Goal: Task Accomplishment & Management: Complete application form

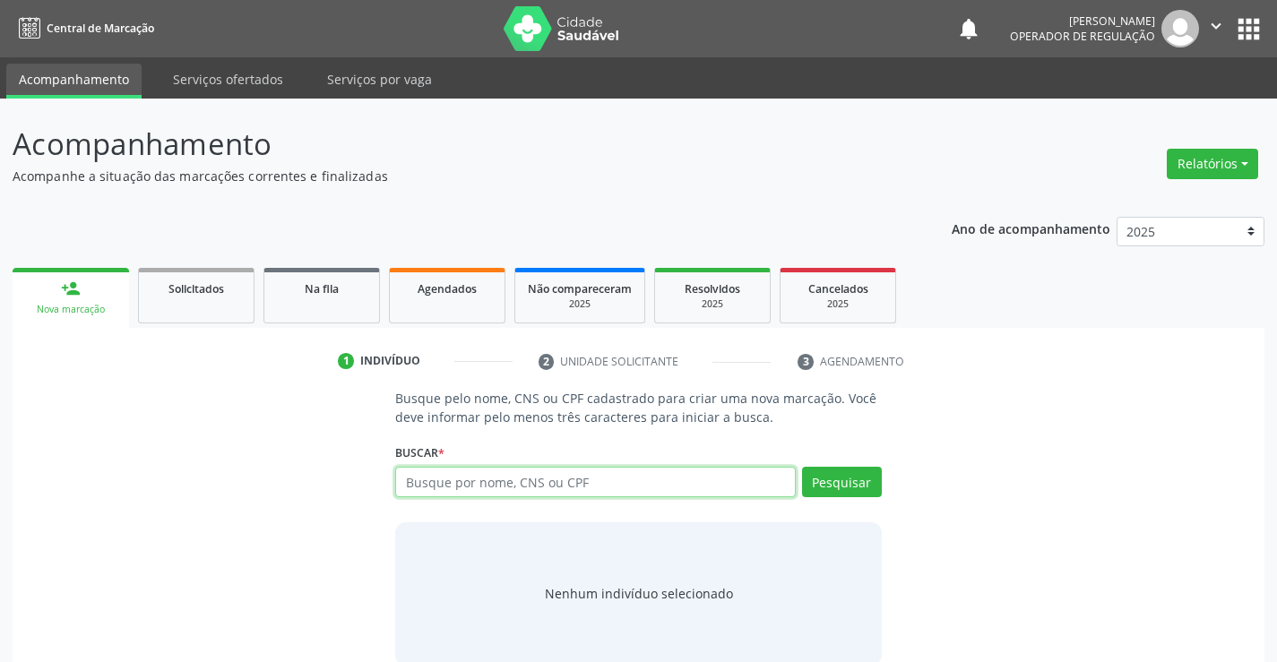
click at [493, 486] on input "text" at bounding box center [595, 482] width 400 height 30
type input "705003476724951"
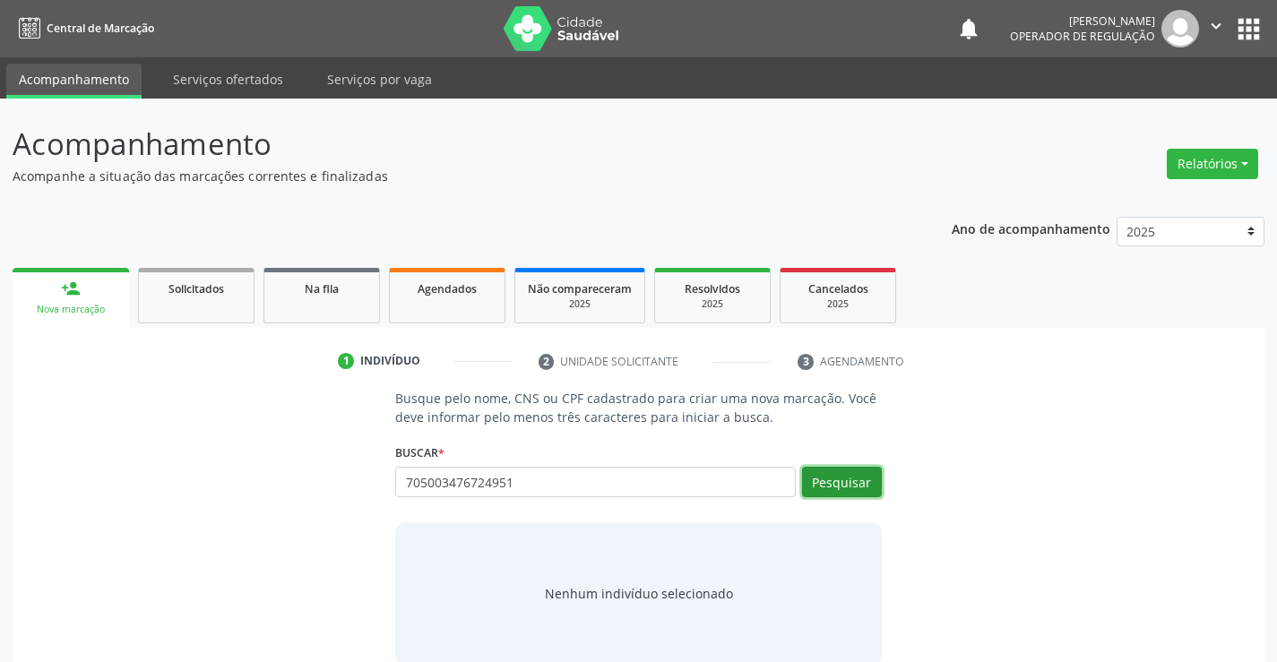
click at [871, 487] on button "Pesquisar" at bounding box center [842, 482] width 80 height 30
click at [862, 477] on div "705003476724951 Busque por nome, CNS ou CPF [PERSON_NAME] CPF: -- CNS: 705 0034…" at bounding box center [638, 488] width 486 height 43
click at [862, 477] on button "Pesquisar" at bounding box center [842, 482] width 80 height 30
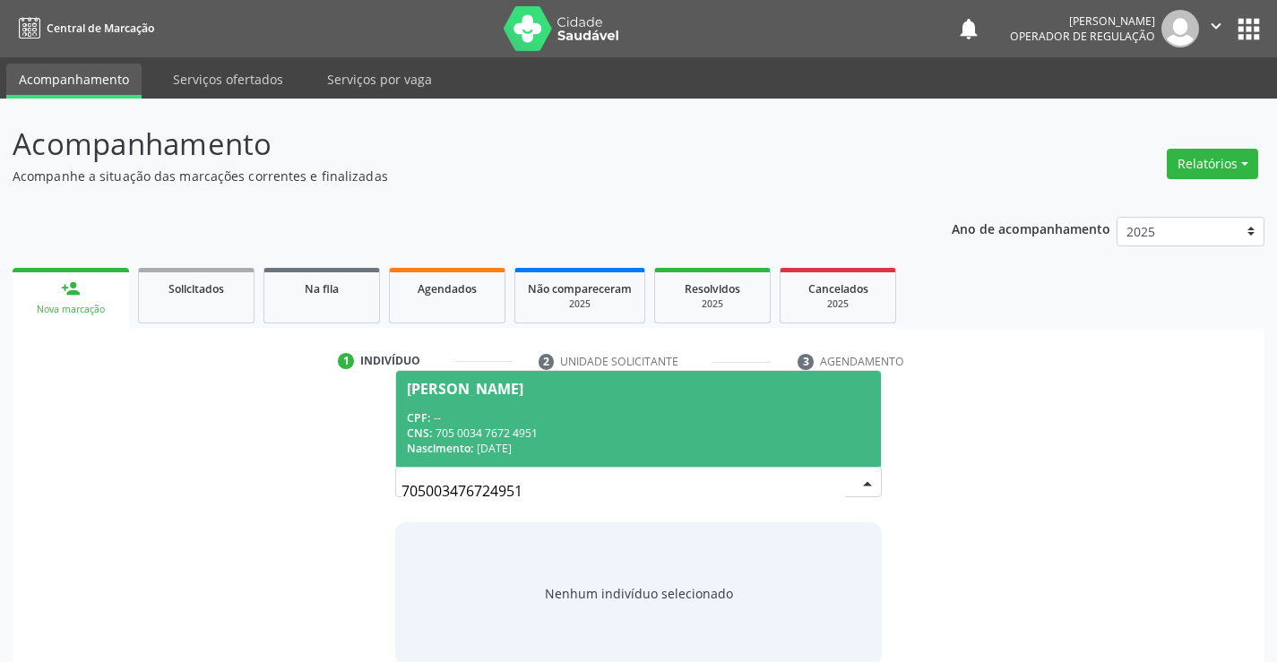
click at [711, 423] on div "CPF: --" at bounding box center [638, 417] width 462 height 15
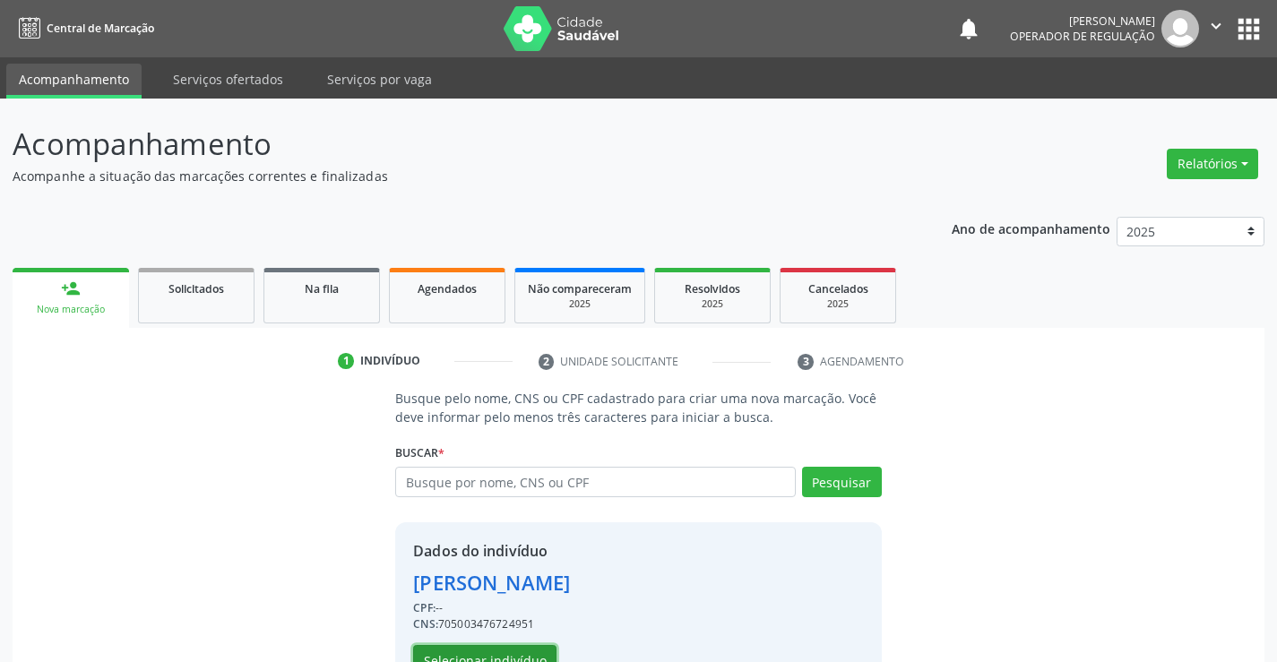
click at [499, 653] on button "Selecionar indivíduo" at bounding box center [484, 660] width 143 height 30
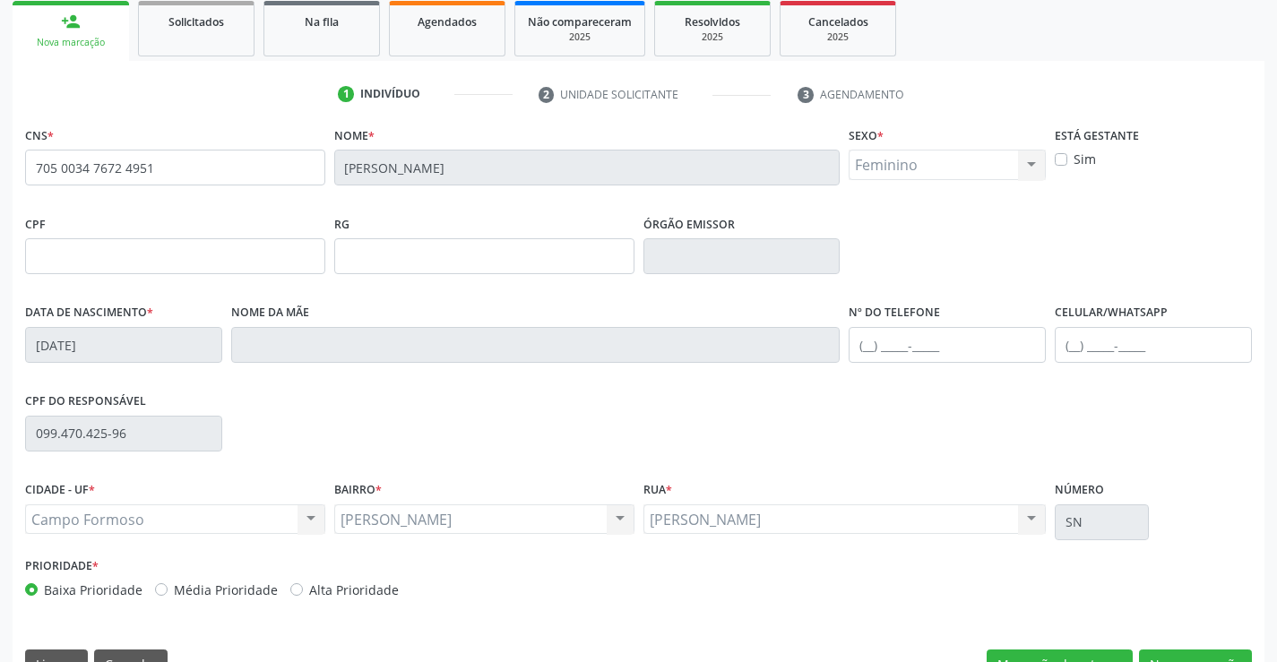
scroll to position [269, 0]
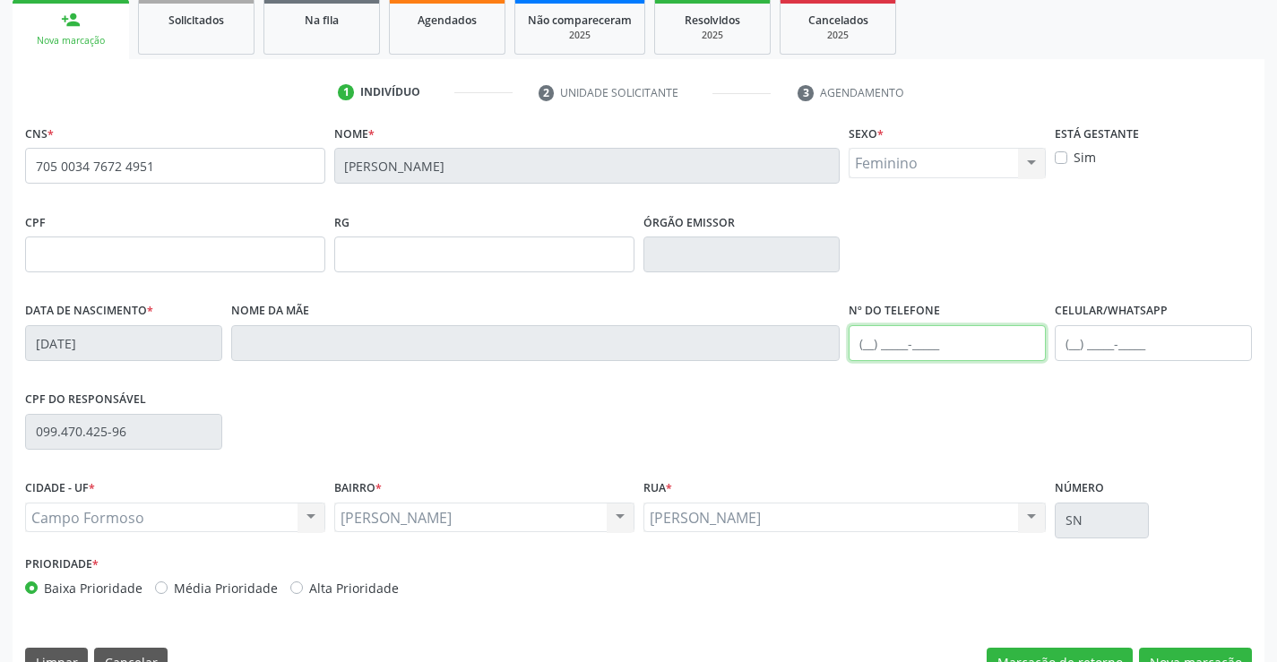
click at [867, 344] on input "text" at bounding box center [947, 343] width 197 height 36
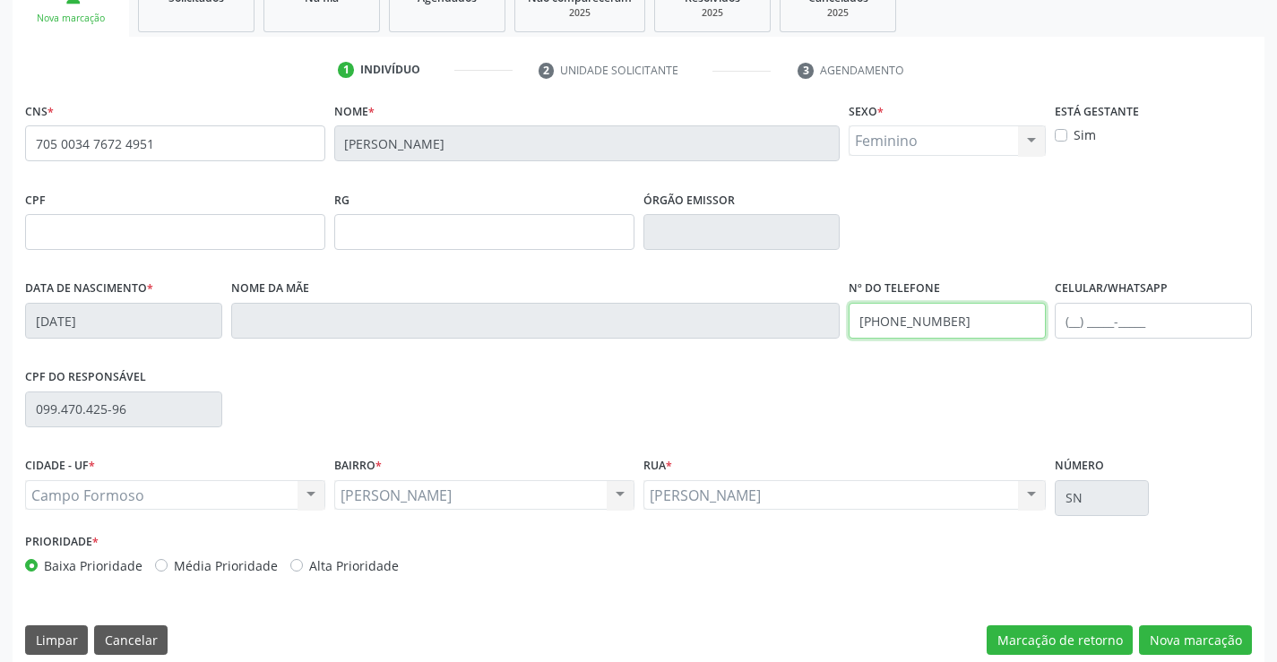
scroll to position [309, 0]
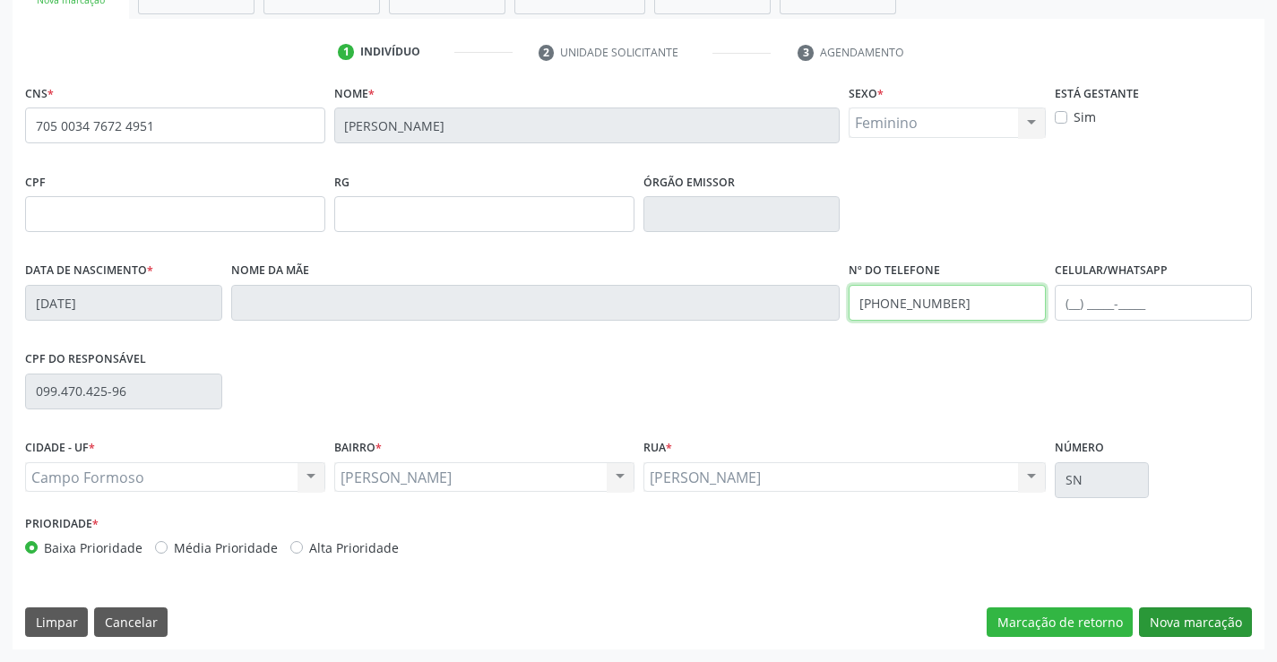
type input "[PHONE_NUMBER]"
click at [1185, 621] on button "Nova marcação" at bounding box center [1195, 622] width 113 height 30
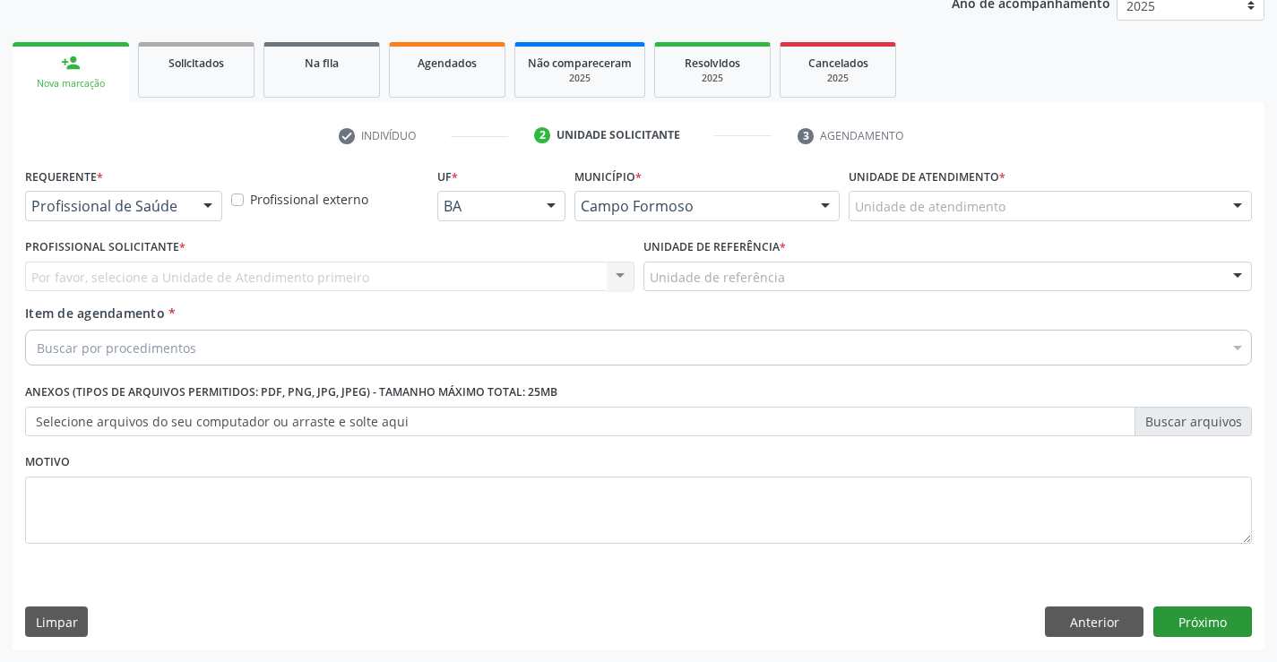
scroll to position [226, 0]
click at [202, 201] on div at bounding box center [207, 207] width 27 height 30
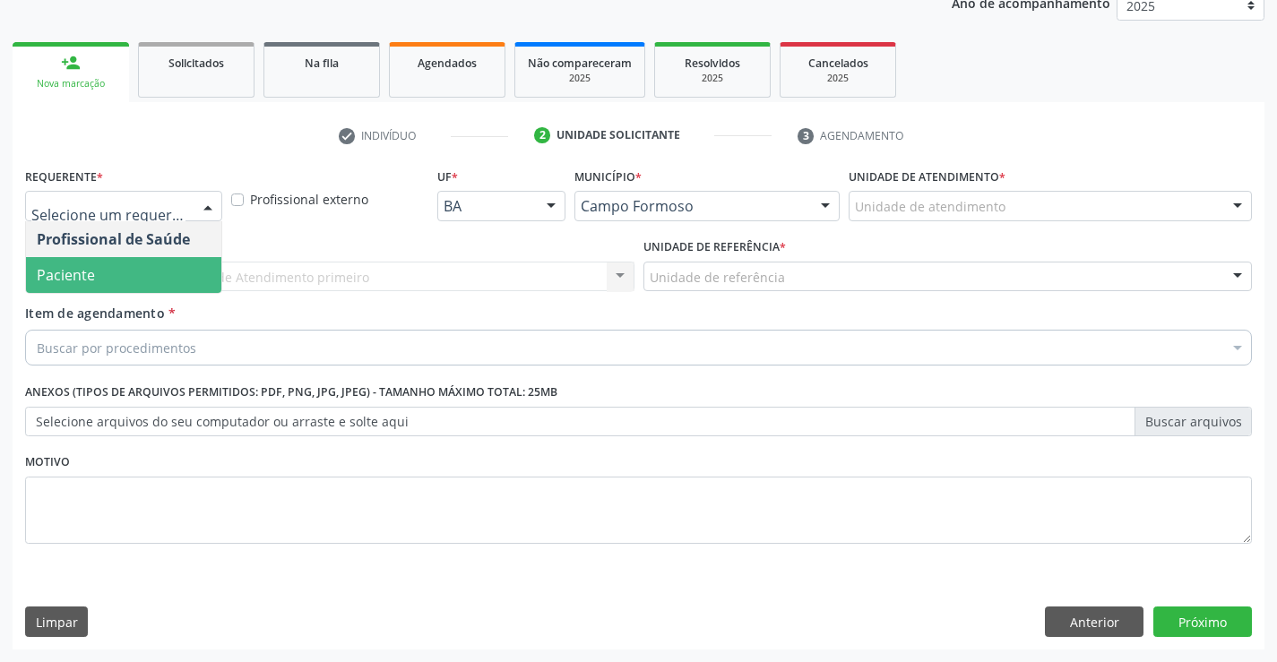
click at [177, 276] on span "Paciente" at bounding box center [123, 275] width 195 height 36
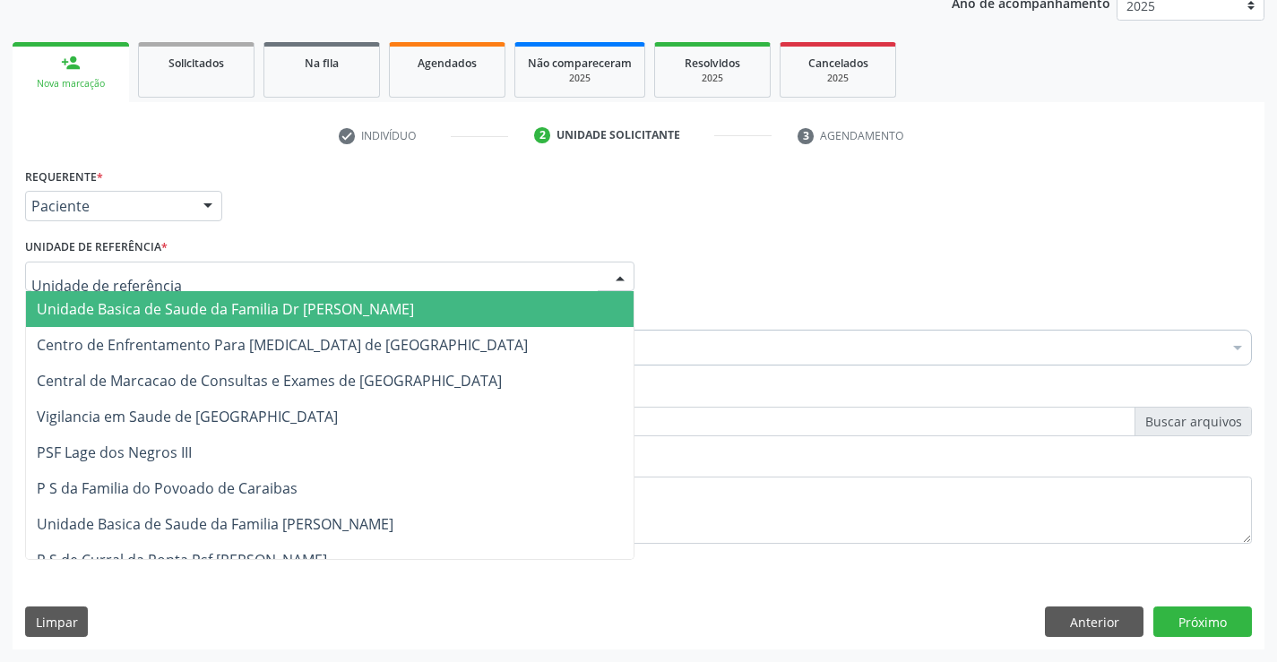
click at [177, 276] on div at bounding box center [329, 277] width 609 height 30
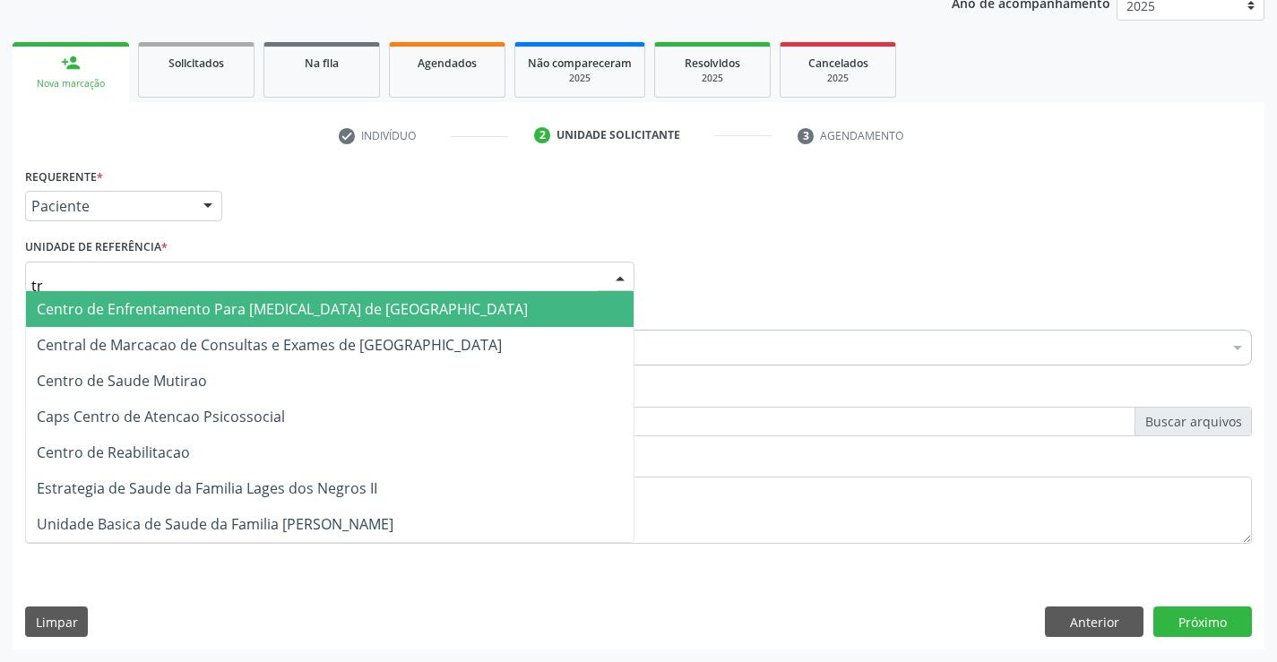
type input "tra"
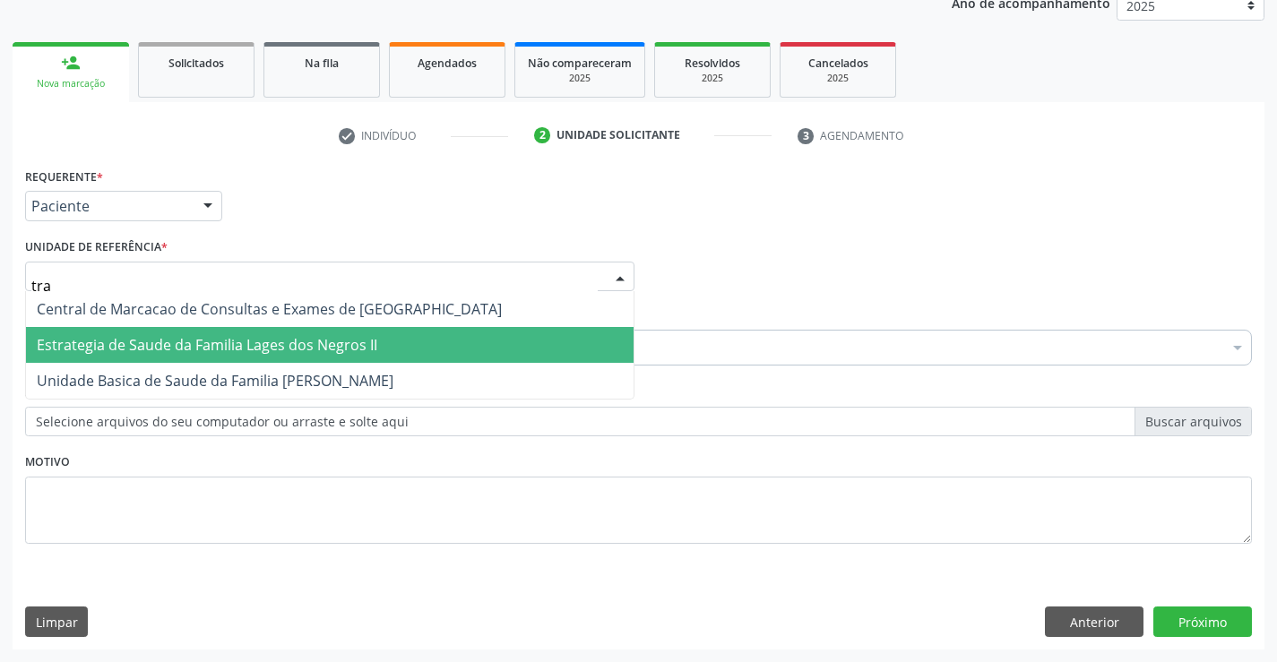
click at [220, 347] on span "Estrategia de Saude da Familia Lages dos Negros II" at bounding box center [207, 345] width 340 height 20
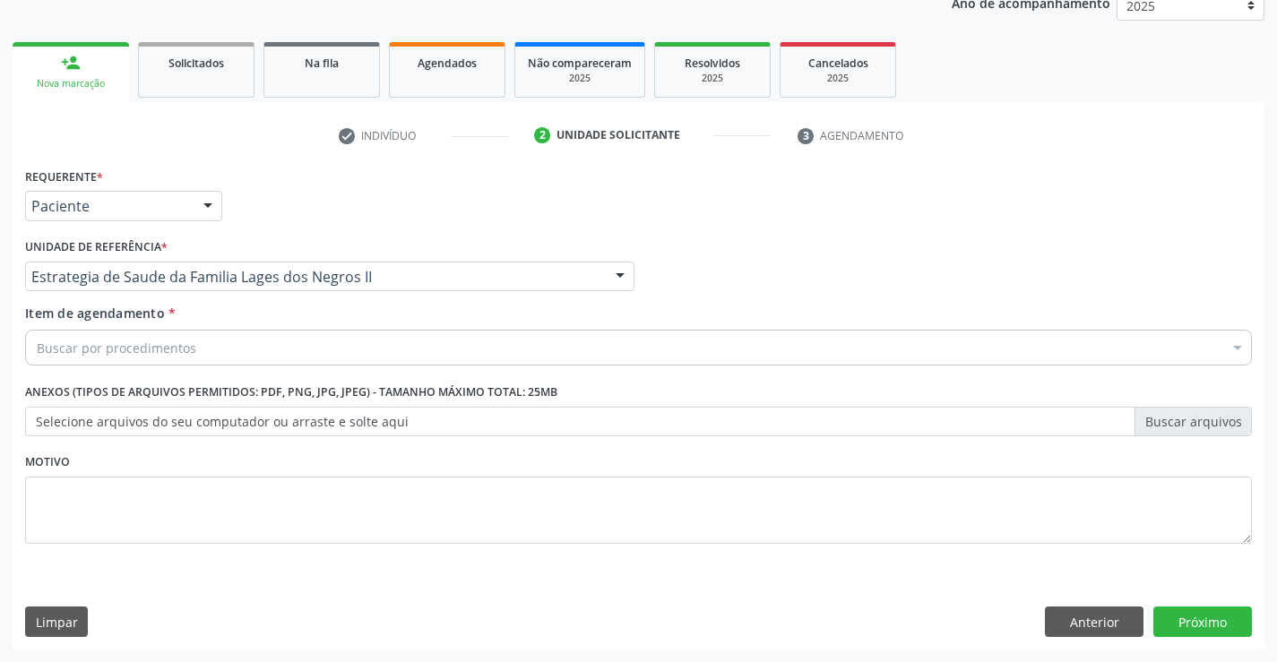
click at [220, 357] on div "Buscar por procedimentos" at bounding box center [638, 348] width 1227 height 36
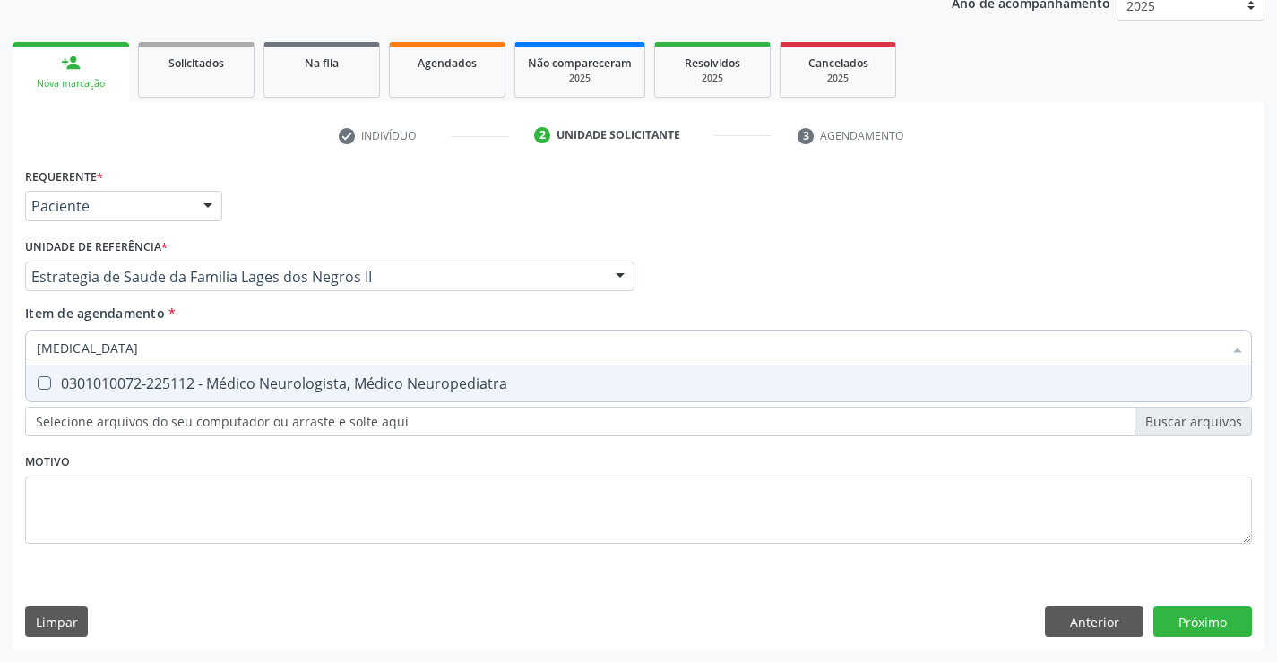
type input "neurologista"
drag, startPoint x: 322, startPoint y: 372, endPoint x: 322, endPoint y: 383, distance: 10.8
click at [322, 380] on span "0301010072-225112 - Médico Neurologista, Médico Neuropediatra" at bounding box center [638, 384] width 1225 height 36
checkbox Neuropediatra "true"
click at [326, 470] on div "Requerente * Paciente Profissional de Saúde Paciente Nenhum resultado encontrad…" at bounding box center [638, 366] width 1227 height 406
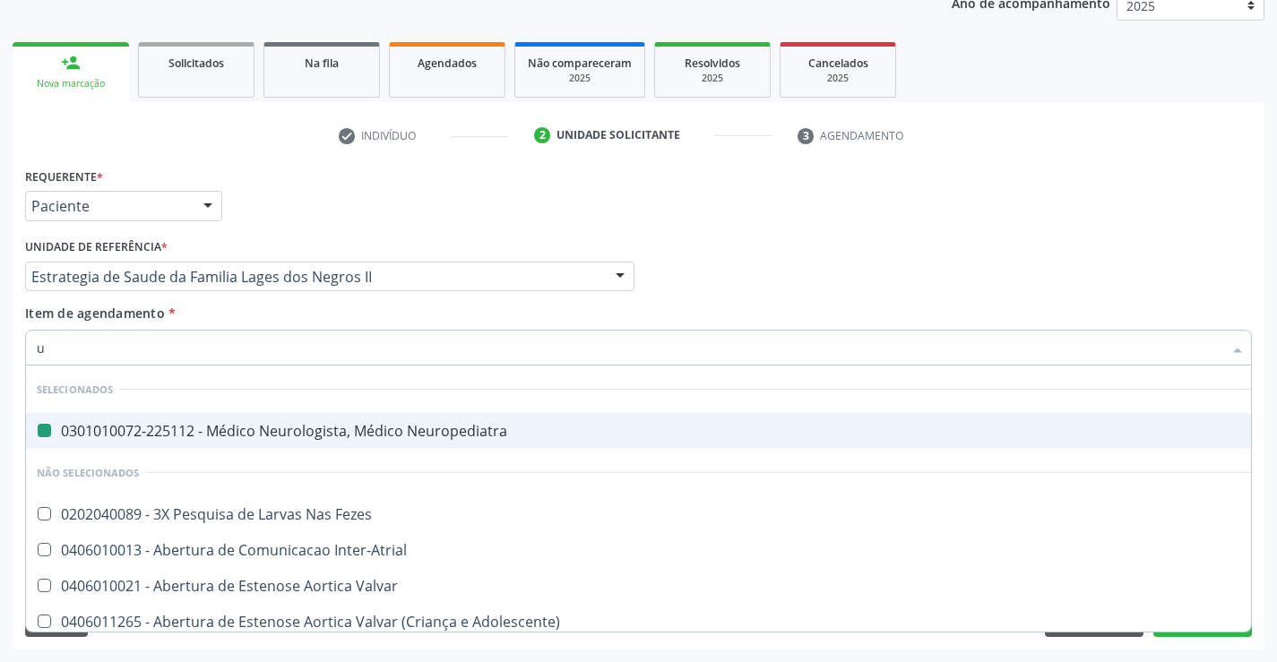
type input "ul"
checkbox Neuropediatra "false"
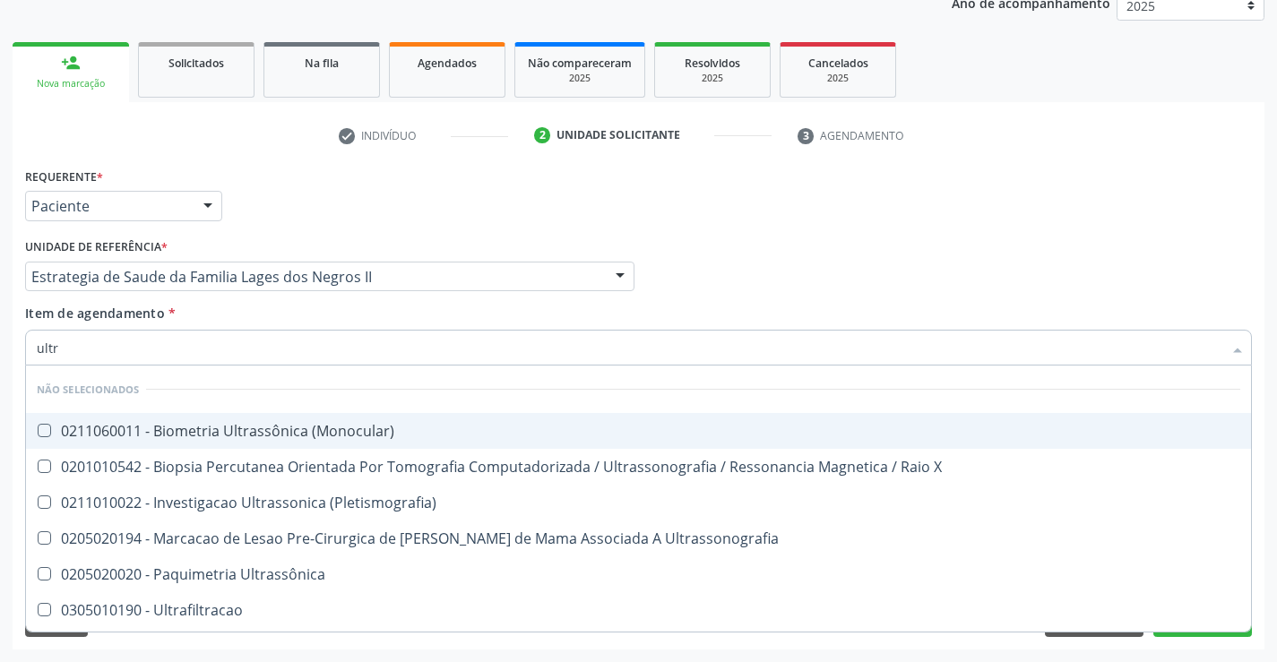
type input "ultra"
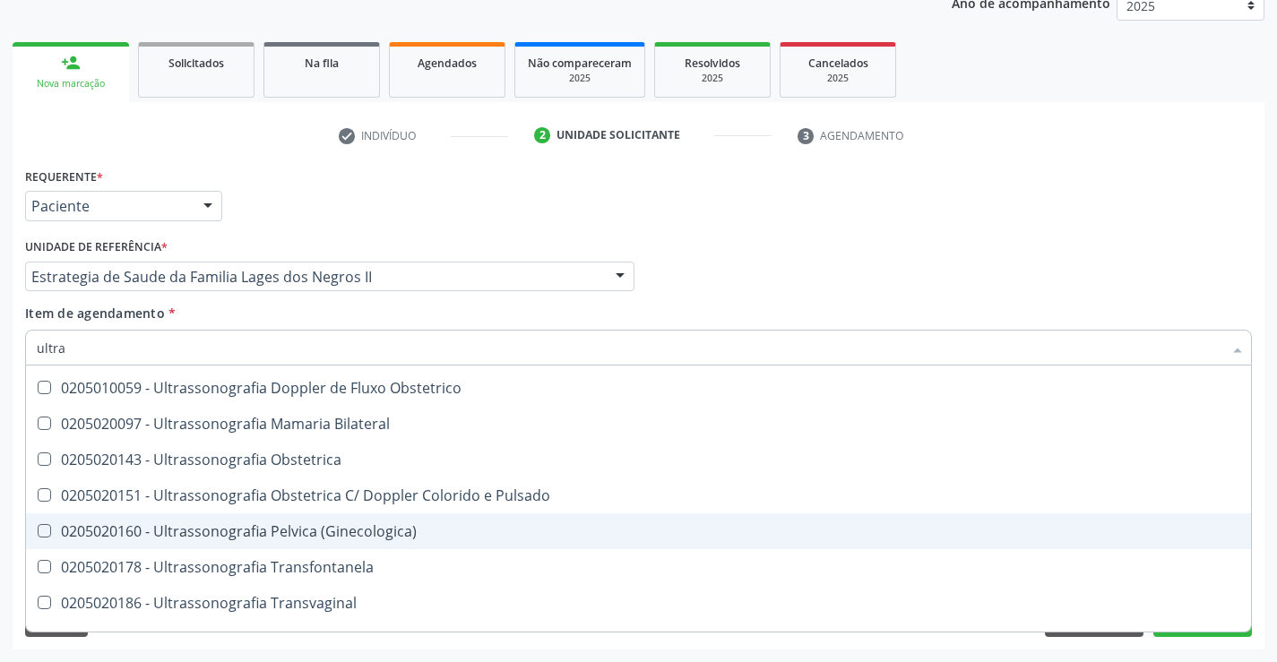
scroll to position [358, 0]
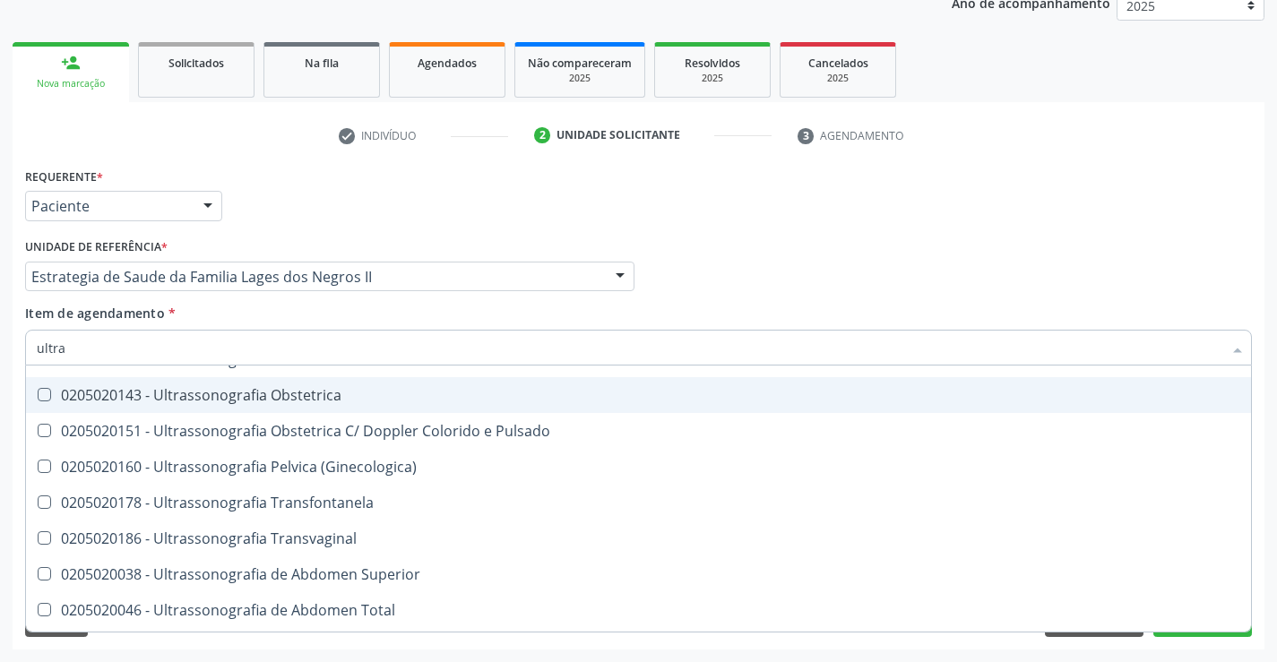
click at [316, 394] on div "0205020143 - Ultrassonografia Obstetrica" at bounding box center [638, 395] width 1203 height 14
checkbox Obstetrica "true"
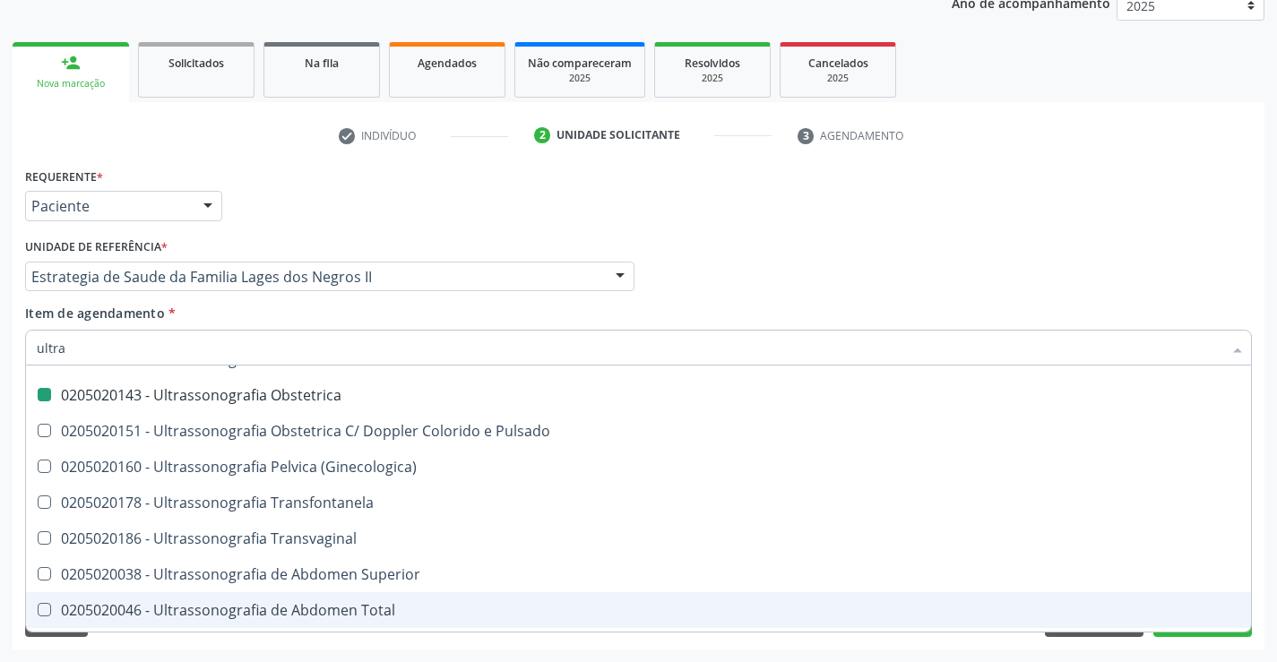
click at [410, 642] on div "Requerente * Paciente Profissional de Saúde Paciente Nenhum resultado encontrad…" at bounding box center [639, 406] width 1252 height 487
checkbox \(Monocular\) "true"
checkbox Obstetrica "false"
checkbox X "true"
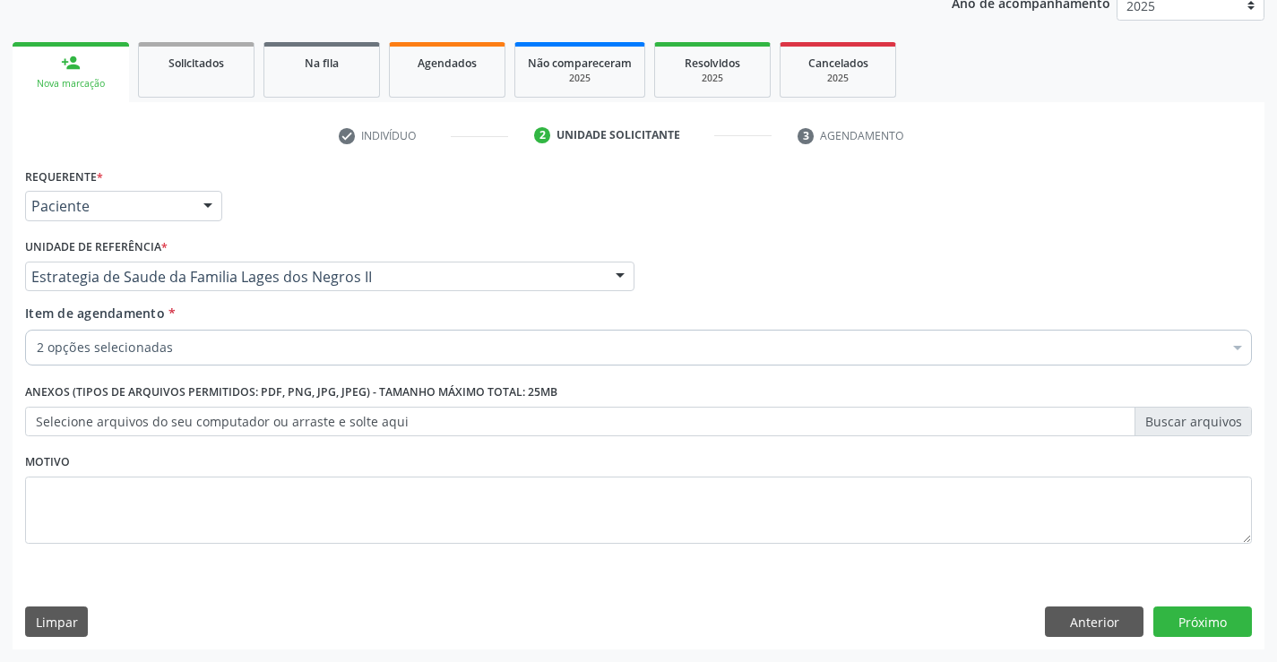
scroll to position [0, 0]
click at [1211, 624] on button "Próximo" at bounding box center [1202, 622] width 99 height 30
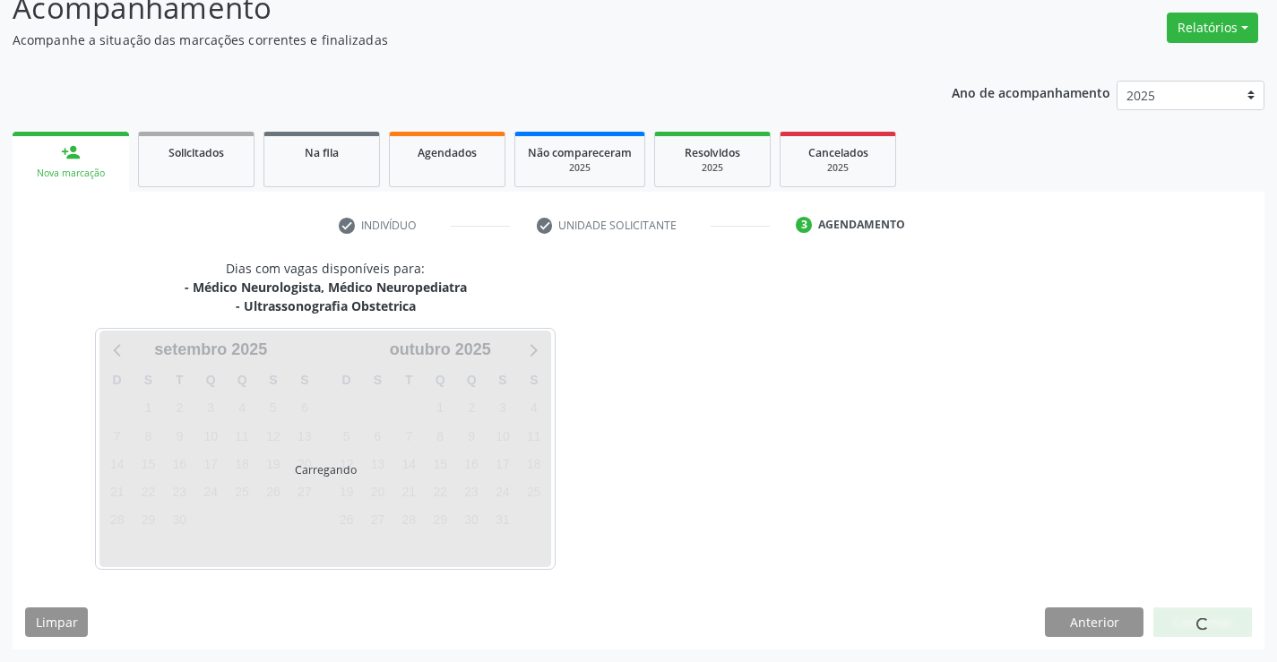
scroll to position [189, 0]
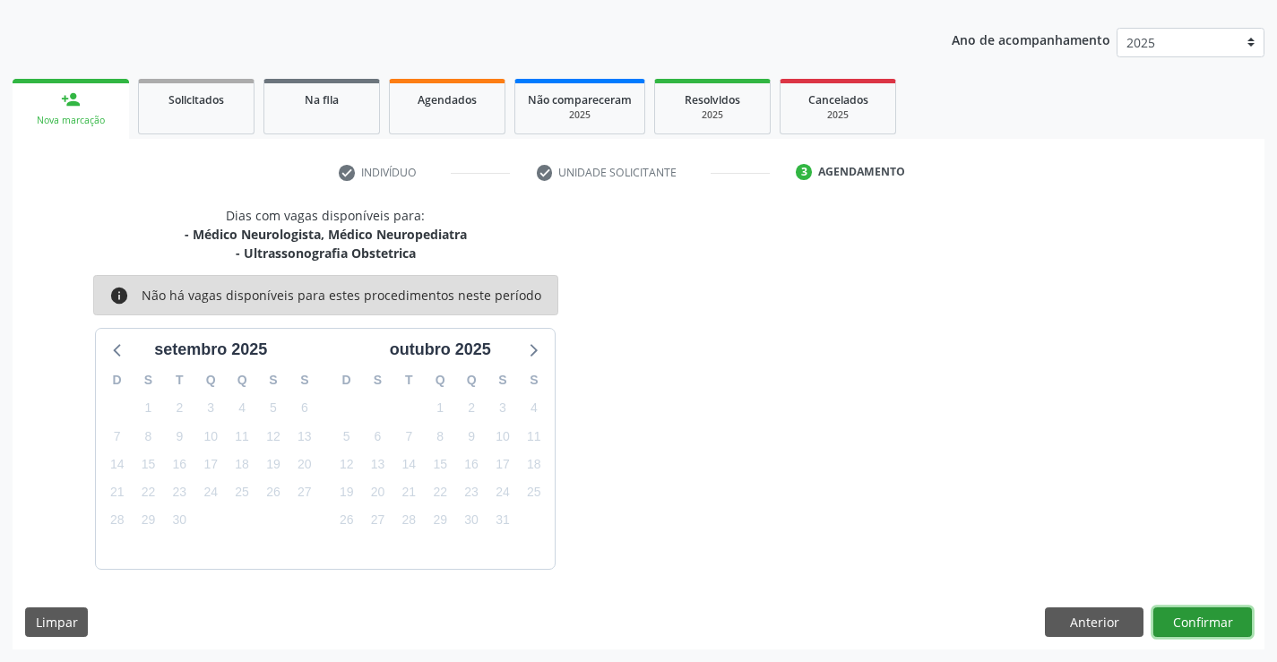
click at [1200, 622] on button "Confirmar" at bounding box center [1202, 622] width 99 height 30
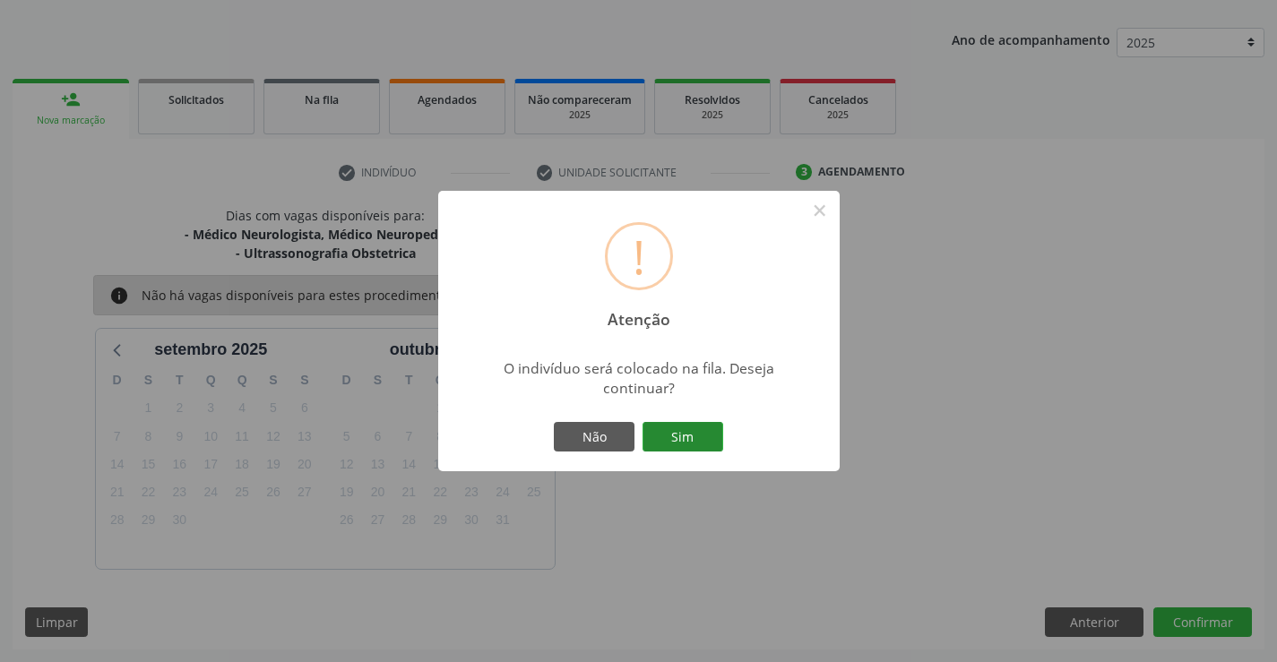
click at [699, 434] on button "Sim" at bounding box center [682, 437] width 81 height 30
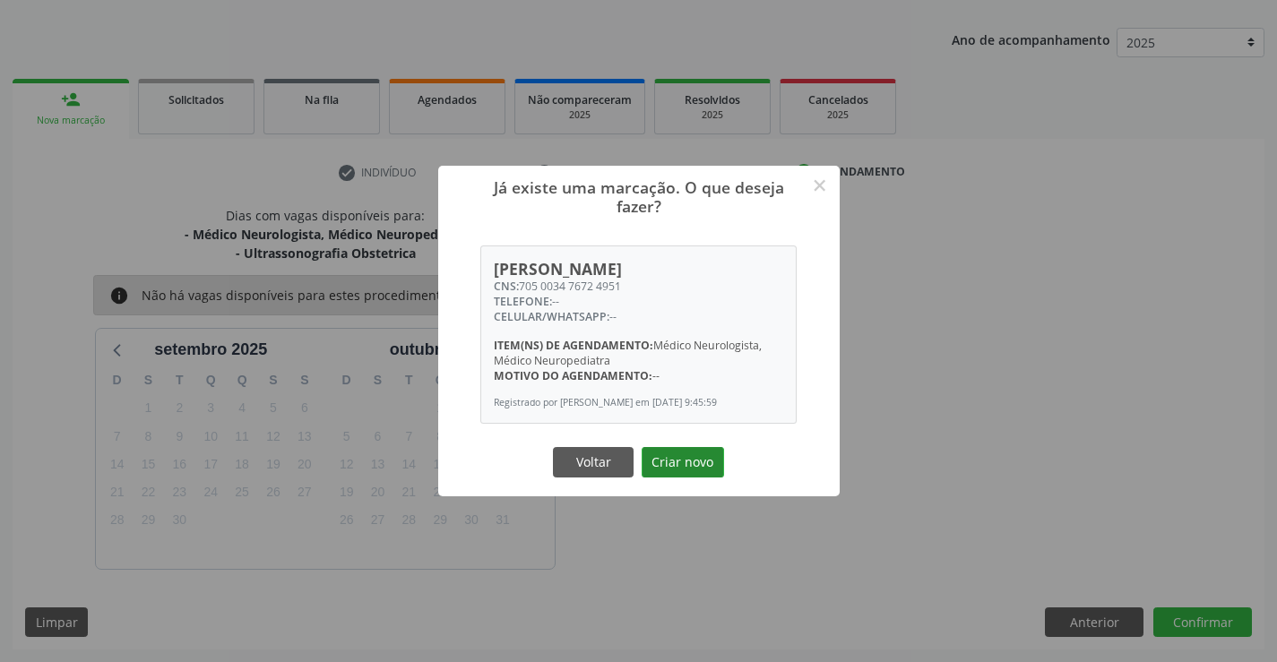
click at [694, 460] on button "Criar novo" at bounding box center [683, 462] width 82 height 30
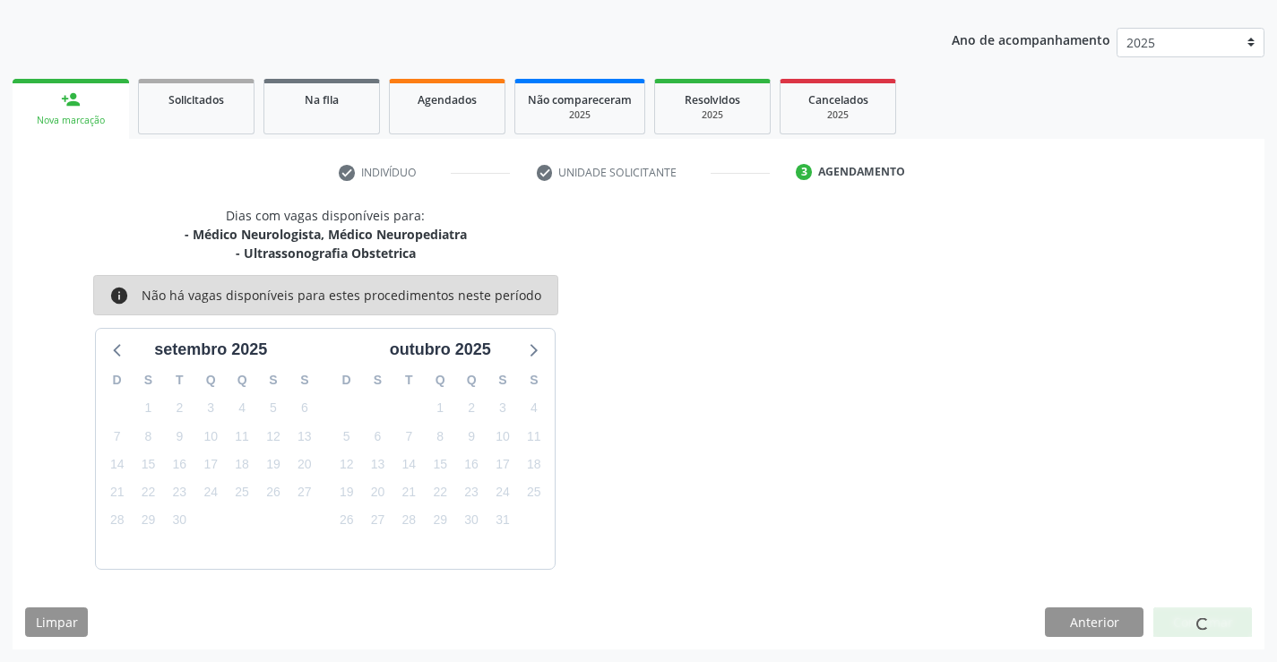
scroll to position [0, 0]
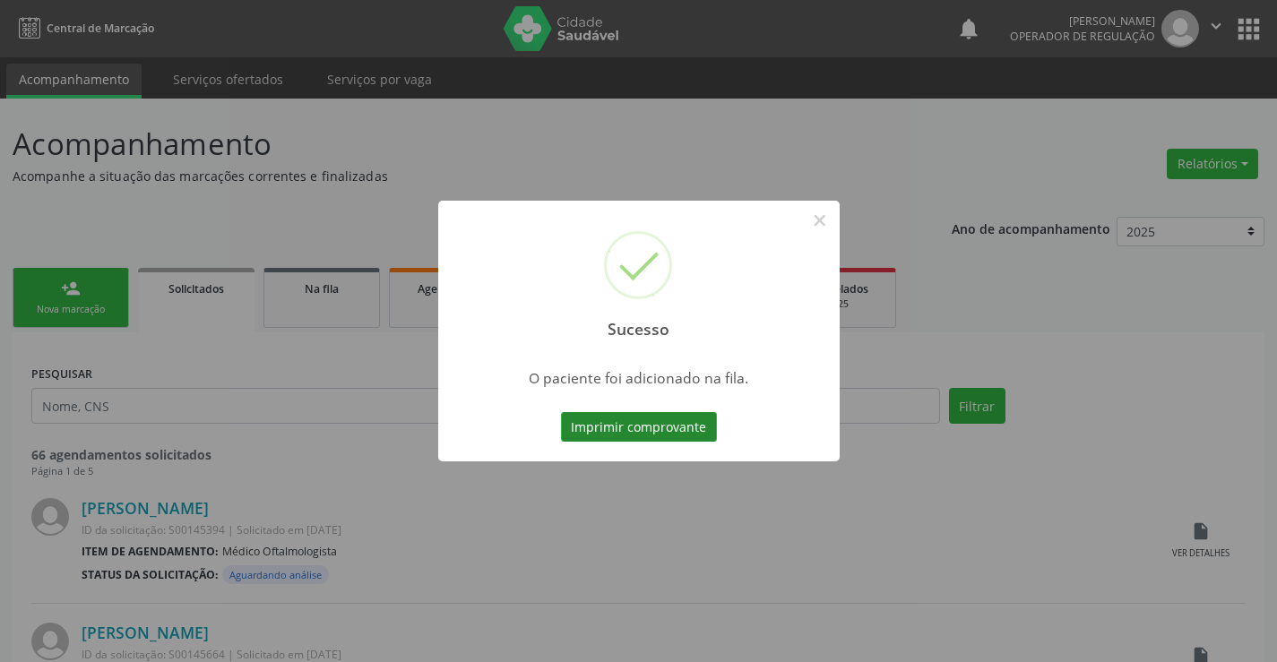
click at [688, 435] on button "Imprimir comprovante" at bounding box center [639, 427] width 156 height 30
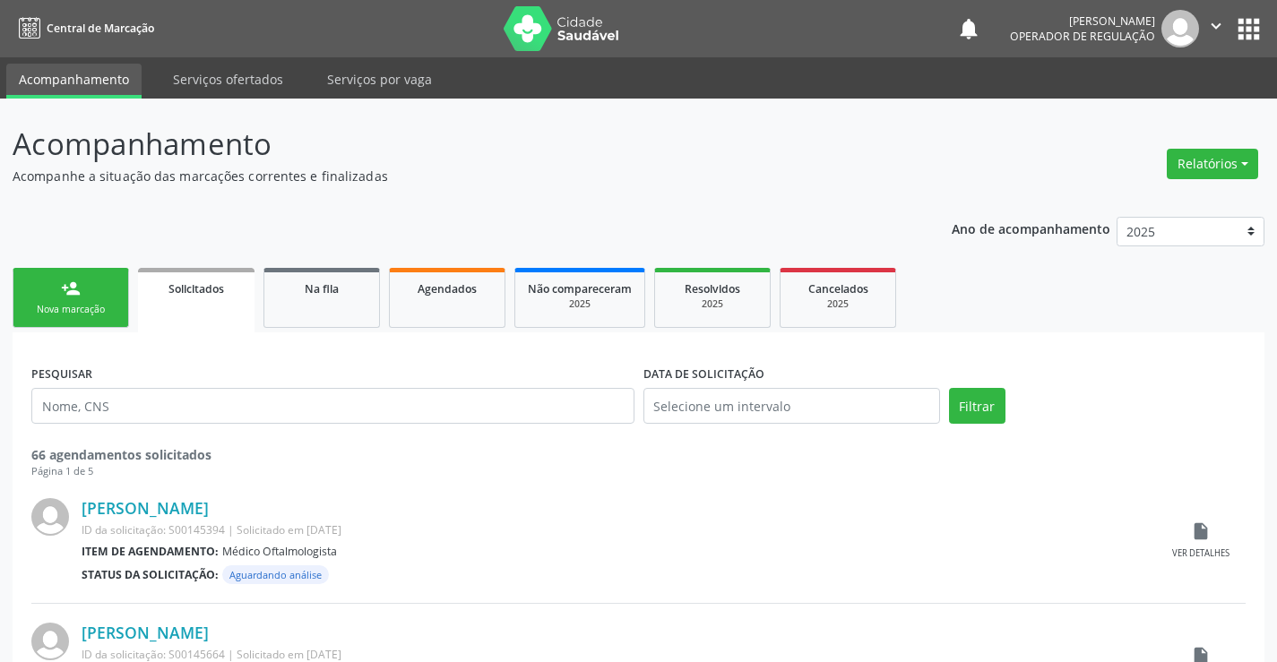
click at [101, 316] on div "Nova marcação" at bounding box center [71, 309] width 90 height 13
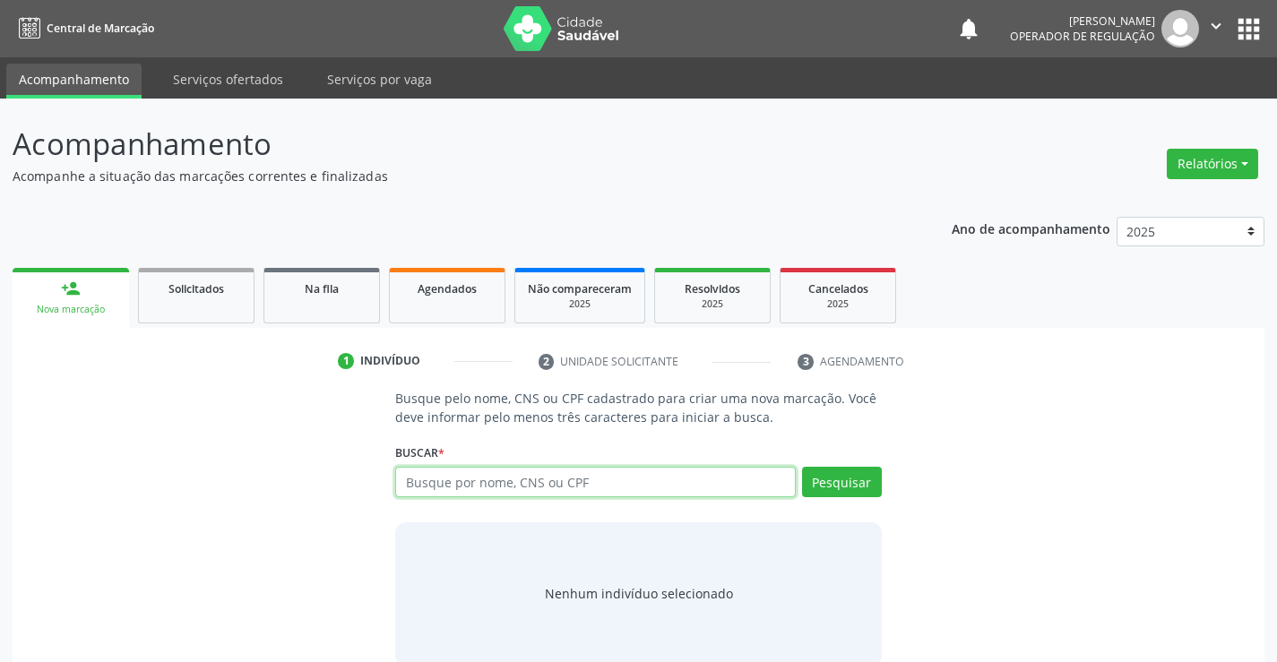
click at [454, 482] on input "text" at bounding box center [595, 482] width 400 height 30
type input "k"
type input "J"
type input "[PERSON_NAME]"
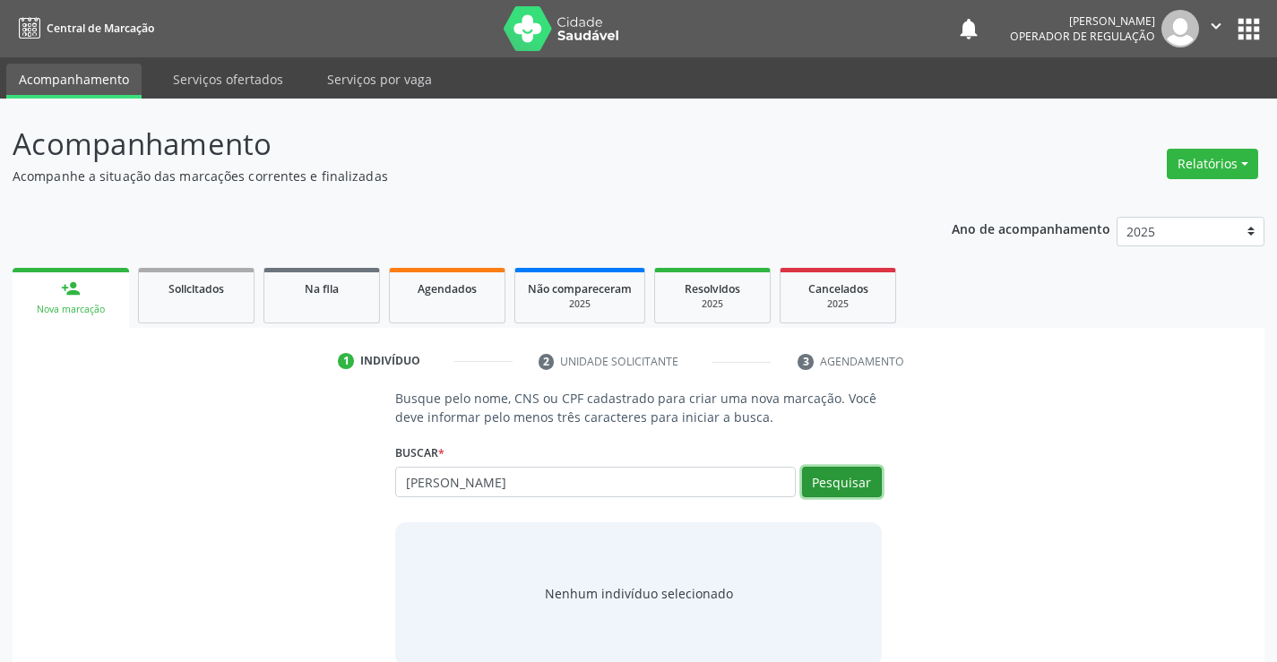
click at [861, 486] on button "Pesquisar" at bounding box center [842, 482] width 80 height 30
type input "[PERSON_NAME]"
click at [98, 304] on div "Nova marcação" at bounding box center [70, 309] width 91 height 13
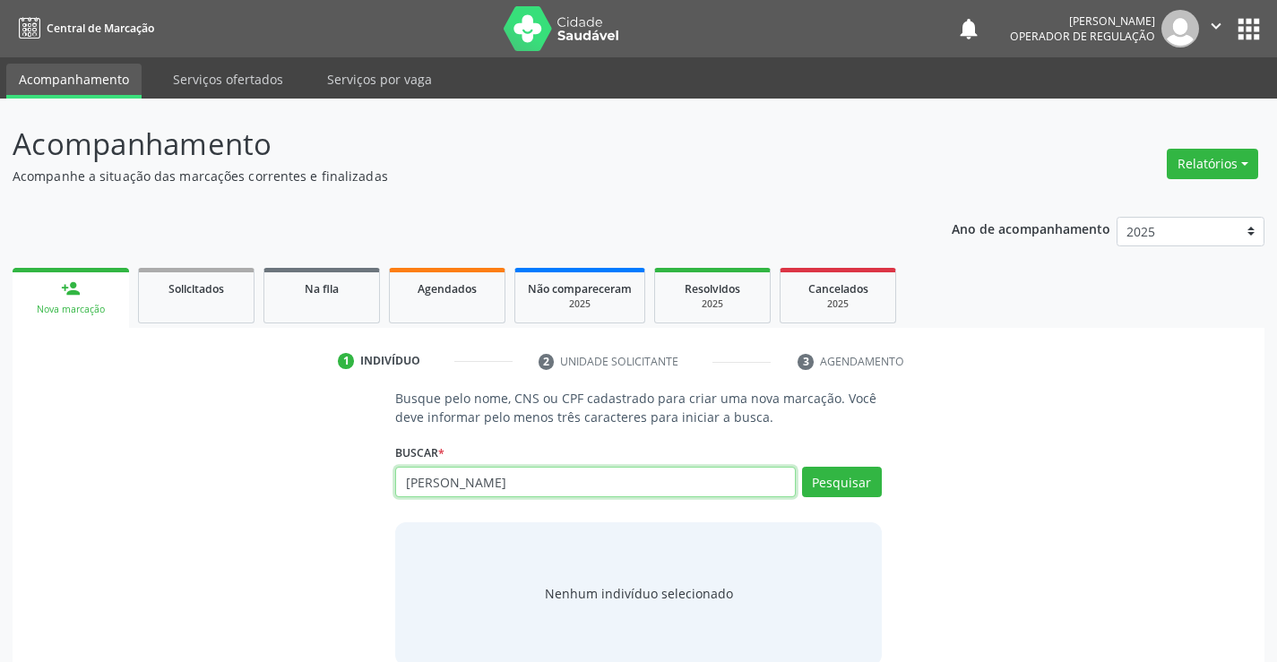
click at [538, 483] on input "[PERSON_NAME]" at bounding box center [595, 482] width 400 height 30
type input "K"
type input "705003476724951"
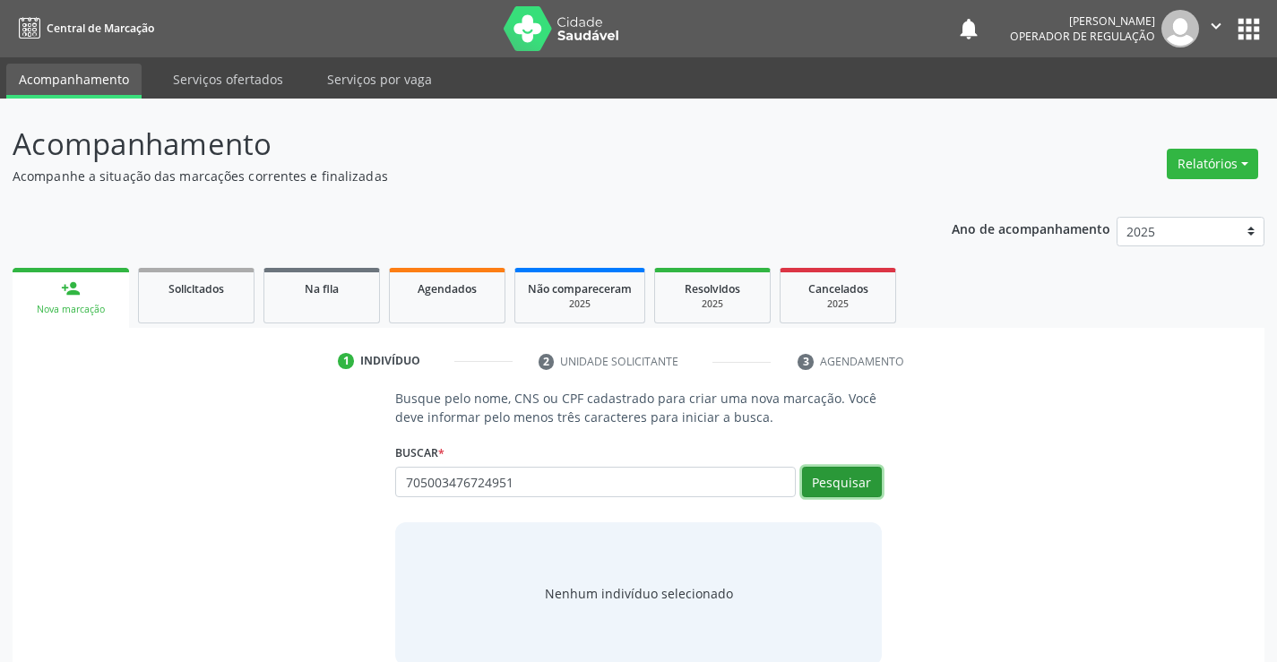
click at [853, 489] on button "Pesquisar" at bounding box center [842, 482] width 80 height 30
type input "705003476724951"
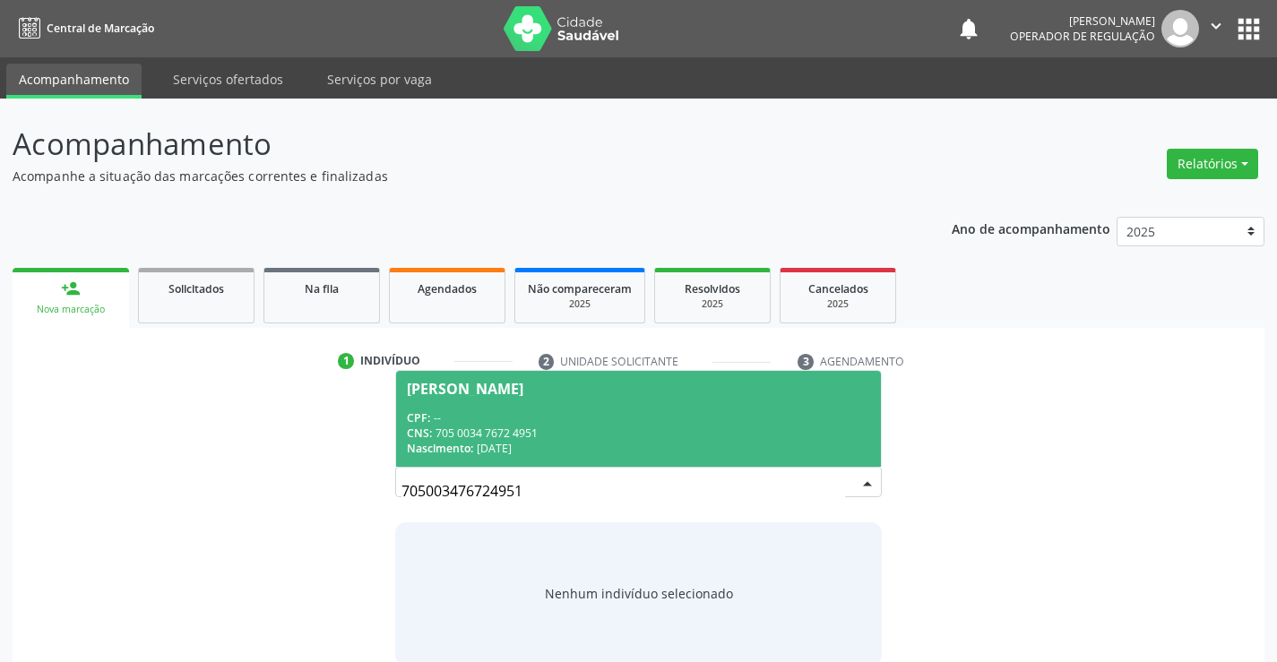
click at [831, 426] on div "CNS: 705 0034 7672 4951" at bounding box center [638, 433] width 462 height 15
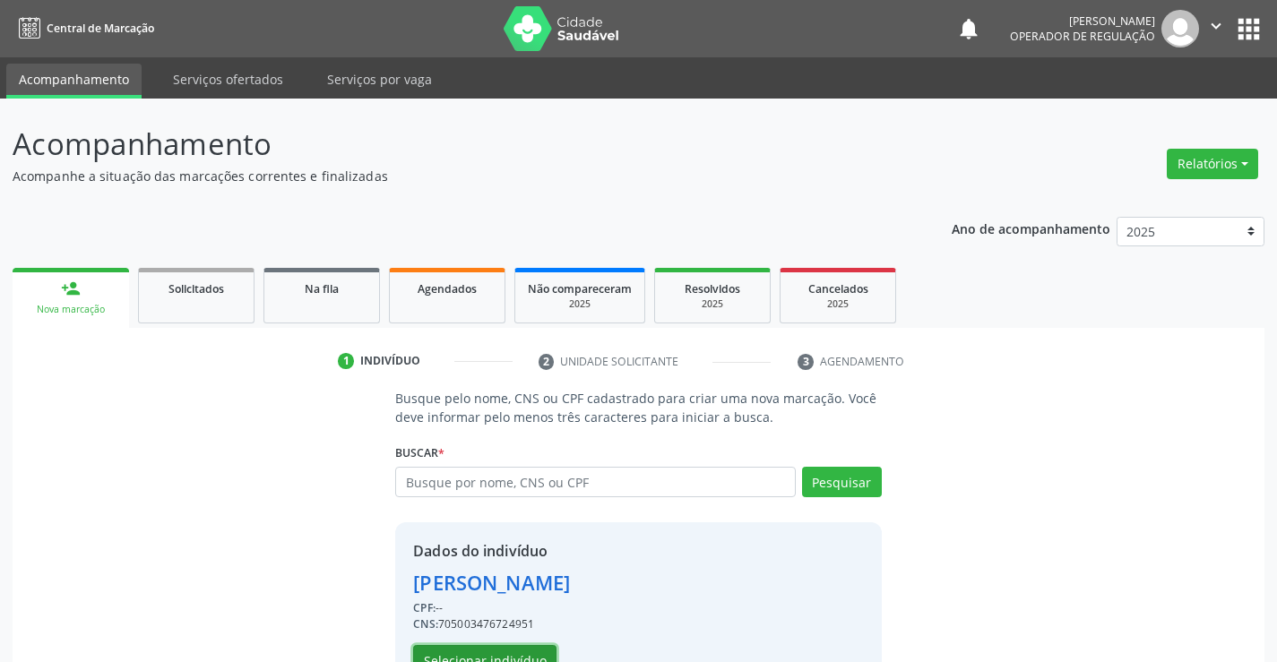
click at [530, 656] on button "Selecionar indivíduo" at bounding box center [484, 660] width 143 height 30
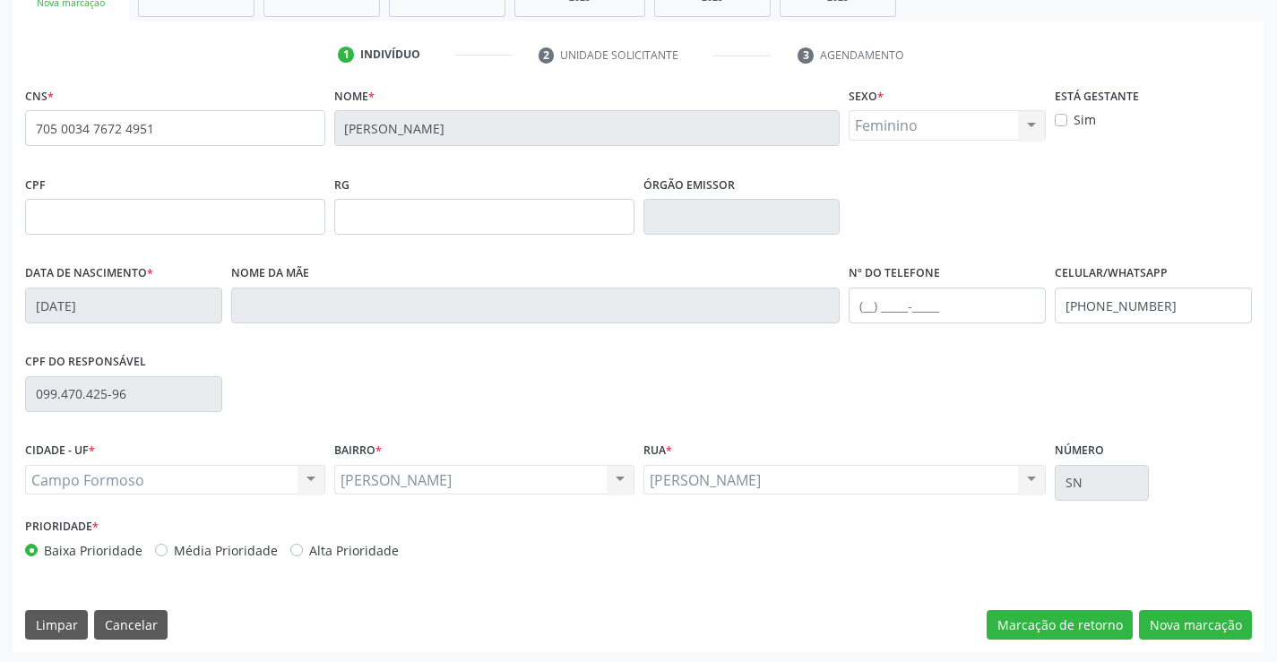
scroll to position [309, 0]
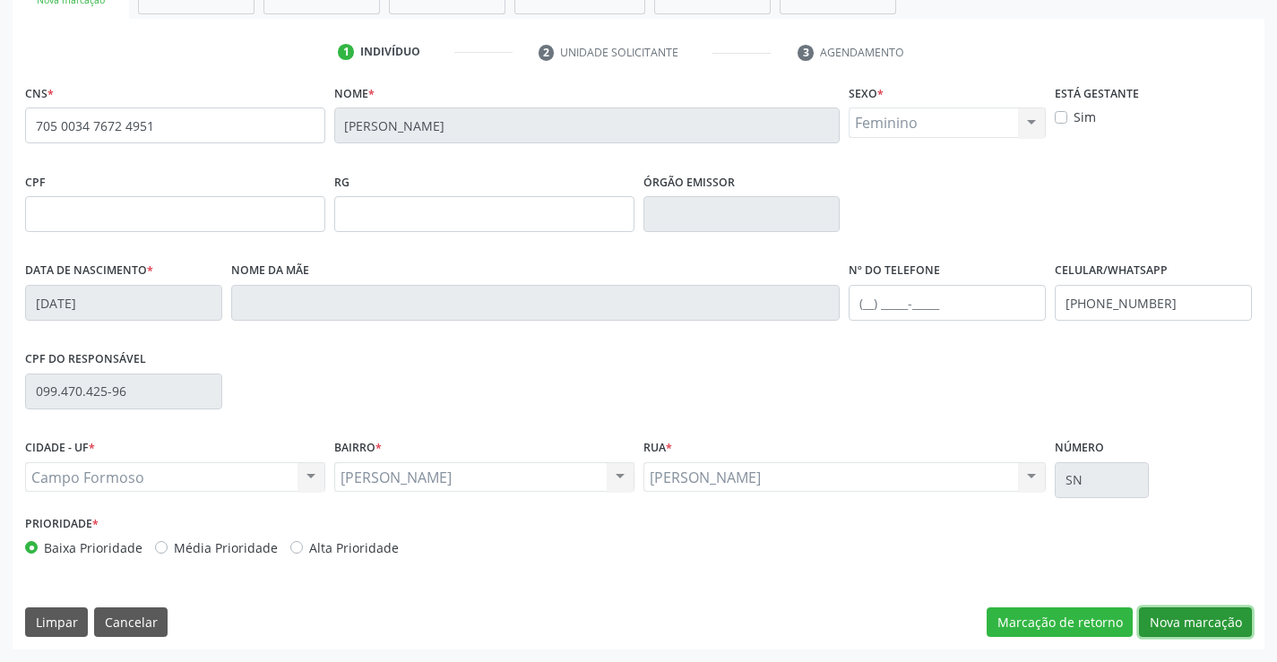
click at [1181, 622] on button "Nova marcação" at bounding box center [1195, 622] width 113 height 30
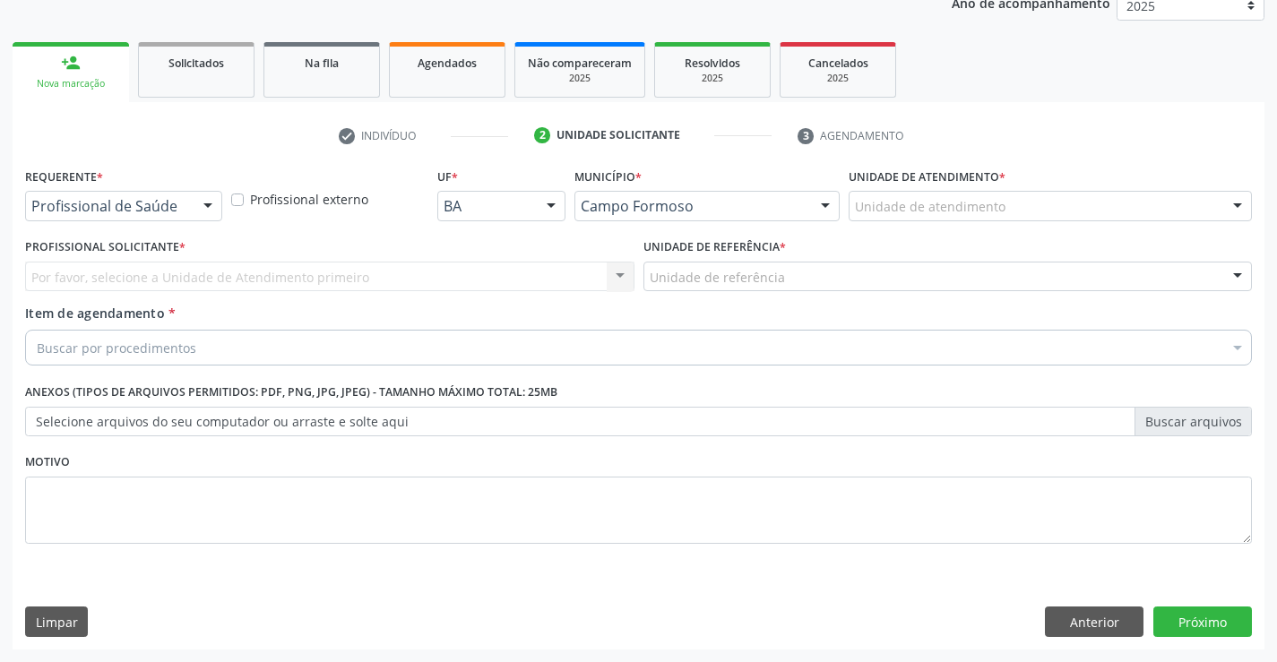
scroll to position [226, 0]
click at [210, 205] on div at bounding box center [207, 207] width 27 height 30
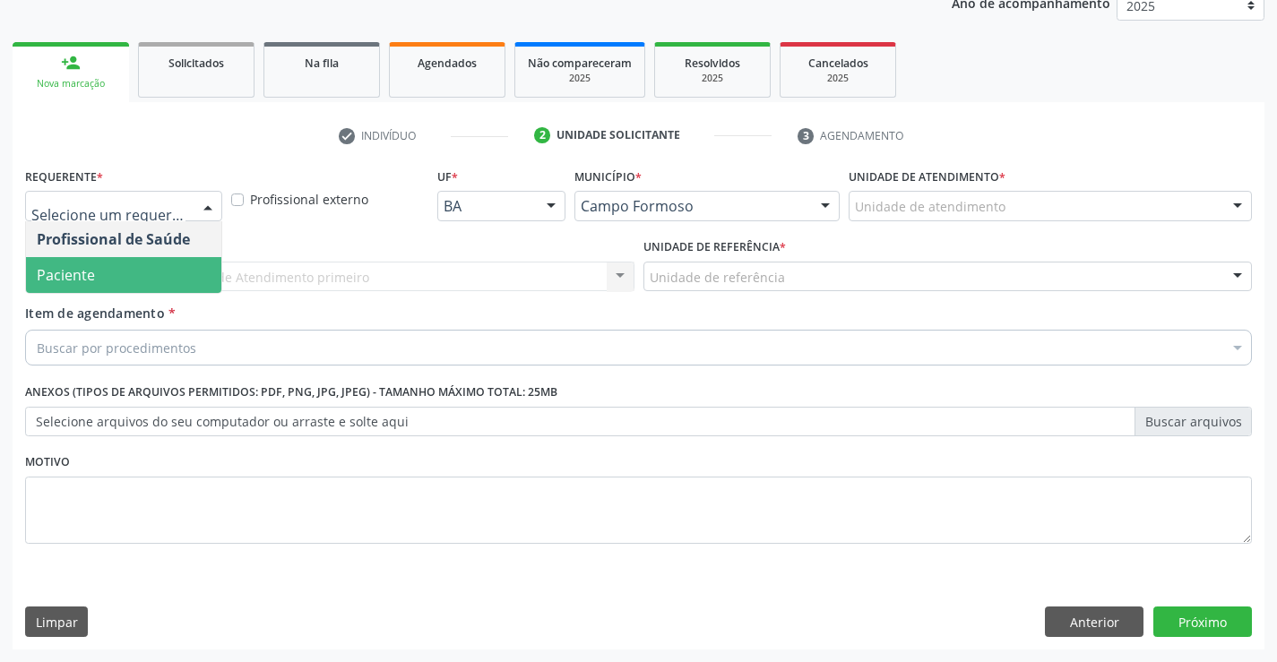
click at [194, 272] on span "Paciente" at bounding box center [123, 275] width 195 height 36
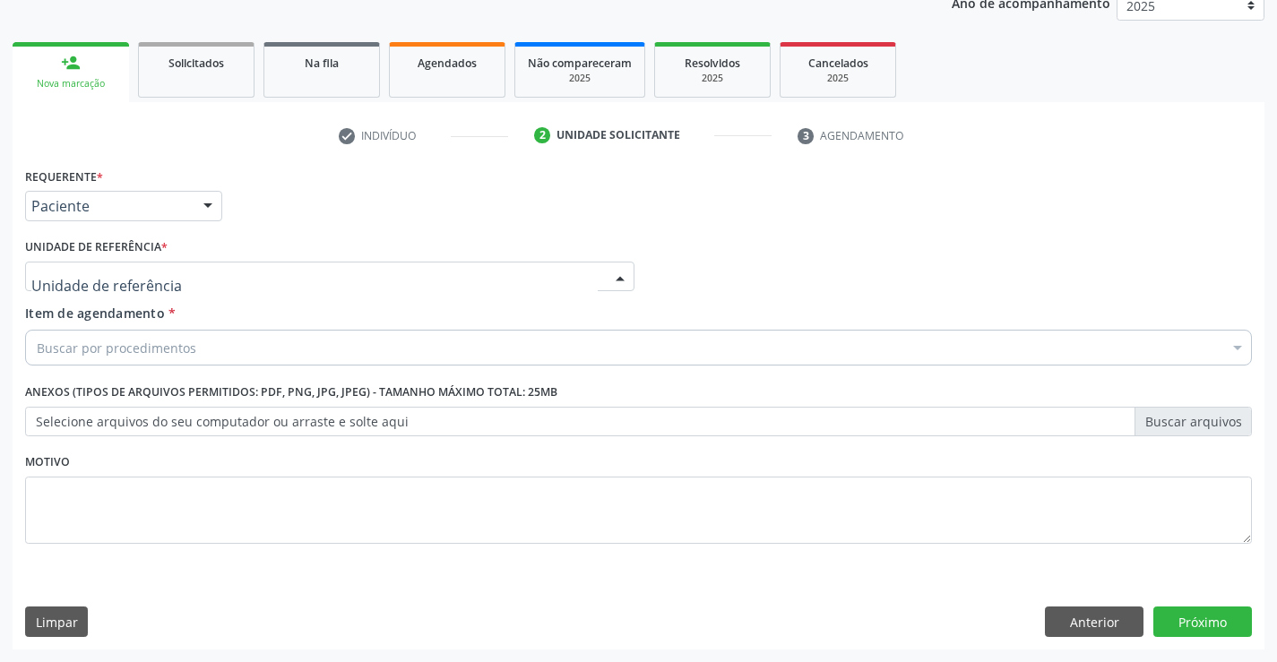
click at [207, 277] on div at bounding box center [329, 277] width 609 height 30
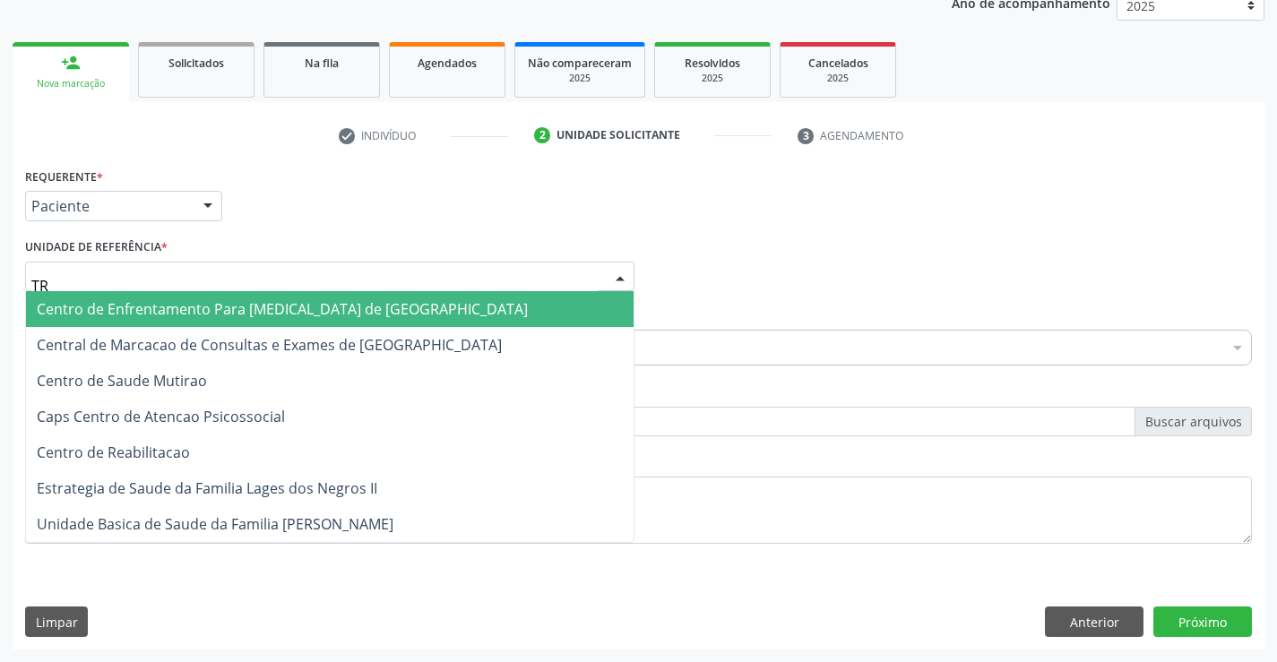
type input "TRA"
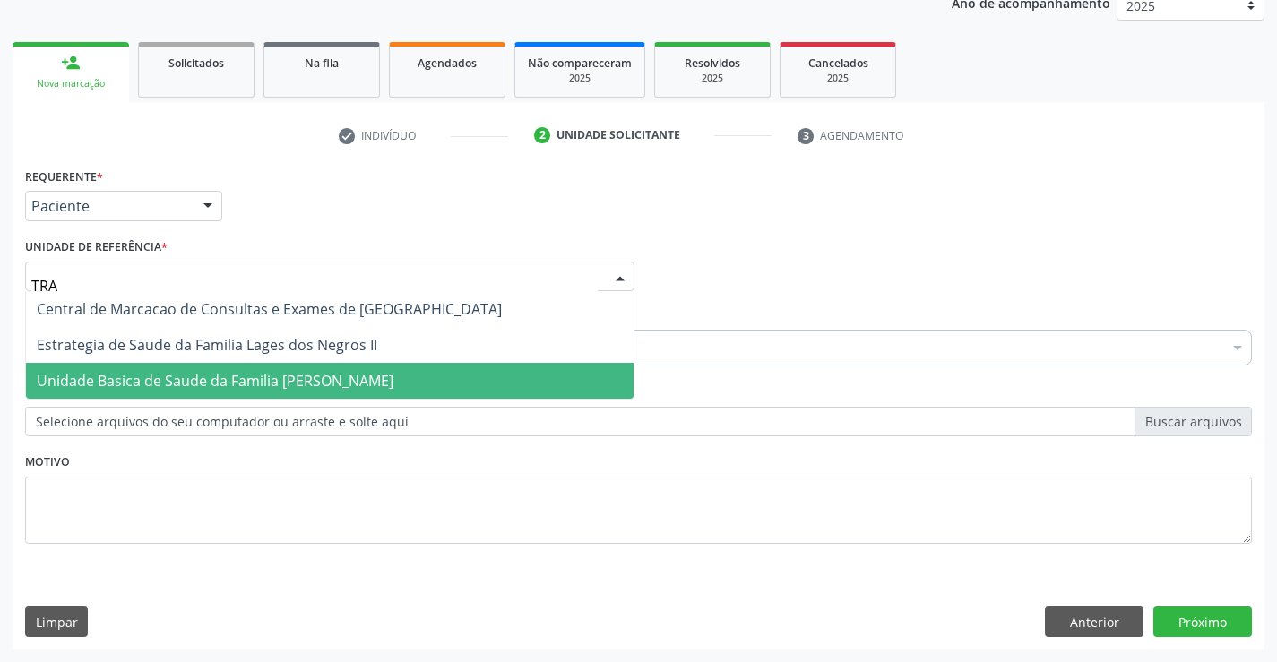
click at [246, 382] on span "Unidade Basica de Saude da Familia [PERSON_NAME]" at bounding box center [215, 381] width 357 height 20
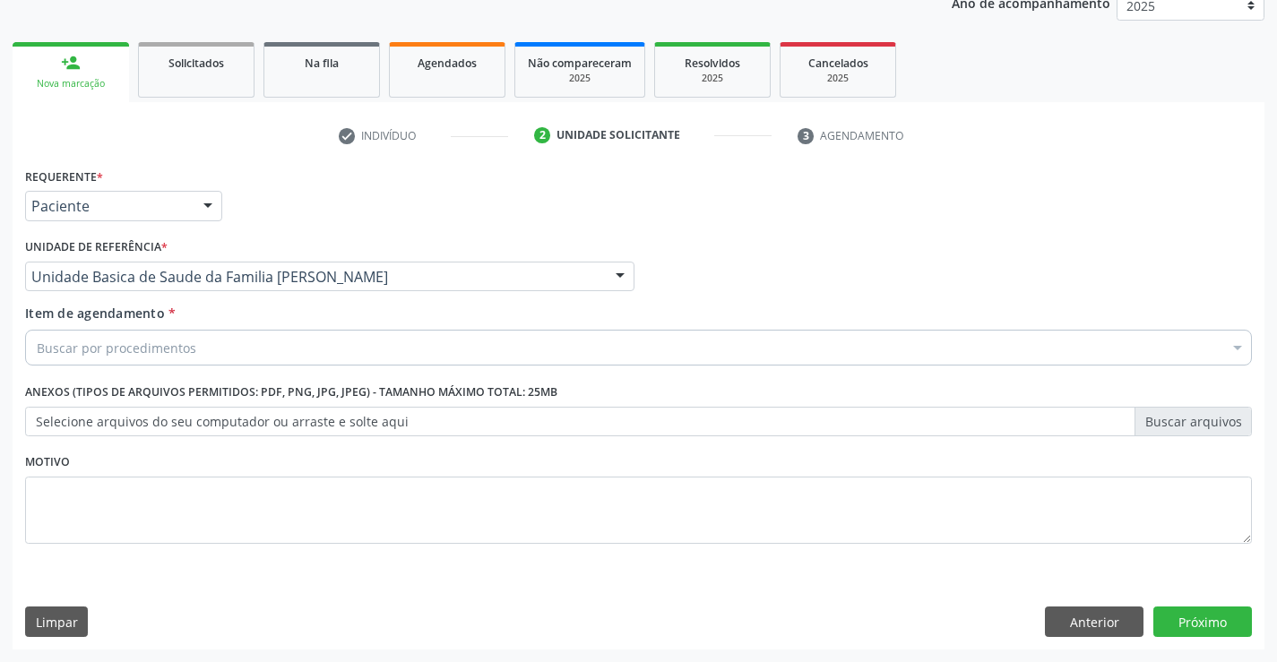
click at [260, 356] on div "Buscar por procedimentos" at bounding box center [638, 348] width 1227 height 36
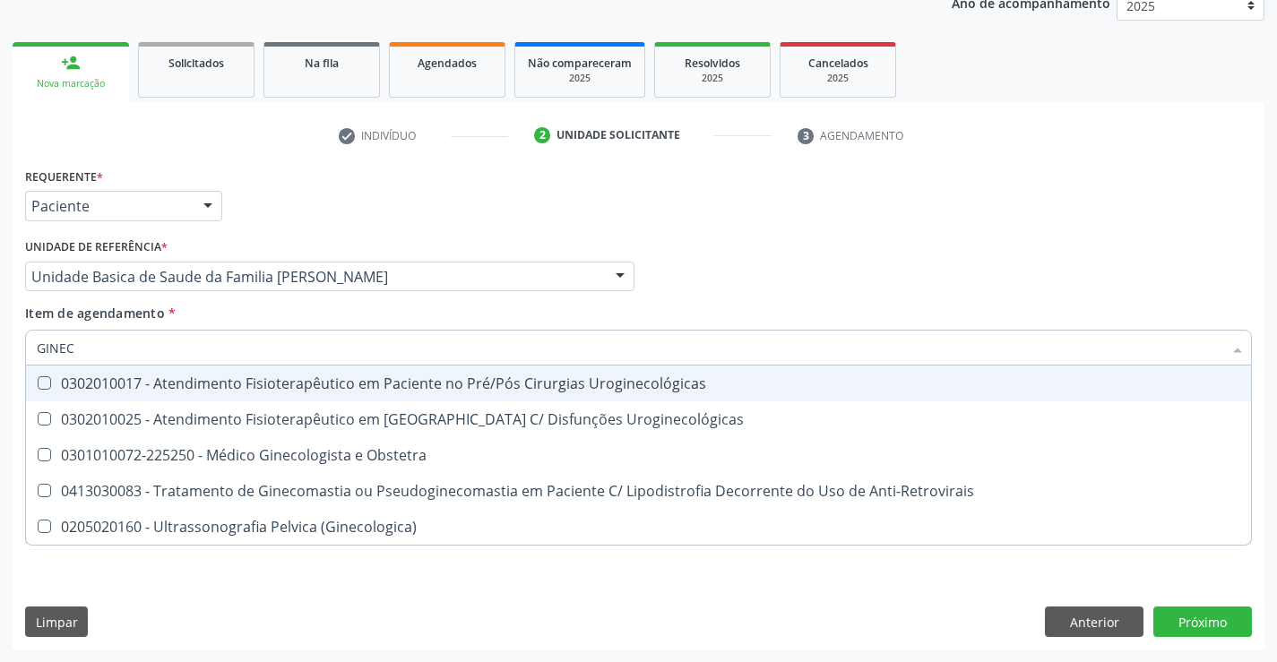
type input "GINECO"
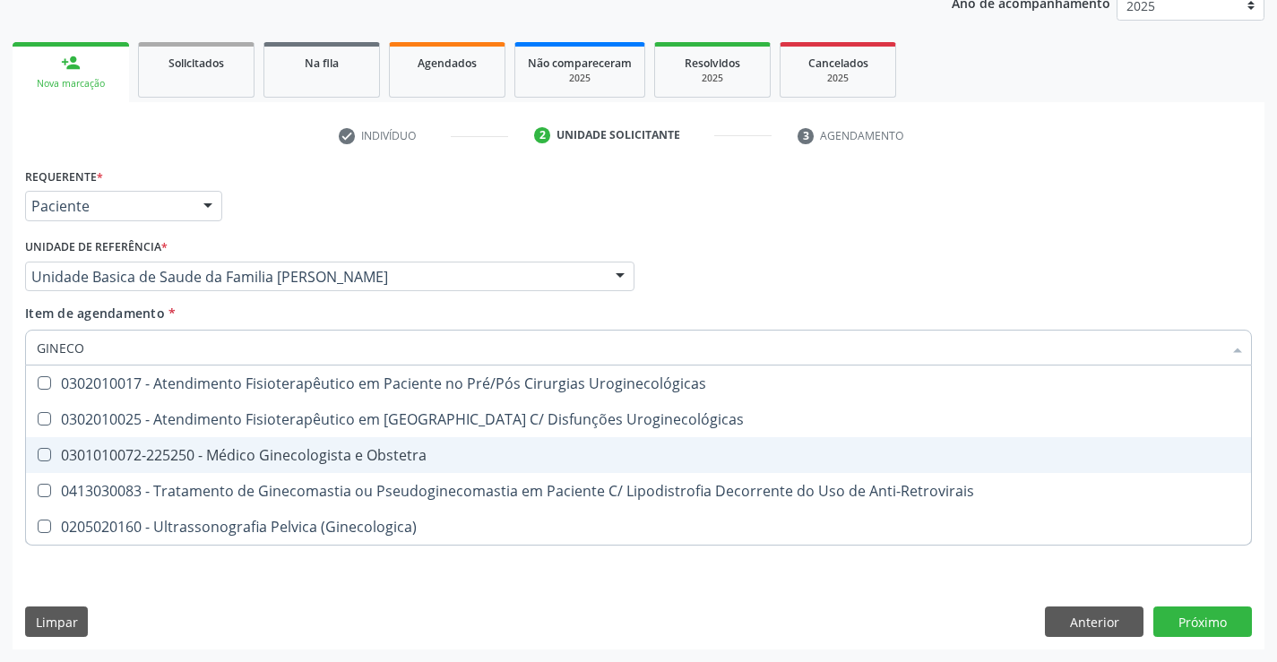
click at [385, 454] on div "0301010072-225250 - Médico Ginecologista e Obstetra" at bounding box center [638, 455] width 1203 height 14
checkbox Obstetra "true"
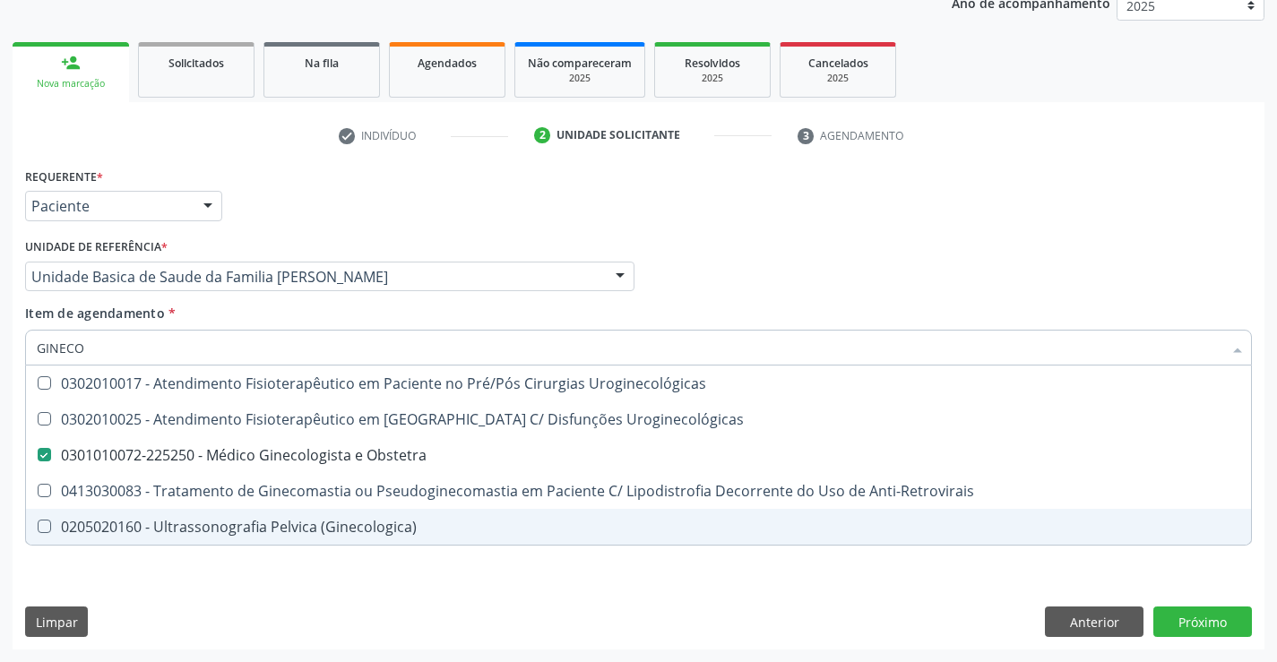
click at [366, 587] on div "Requerente * Paciente Profissional de Saúde Paciente Nenhum resultado encontrad…" at bounding box center [639, 406] width 1252 height 487
checkbox Uroginecológicas "true"
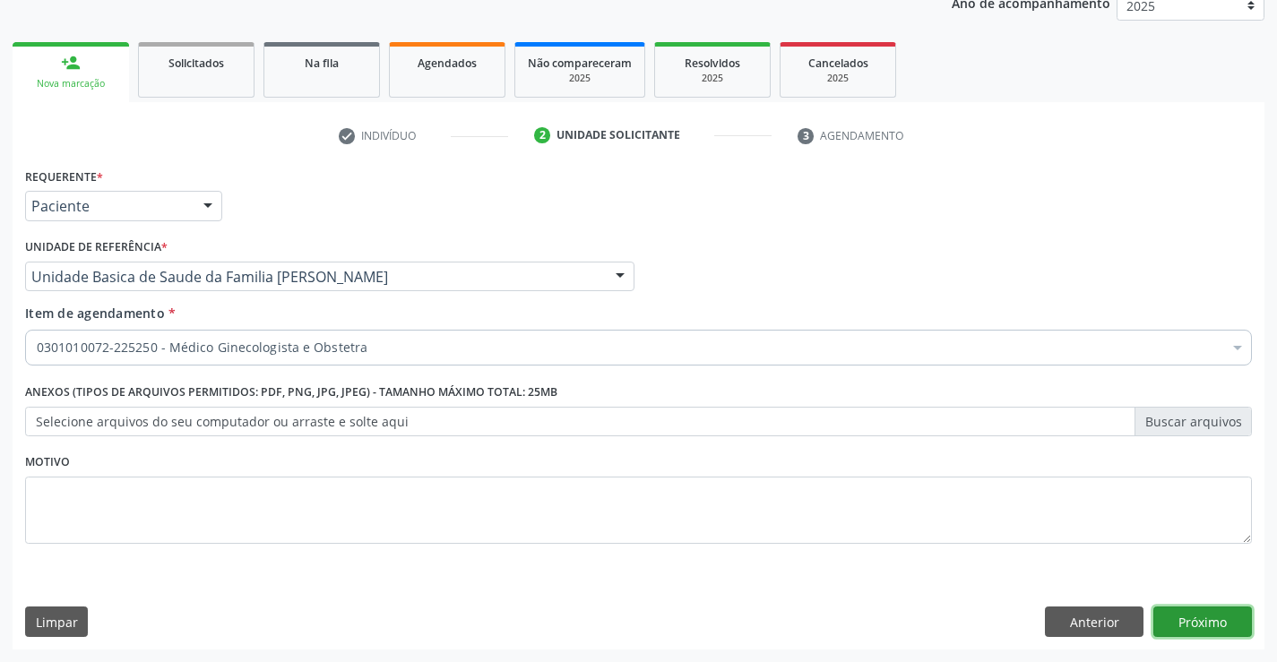
click at [1185, 626] on button "Próximo" at bounding box center [1202, 622] width 99 height 30
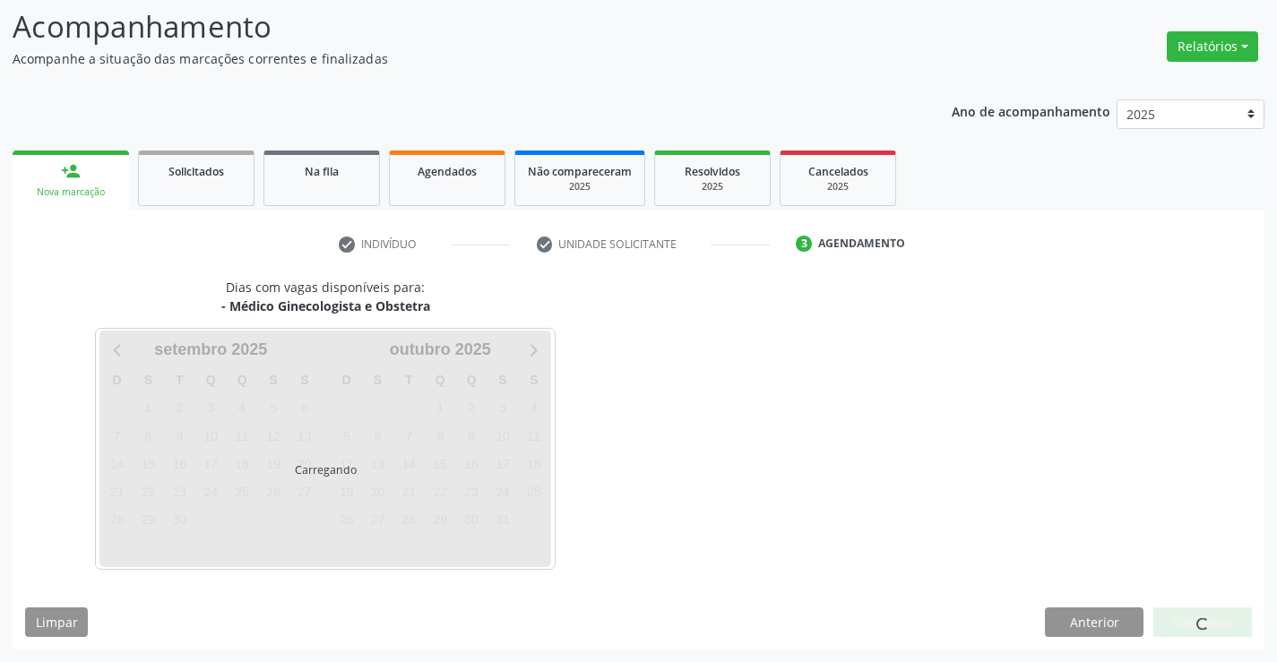
scroll to position [117, 0]
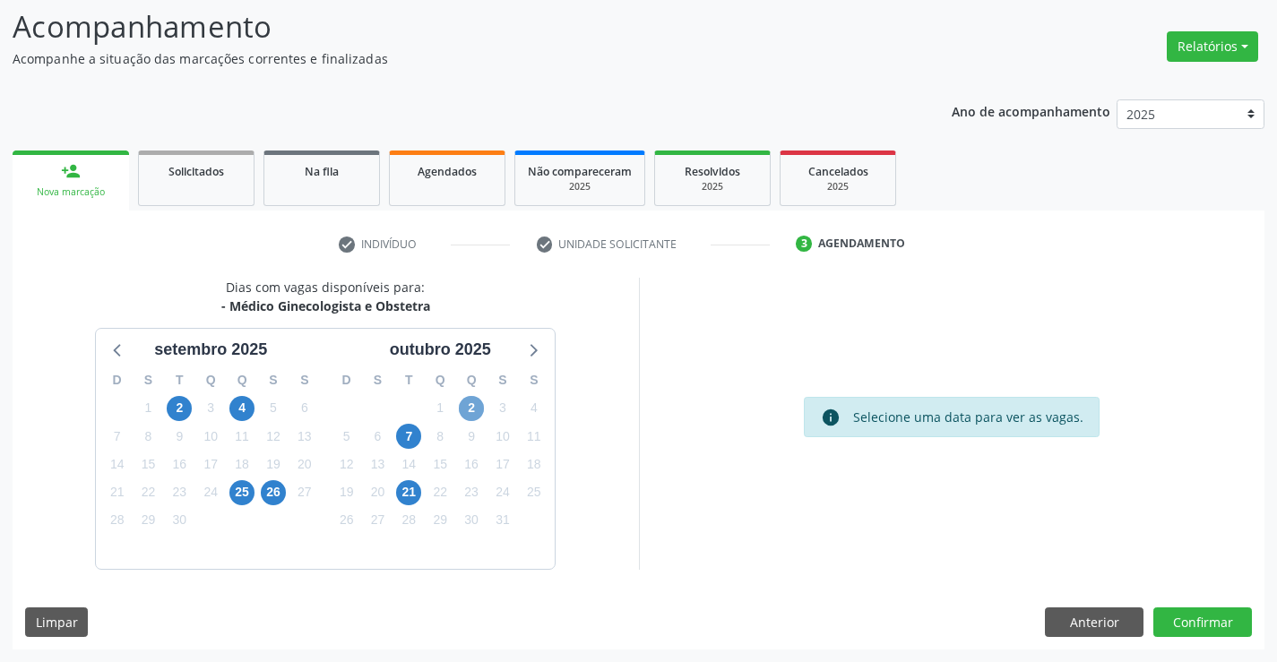
click at [470, 404] on span "2" at bounding box center [471, 408] width 25 height 25
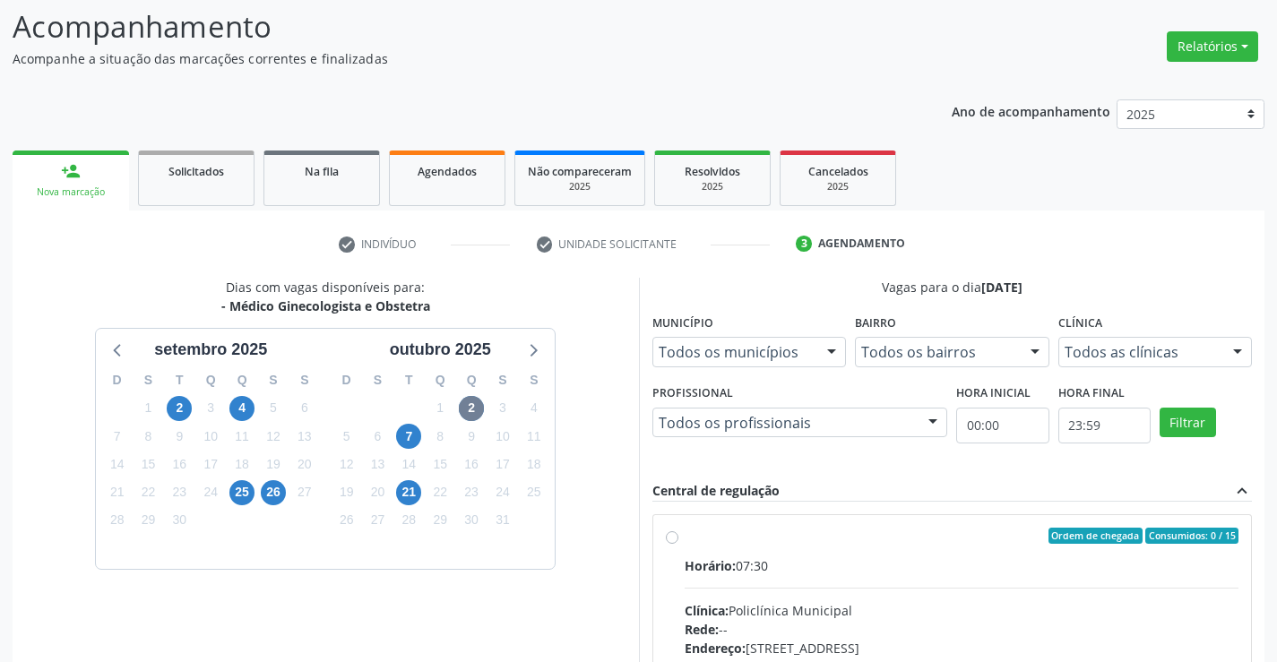
click at [685, 539] on label "Ordem de chegada Consumidos: 0 / 15 Horário: 07:30 Clínica: Policlínica Municip…" at bounding box center [962, 665] width 555 height 275
click at [672, 539] on input "Ordem de chegada Consumidos: 0 / 15 Horário: 07:30 Clínica: Policlínica Municip…" at bounding box center [672, 536] width 13 height 16
radio input "true"
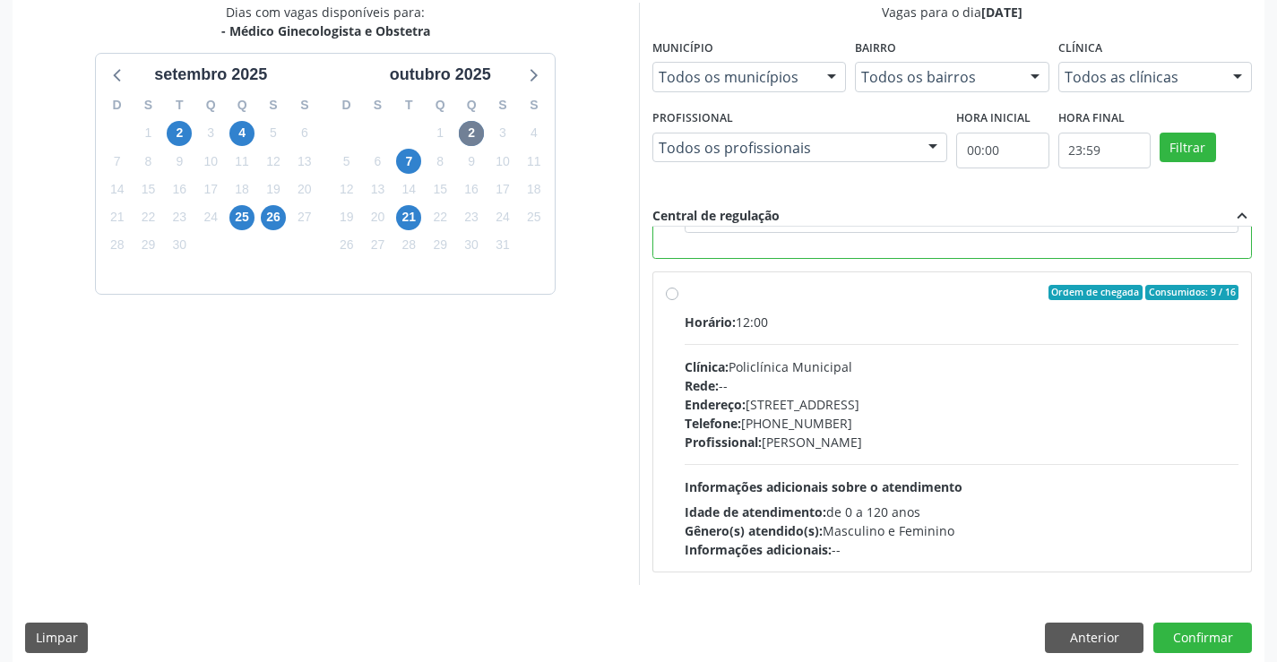
scroll to position [409, 0]
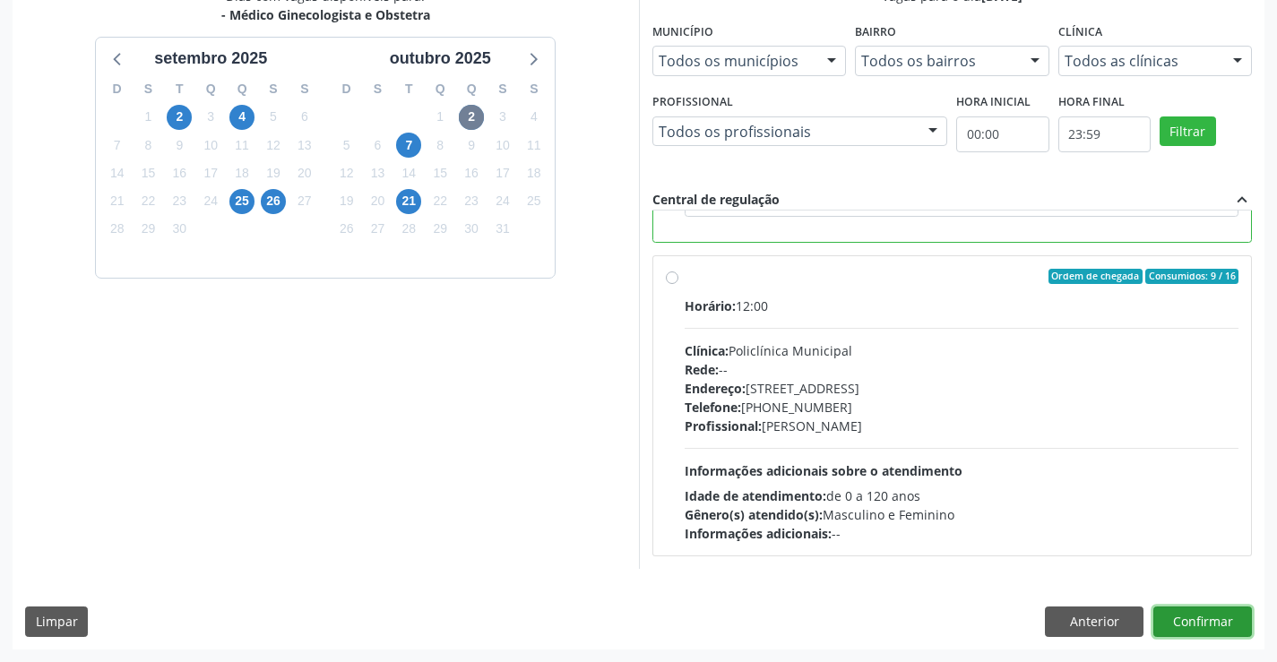
click at [1180, 622] on button "Confirmar" at bounding box center [1202, 622] width 99 height 30
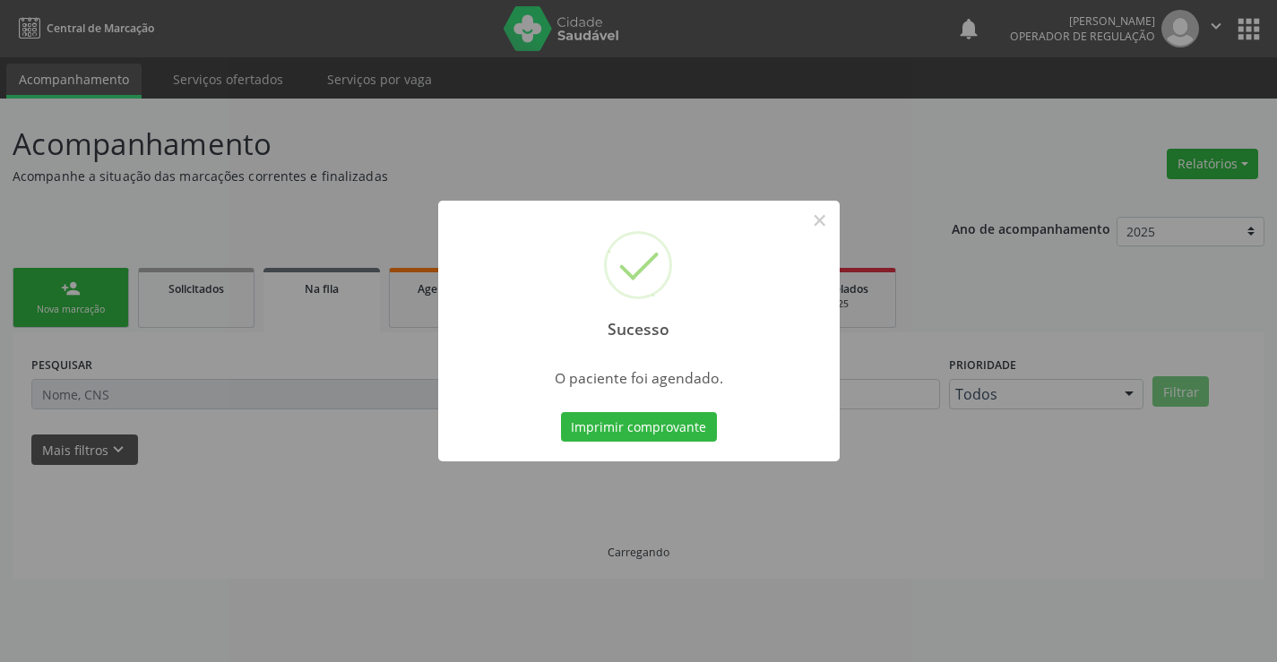
scroll to position [0, 0]
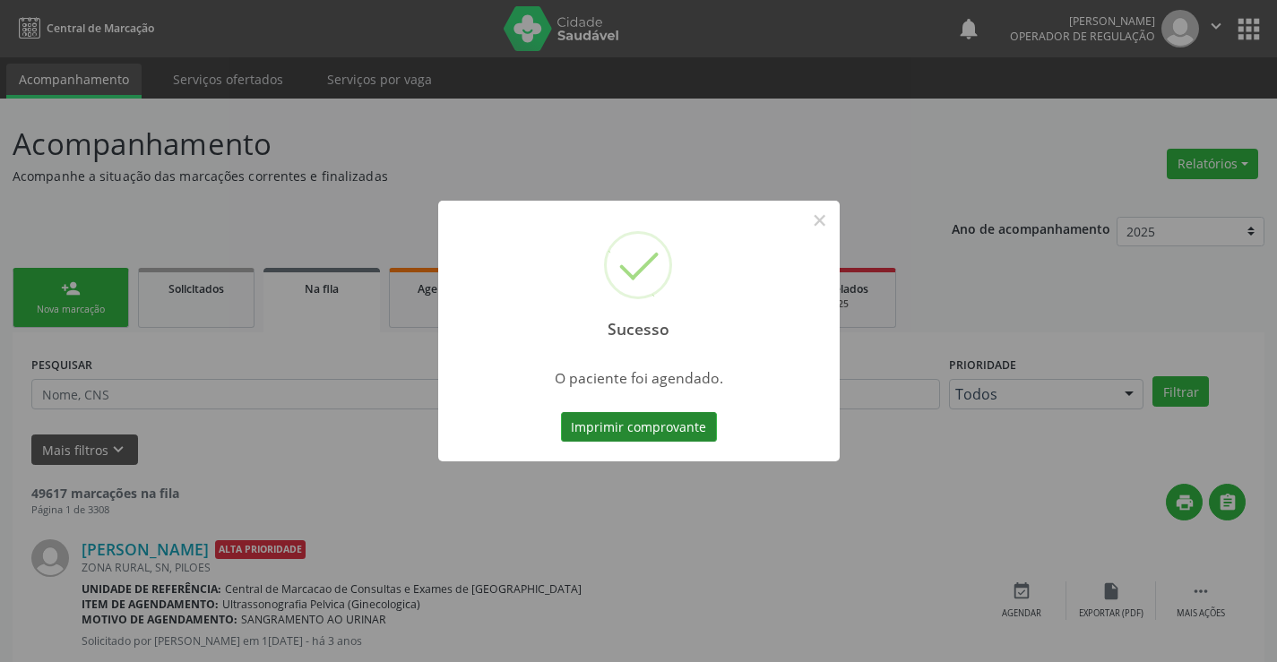
click at [592, 422] on button "Imprimir comprovante" at bounding box center [639, 427] width 156 height 30
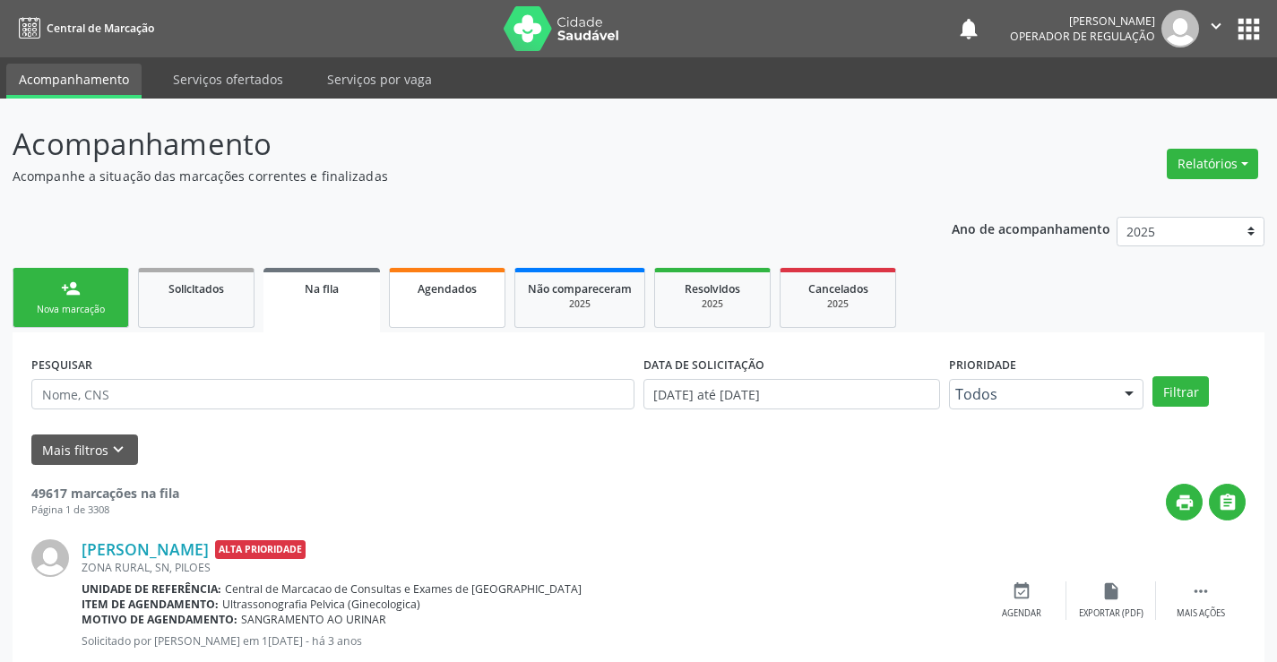
click at [454, 309] on link "Agendados" at bounding box center [447, 298] width 116 height 60
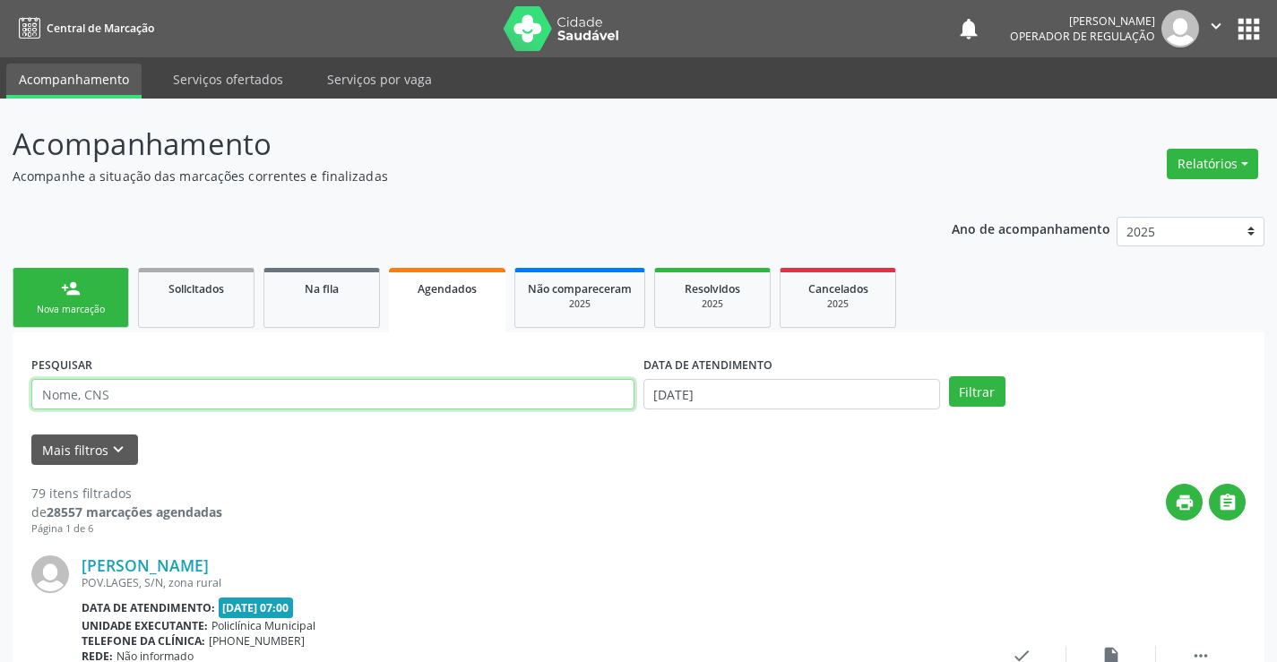
click at [159, 389] on input "text" at bounding box center [332, 394] width 603 height 30
type input "705003476724951"
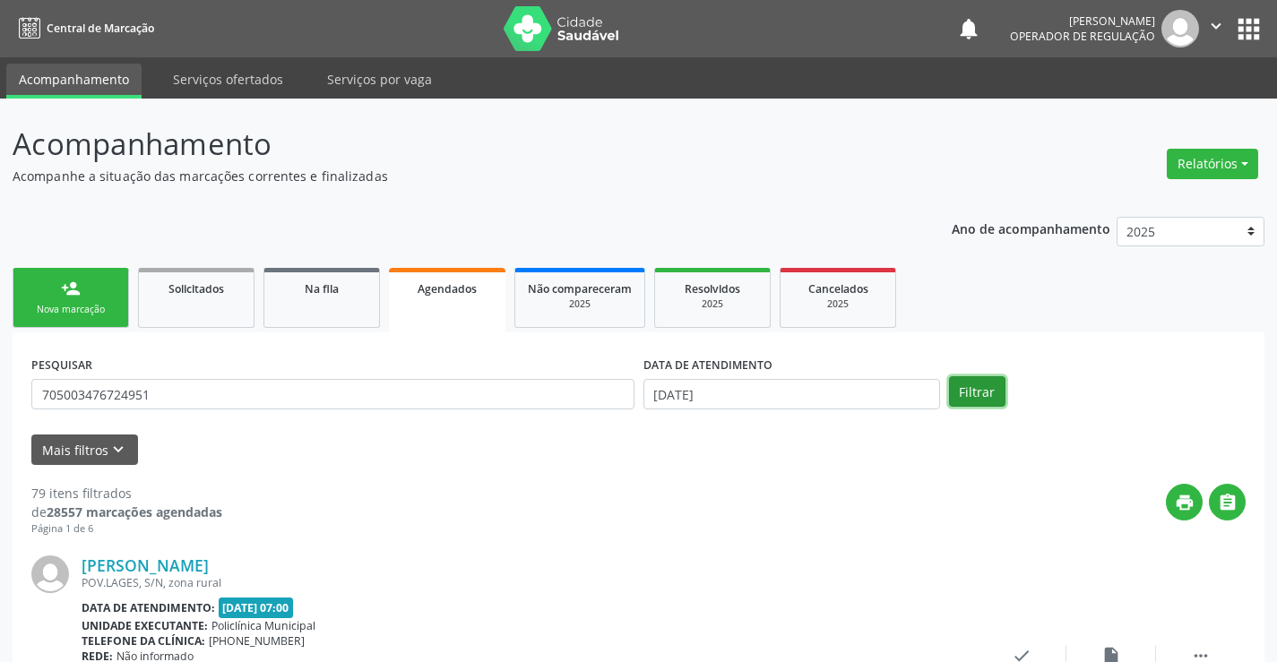
click at [978, 393] on button "Filtrar" at bounding box center [977, 391] width 56 height 30
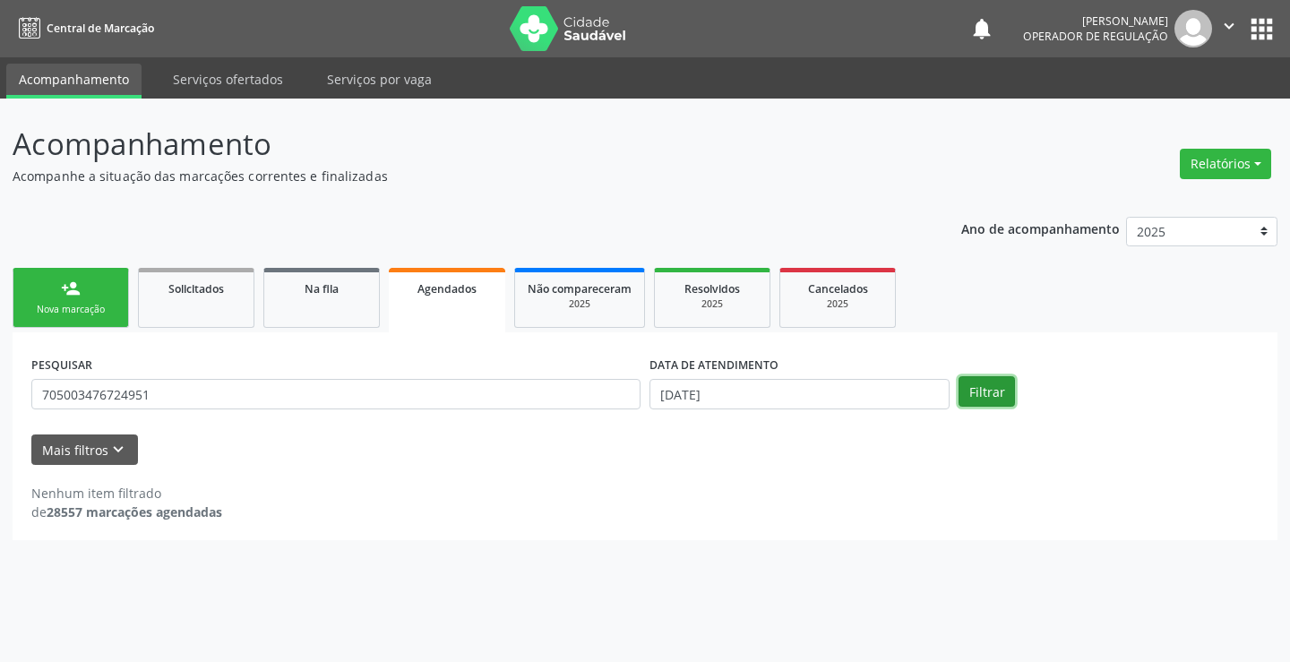
click at [978, 393] on button "Filtrar" at bounding box center [987, 391] width 56 height 30
click at [776, 392] on input "[DATE]" at bounding box center [800, 394] width 300 height 30
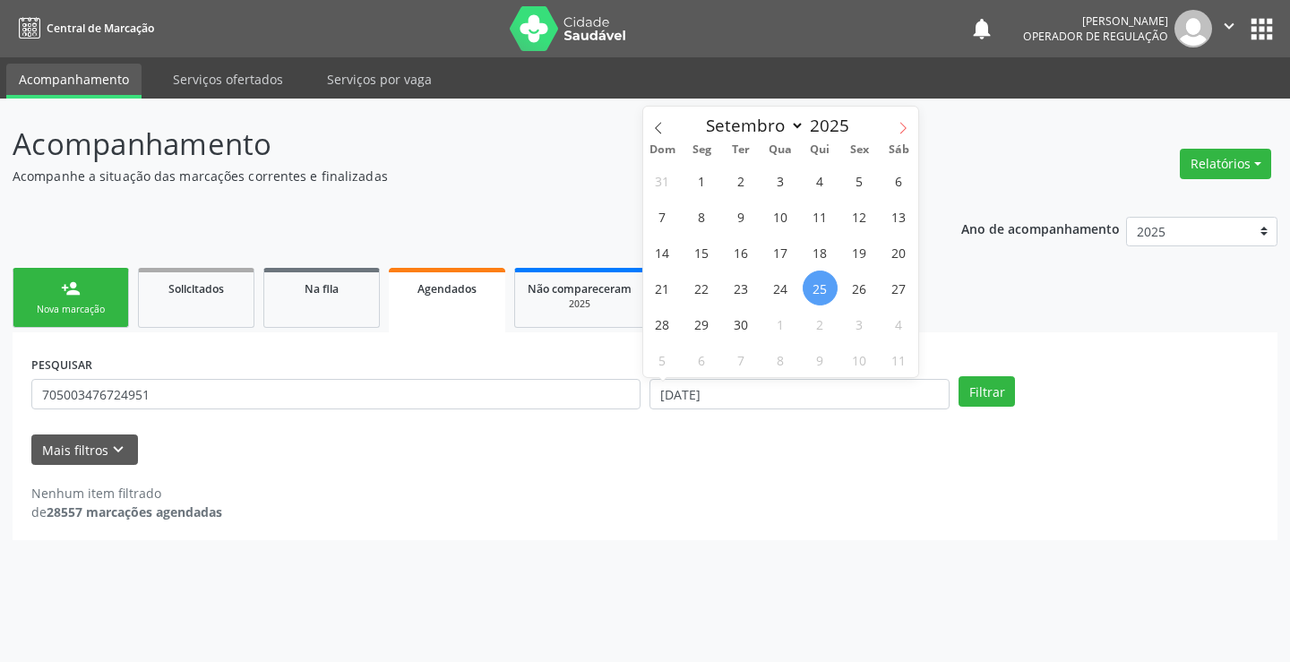
click at [900, 131] on icon at bounding box center [903, 128] width 13 height 13
select select "9"
click at [816, 181] on span "2" at bounding box center [820, 180] width 35 height 35
type input "[DATE]"
click at [816, 181] on span "2" at bounding box center [820, 180] width 35 height 35
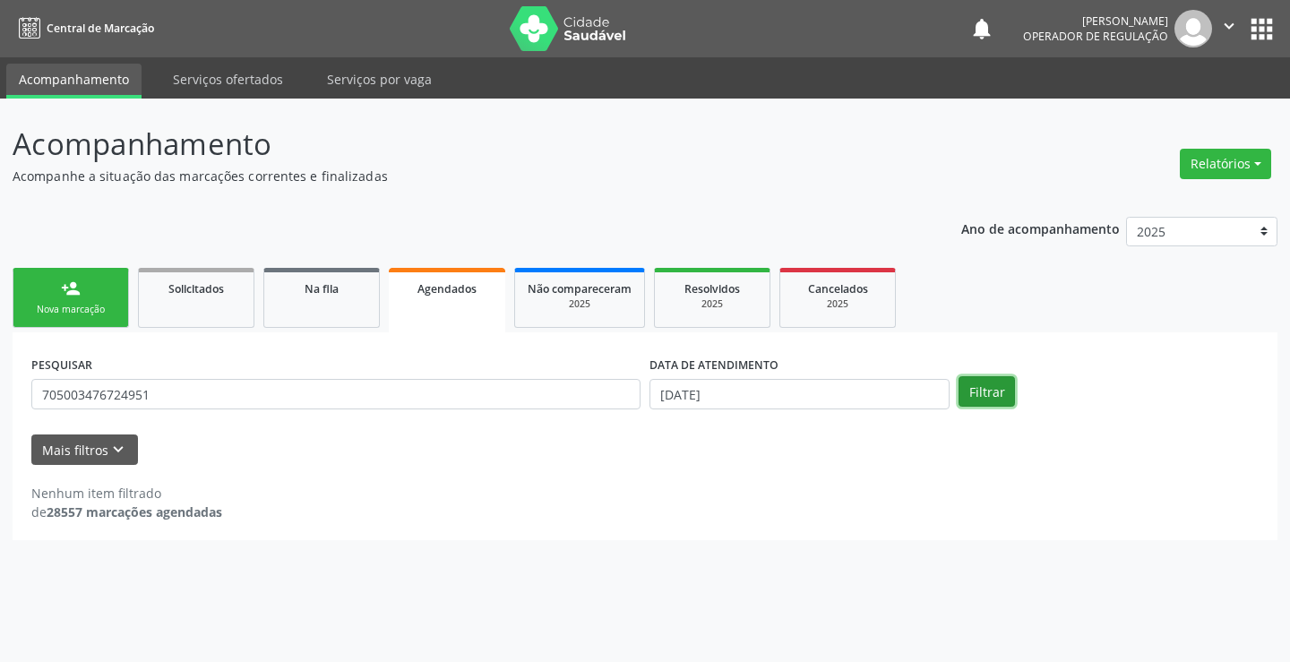
click at [987, 389] on button "Filtrar" at bounding box center [987, 391] width 56 height 30
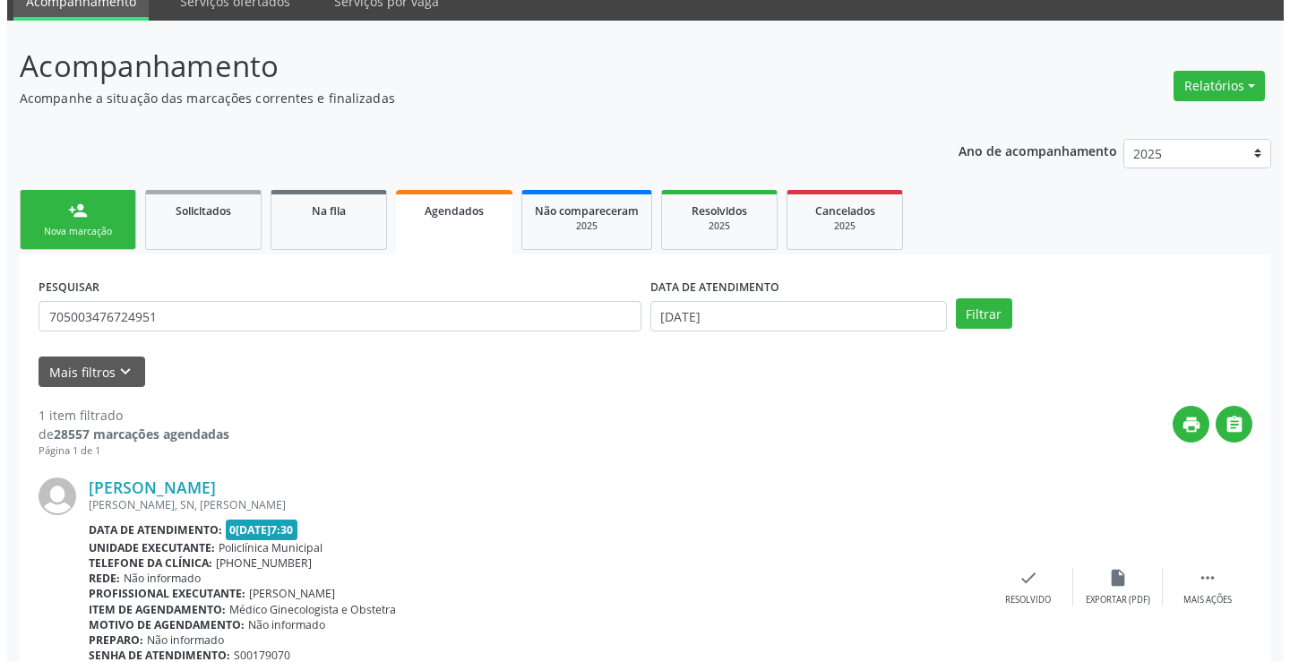
scroll to position [163, 0]
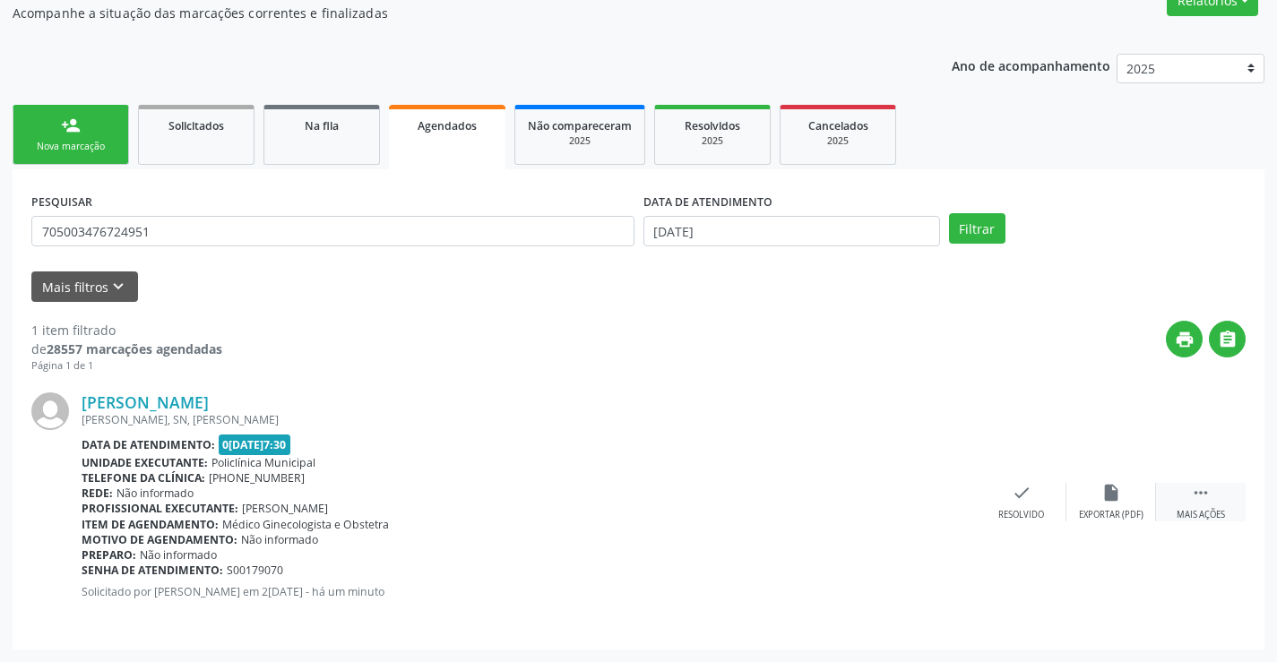
click at [1206, 490] on icon "" at bounding box center [1201, 493] width 20 height 20
click at [927, 488] on icon "cancel" at bounding box center [932, 493] width 20 height 20
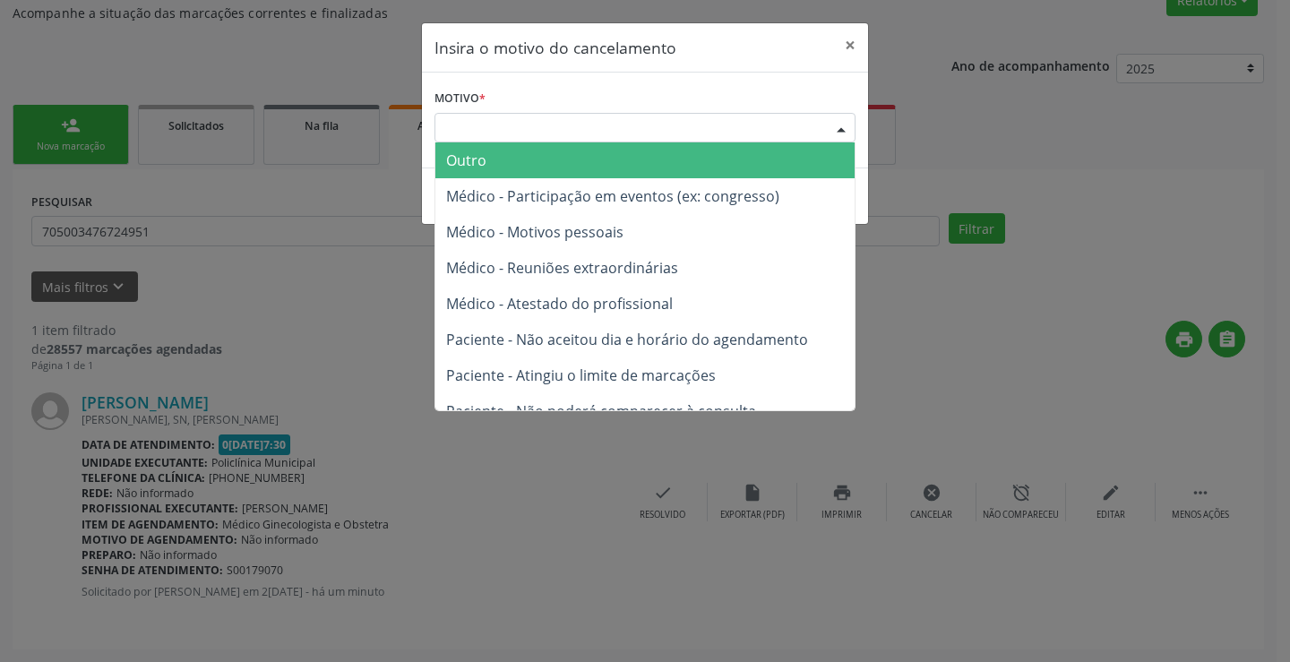
click at [694, 119] on div "Escolha o motivo" at bounding box center [645, 128] width 421 height 30
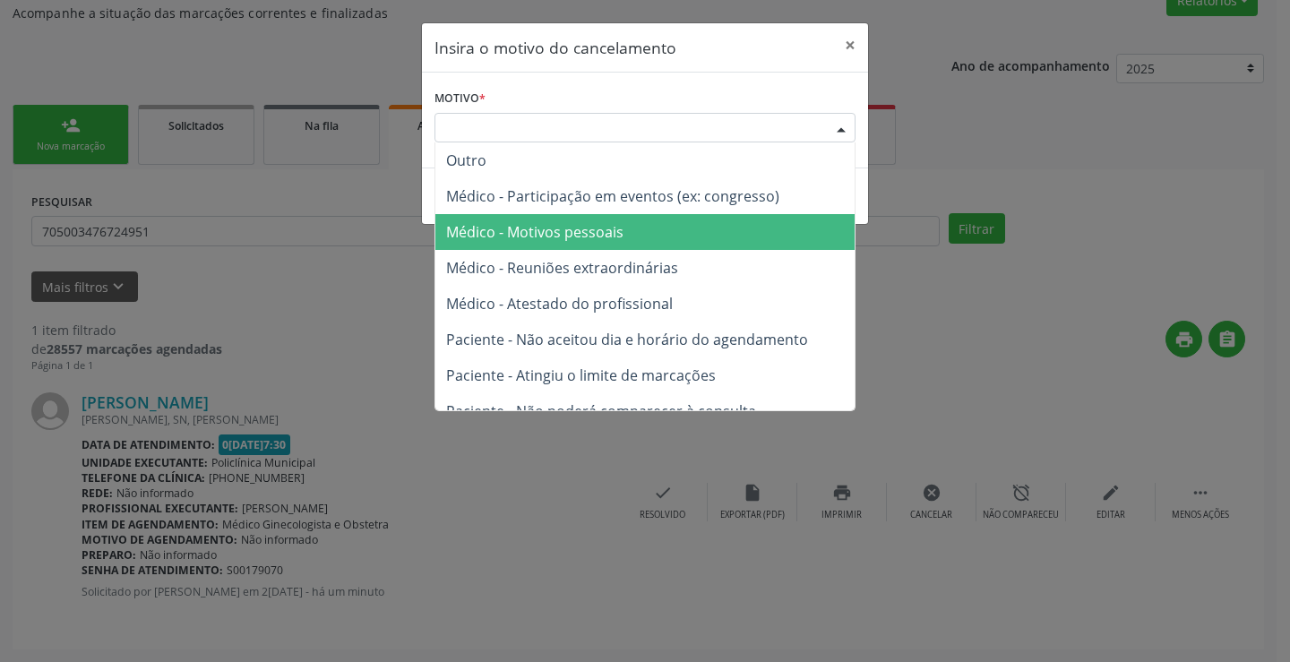
click at [635, 232] on span "Médico - Motivos pessoais" at bounding box center [644, 232] width 419 height 36
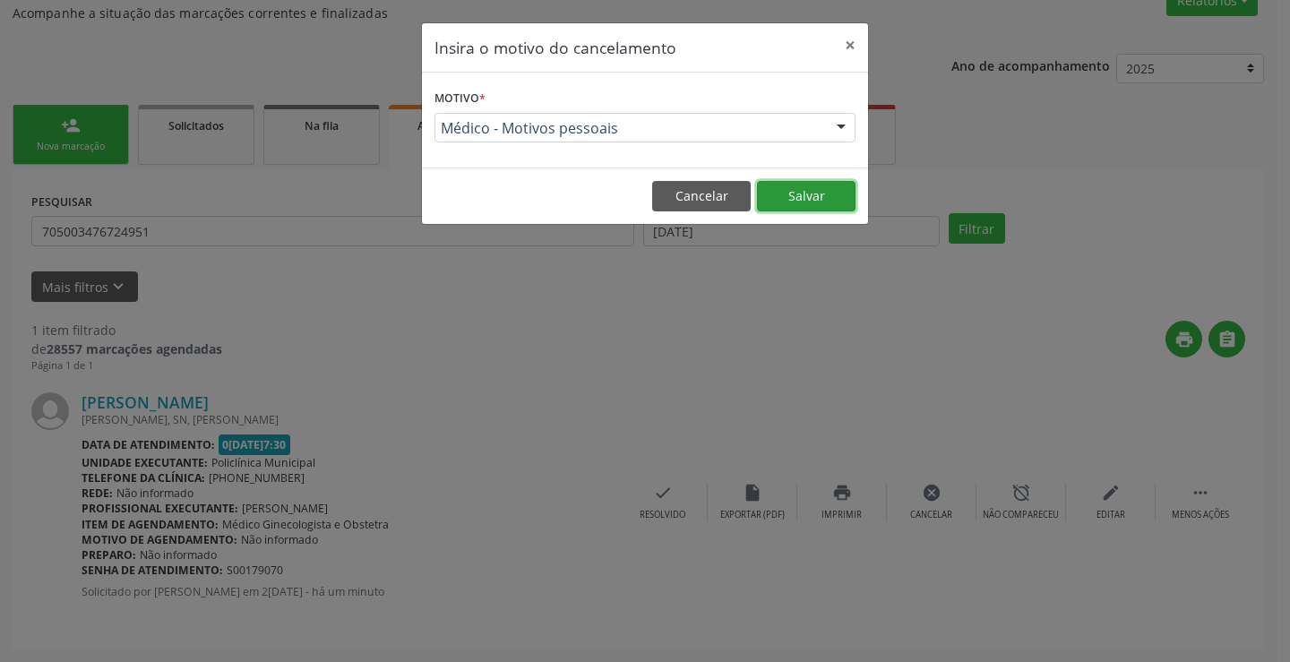
click at [816, 191] on button "Salvar" at bounding box center [806, 196] width 99 height 30
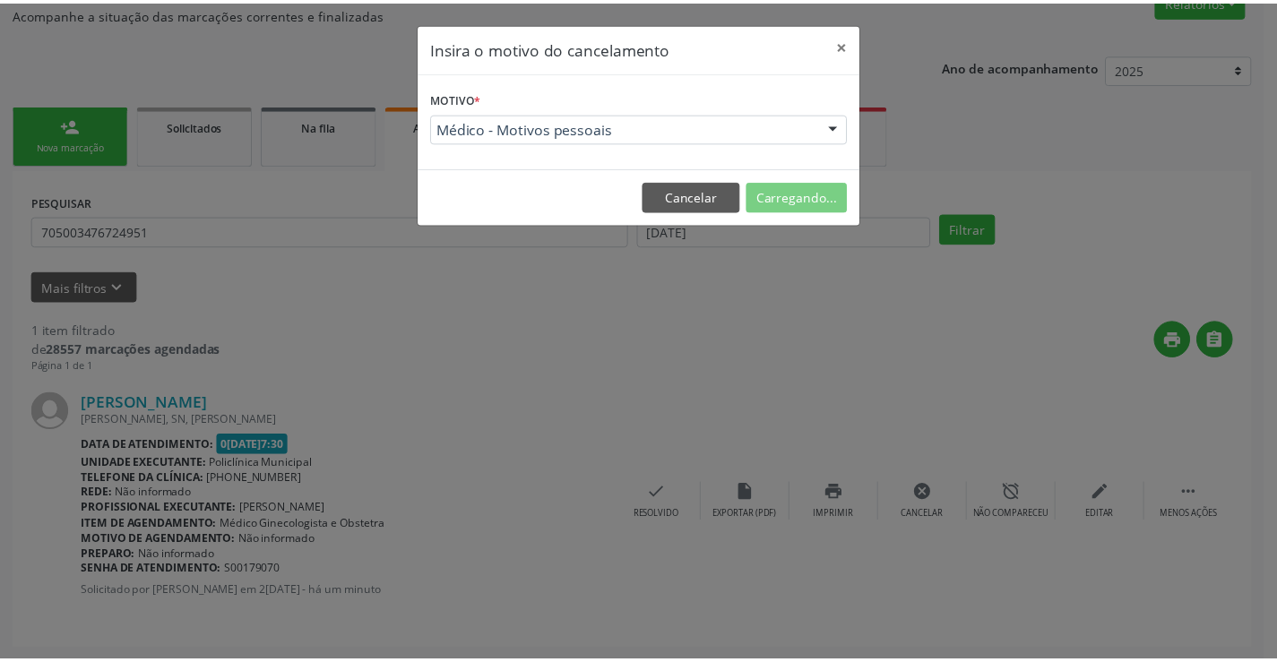
scroll to position [0, 0]
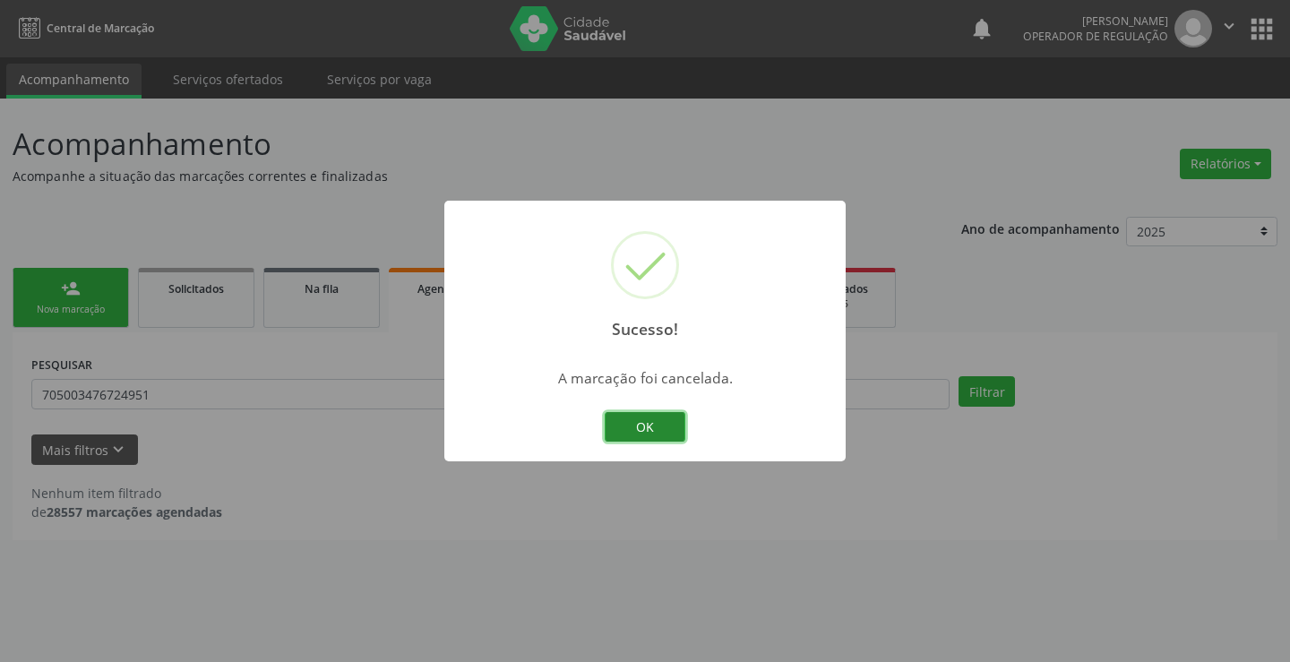
click at [650, 415] on button "OK" at bounding box center [645, 427] width 81 height 30
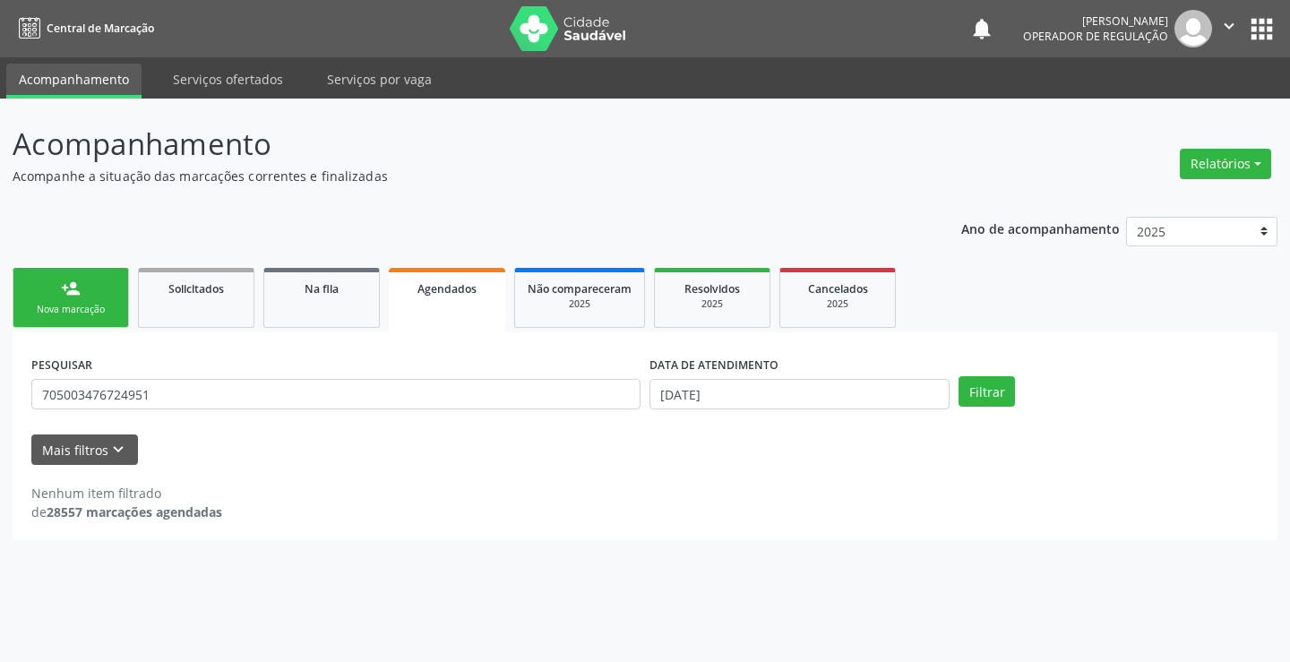
click at [116, 294] on link "person_add Nova marcação" at bounding box center [71, 298] width 116 height 60
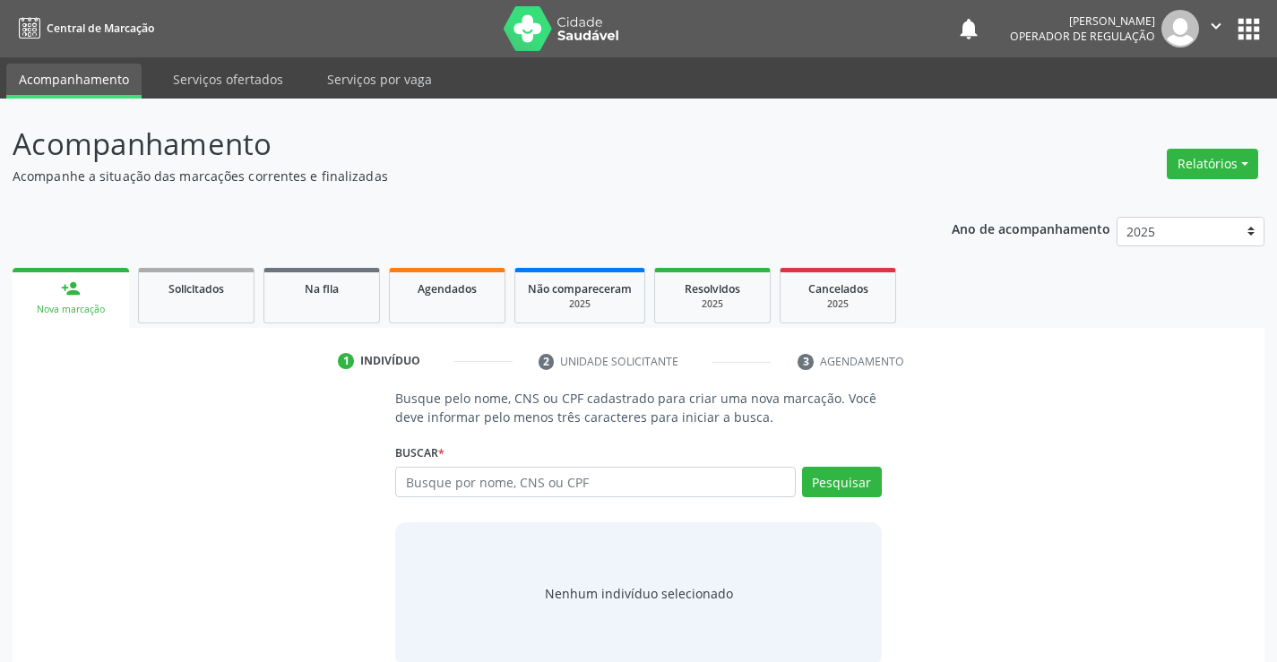
click at [460, 465] on div "Buscar * Busque por nome, CNS ou CPF Nenhum resultado encontrado para: " " Digi…" at bounding box center [638, 474] width 486 height 70
click at [459, 481] on input "text" at bounding box center [595, 482] width 400 height 30
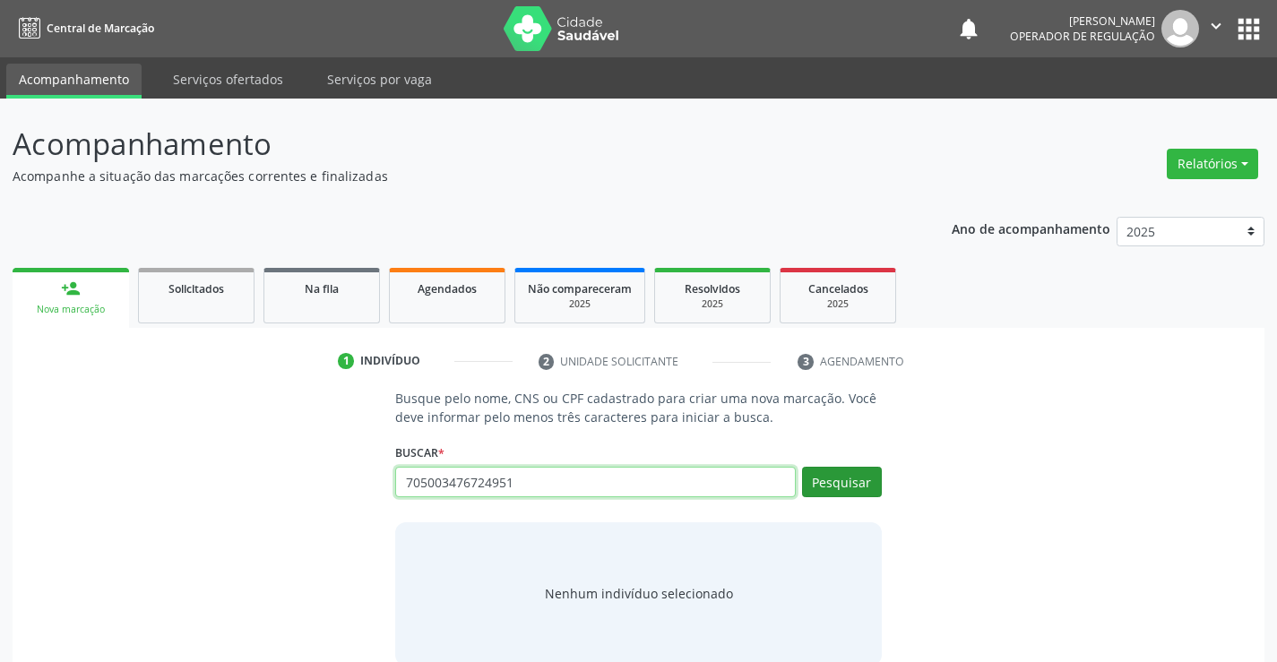
type input "705003476724951"
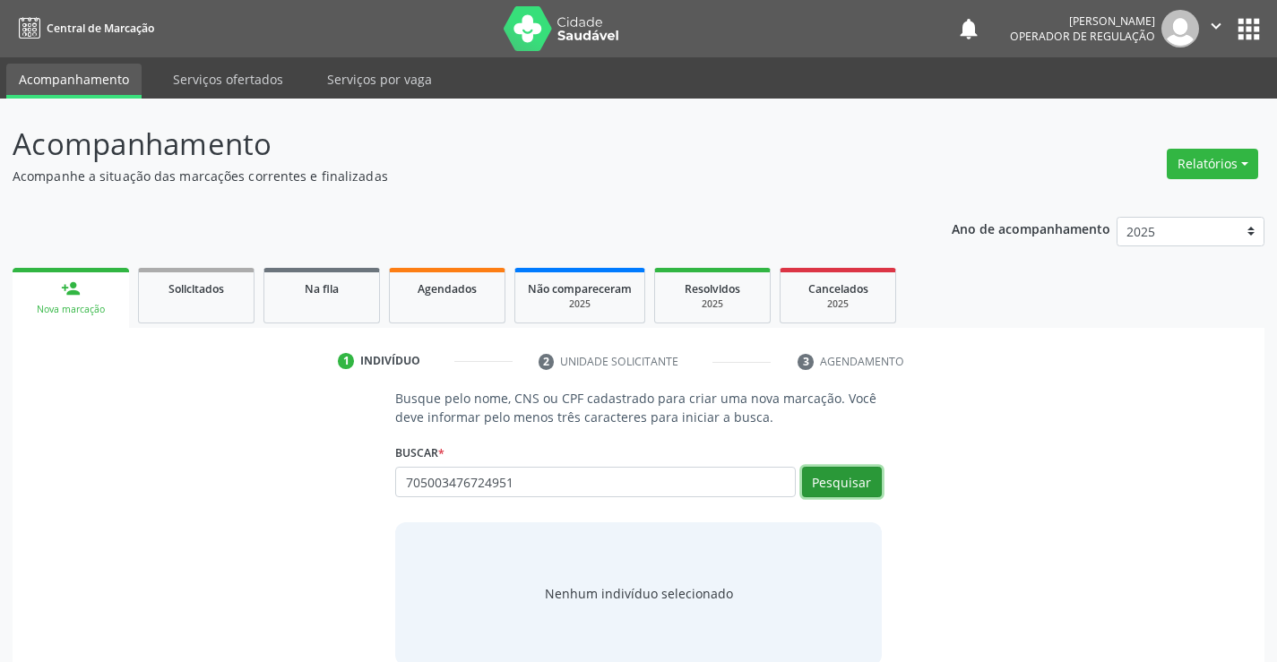
click at [857, 482] on button "Pesquisar" at bounding box center [842, 482] width 80 height 30
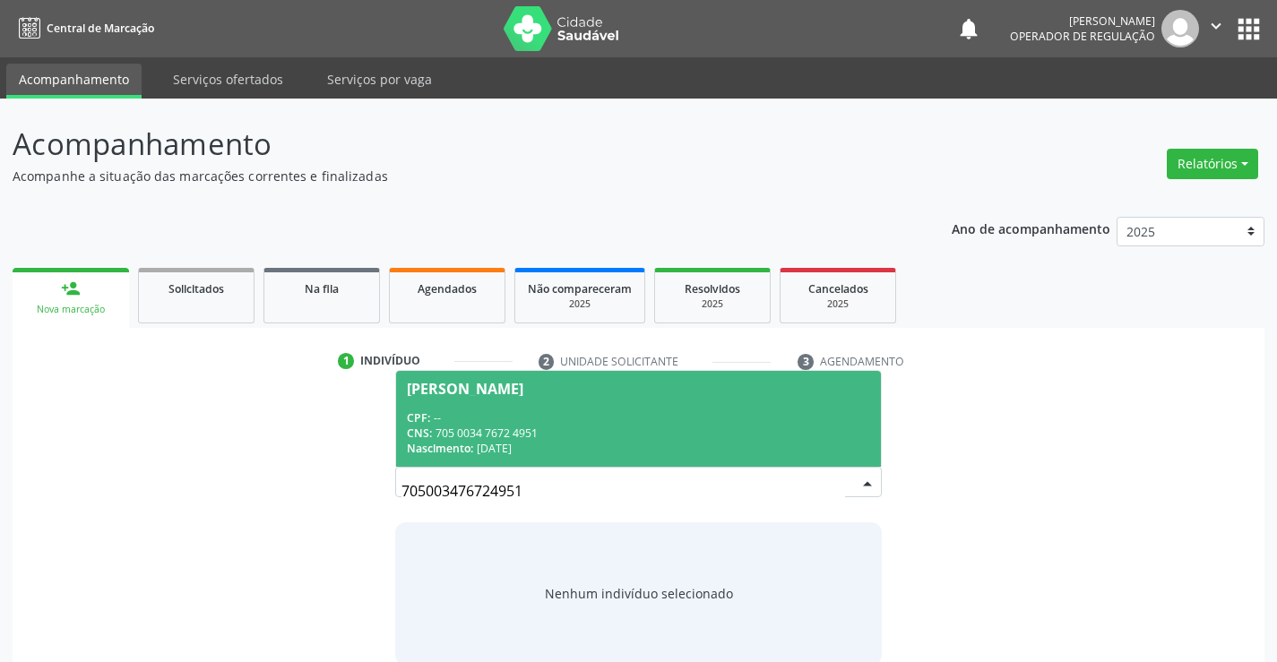
click at [759, 434] on div "CNS: 705 0034 7672 4951" at bounding box center [638, 433] width 462 height 15
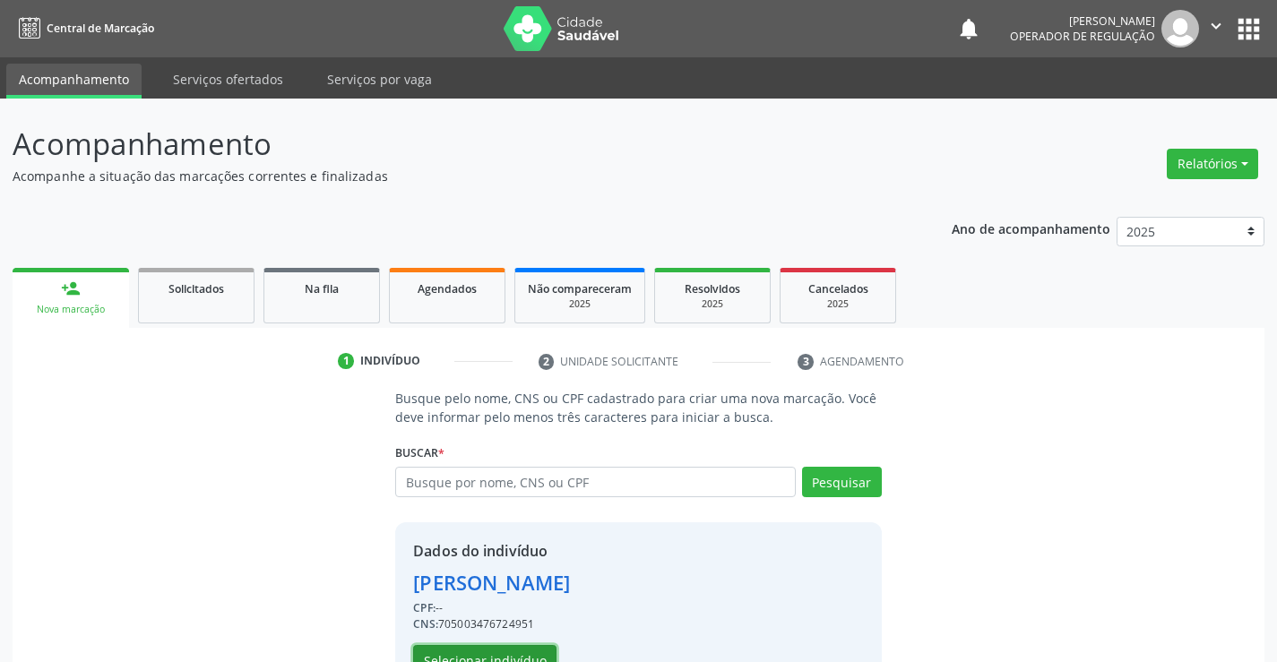
click at [525, 655] on button "Selecionar indivíduo" at bounding box center [484, 660] width 143 height 30
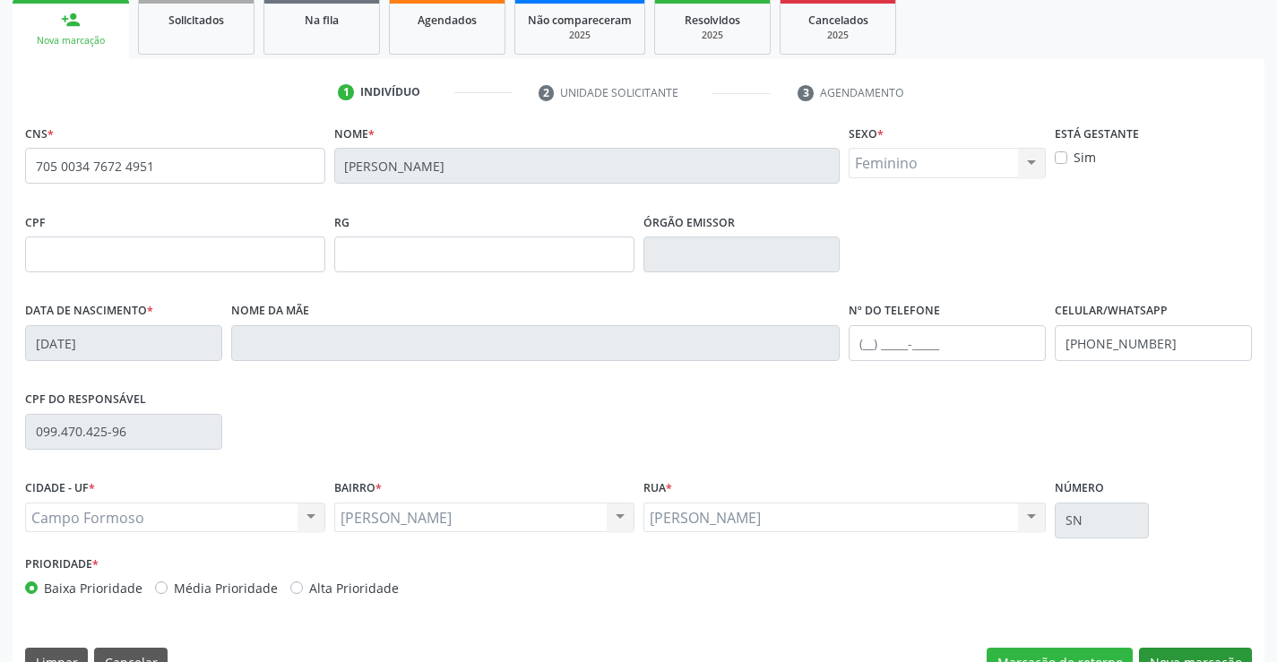
scroll to position [309, 0]
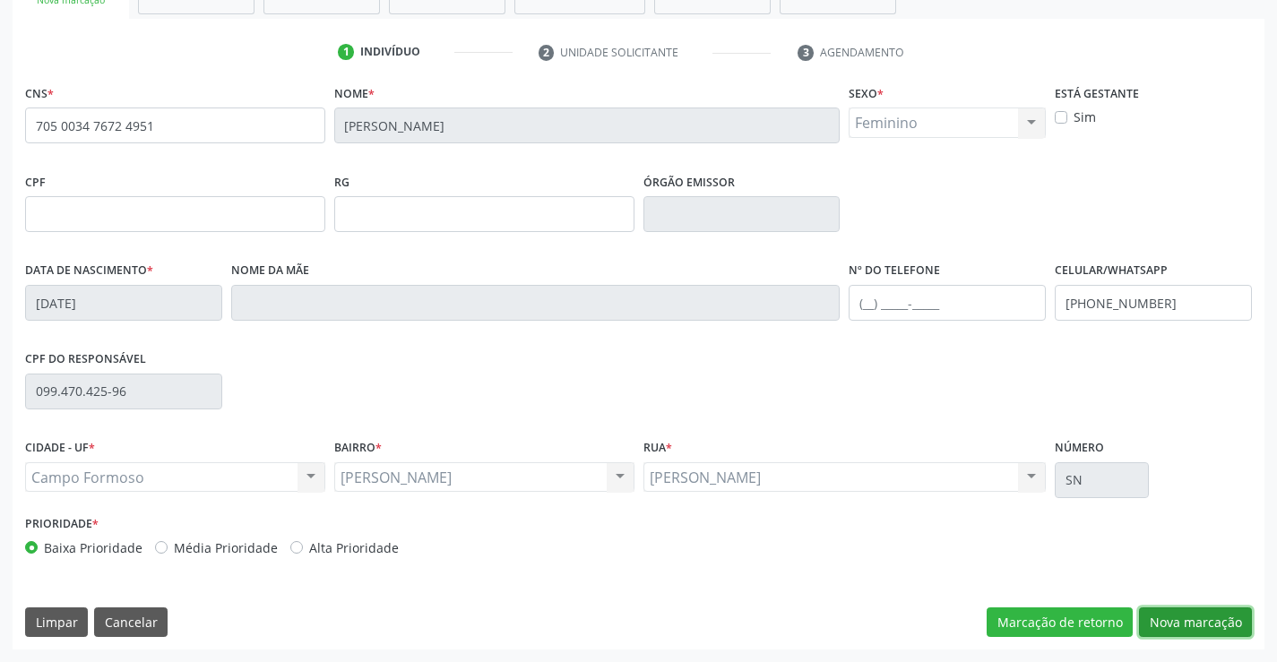
click at [1178, 617] on button "Nova marcação" at bounding box center [1195, 622] width 113 height 30
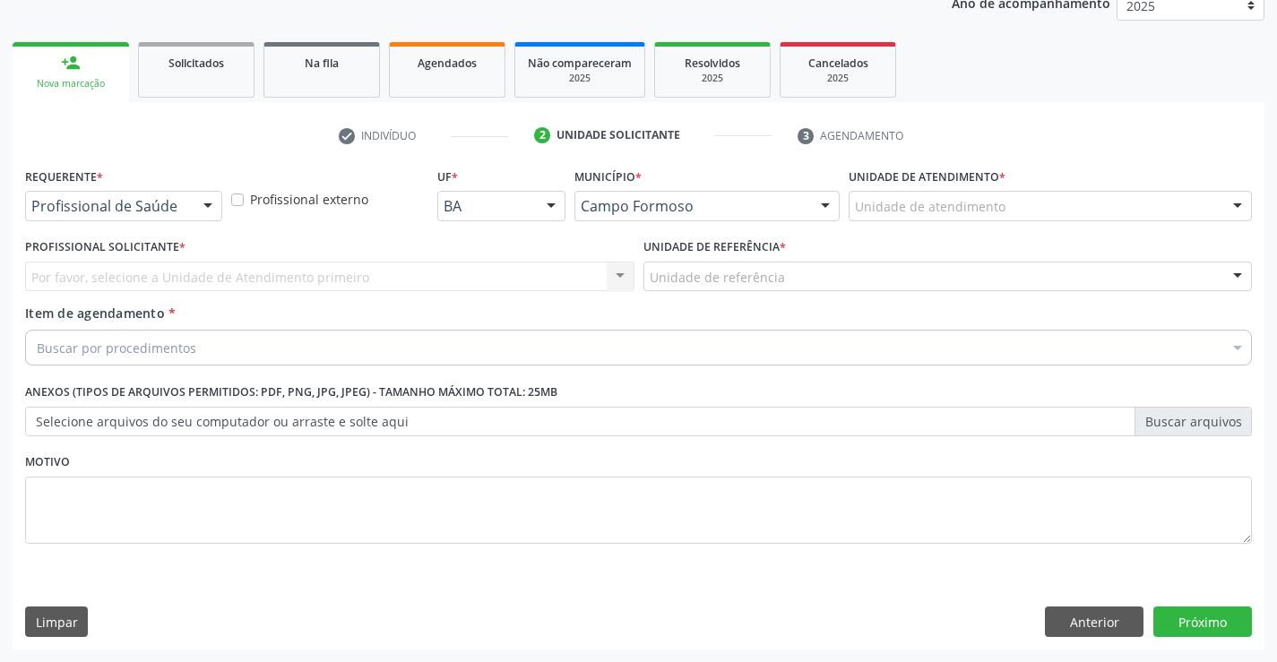
scroll to position [226, 0]
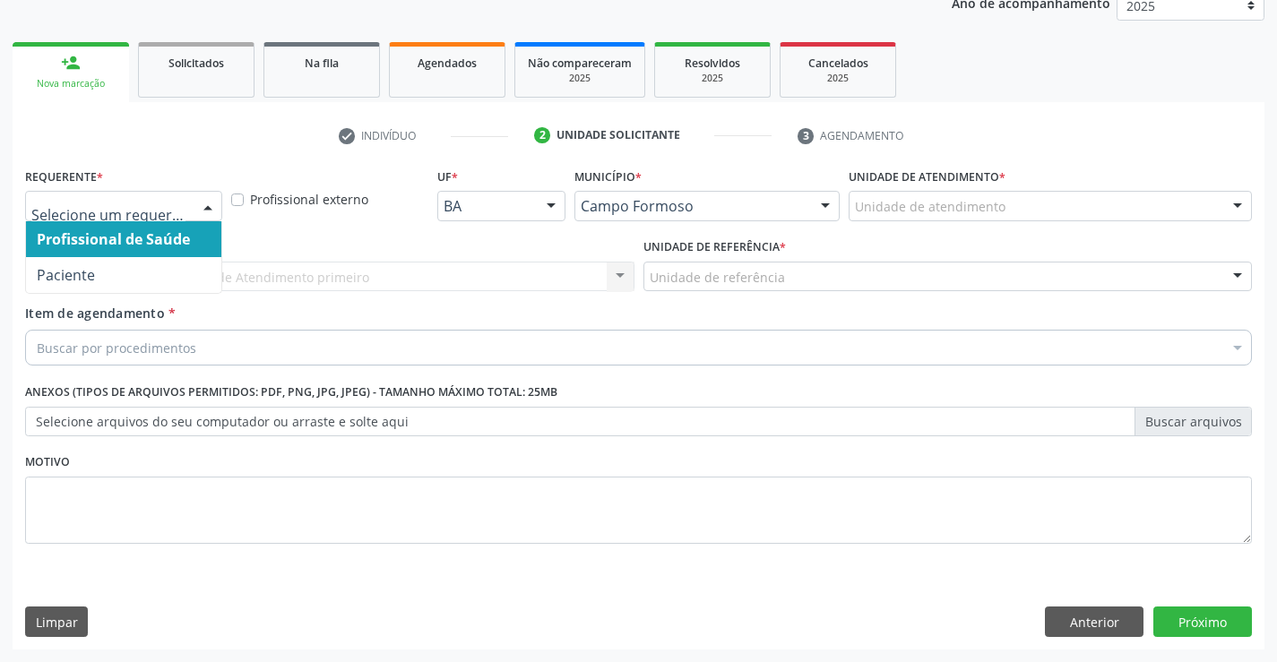
click at [207, 201] on div at bounding box center [207, 207] width 27 height 30
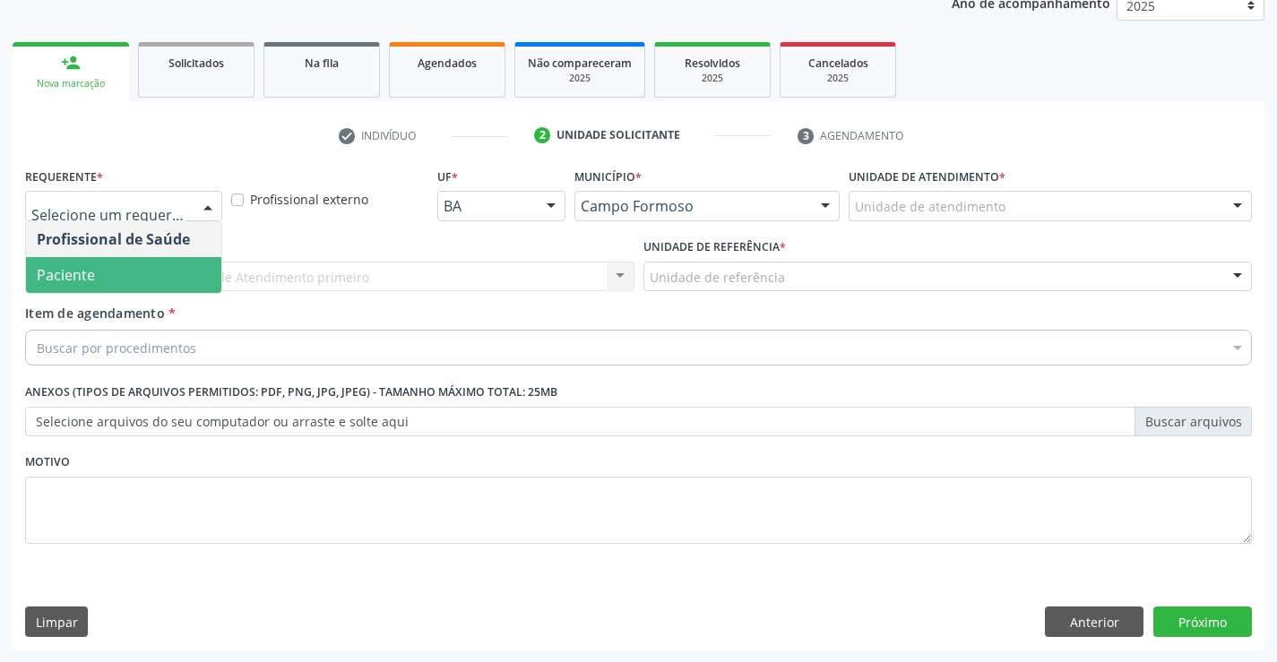
click at [169, 273] on span "Paciente" at bounding box center [123, 275] width 195 height 36
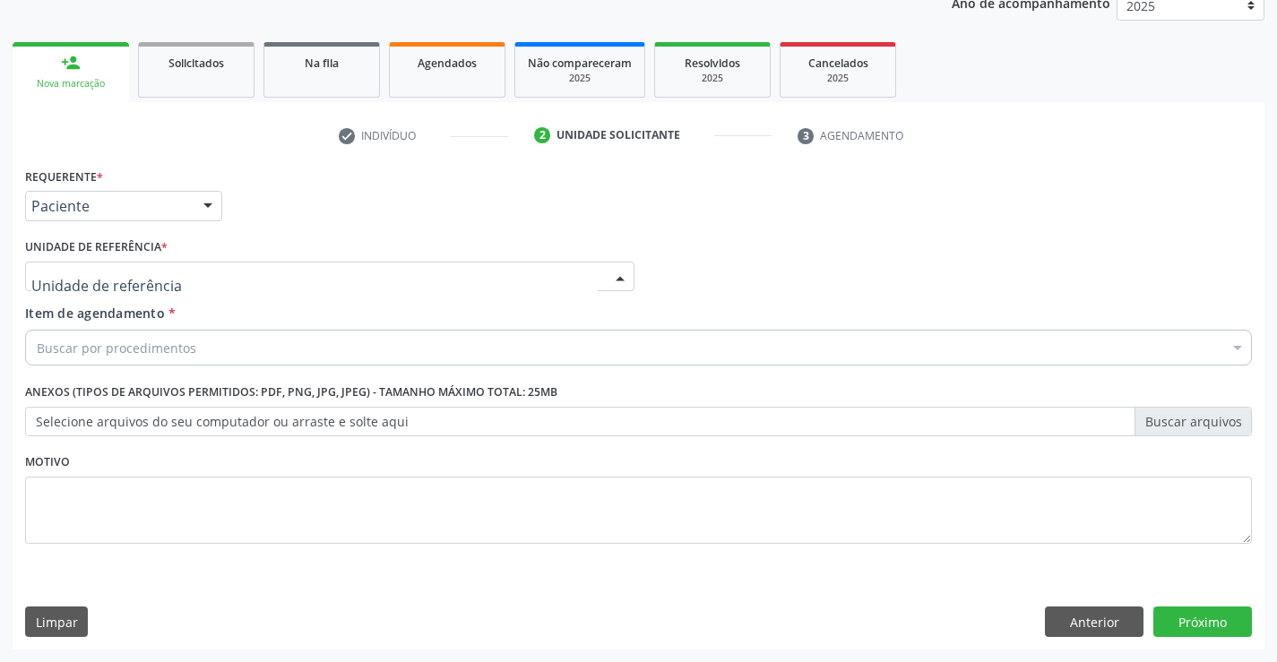
click at [170, 276] on div at bounding box center [329, 277] width 609 height 30
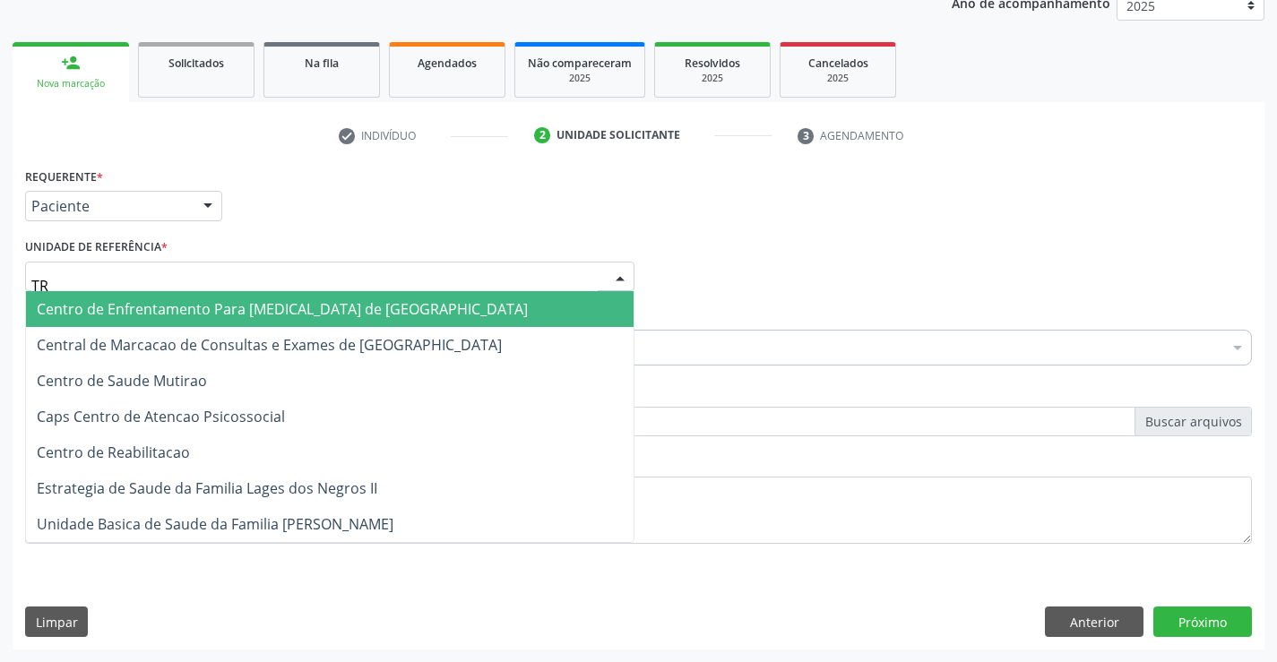
type input "TRA"
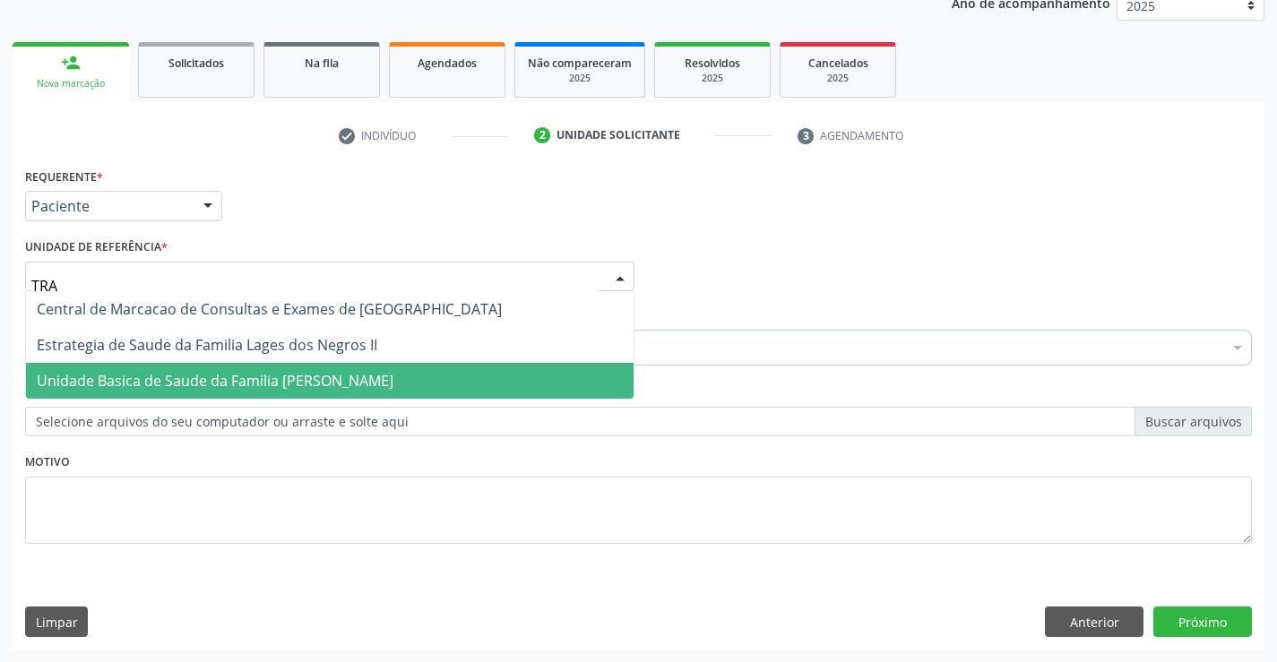
click at [257, 376] on span "Unidade Basica de Saude da Familia [PERSON_NAME]" at bounding box center [215, 381] width 357 height 20
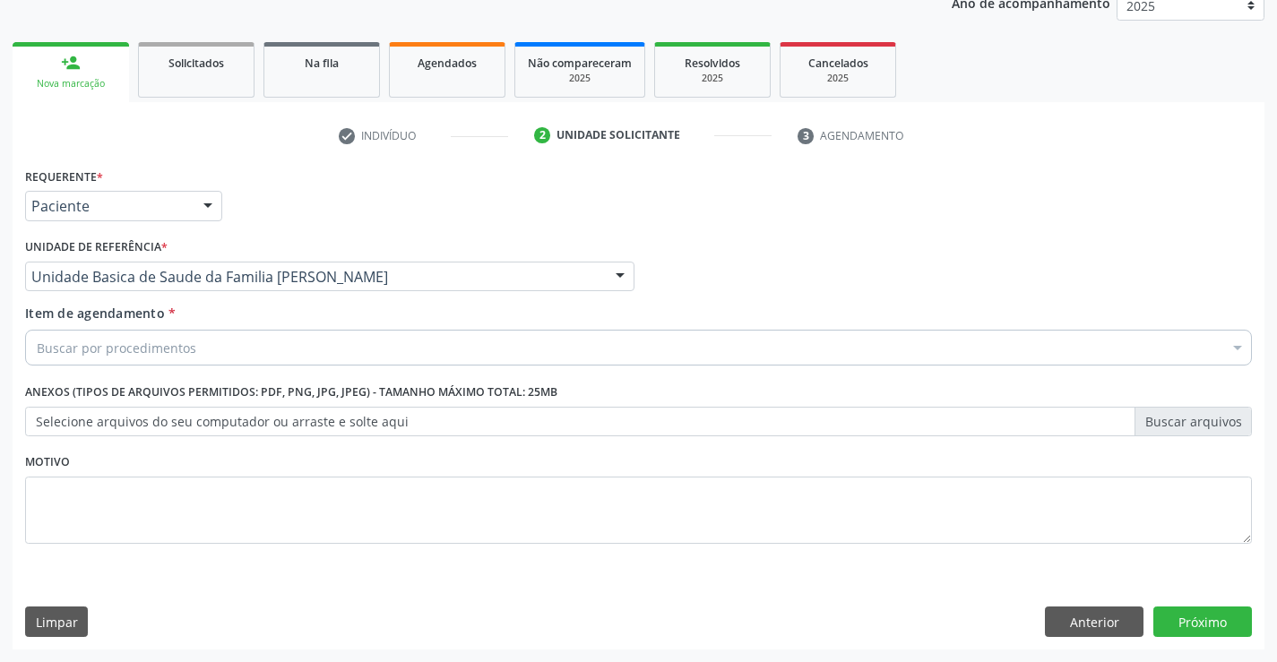
click at [246, 352] on div "Buscar por procedimentos" at bounding box center [638, 348] width 1227 height 36
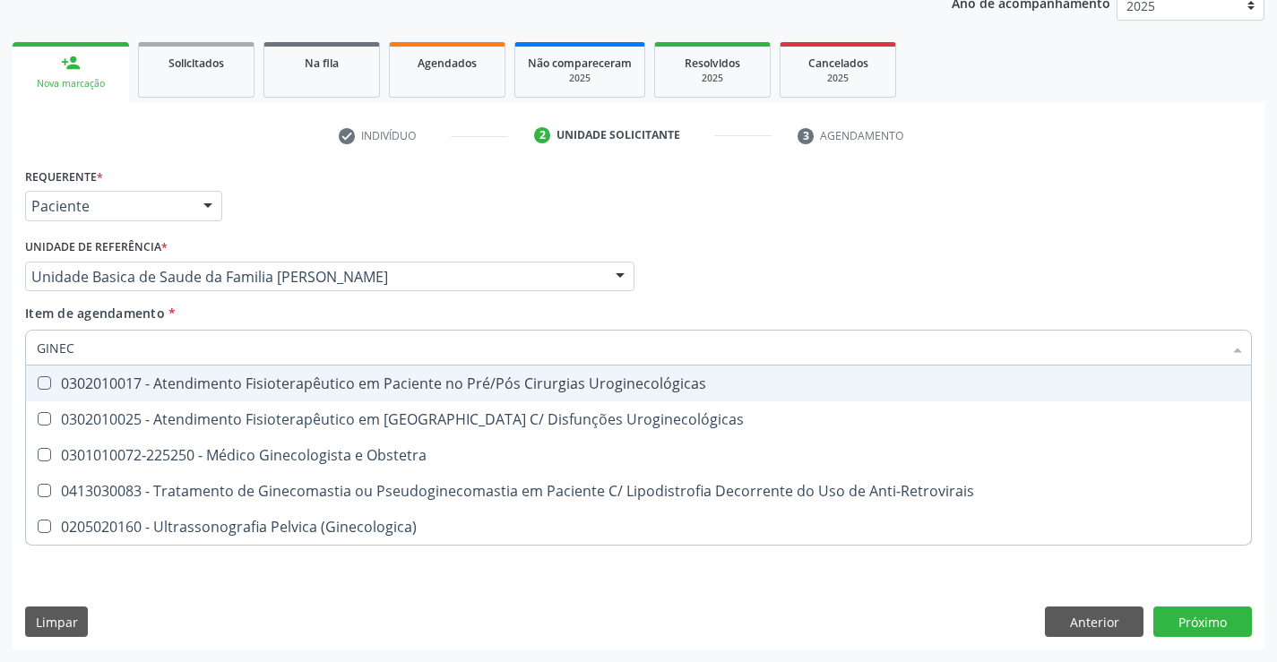
type input "GINECO"
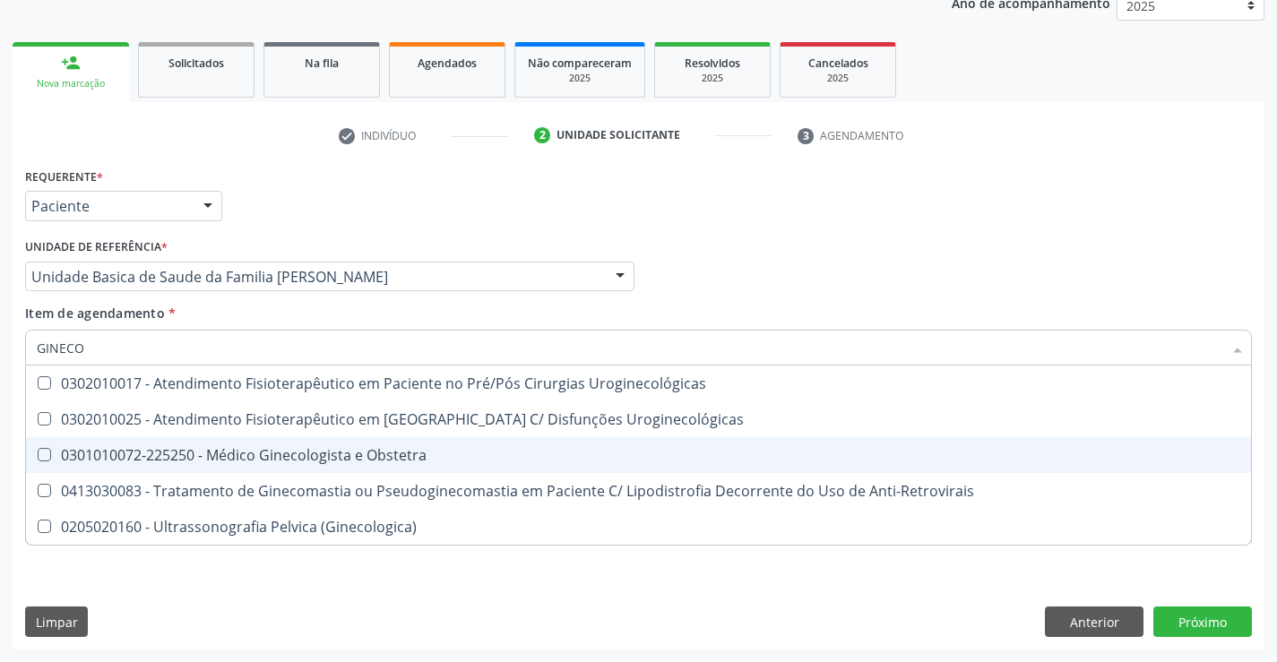
click at [306, 454] on div "0301010072-225250 - Médico Ginecologista e Obstetra" at bounding box center [638, 455] width 1203 height 14
checkbox Obstetra "true"
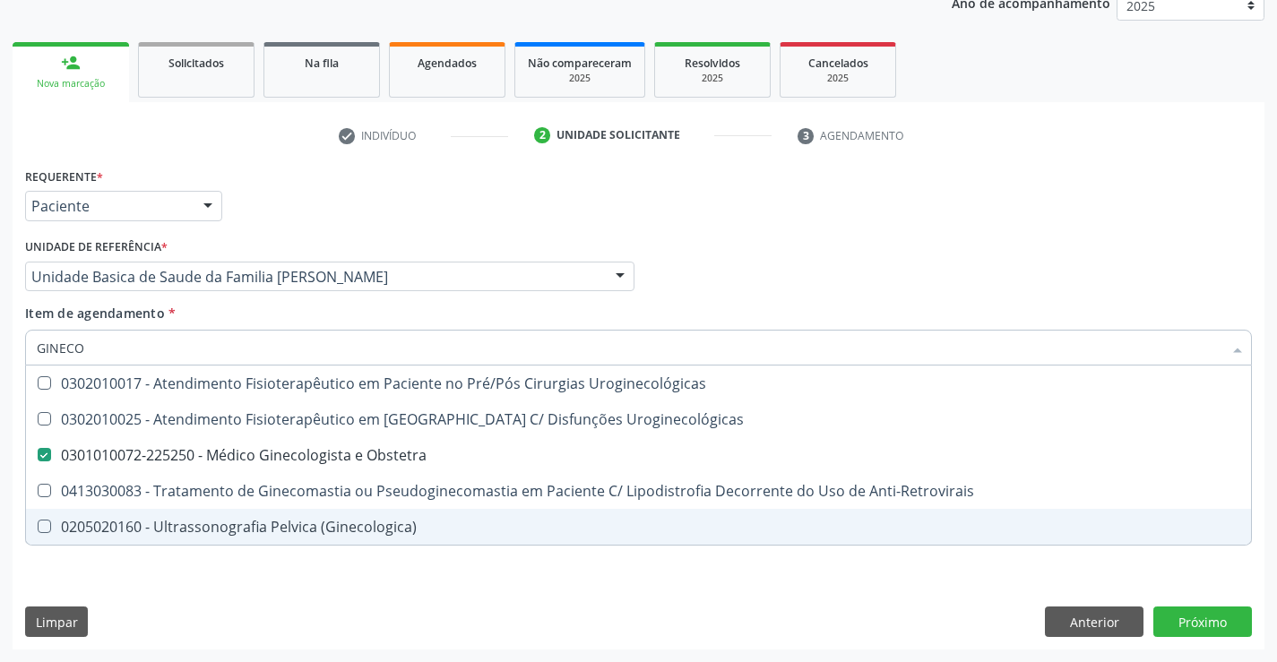
click at [340, 563] on div "Requerente * Paciente Profissional de Saúde Paciente Nenhum resultado encontrad…" at bounding box center [638, 366] width 1227 height 406
checkbox Uroginecológicas "true"
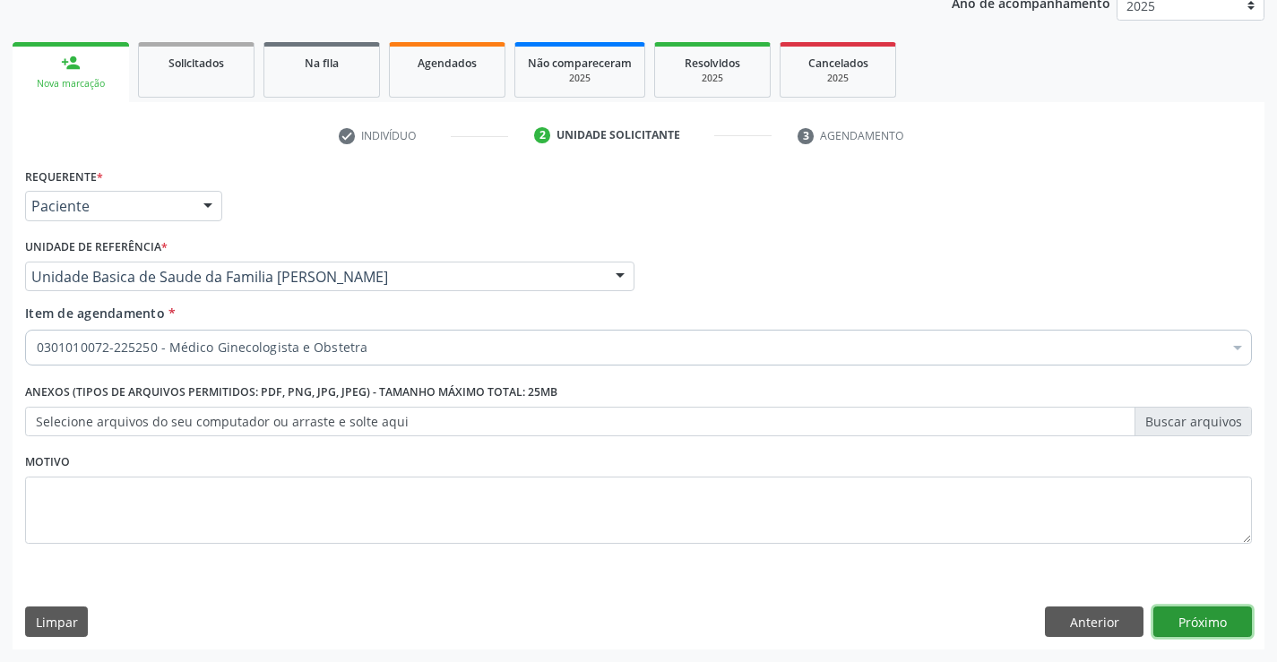
click at [1203, 615] on button "Próximo" at bounding box center [1202, 622] width 99 height 30
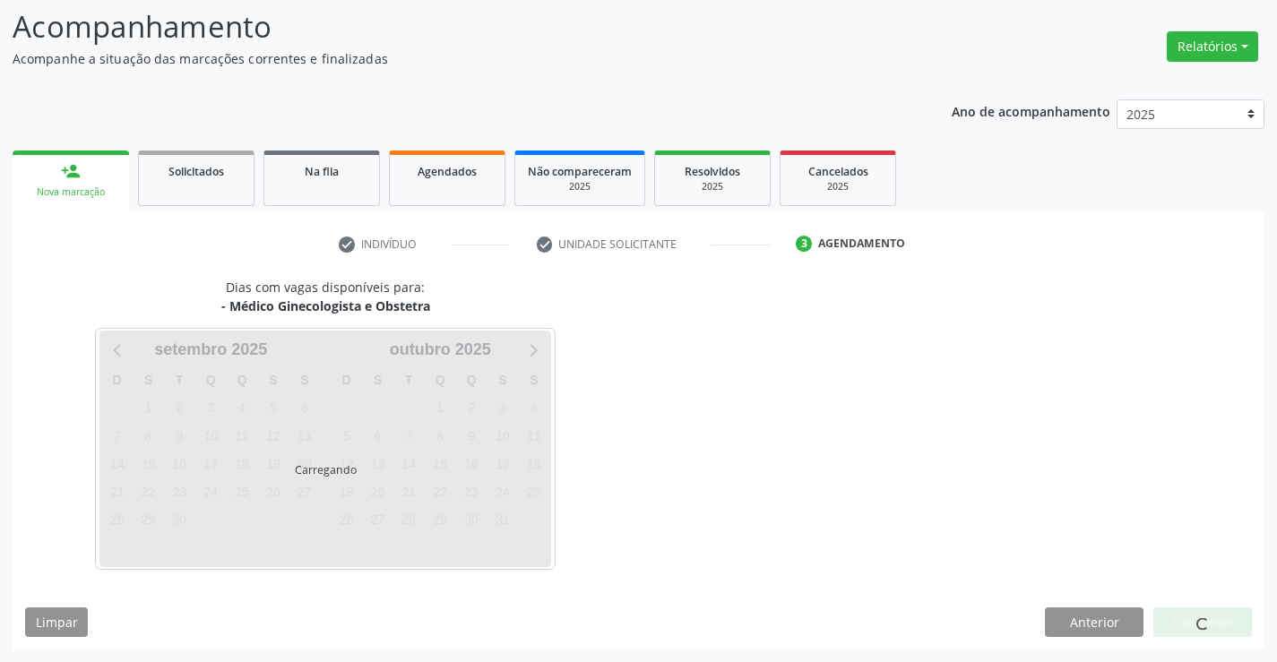
scroll to position [117, 0]
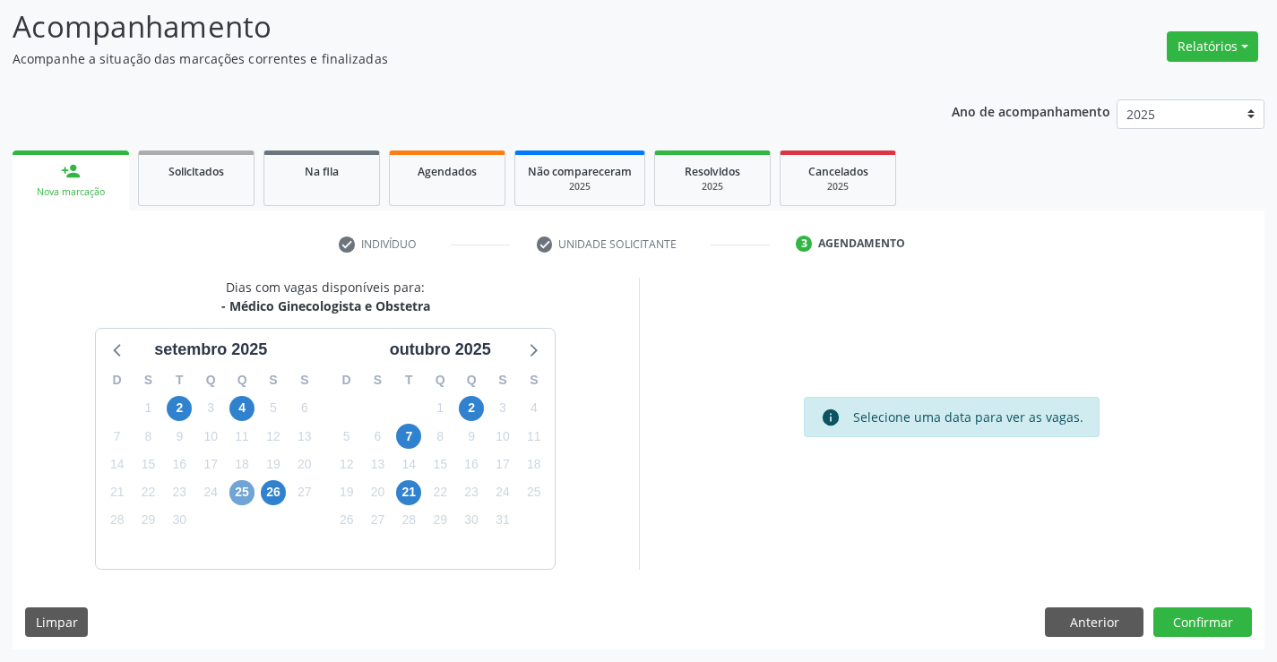
click at [239, 490] on span "25" at bounding box center [241, 492] width 25 height 25
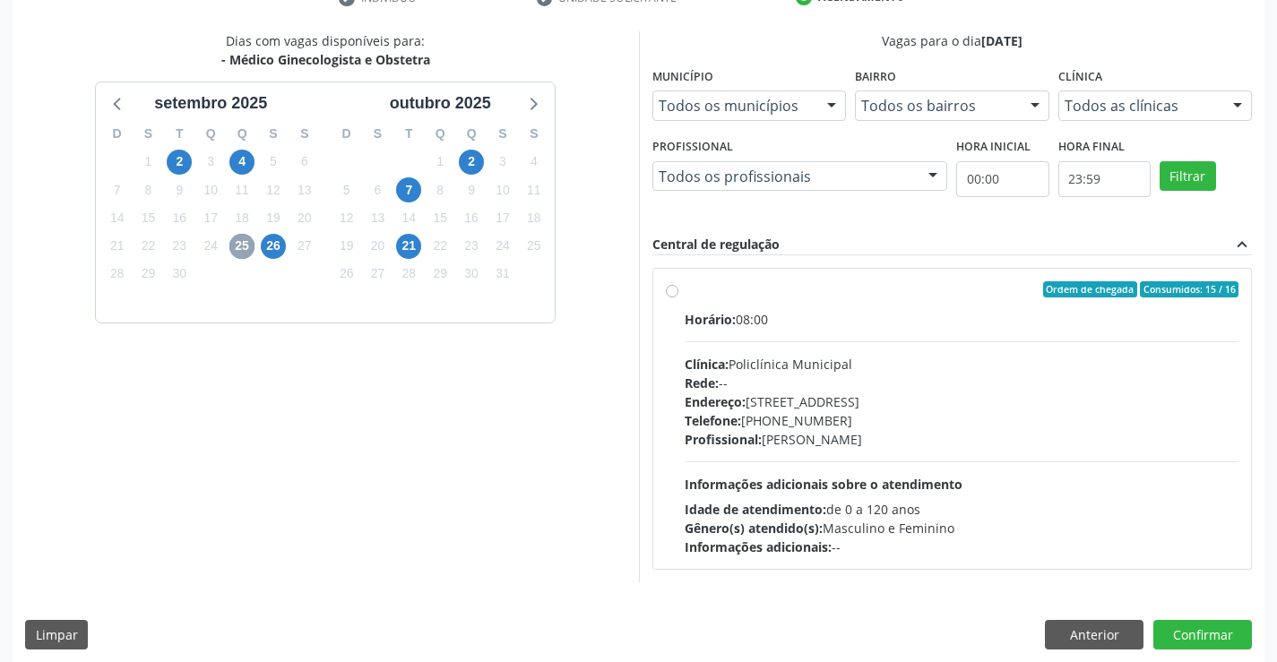
scroll to position [376, 0]
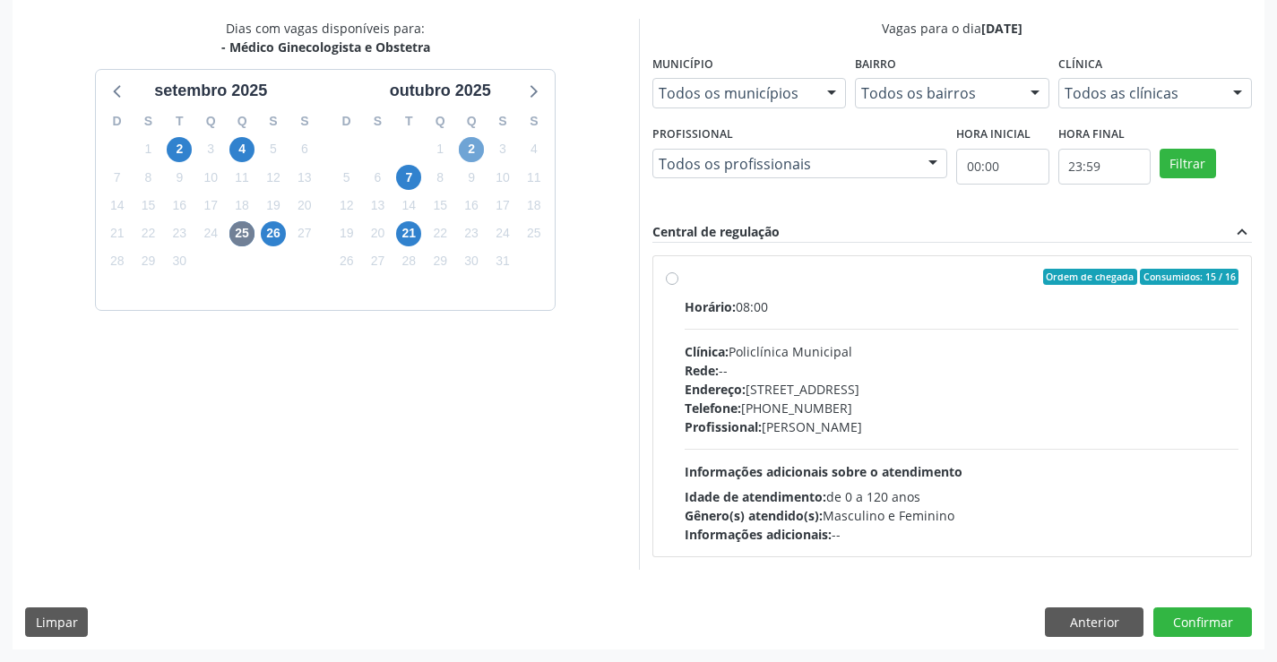
click at [470, 146] on span "2" at bounding box center [471, 149] width 25 height 25
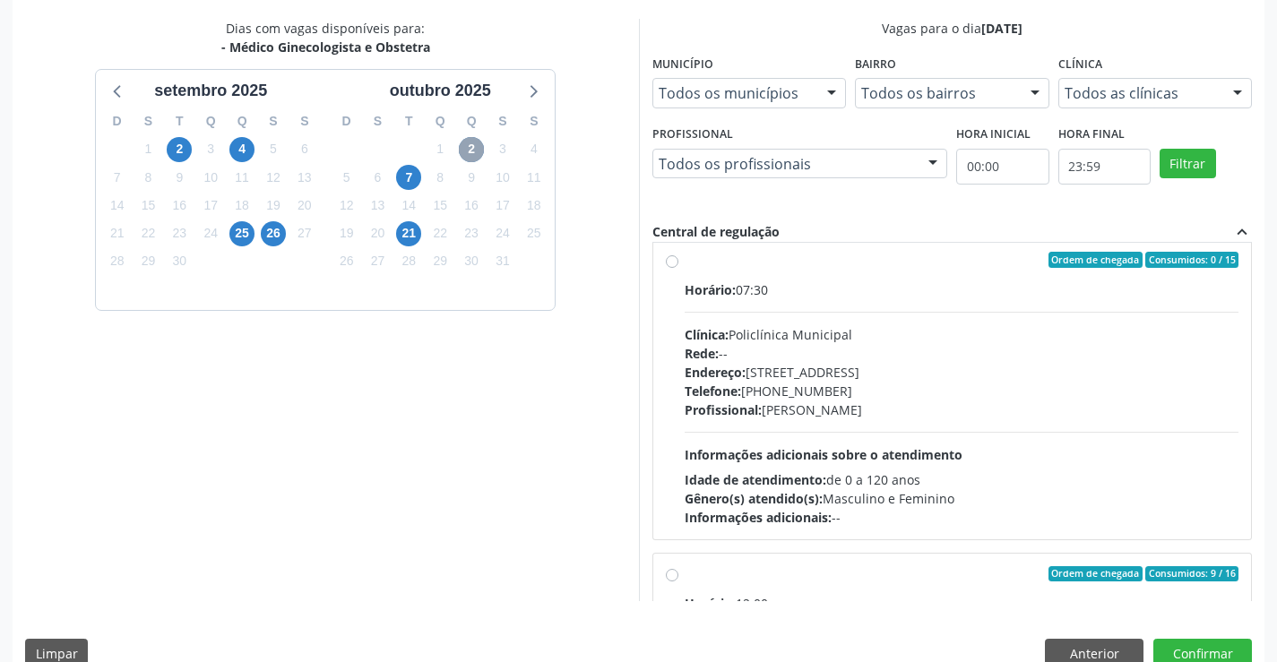
scroll to position [13, 0]
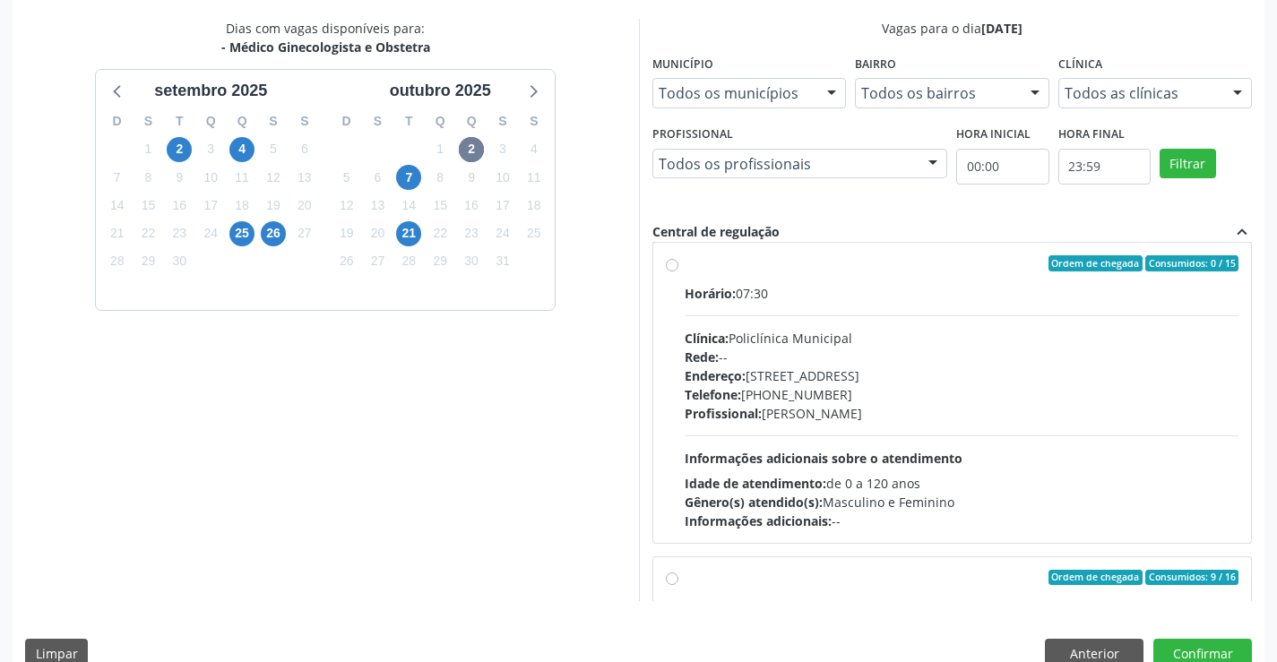
click at [685, 263] on label "Ordem de chegada Consumidos: 0 / 15 Horário: 07:30 Clínica: Policlínica Municip…" at bounding box center [962, 392] width 555 height 275
click at [674, 263] on input "Ordem de chegada Consumidos: 0 / 15 Horário: 07:30 Clínica: Policlínica Municip…" at bounding box center [672, 263] width 13 height 16
radio input "true"
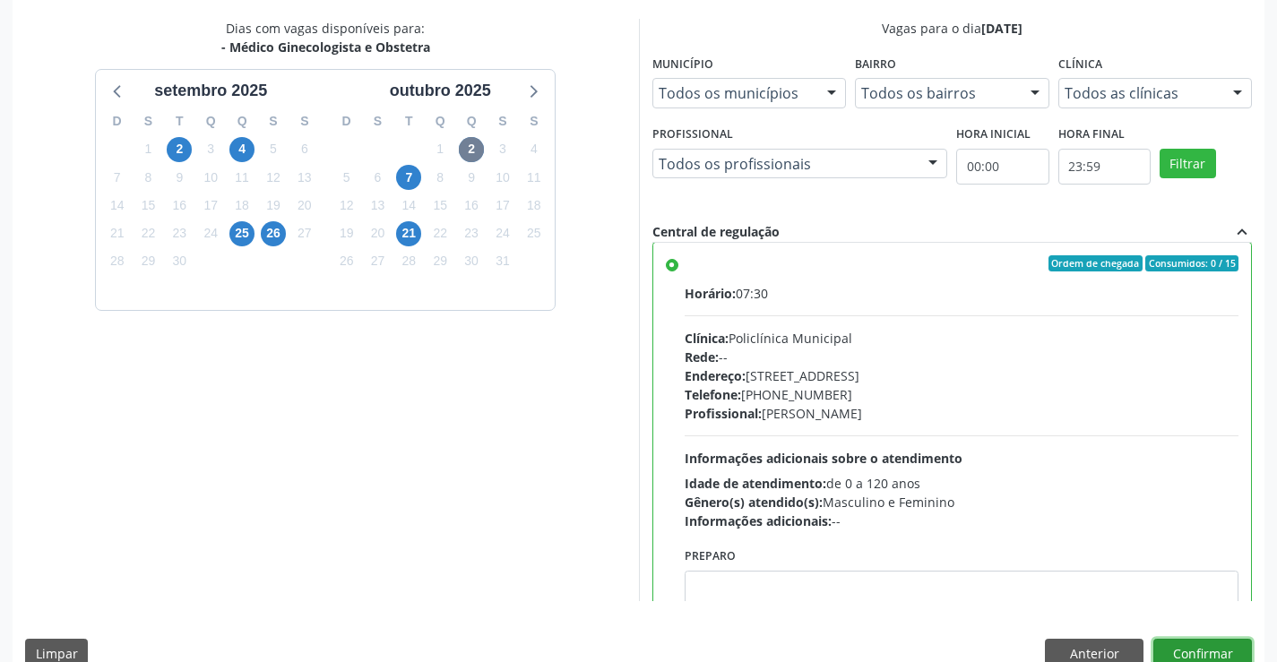
click at [1173, 650] on button "Confirmar" at bounding box center [1202, 654] width 99 height 30
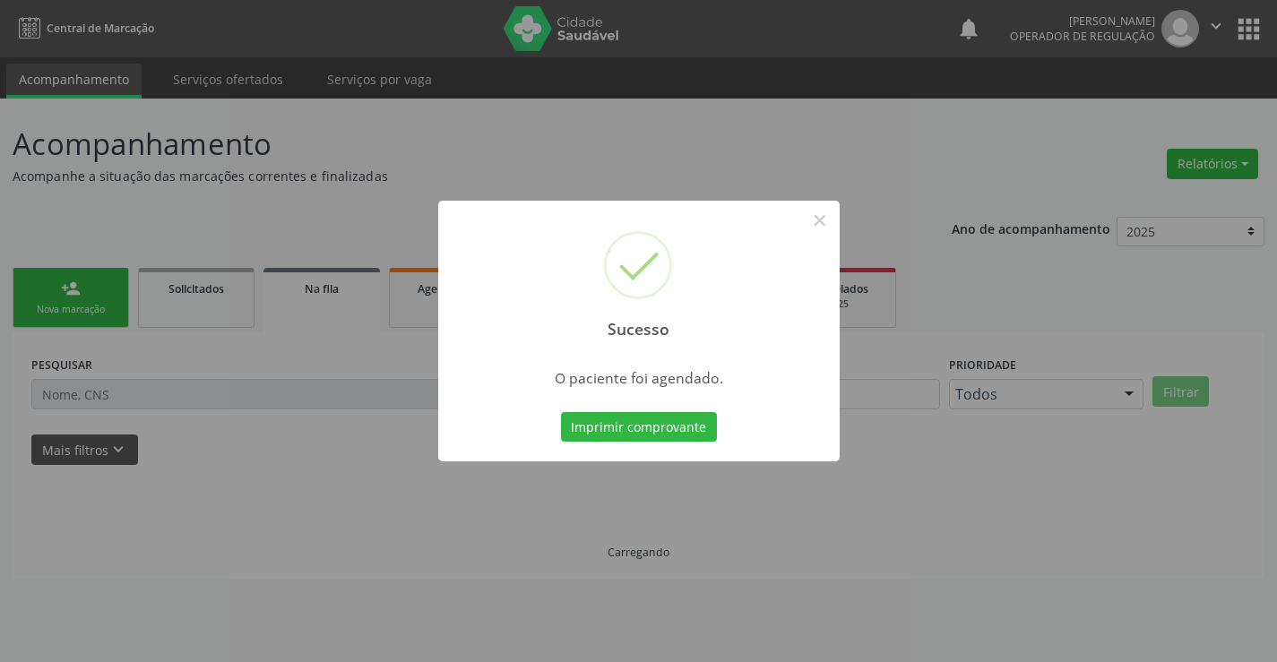
scroll to position [0, 0]
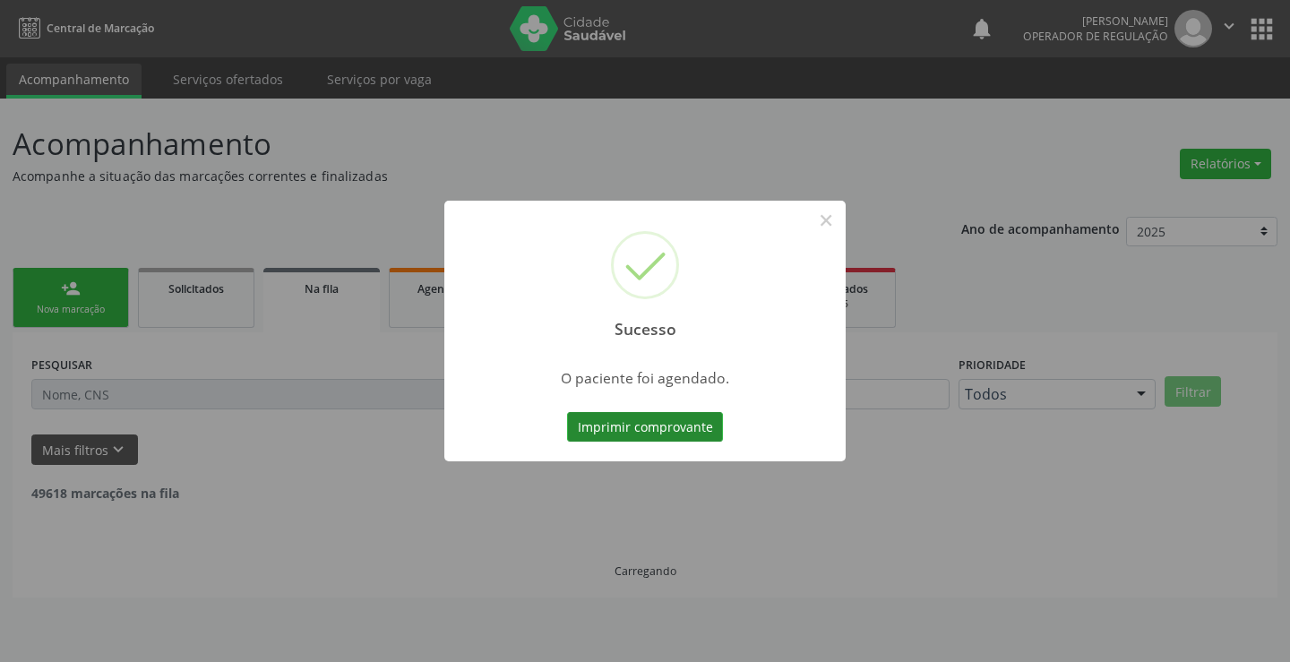
click at [694, 419] on button "Imprimir comprovante" at bounding box center [645, 427] width 156 height 30
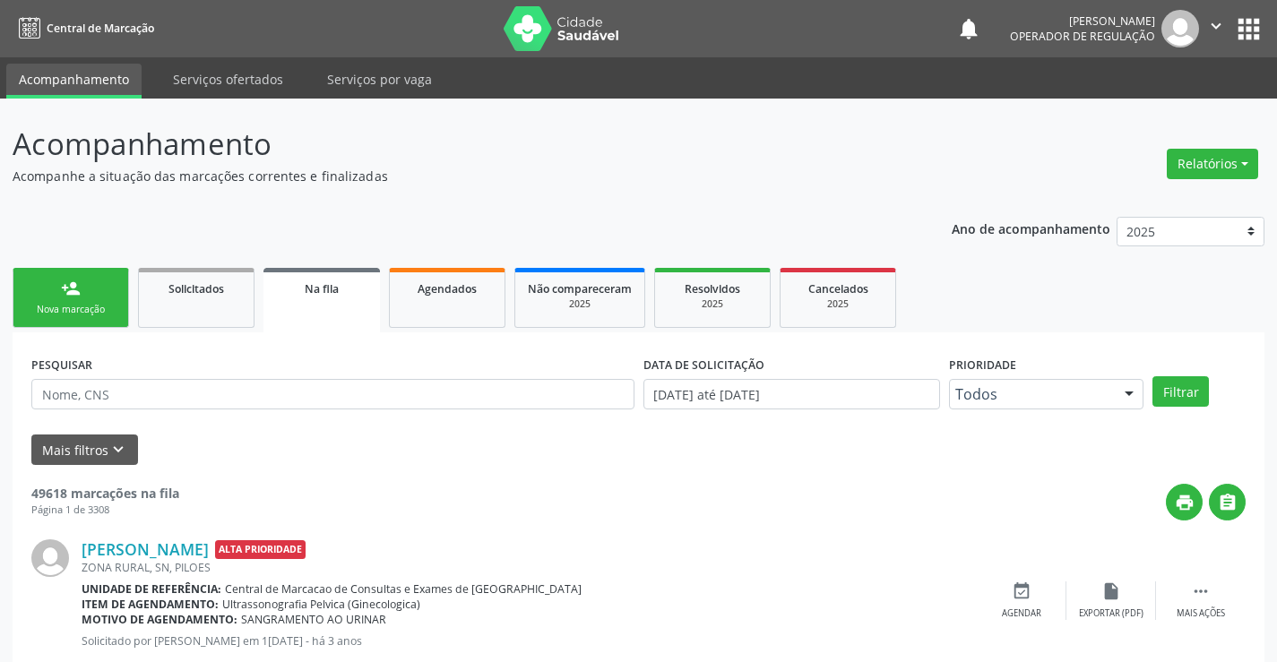
click at [105, 310] on div "Nova marcação" at bounding box center [71, 309] width 90 height 13
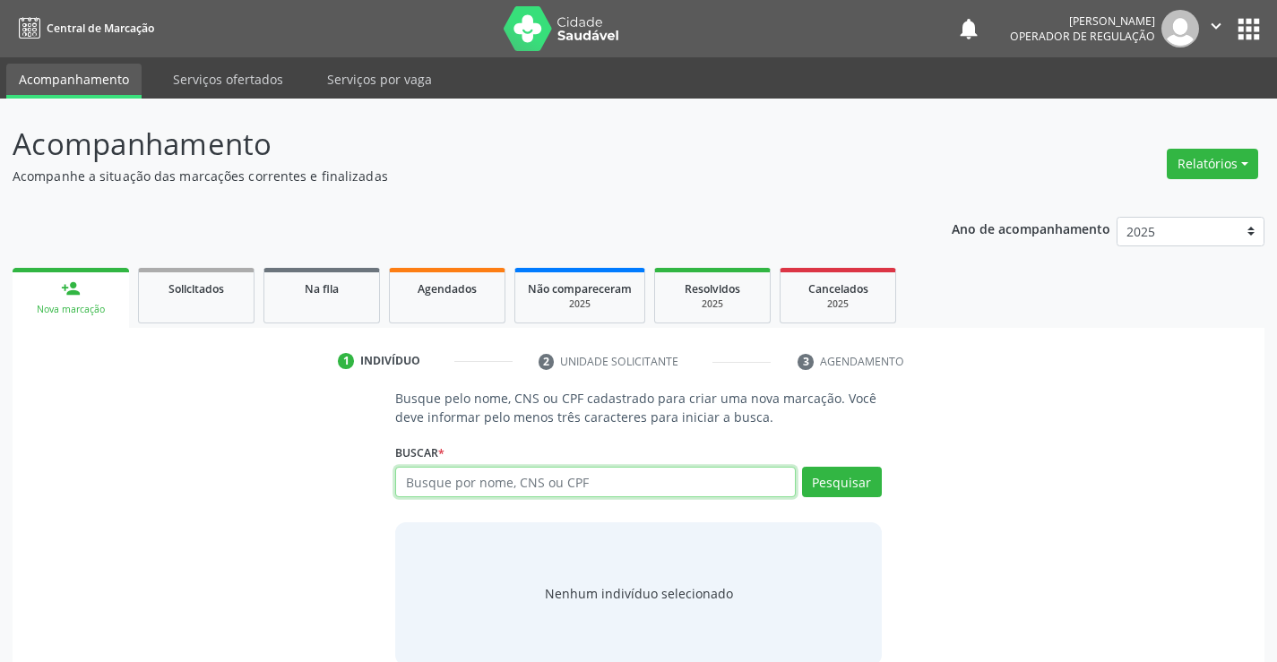
click at [465, 484] on input "text" at bounding box center [595, 482] width 400 height 30
click at [454, 306] on link "Agendados" at bounding box center [447, 296] width 116 height 56
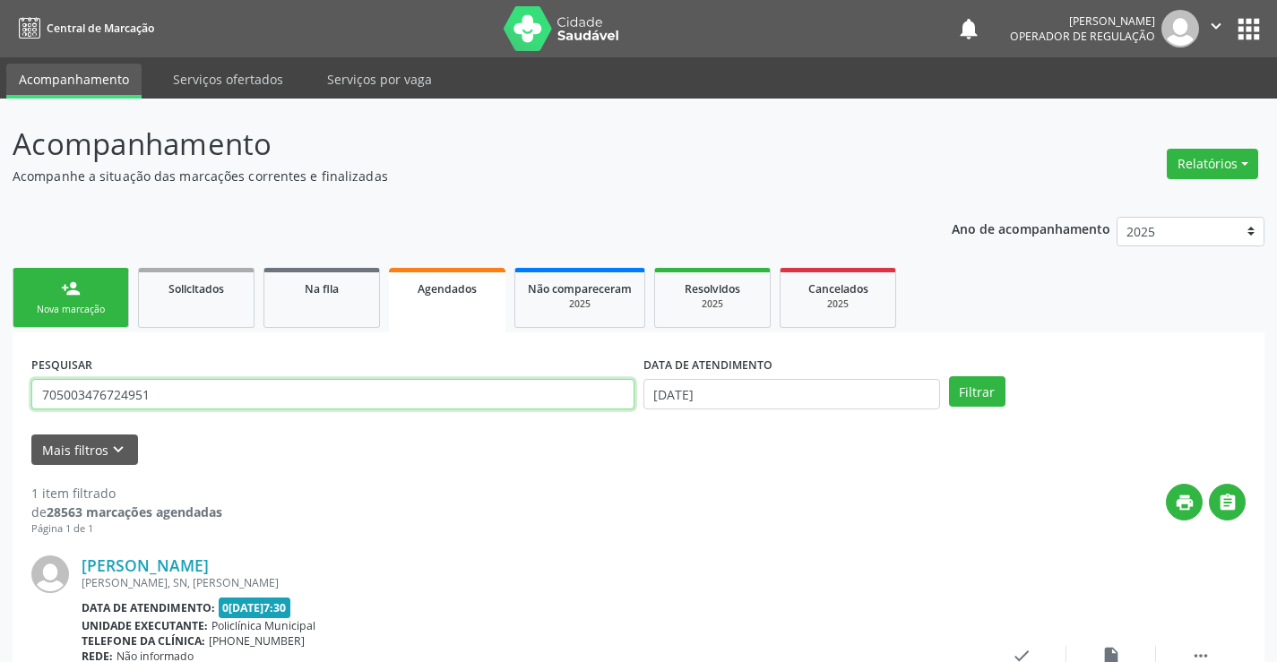
click at [335, 388] on input "705003476724951" at bounding box center [332, 394] width 603 height 30
type input "7"
type input "705003476724951"
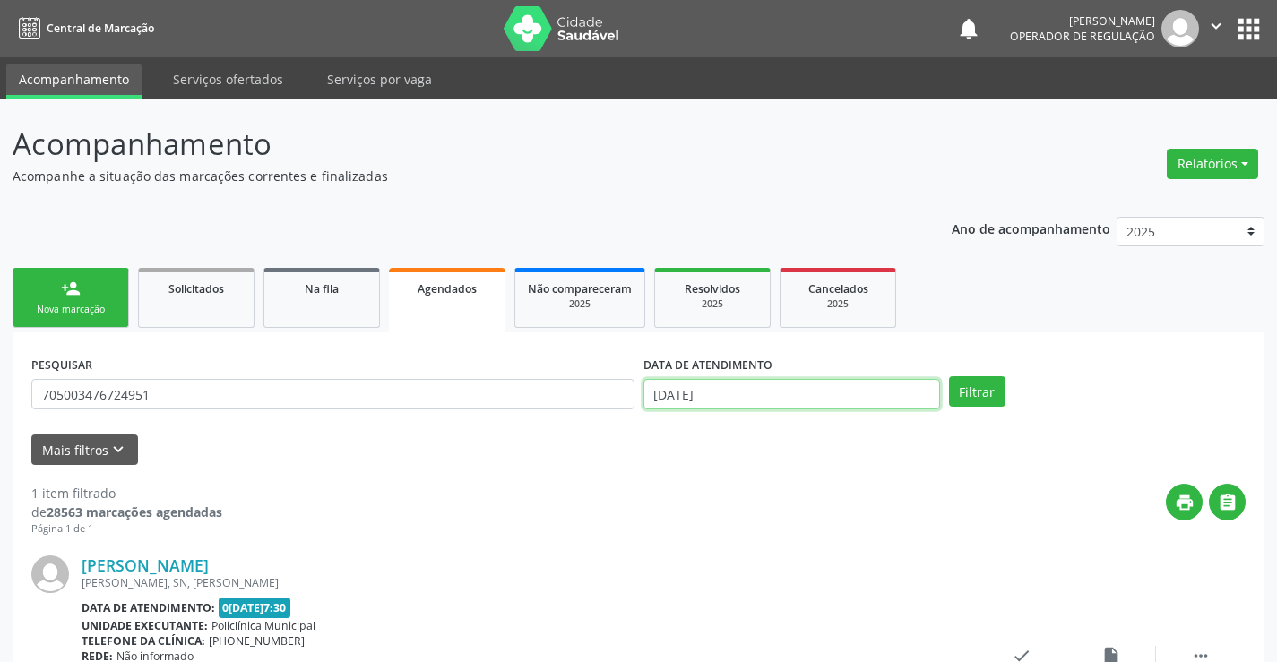
click at [884, 394] on input "[DATE]" at bounding box center [791, 394] width 297 height 30
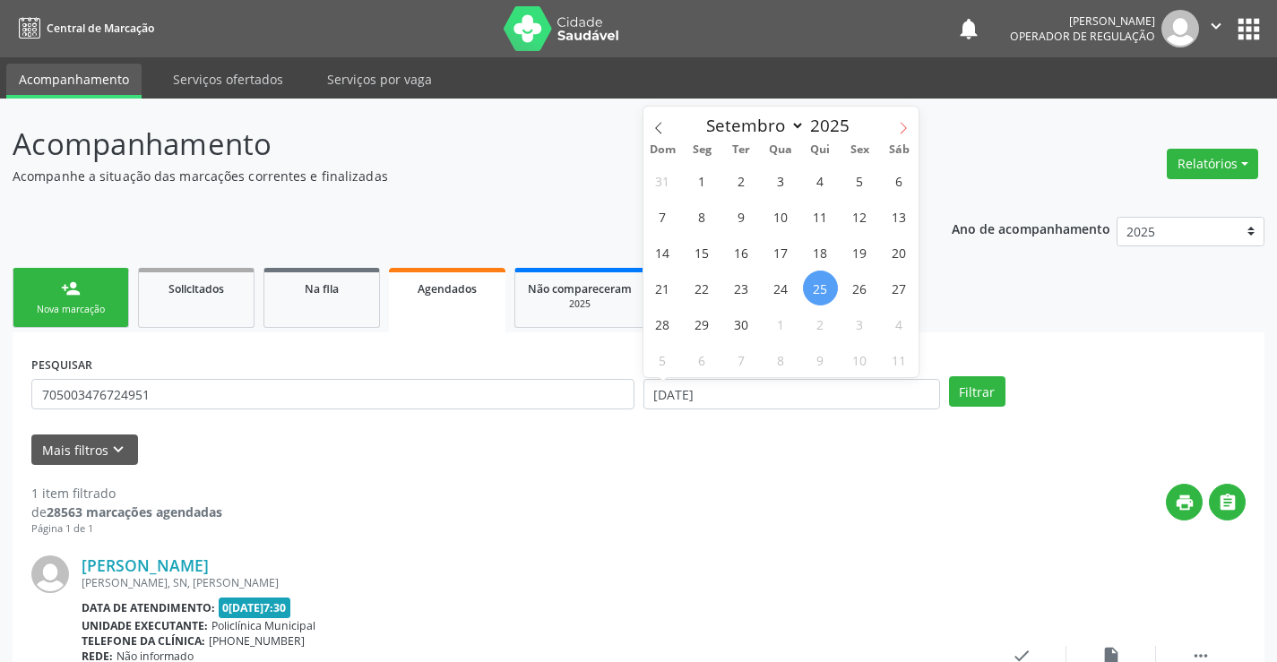
click at [904, 125] on icon at bounding box center [903, 128] width 6 height 12
select select "9"
click at [820, 182] on span "2" at bounding box center [820, 180] width 35 height 35
type input "[DATE]"
click at [820, 182] on span "2" at bounding box center [820, 180] width 35 height 35
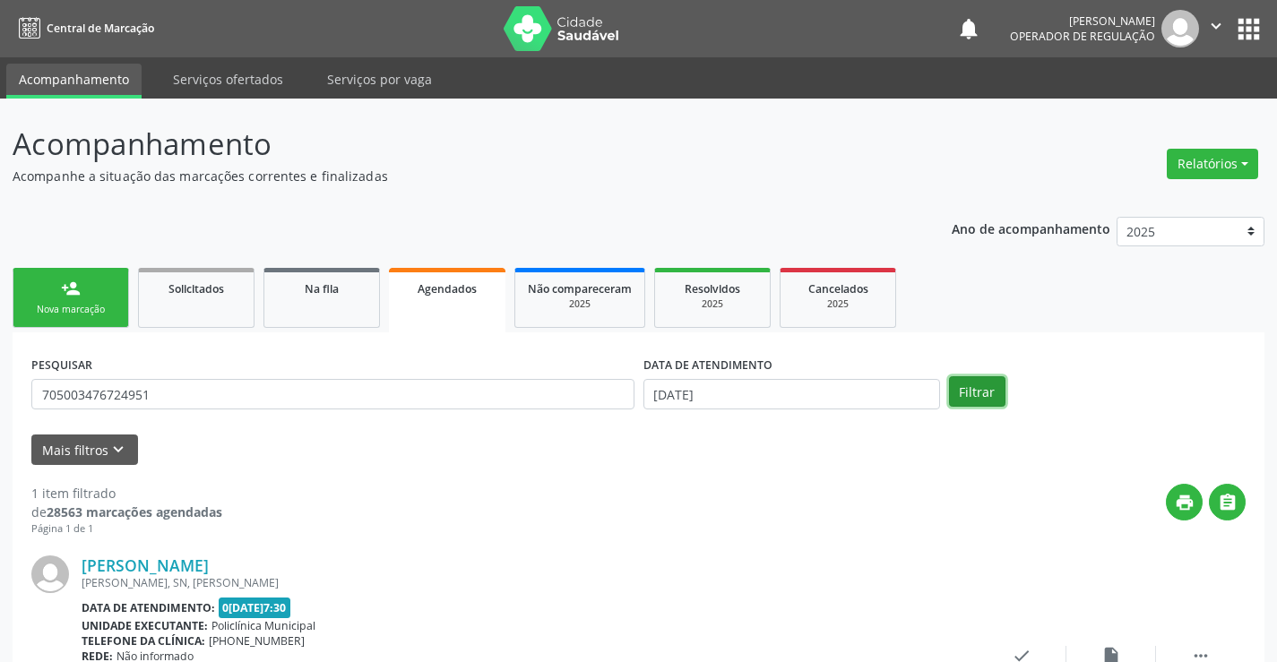
click at [969, 395] on button "Filtrar" at bounding box center [977, 391] width 56 height 30
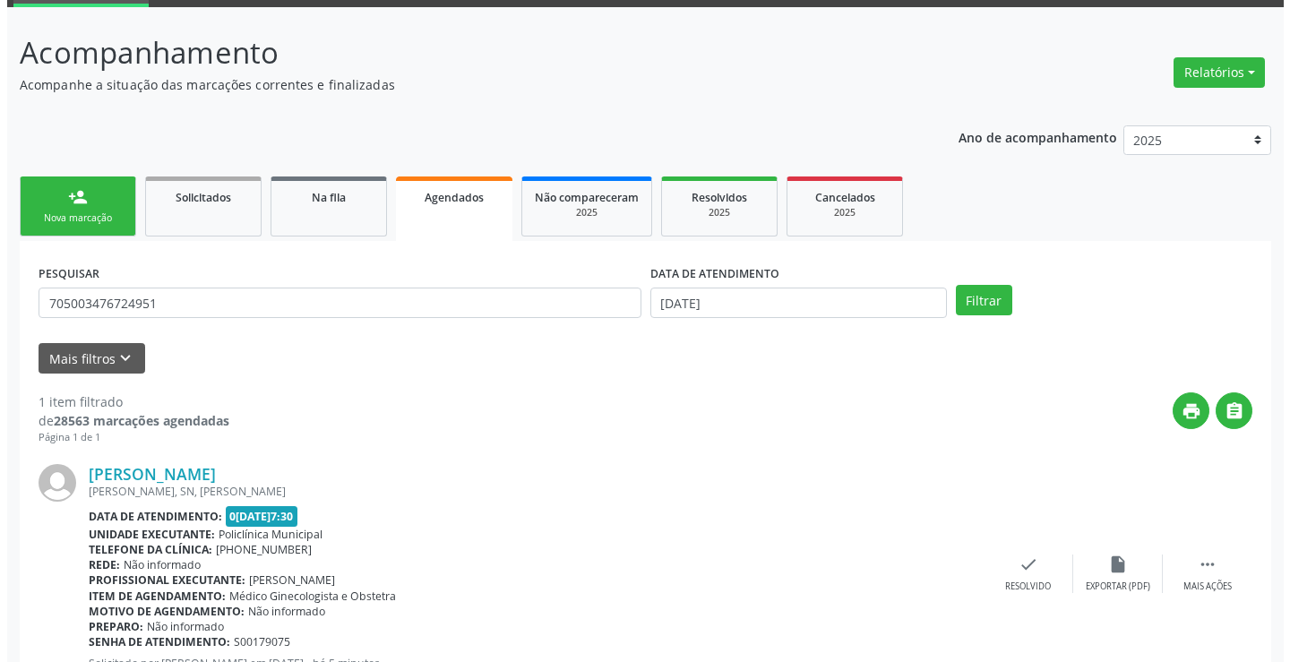
scroll to position [163, 0]
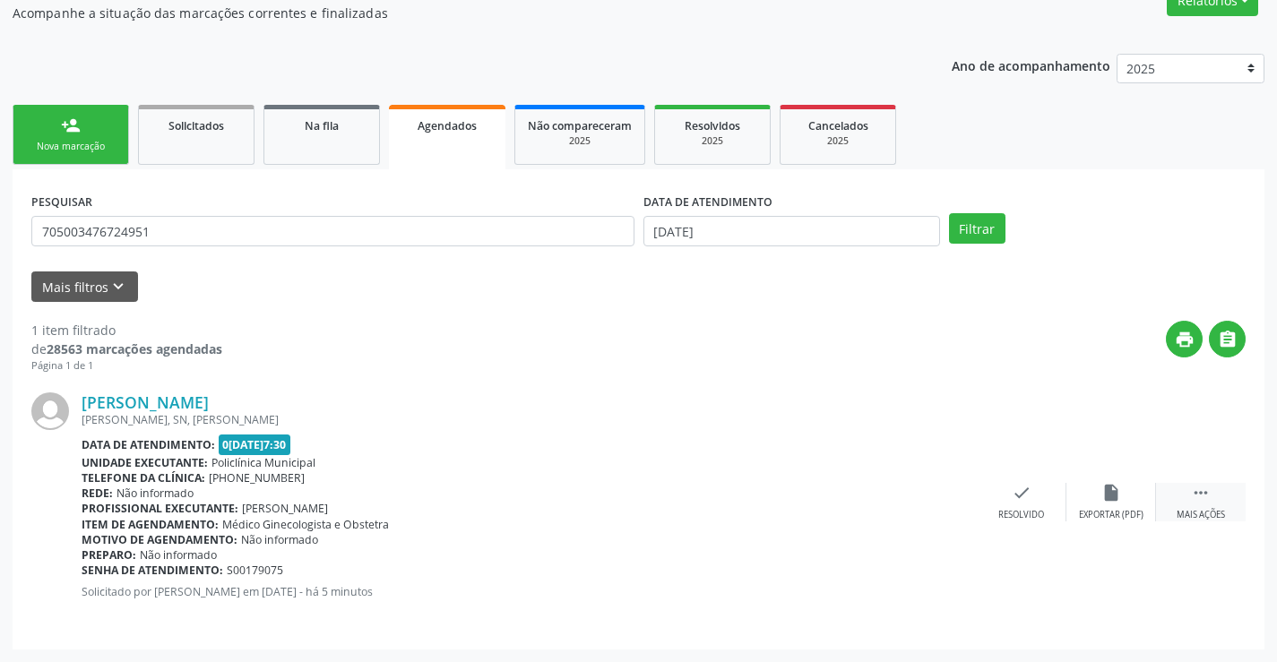
click at [1204, 488] on icon "" at bounding box center [1201, 493] width 20 height 20
click at [935, 495] on icon "cancel" at bounding box center [932, 493] width 20 height 20
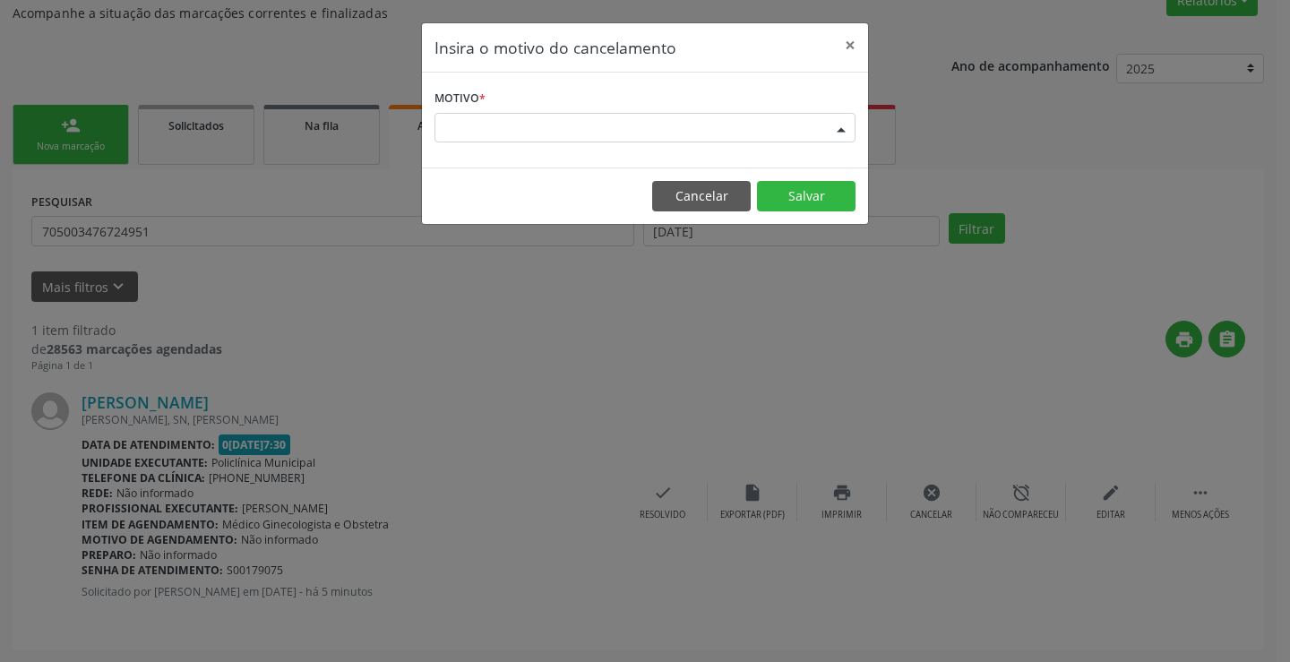
click at [707, 123] on div "Escolha o motivo" at bounding box center [645, 128] width 421 height 30
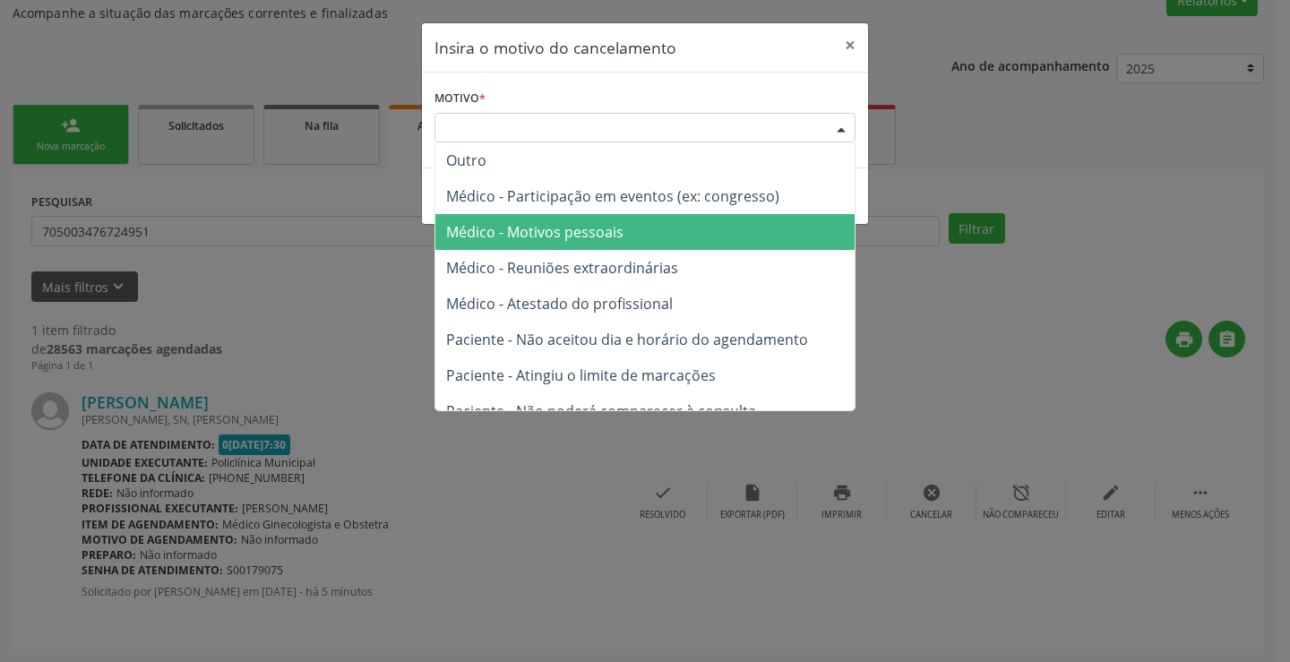
click at [650, 235] on span "Médico - Motivos pessoais" at bounding box center [644, 232] width 419 height 36
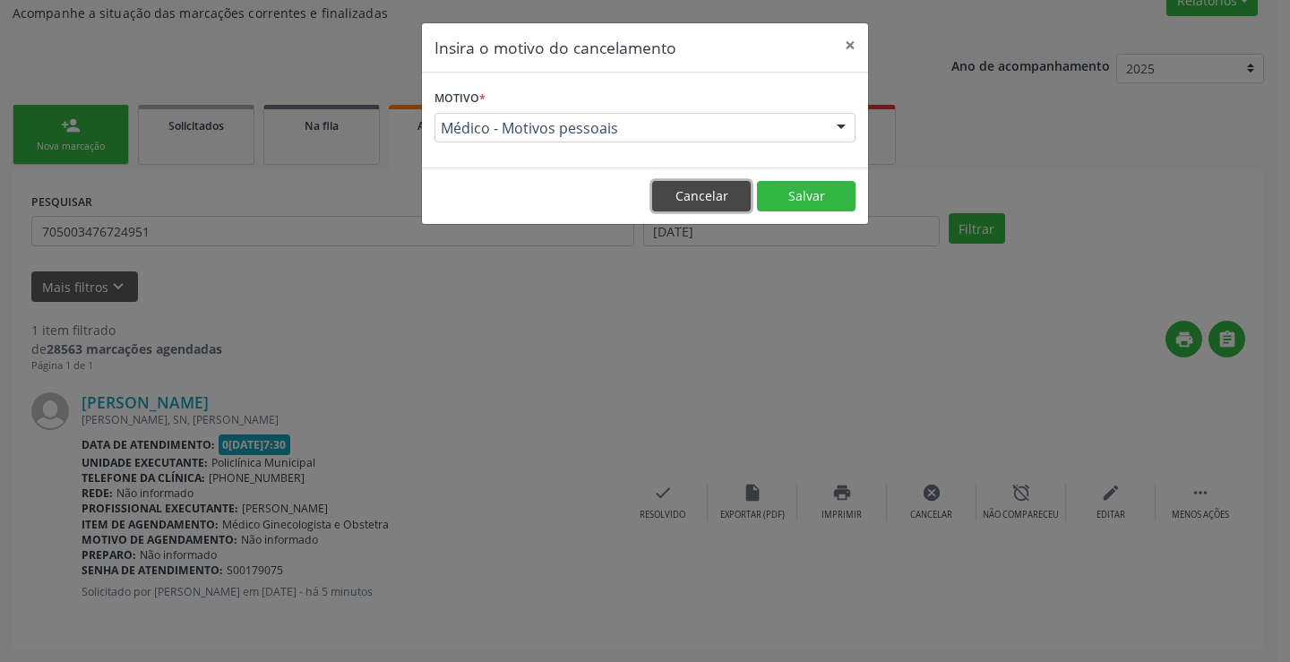
click at [718, 197] on button "Cancelar" at bounding box center [701, 196] width 99 height 30
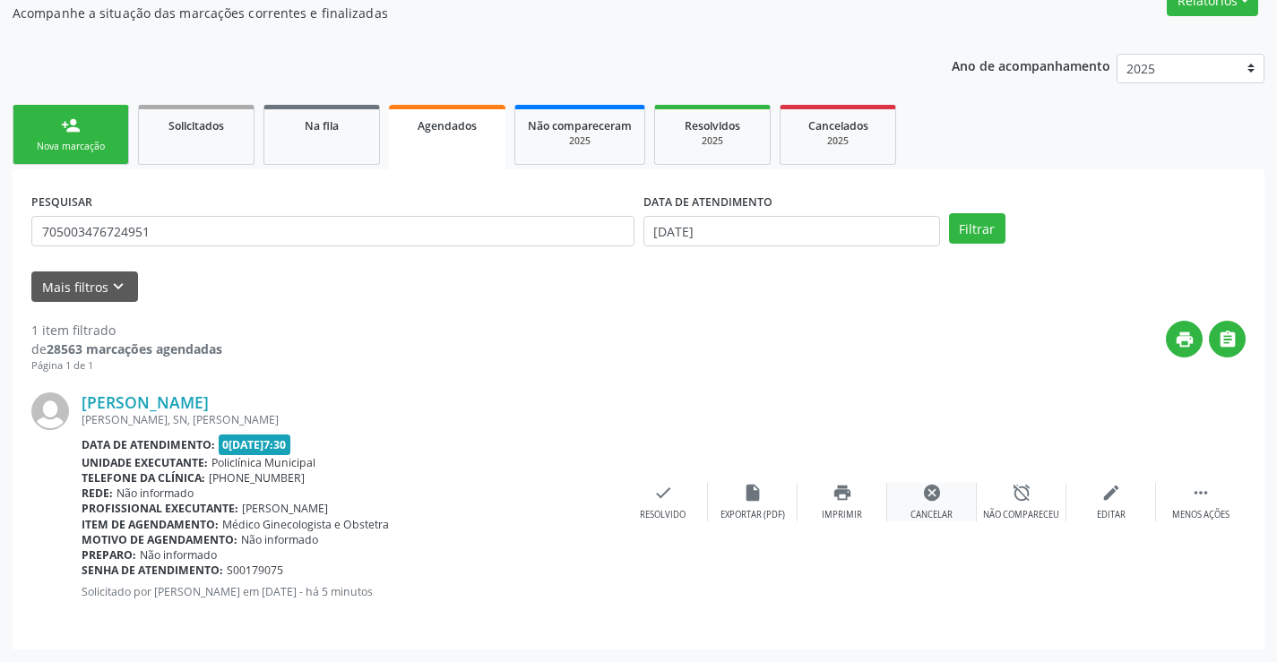
click at [931, 495] on icon "cancel" at bounding box center [932, 493] width 20 height 20
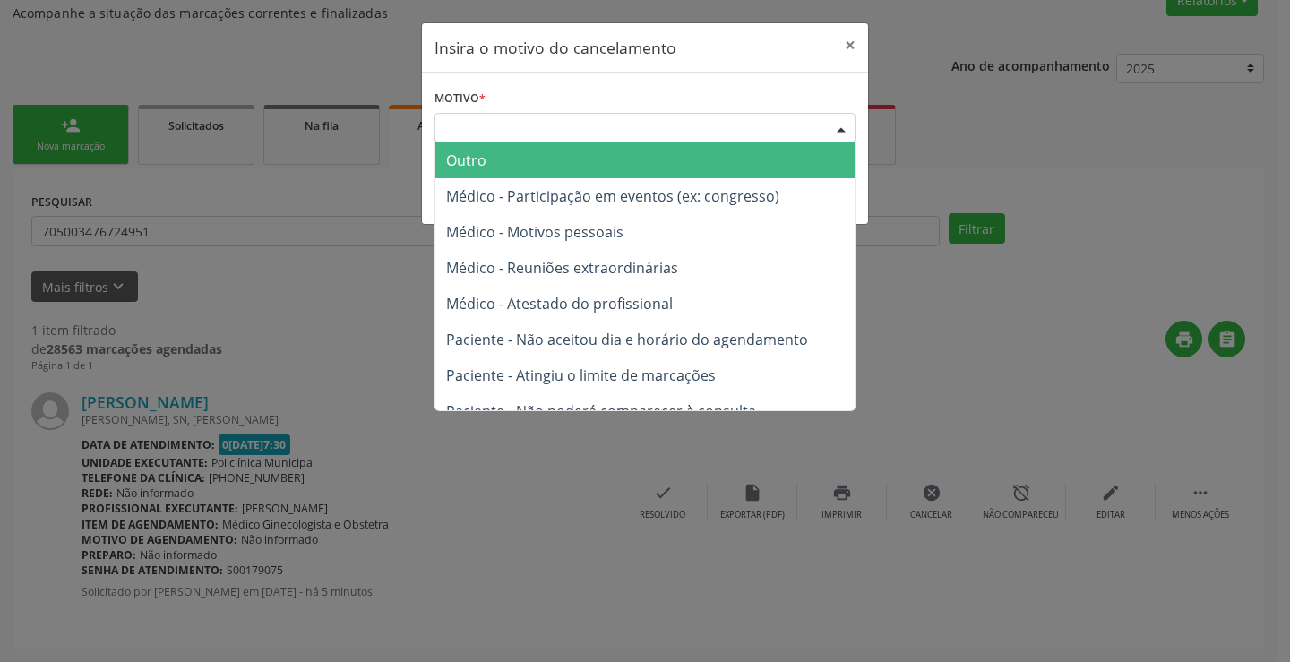
click at [709, 125] on div "Escolha o motivo" at bounding box center [645, 128] width 421 height 30
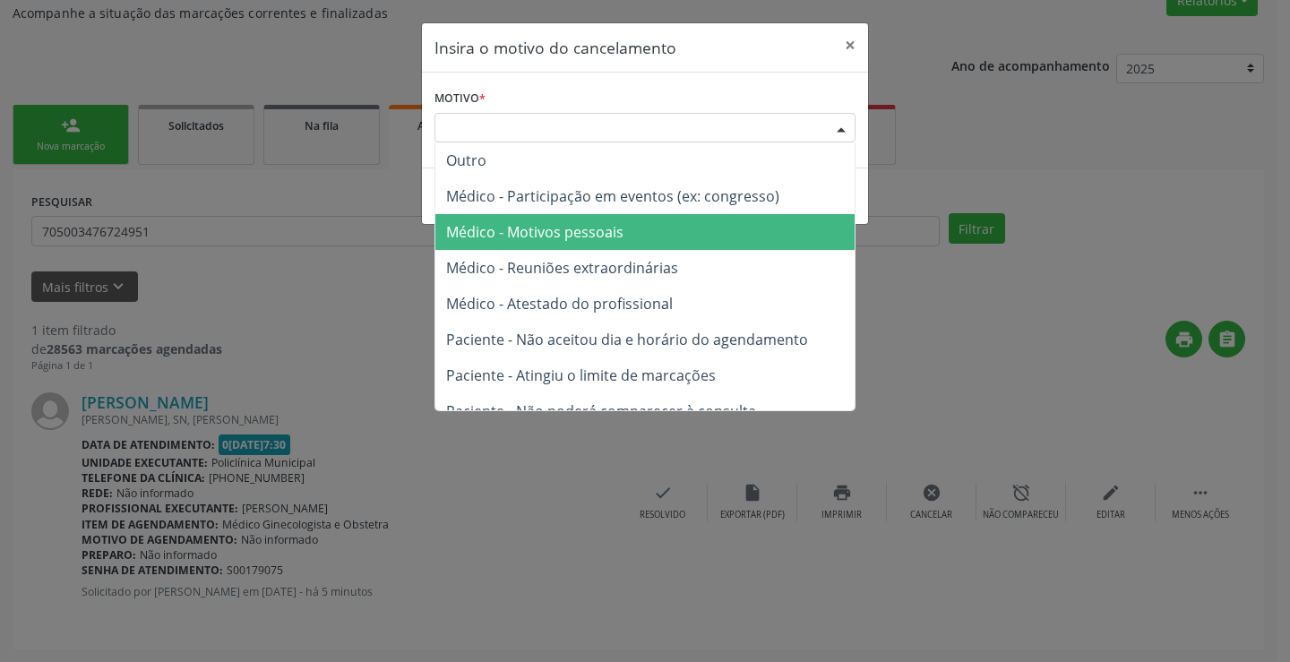
click at [648, 225] on span "Médico - Motivos pessoais" at bounding box center [644, 232] width 419 height 36
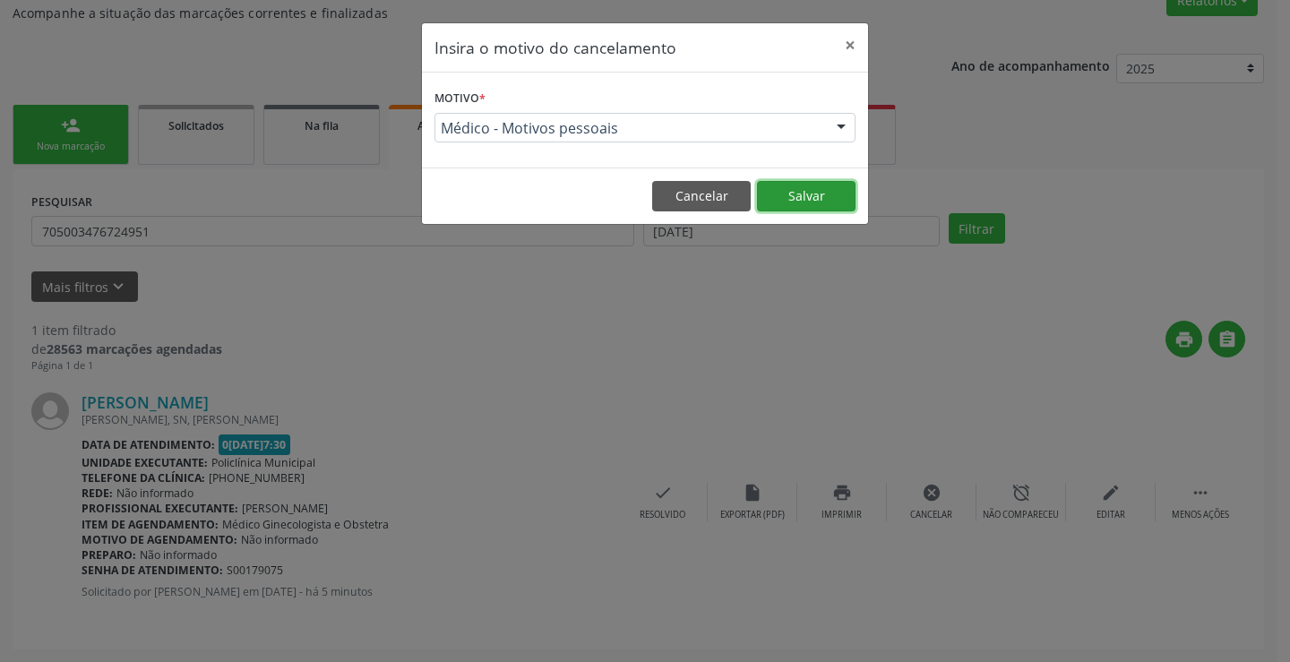
click at [814, 200] on button "Salvar" at bounding box center [806, 196] width 99 height 30
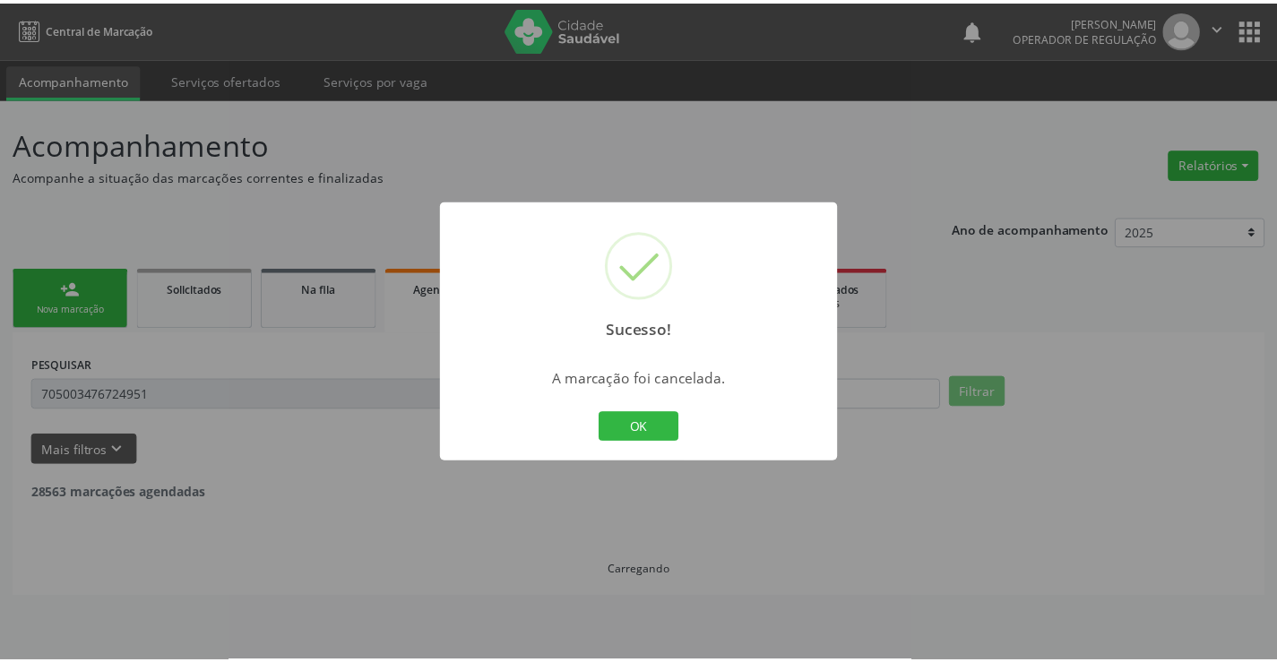
scroll to position [0, 0]
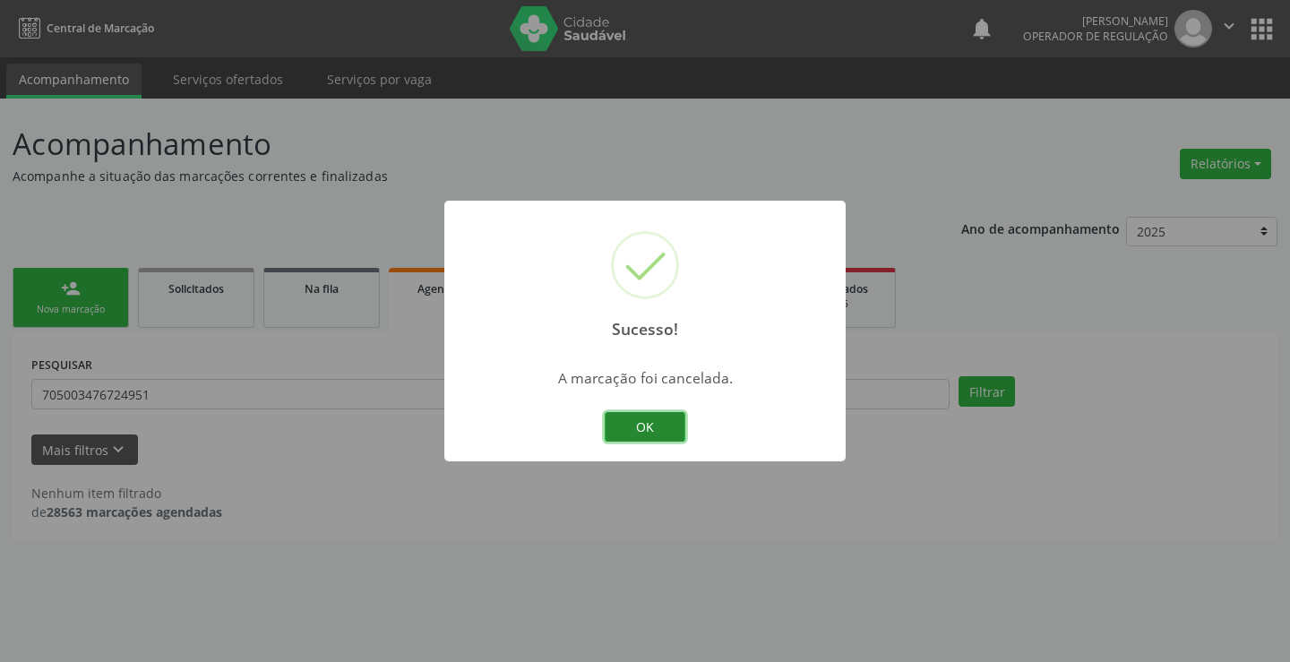
click at [647, 423] on button "OK" at bounding box center [645, 427] width 81 height 30
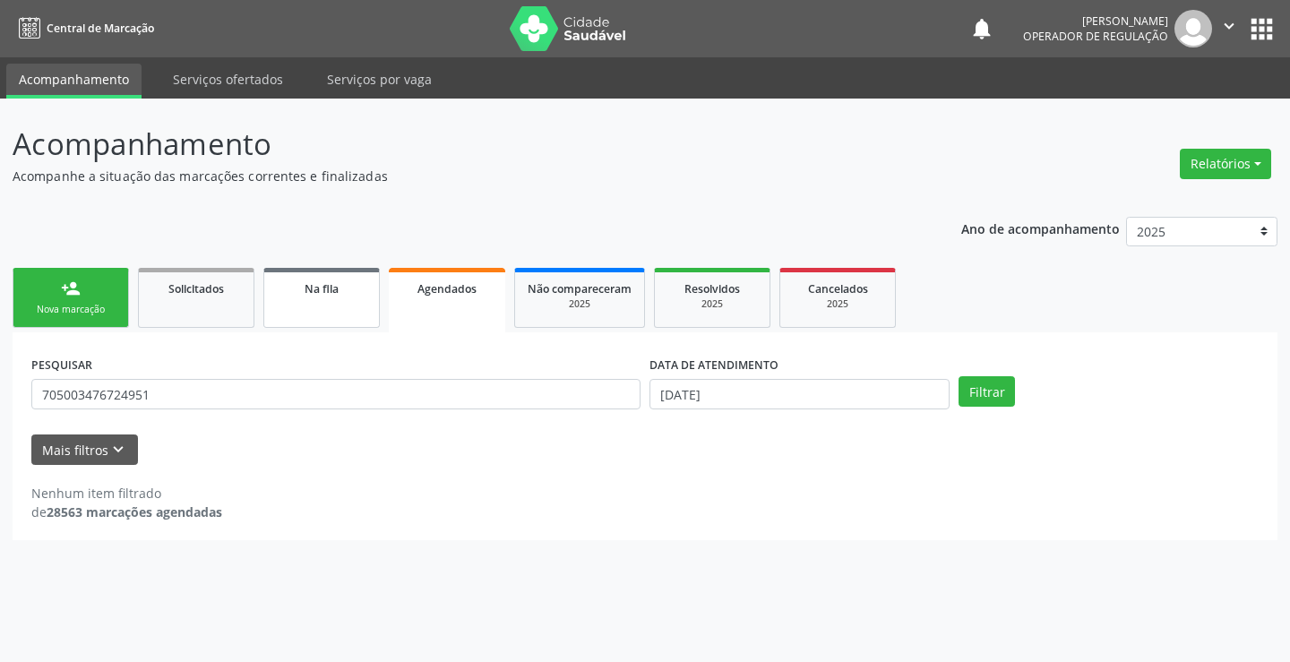
click at [314, 306] on link "Na fila" at bounding box center [321, 298] width 116 height 60
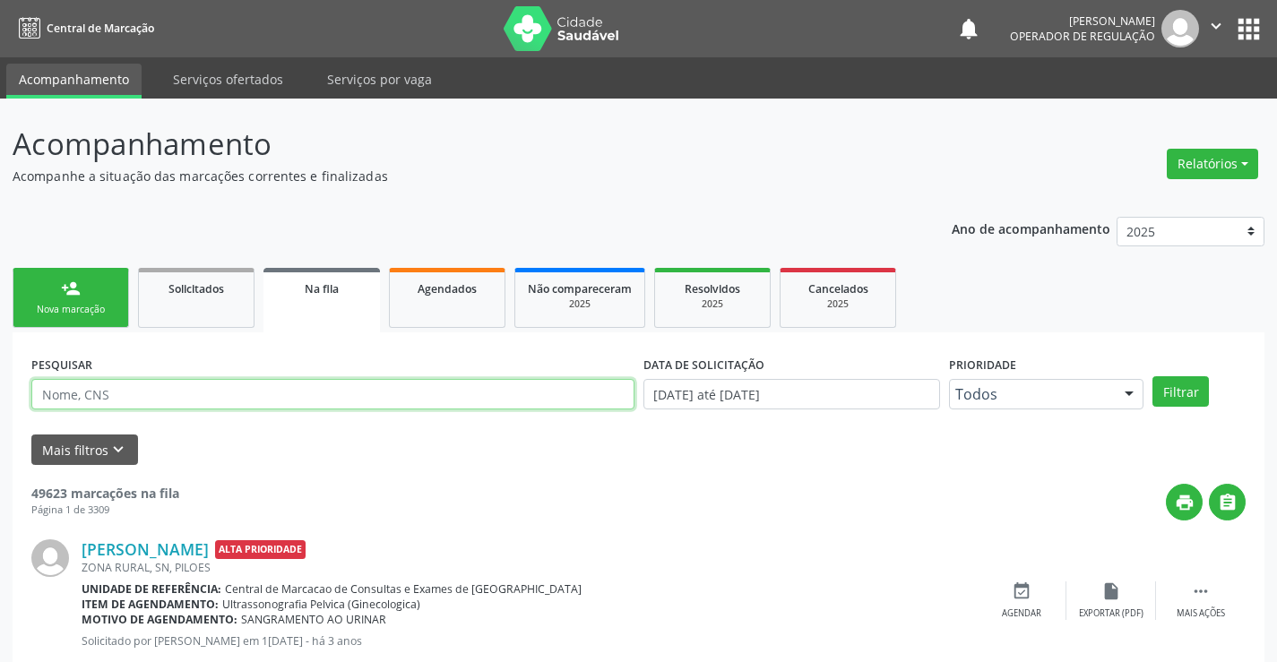
click at [184, 384] on input "text" at bounding box center [332, 394] width 603 height 30
type input "705003476724951"
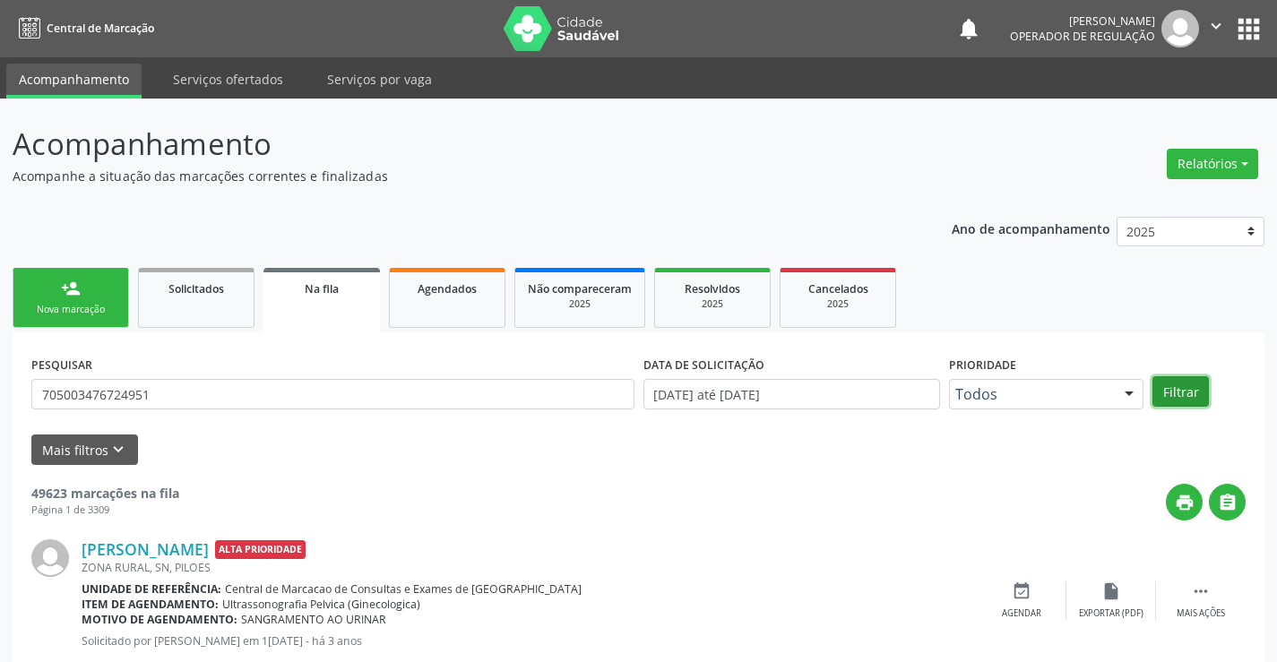
click at [1166, 395] on button "Filtrar" at bounding box center [1180, 391] width 56 height 30
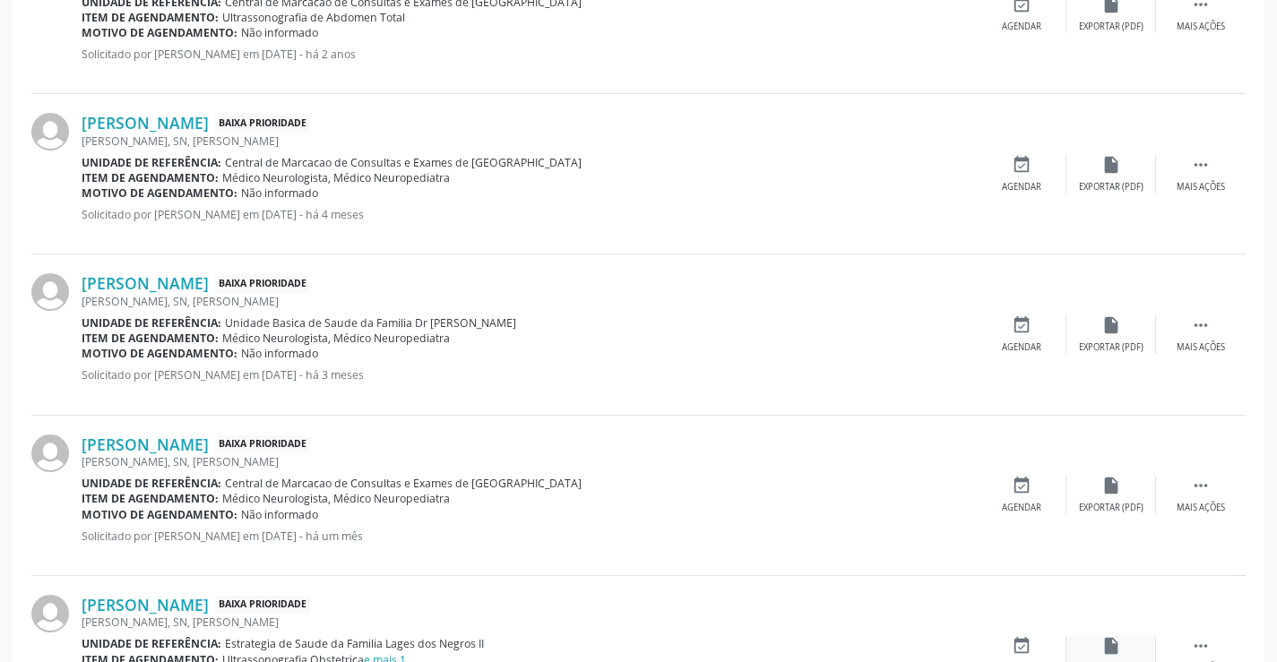
scroll to position [708, 0]
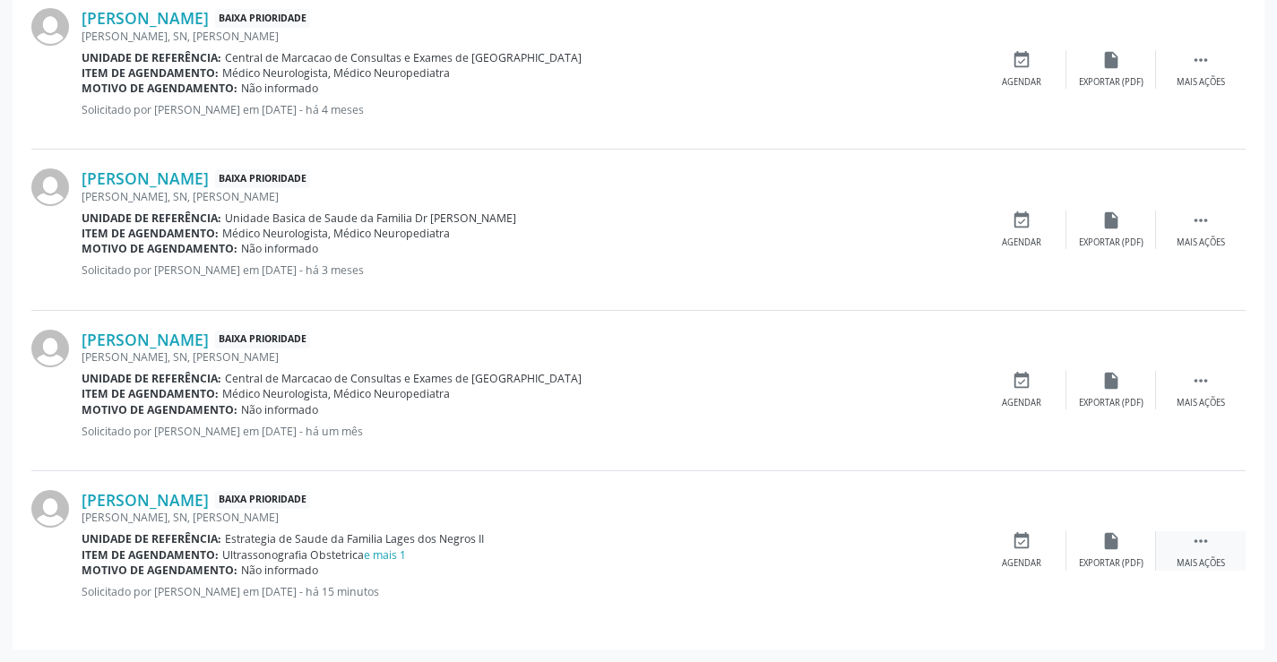
click at [1204, 541] on icon "" at bounding box center [1201, 541] width 20 height 20
click at [1107, 542] on icon "edit" at bounding box center [1111, 541] width 20 height 20
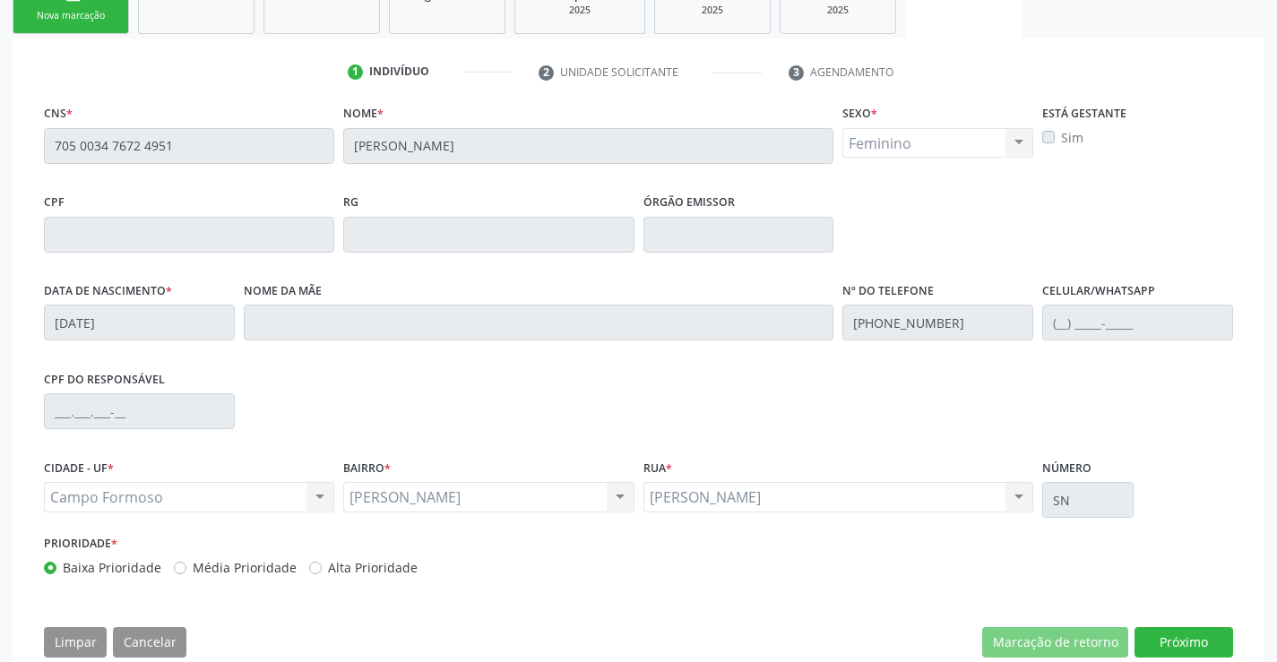
scroll to position [333, 0]
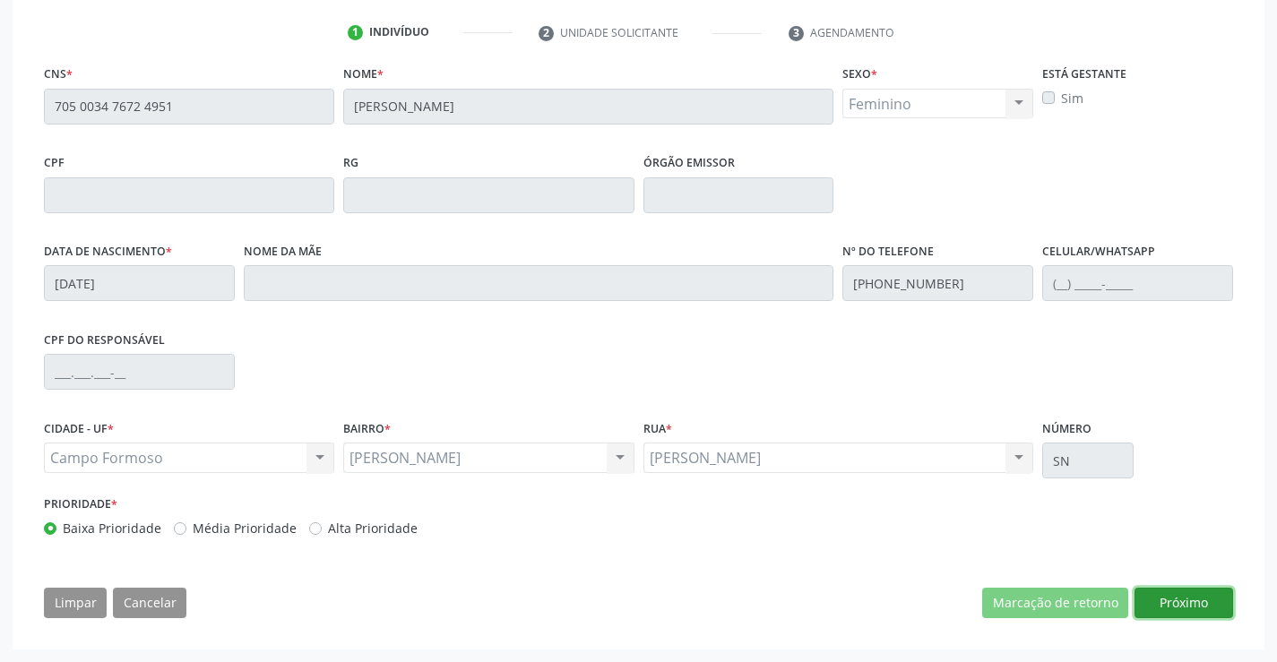
click at [1176, 605] on button "Próximo" at bounding box center [1183, 603] width 99 height 30
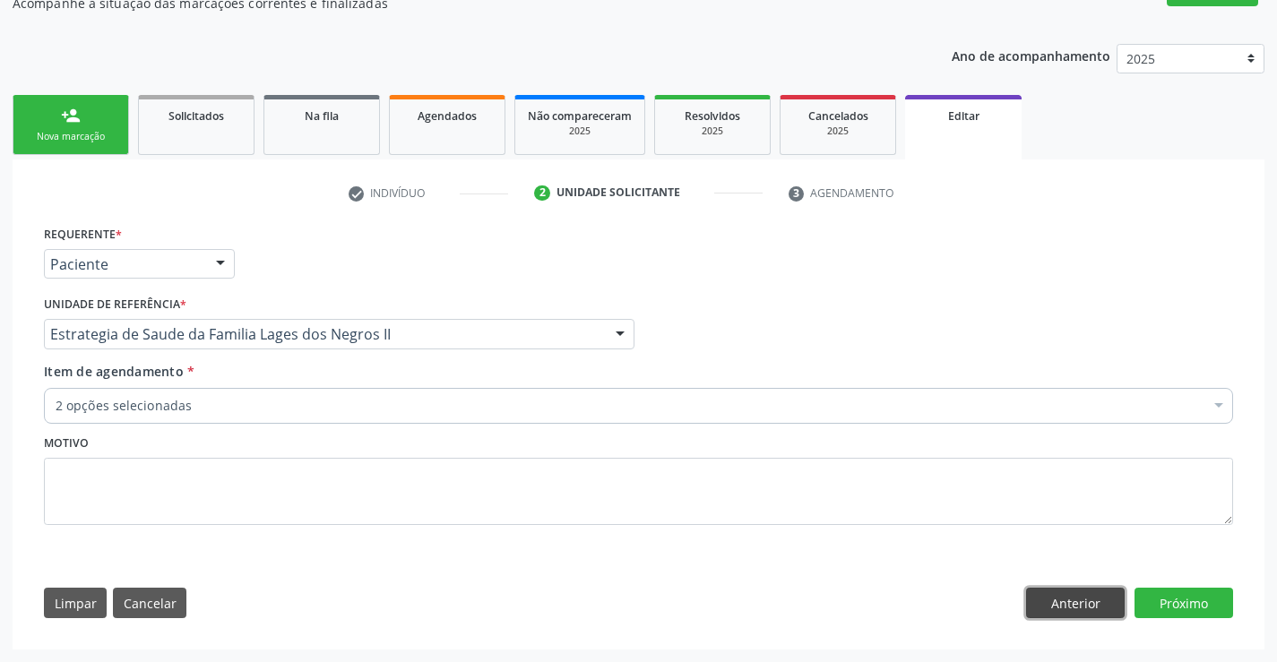
click at [1030, 599] on button "Anterior" at bounding box center [1075, 603] width 99 height 30
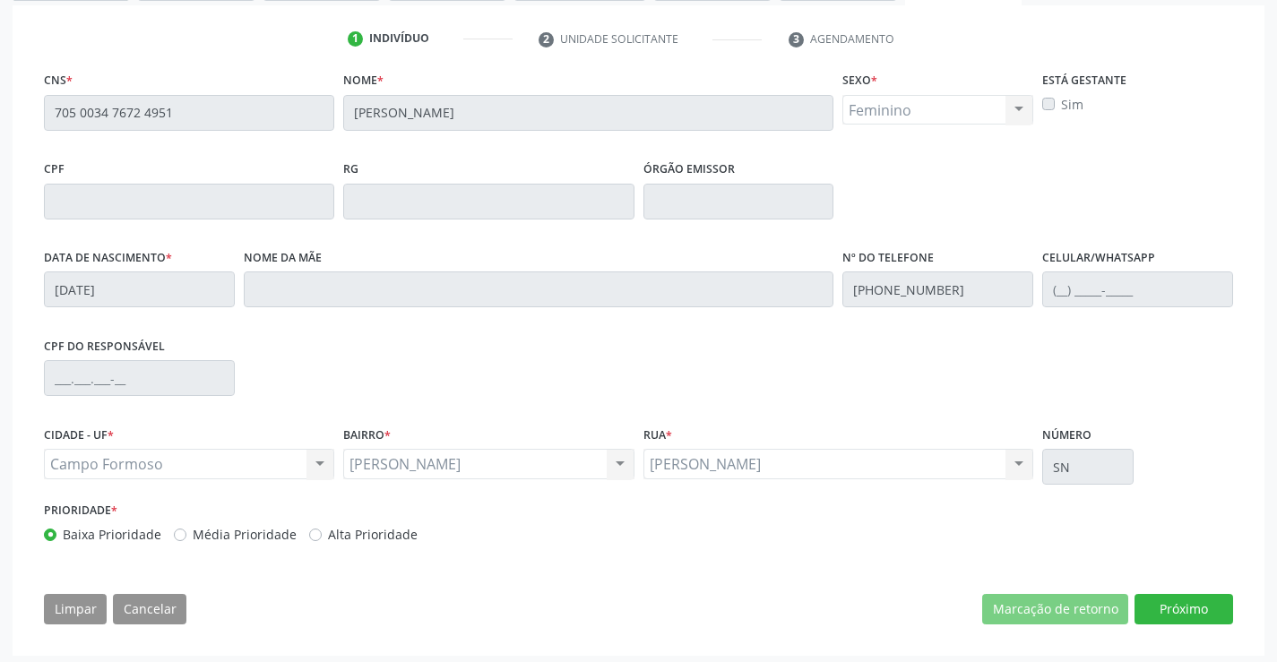
scroll to position [333, 0]
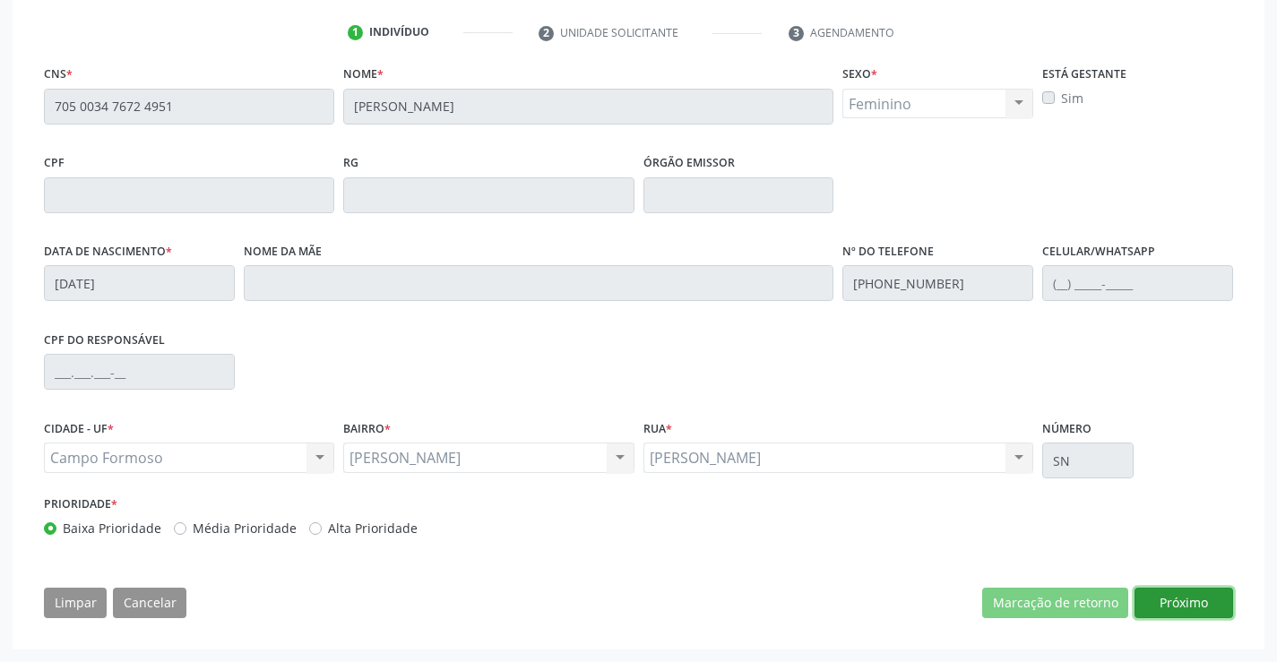
click at [1170, 598] on button "Próximo" at bounding box center [1183, 603] width 99 height 30
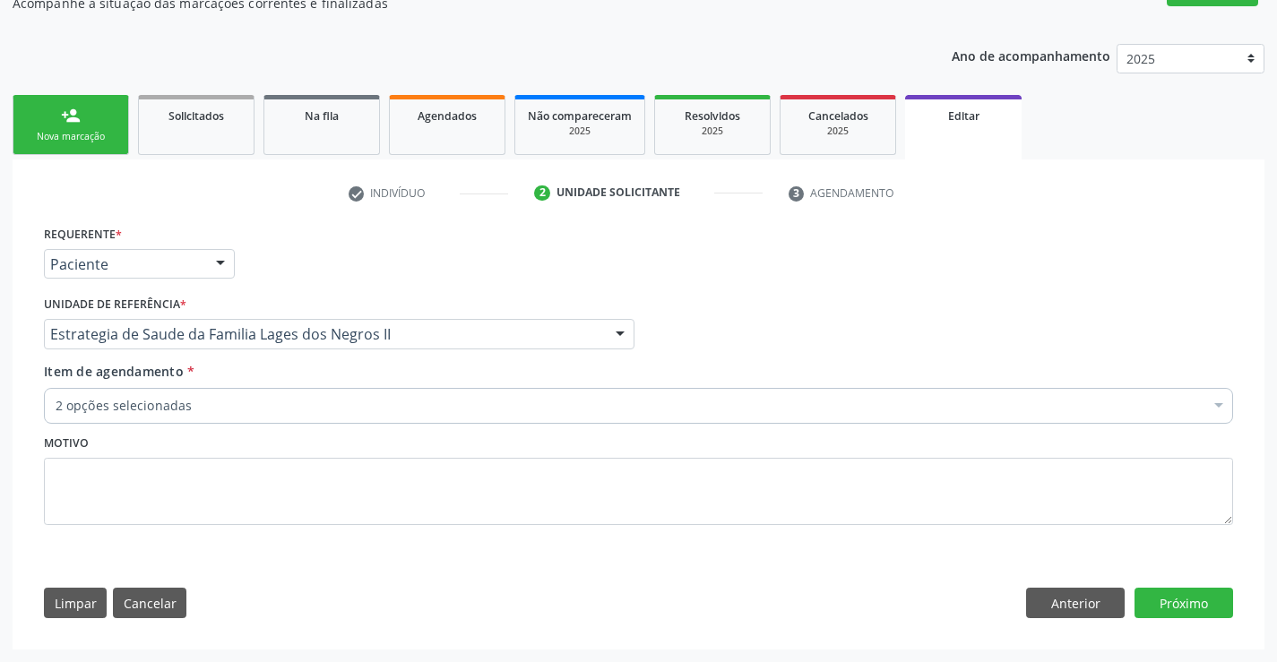
click at [224, 257] on div at bounding box center [220, 265] width 27 height 30
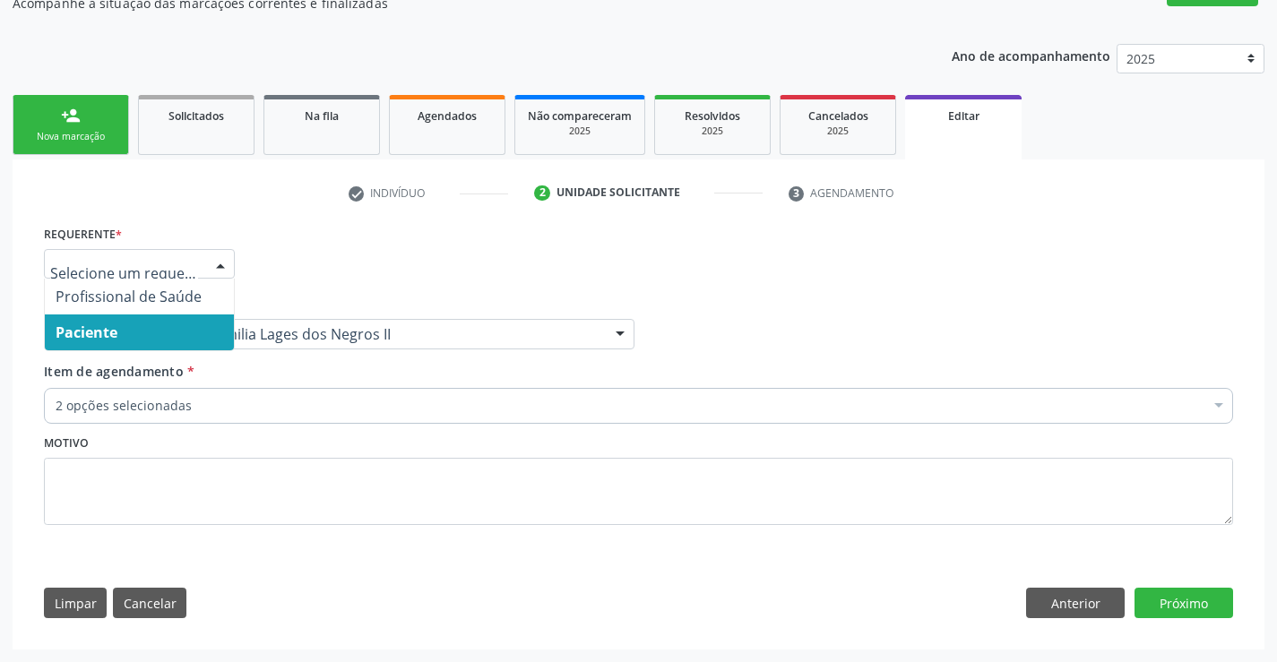
click at [189, 335] on span "Paciente" at bounding box center [139, 332] width 189 height 36
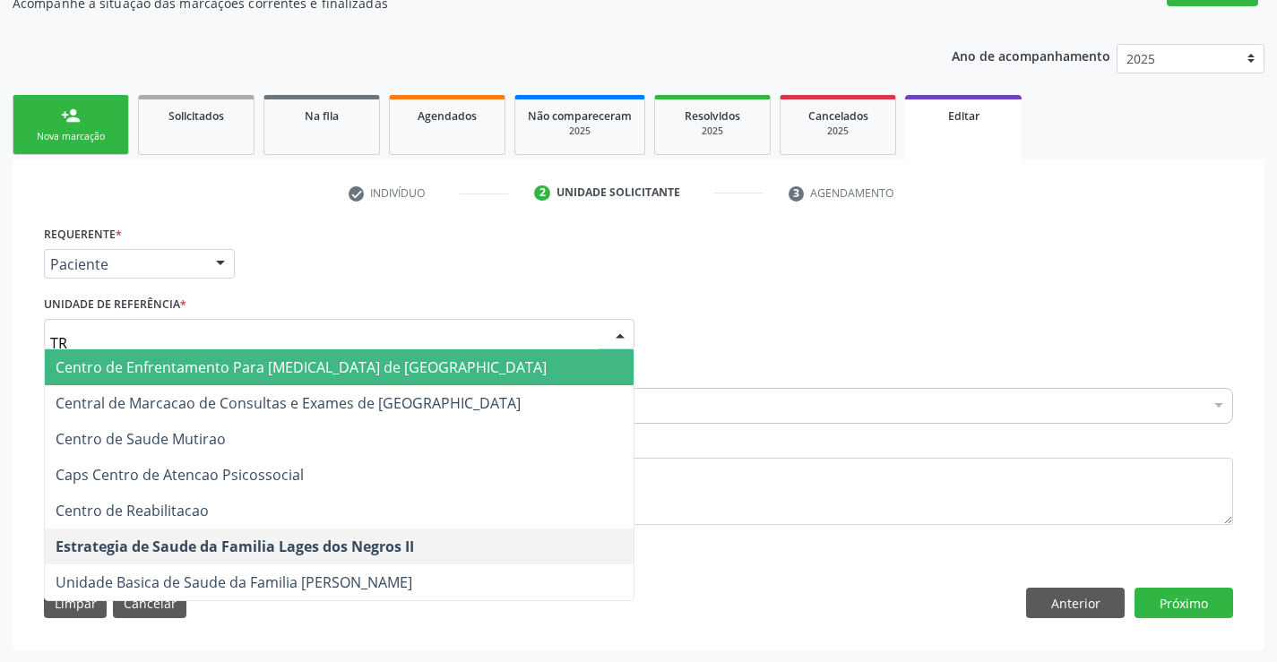
type input "TRA"
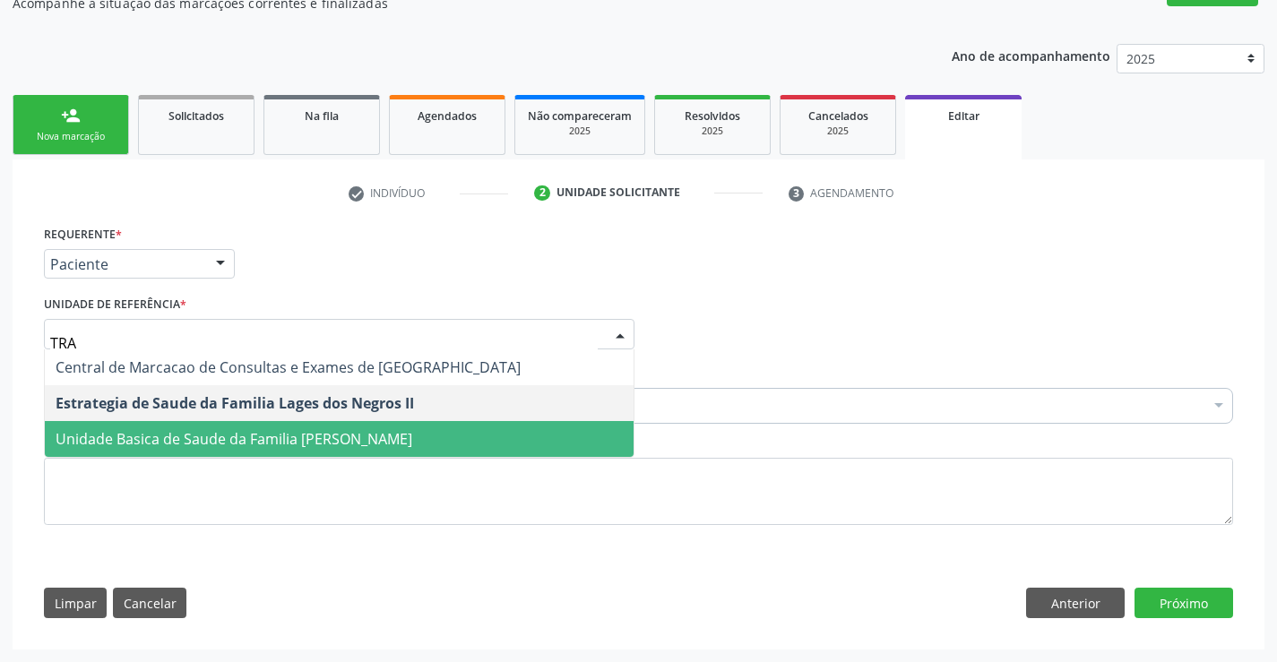
click at [398, 447] on span "Unidade Basica de Saude da Familia [PERSON_NAME]" at bounding box center [234, 439] width 357 height 20
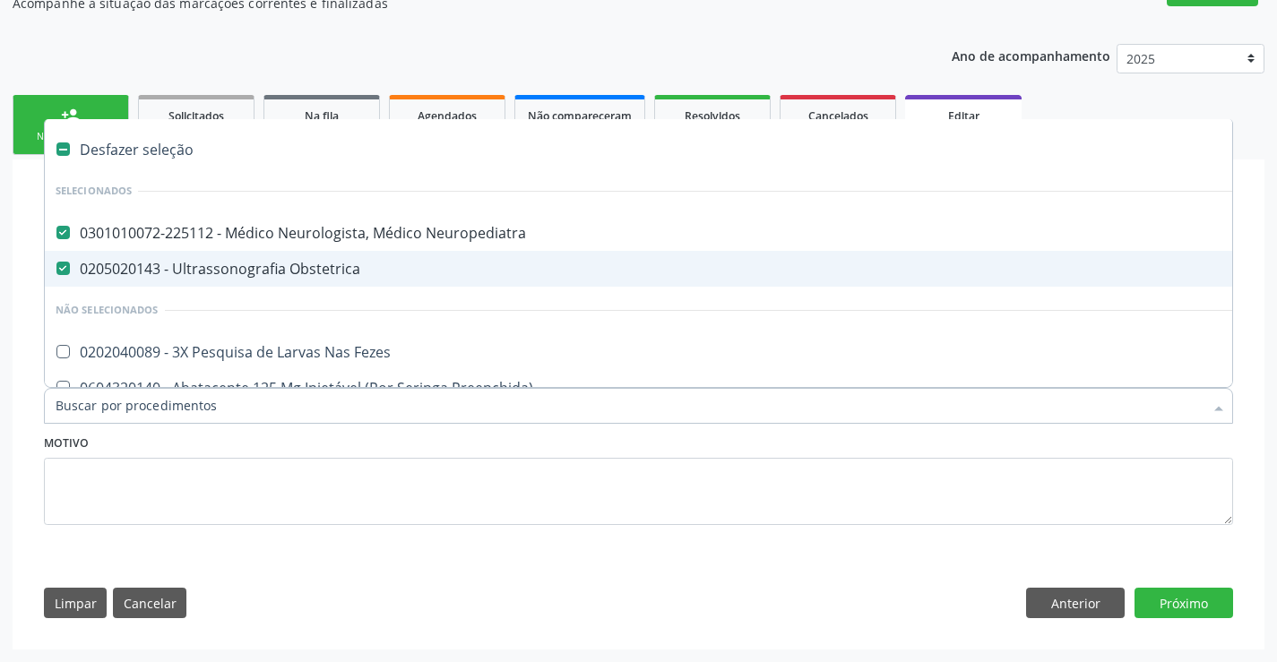
click at [262, 267] on div "0205020143 - Ultrassonografia Obstetrica" at bounding box center [753, 269] width 1395 height 14
checkbox Obstetrica "false"
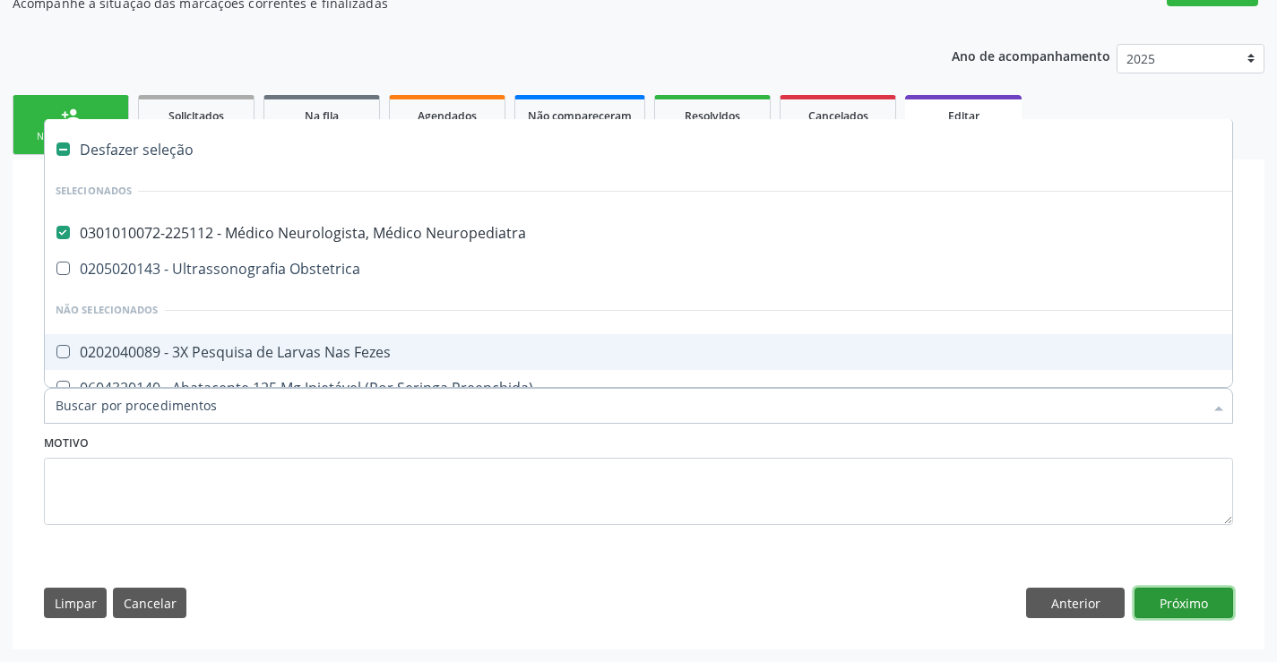
click at [1165, 604] on button "Próximo" at bounding box center [1183, 603] width 99 height 30
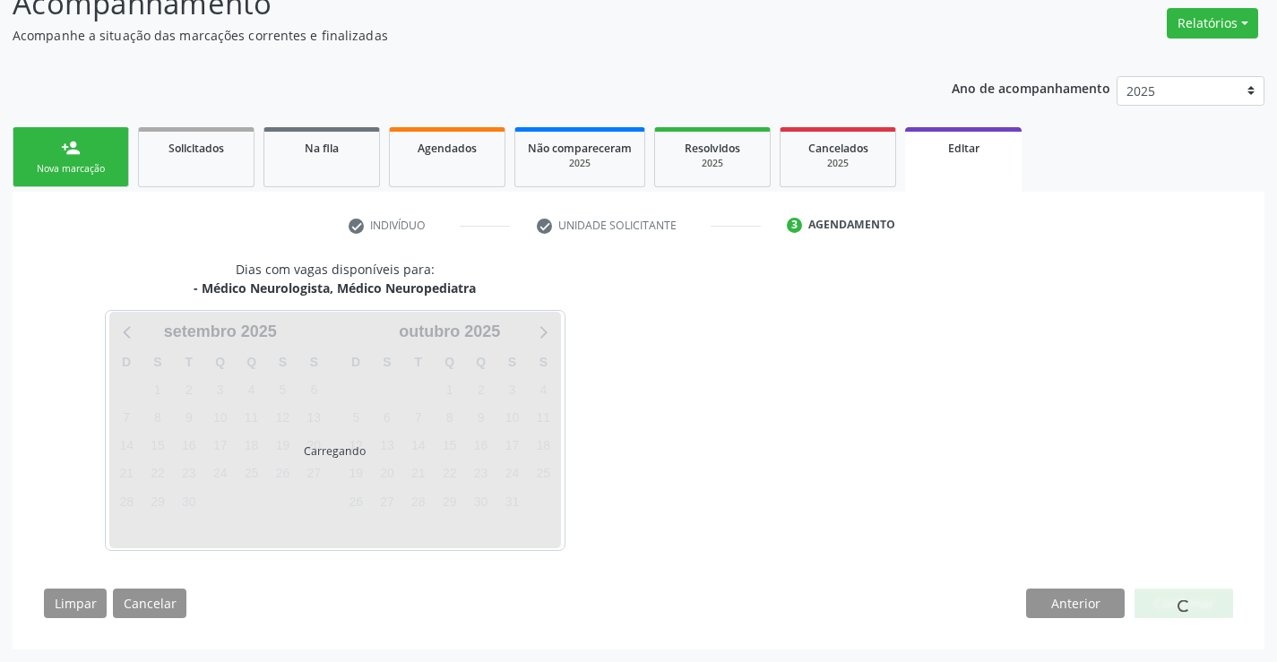
scroll to position [141, 0]
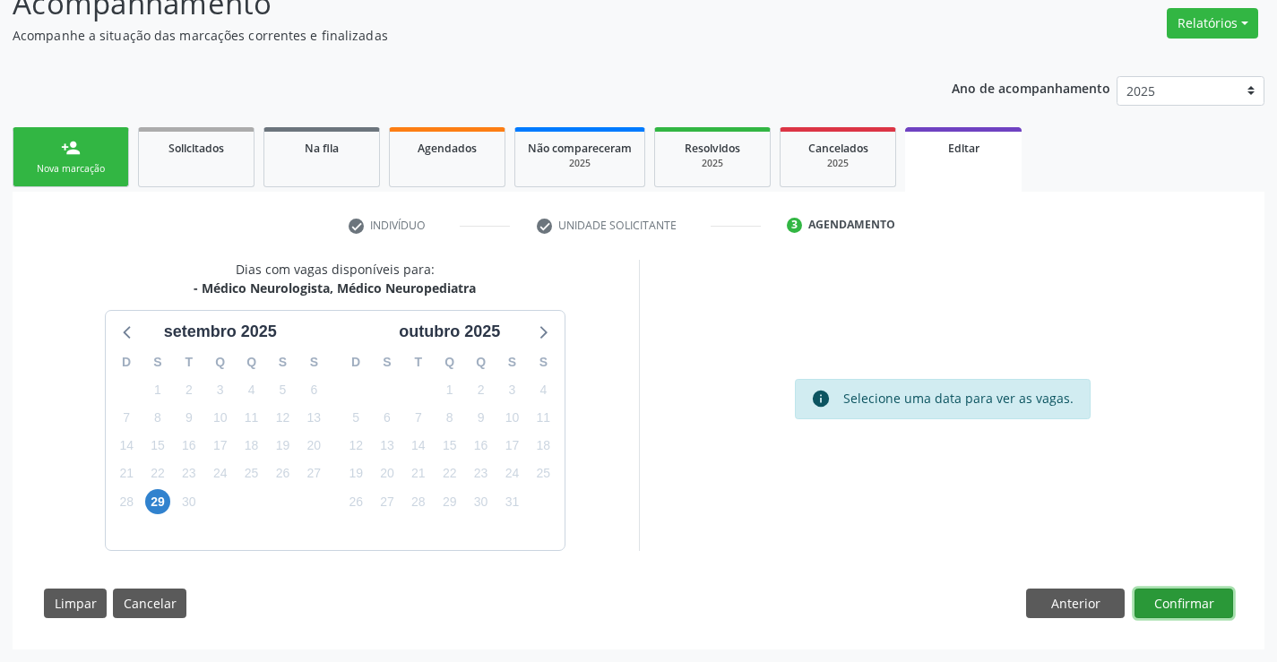
click at [1164, 604] on button "Confirmar" at bounding box center [1183, 604] width 99 height 30
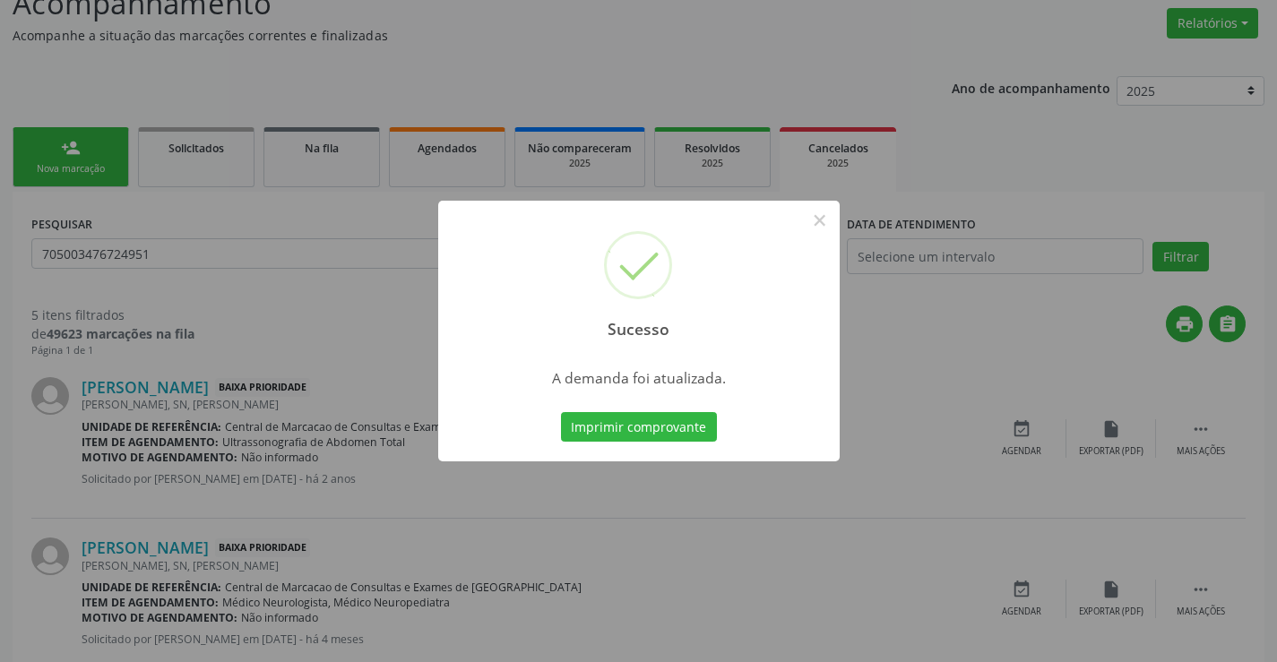
scroll to position [0, 0]
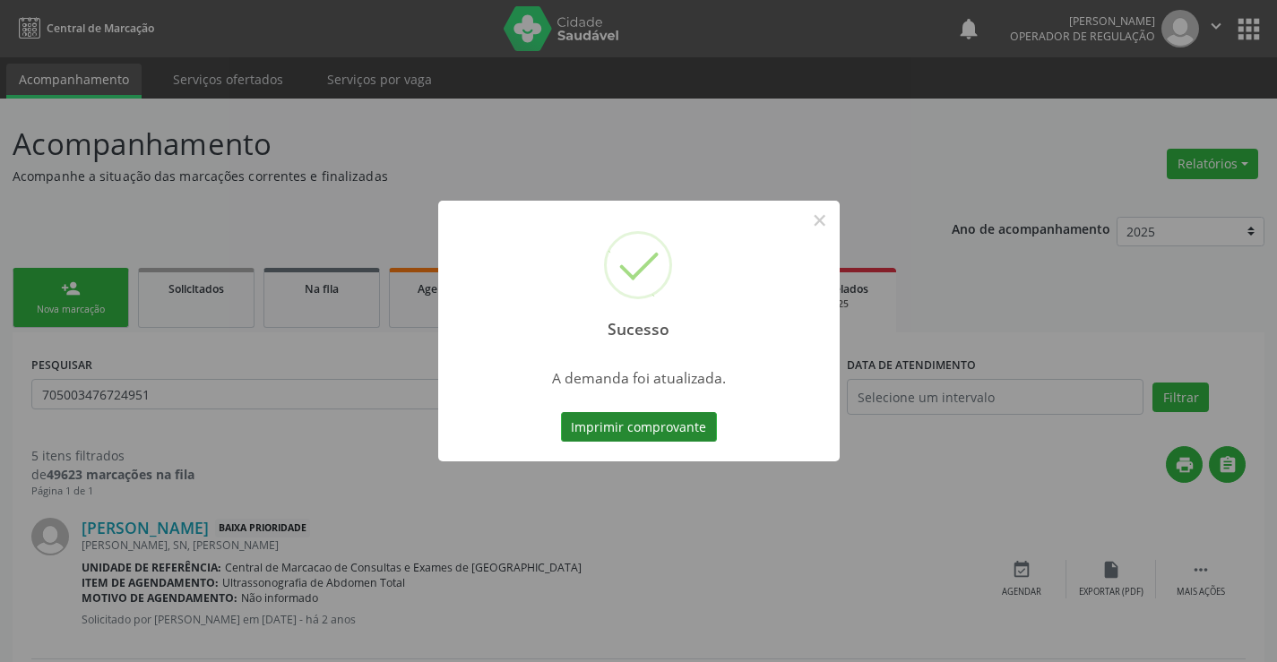
click at [651, 416] on button "Imprimir comprovante" at bounding box center [639, 427] width 156 height 30
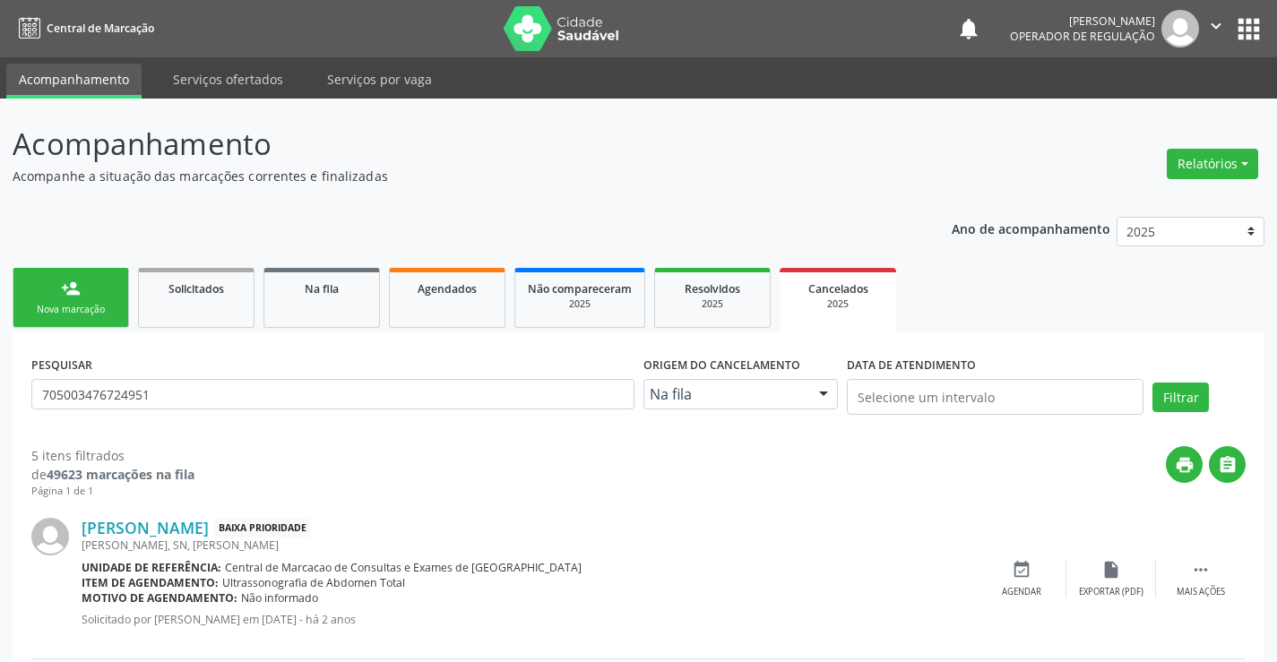
click at [105, 308] on div "Nova marcação" at bounding box center [71, 309] width 90 height 13
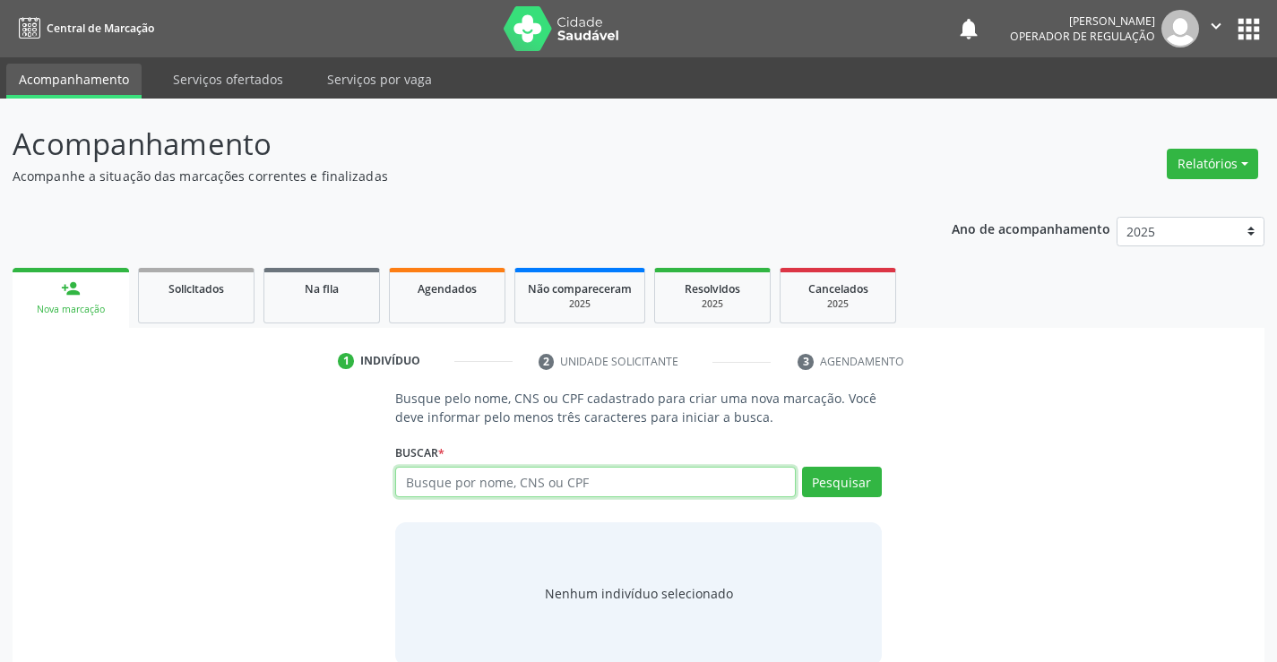
click at [466, 482] on input "text" at bounding box center [595, 482] width 400 height 30
type input "700006039845605"
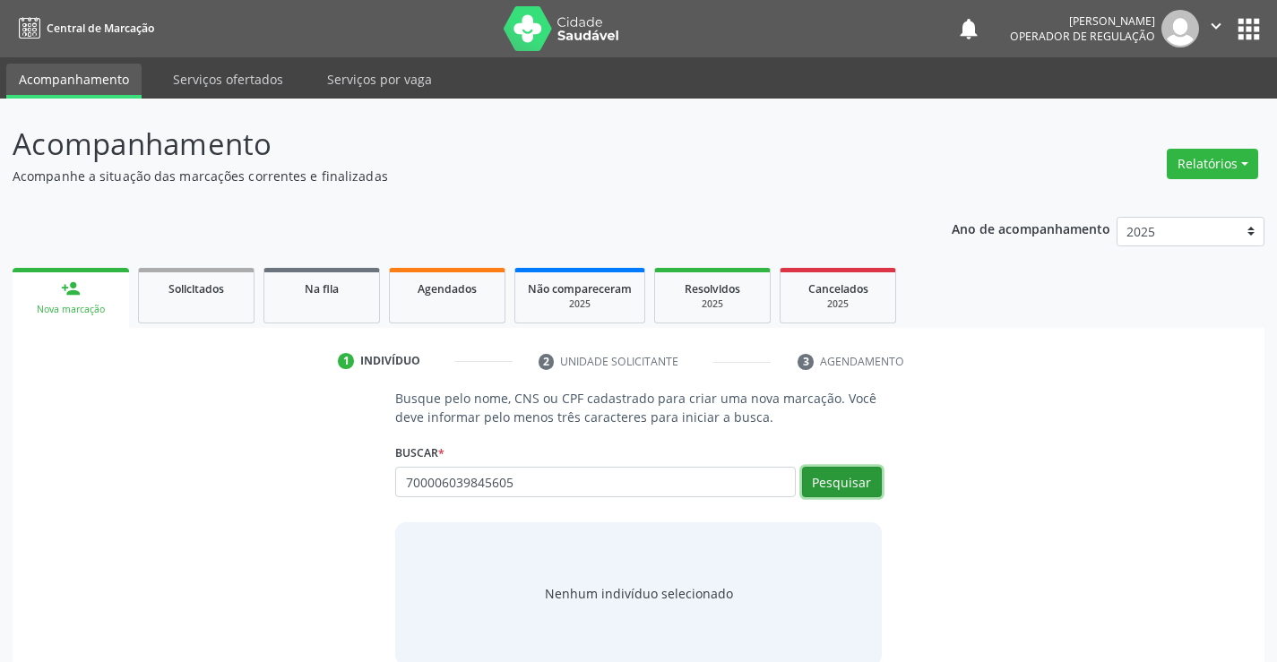
click at [847, 470] on button "Pesquisar" at bounding box center [842, 482] width 80 height 30
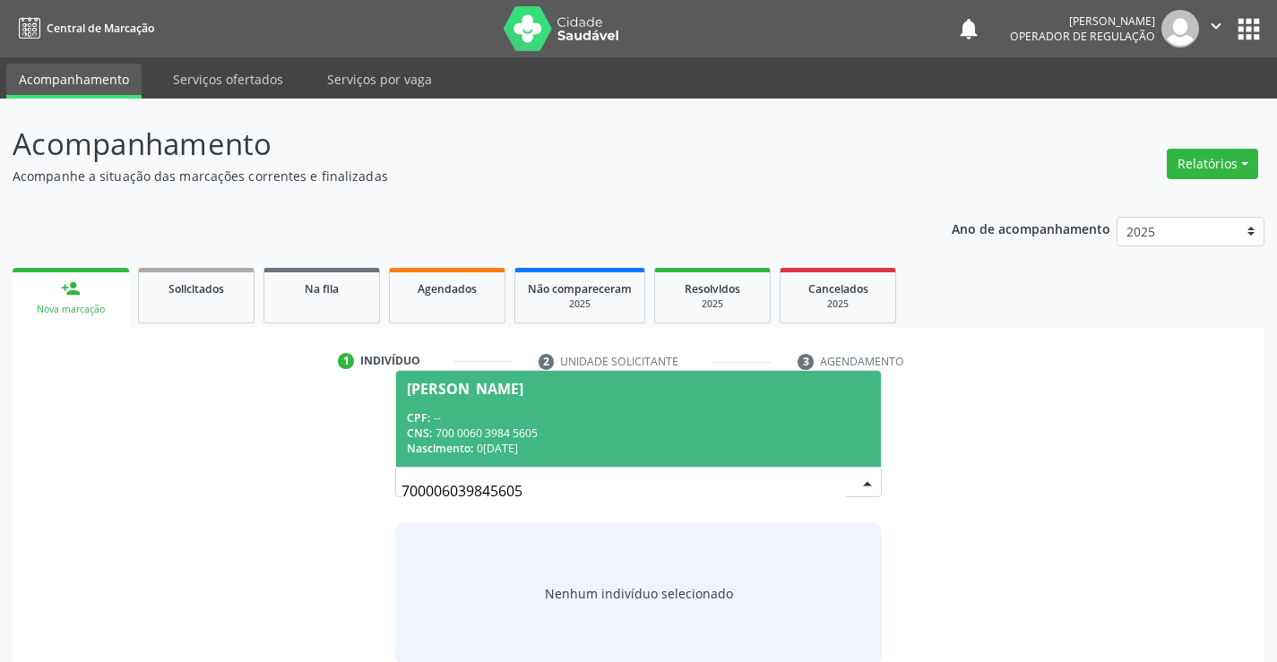
click at [656, 416] on div "CPF: --" at bounding box center [638, 417] width 462 height 15
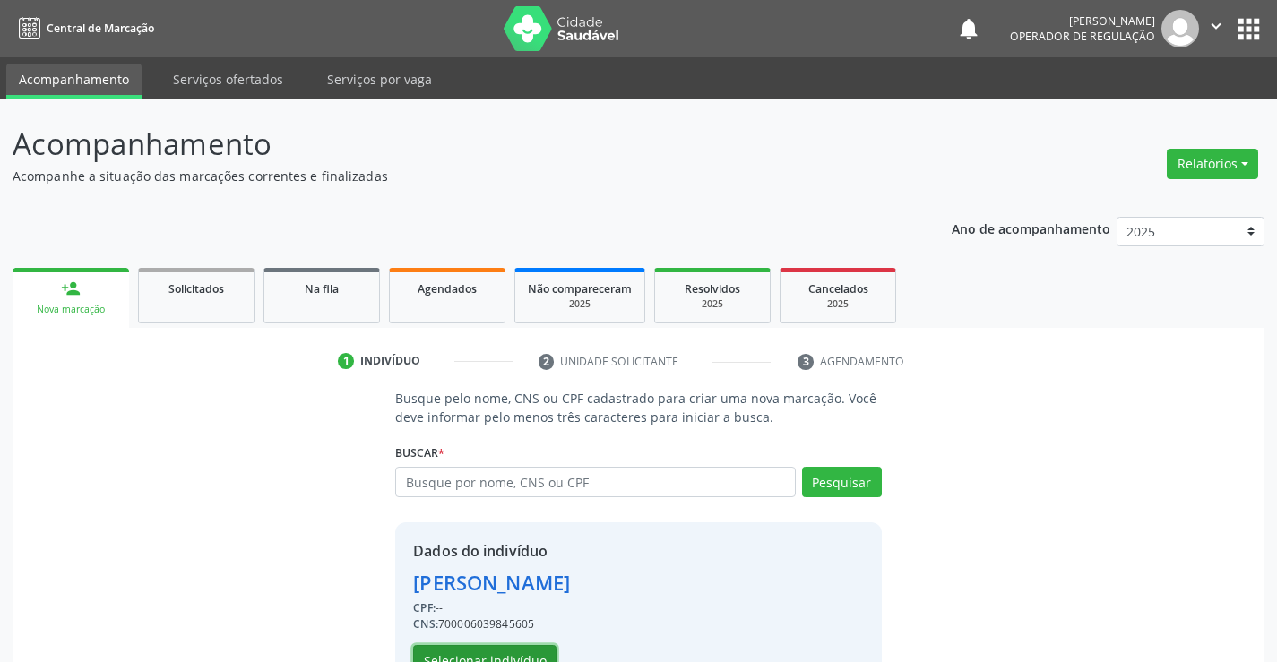
click at [530, 651] on button "Selecionar indivíduo" at bounding box center [484, 660] width 143 height 30
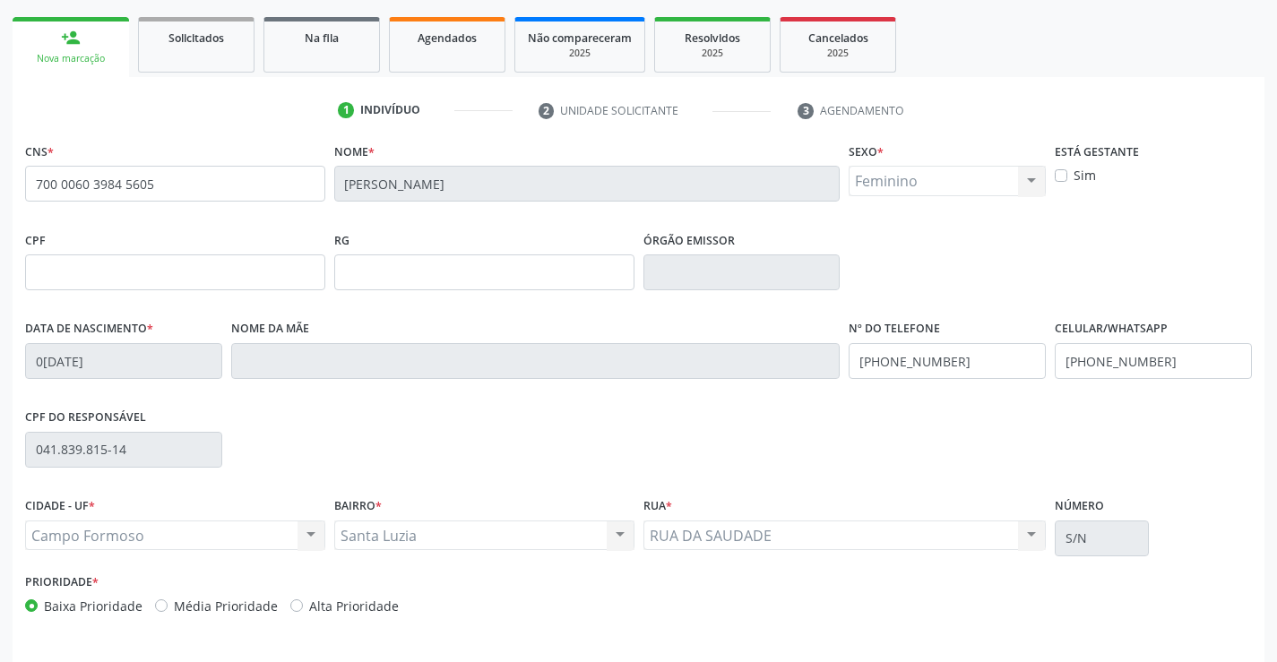
scroll to position [309, 0]
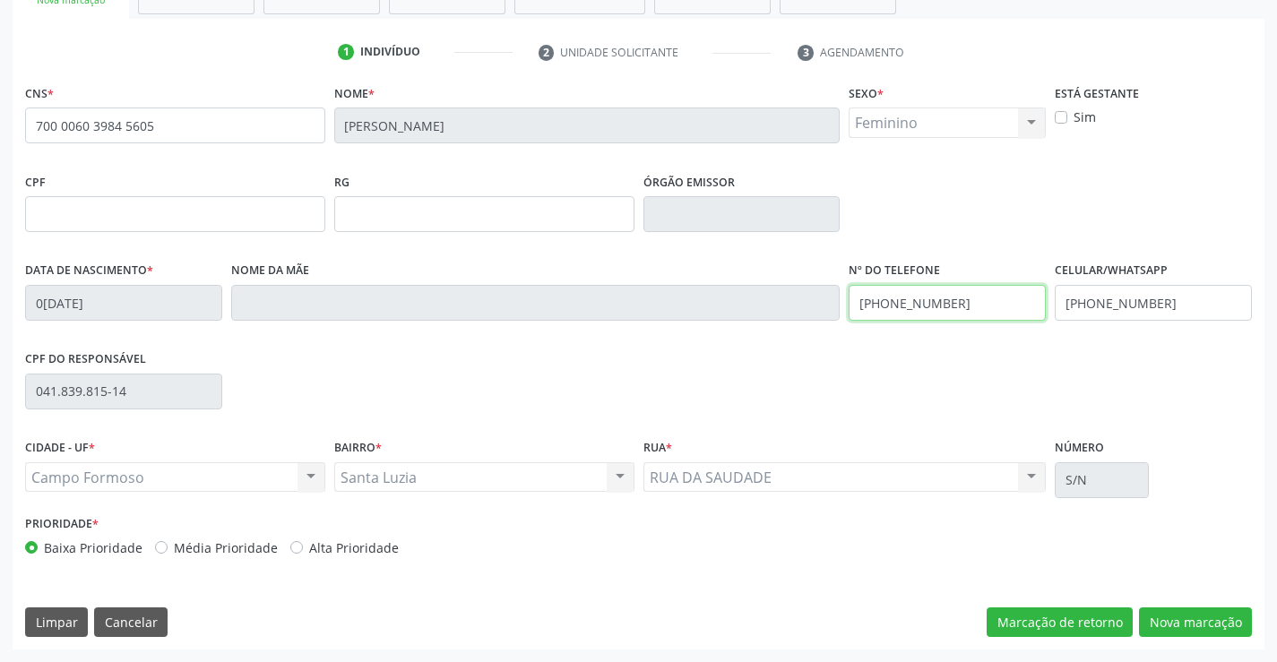
click at [963, 307] on input "[PHONE_NUMBER]" at bounding box center [947, 303] width 197 height 36
type input "[PHONE_NUMBER]"
click at [1167, 303] on input "[PHONE_NUMBER]" at bounding box center [1153, 303] width 197 height 36
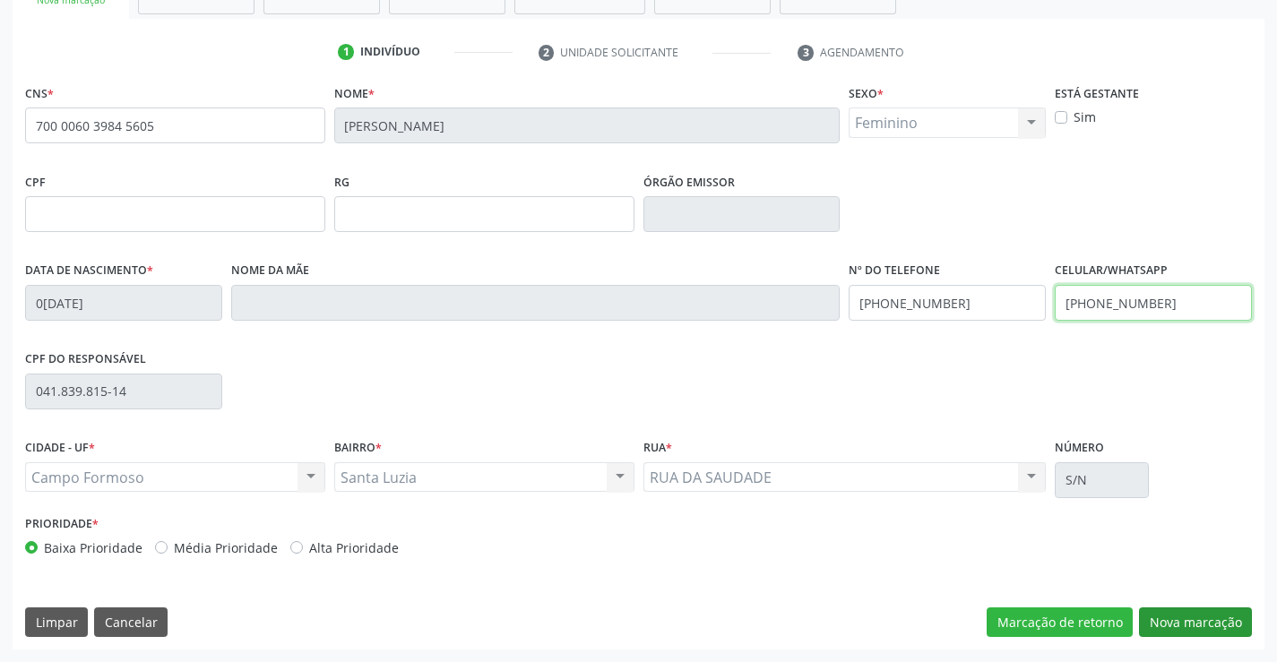
type input "[PHONE_NUMBER]"
click at [1185, 625] on button "Nova marcação" at bounding box center [1195, 622] width 113 height 30
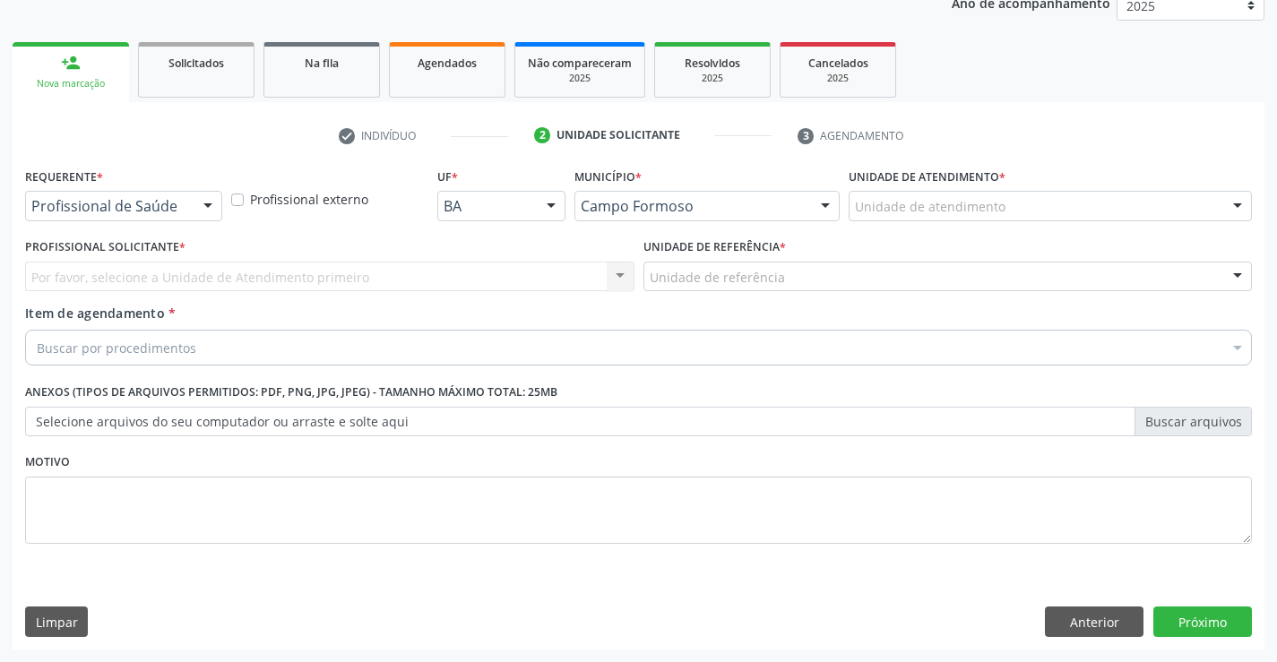
scroll to position [226, 0]
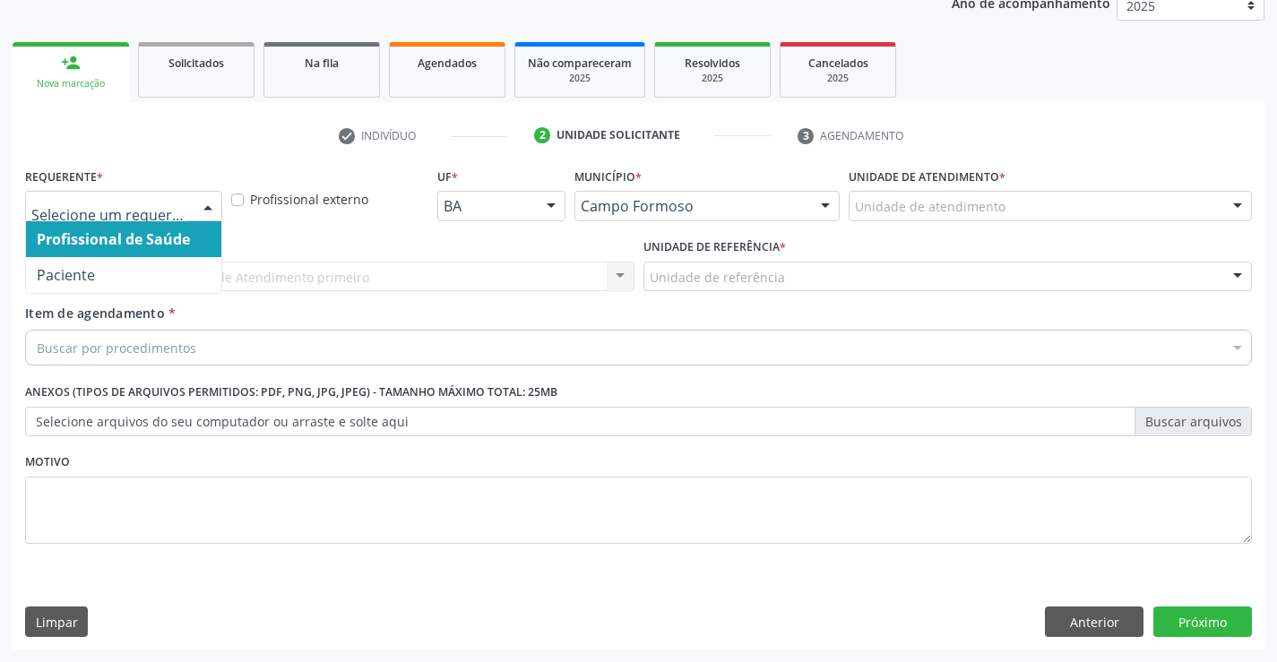
click at [203, 205] on div at bounding box center [207, 207] width 27 height 30
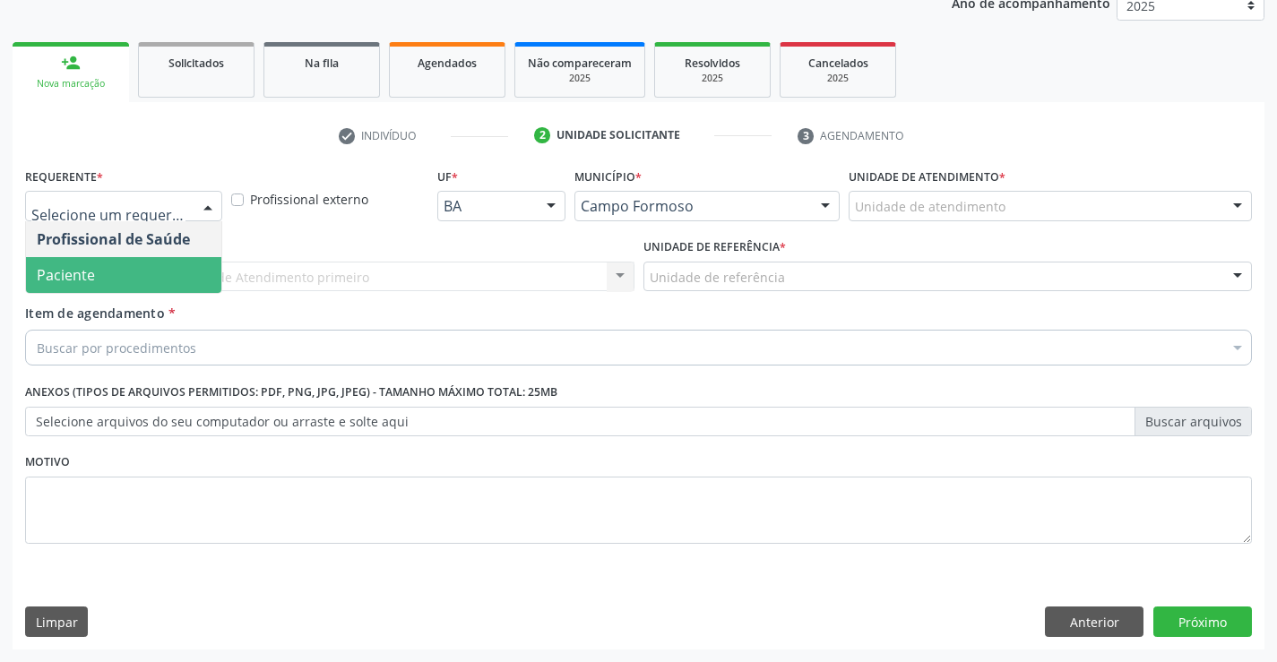
click at [177, 279] on span "Paciente" at bounding box center [123, 275] width 195 height 36
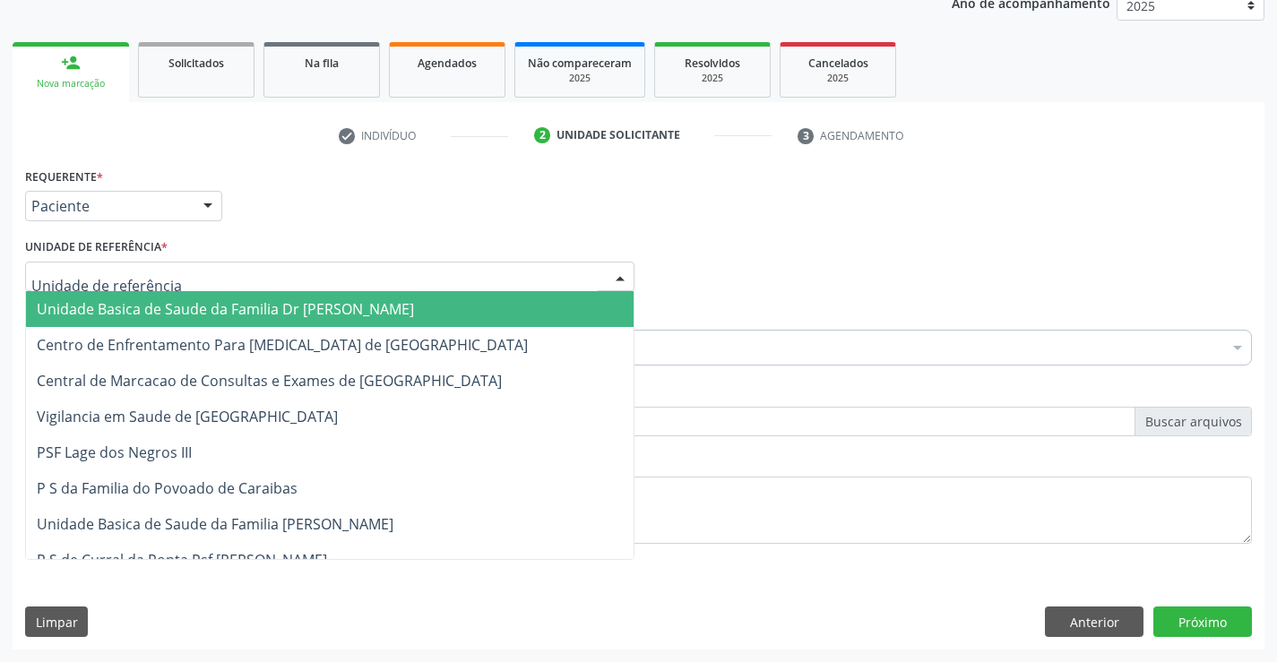
click at [193, 277] on div at bounding box center [329, 277] width 609 height 30
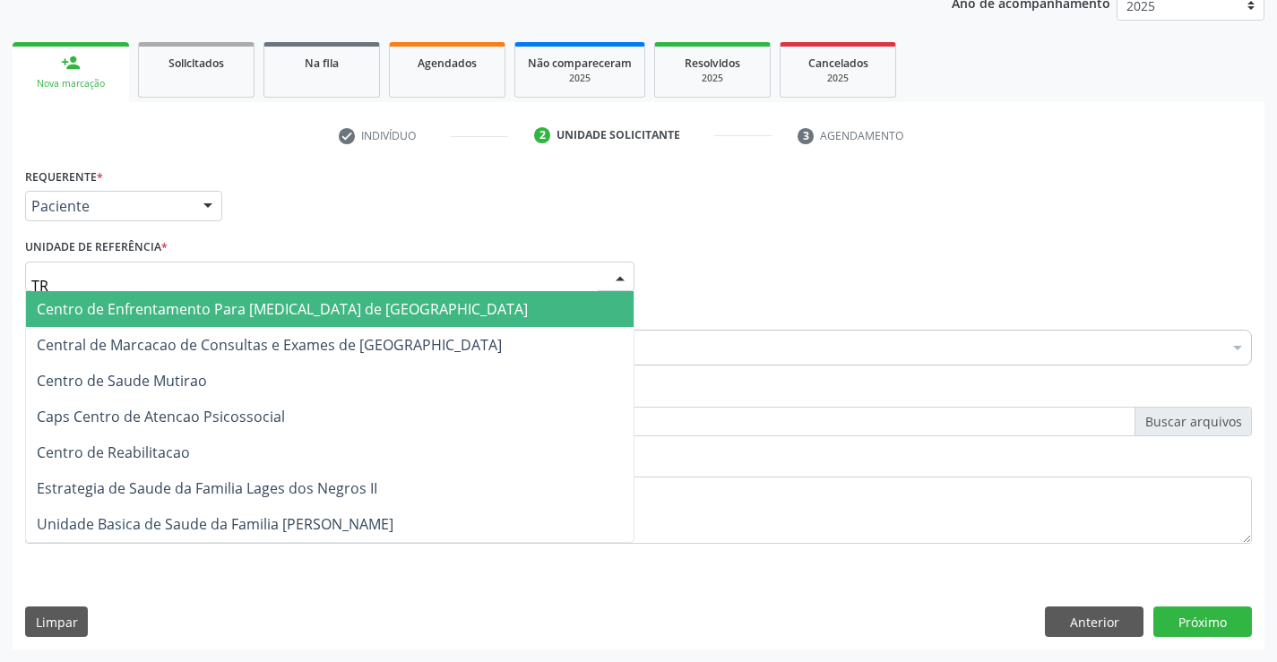
type input "TRA"
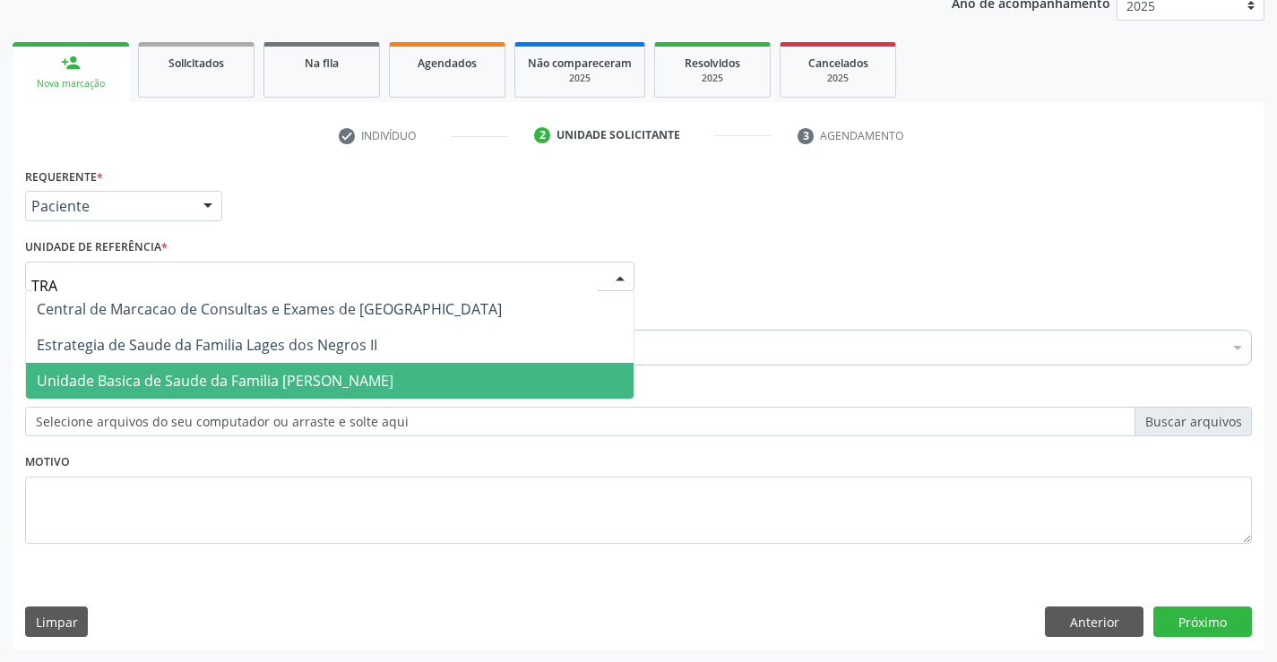
click at [234, 383] on span "Unidade Basica de Saude da Familia [PERSON_NAME]" at bounding box center [215, 381] width 357 height 20
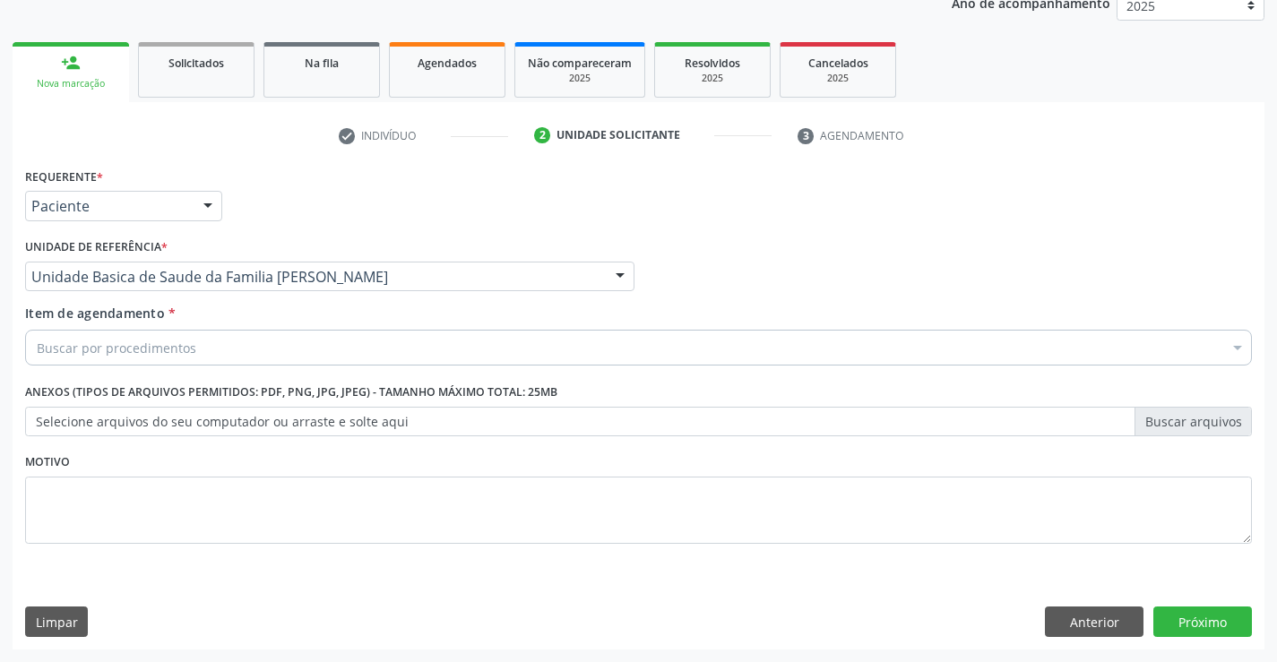
click at [225, 354] on div "Buscar por procedimentos" at bounding box center [638, 348] width 1227 height 36
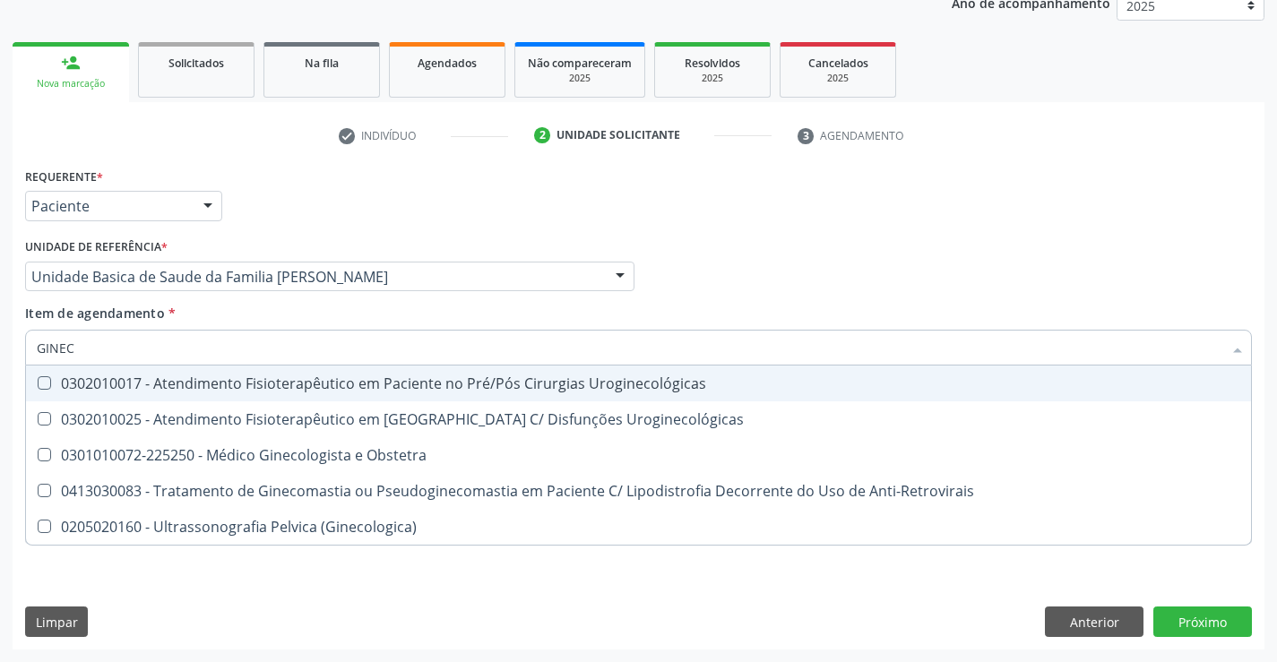
type input "GINECO"
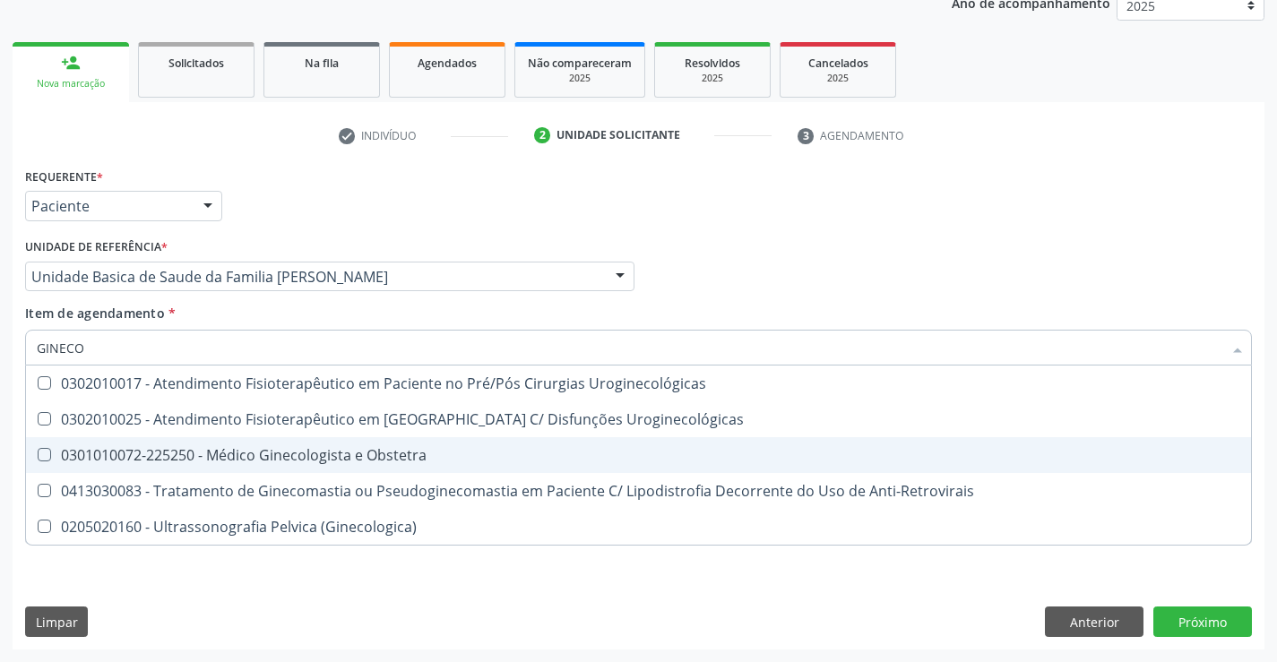
click at [269, 449] on div "0301010072-225250 - Médico Ginecologista e Obstetra" at bounding box center [638, 455] width 1203 height 14
checkbox Obstetra "true"
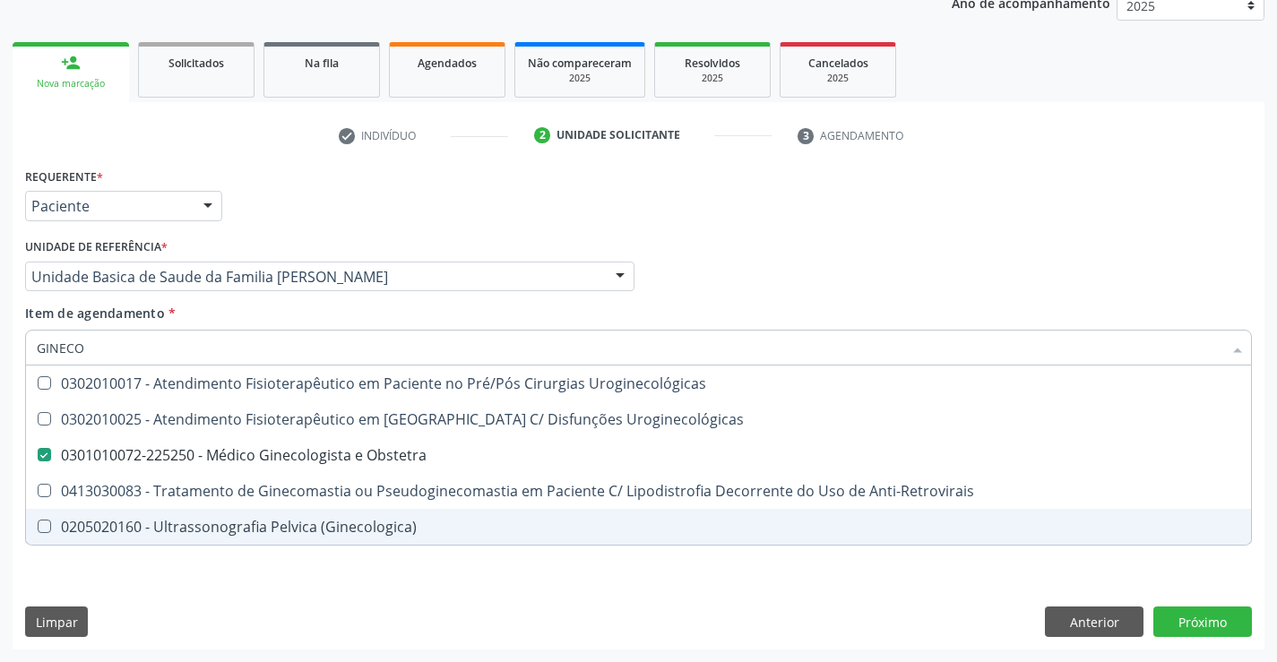
click at [278, 573] on div "Requerente * Paciente Profissional de Saúde Paciente Nenhum resultado encontrad…" at bounding box center [639, 406] width 1252 height 487
checkbox Uroginecológicas "true"
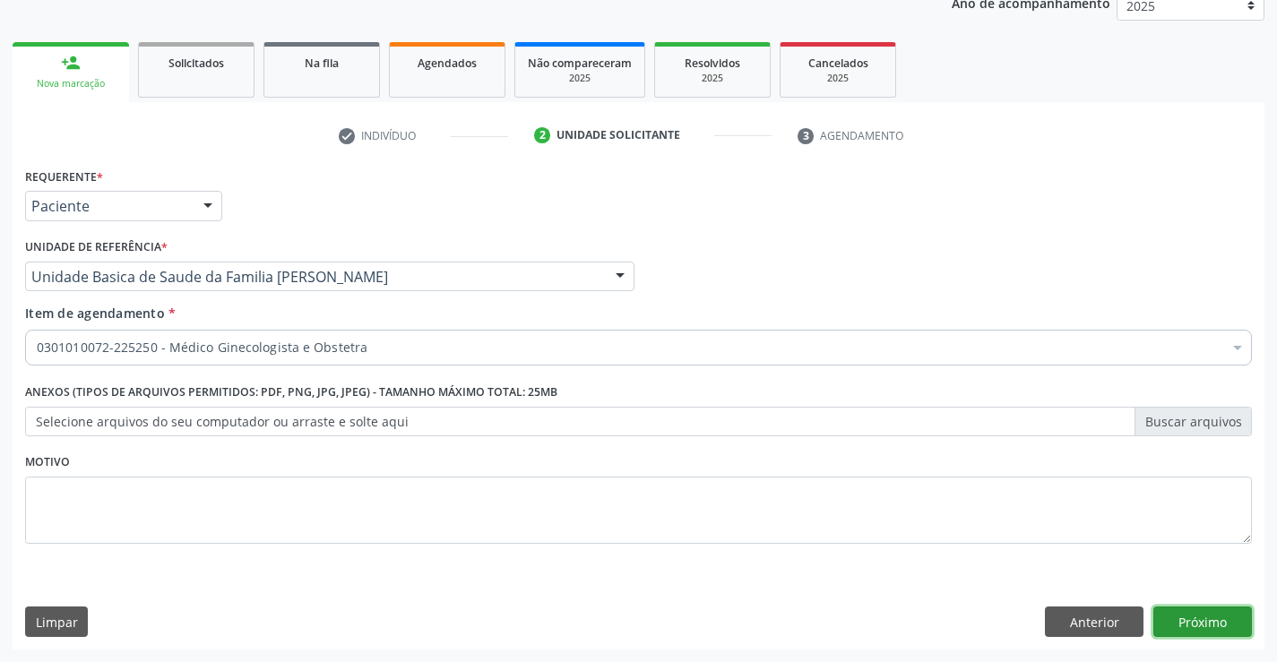
click at [1197, 621] on button "Próximo" at bounding box center [1202, 622] width 99 height 30
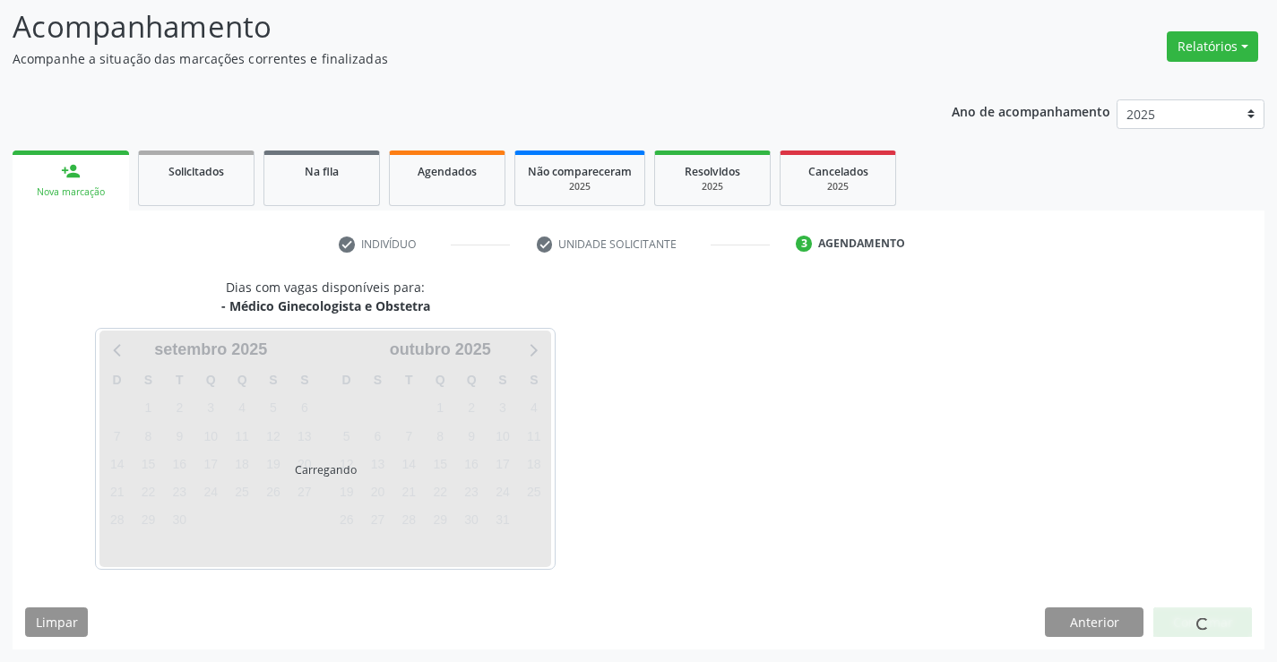
scroll to position [117, 0]
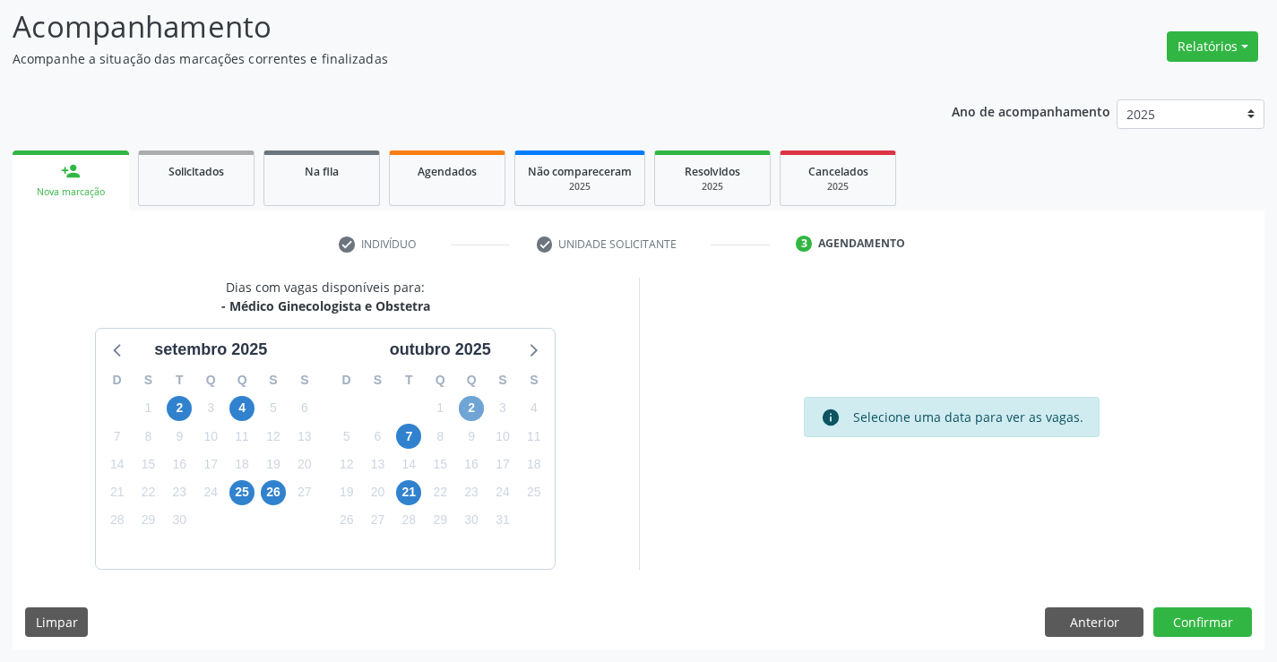
click at [473, 405] on span "2" at bounding box center [471, 408] width 25 height 25
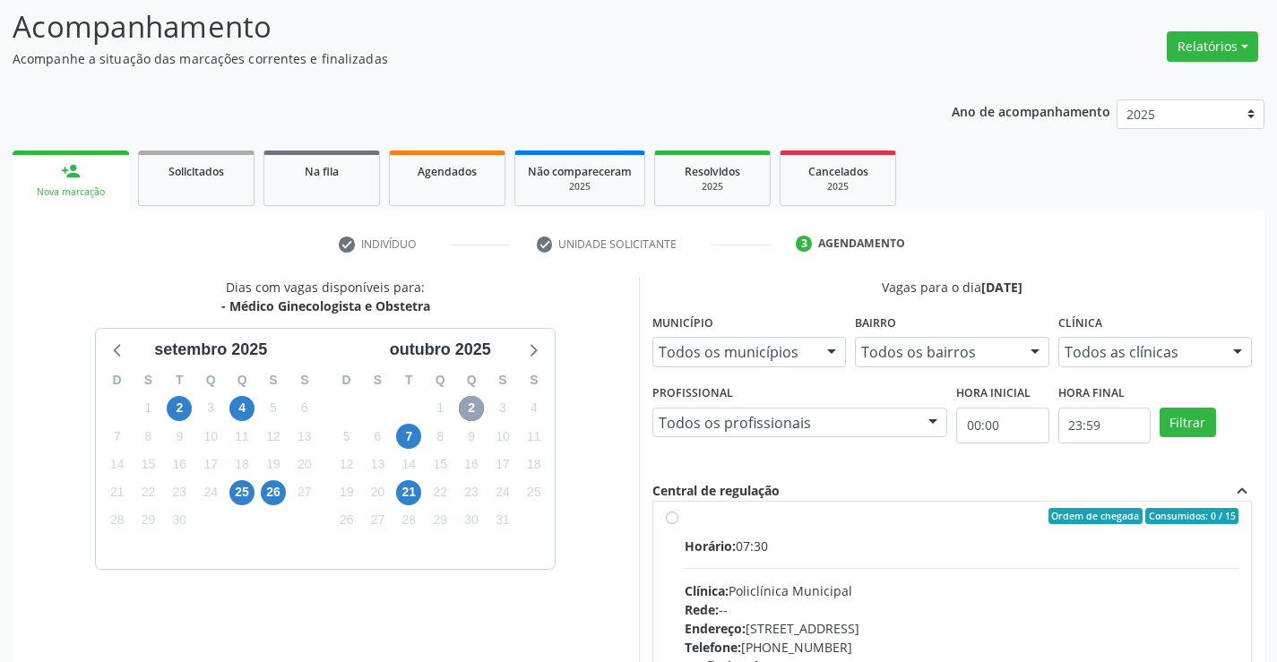
scroll to position [0, 0]
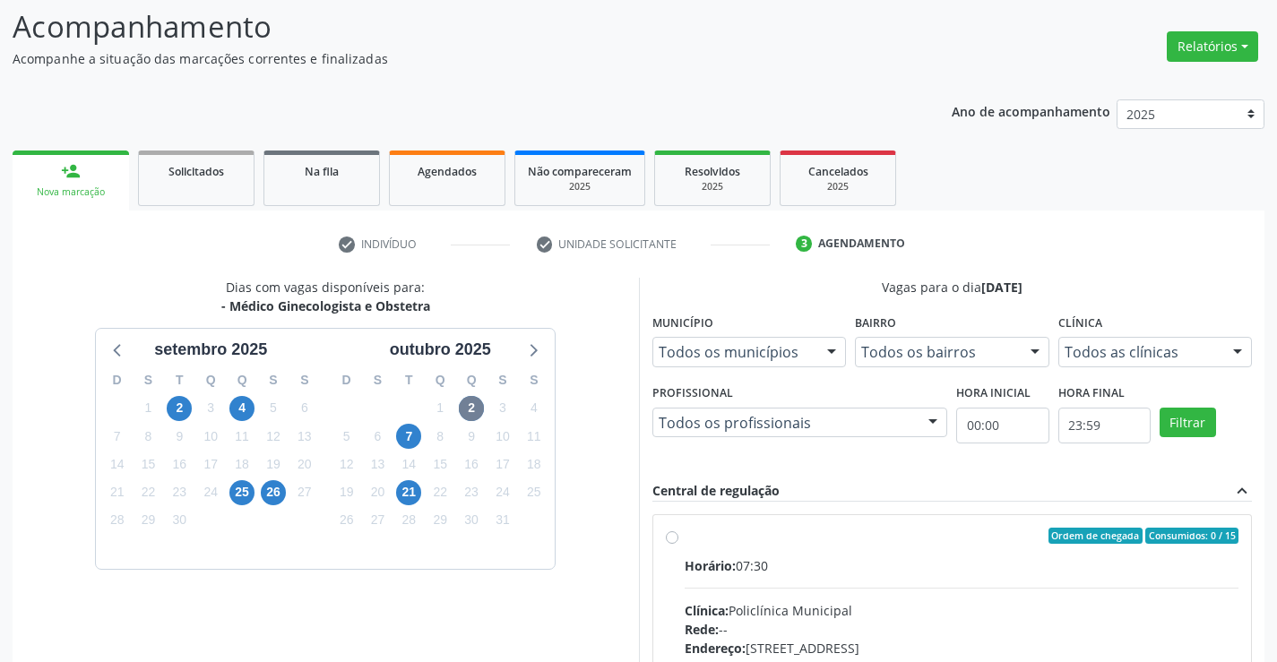
click at [685, 533] on label "Ordem de chegada Consumidos: 0 / 15 Horário: 07:30 Clínica: Policlínica Municip…" at bounding box center [962, 665] width 555 height 275
click at [673, 533] on input "Ordem de chegada Consumidos: 0 / 15 Horário: 07:30 Clínica: Policlínica Municip…" at bounding box center [672, 536] width 13 height 16
radio input "true"
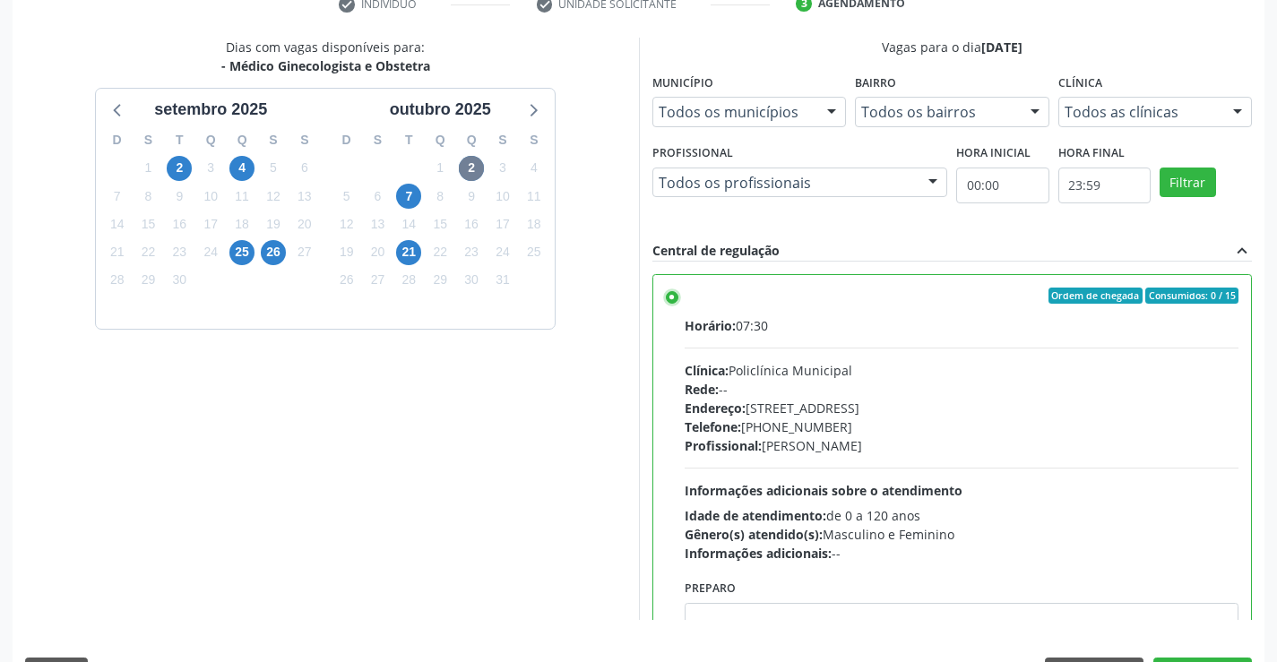
scroll to position [409, 0]
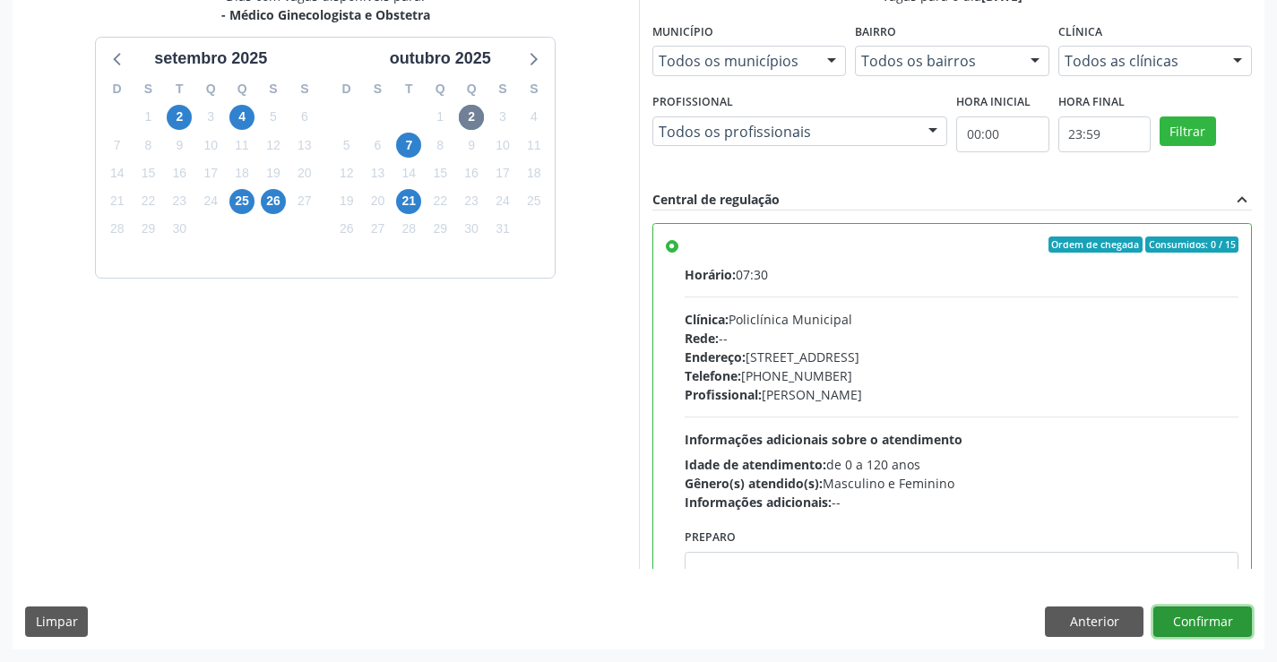
click at [1184, 622] on button "Confirmar" at bounding box center [1202, 622] width 99 height 30
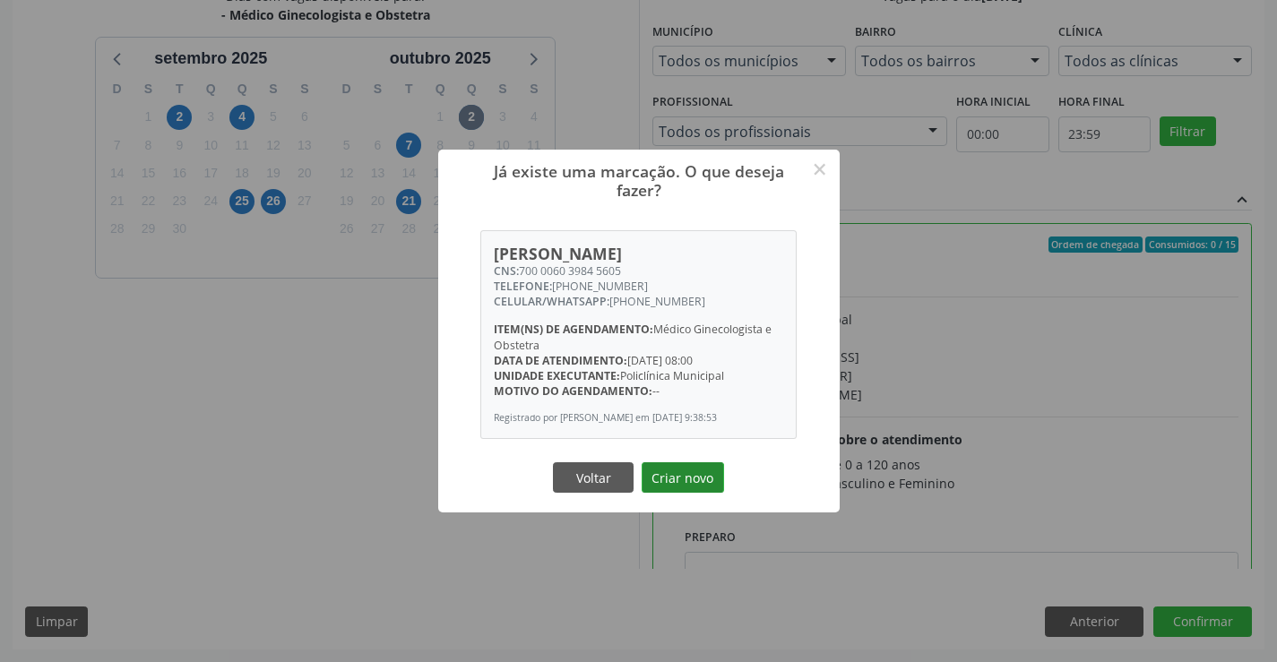
click at [697, 479] on button "Criar novo" at bounding box center [683, 477] width 82 height 30
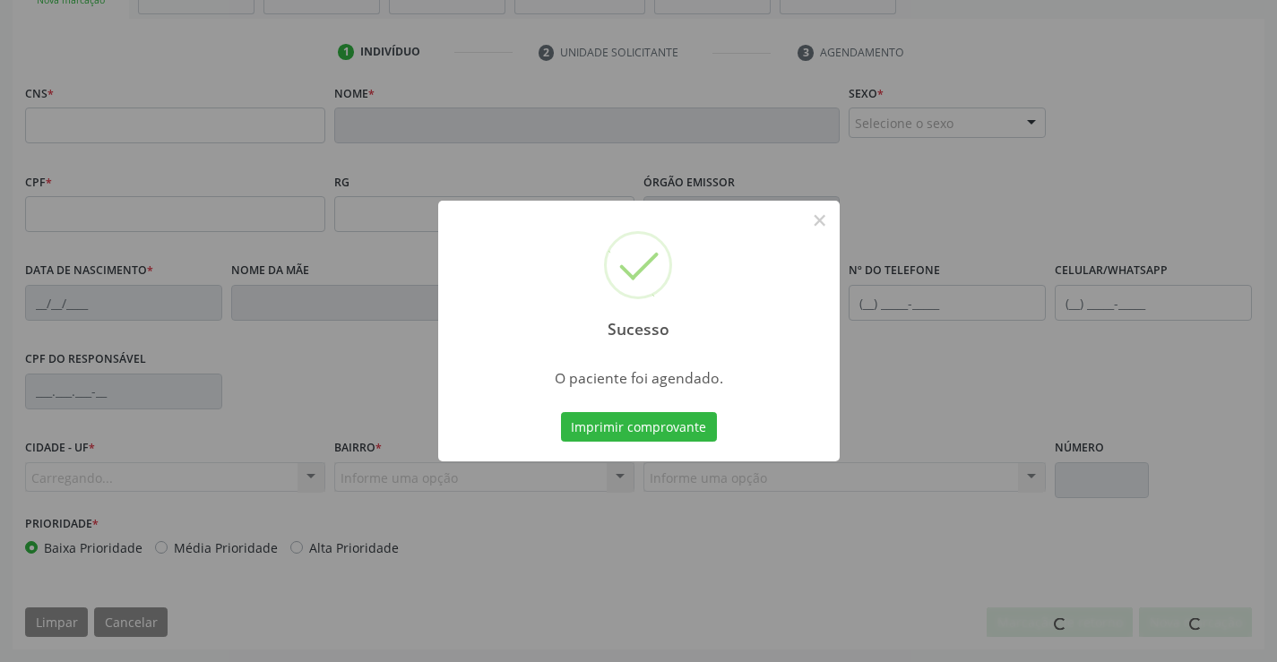
scroll to position [309, 0]
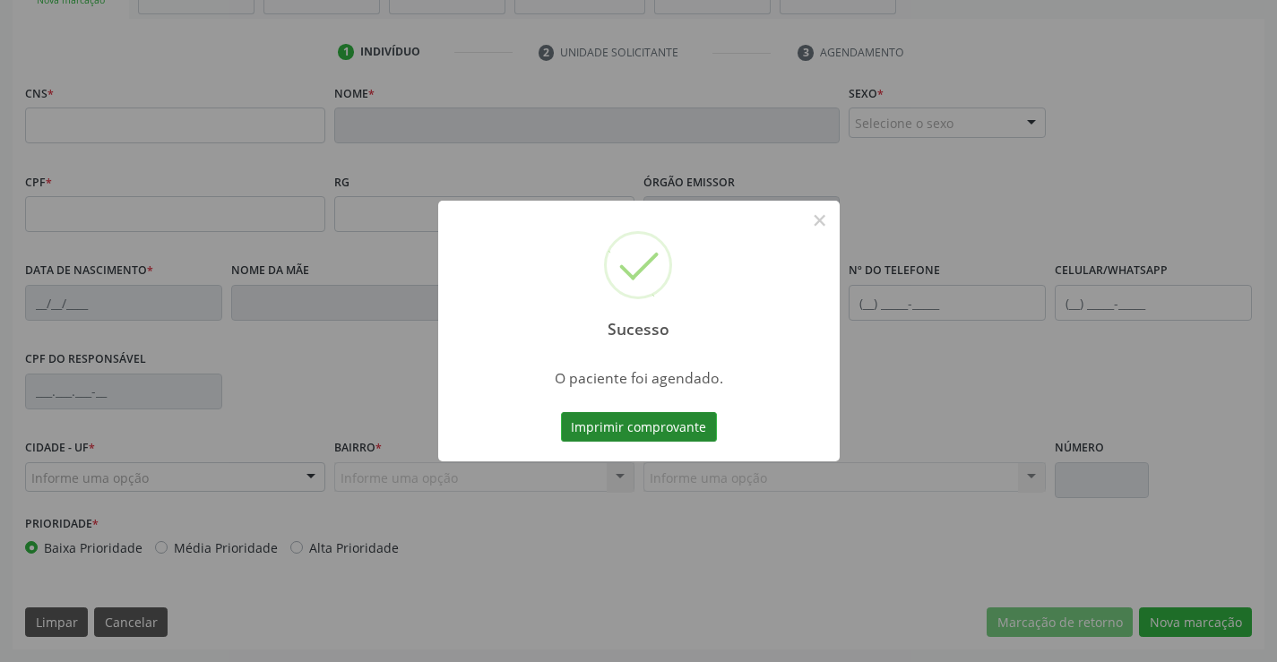
click at [668, 416] on button "Imprimir comprovante" at bounding box center [639, 427] width 156 height 30
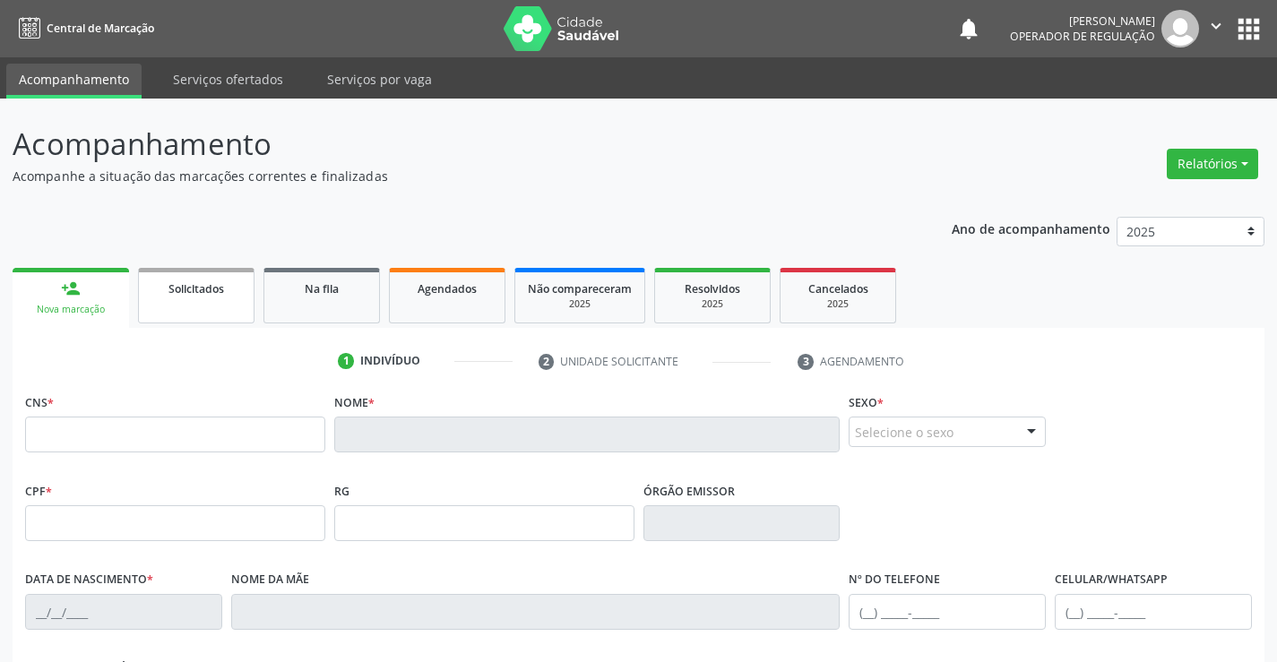
click at [220, 293] on span "Solicitados" at bounding box center [196, 288] width 56 height 15
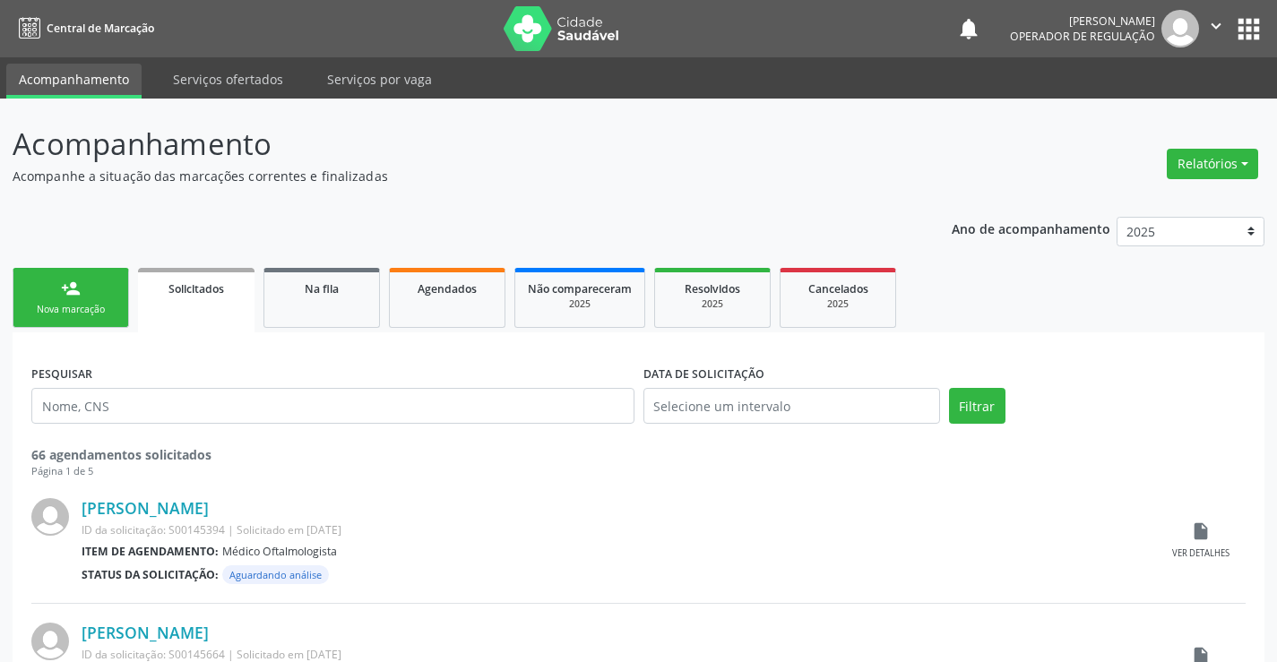
click at [107, 315] on div "Nova marcação" at bounding box center [71, 309] width 90 height 13
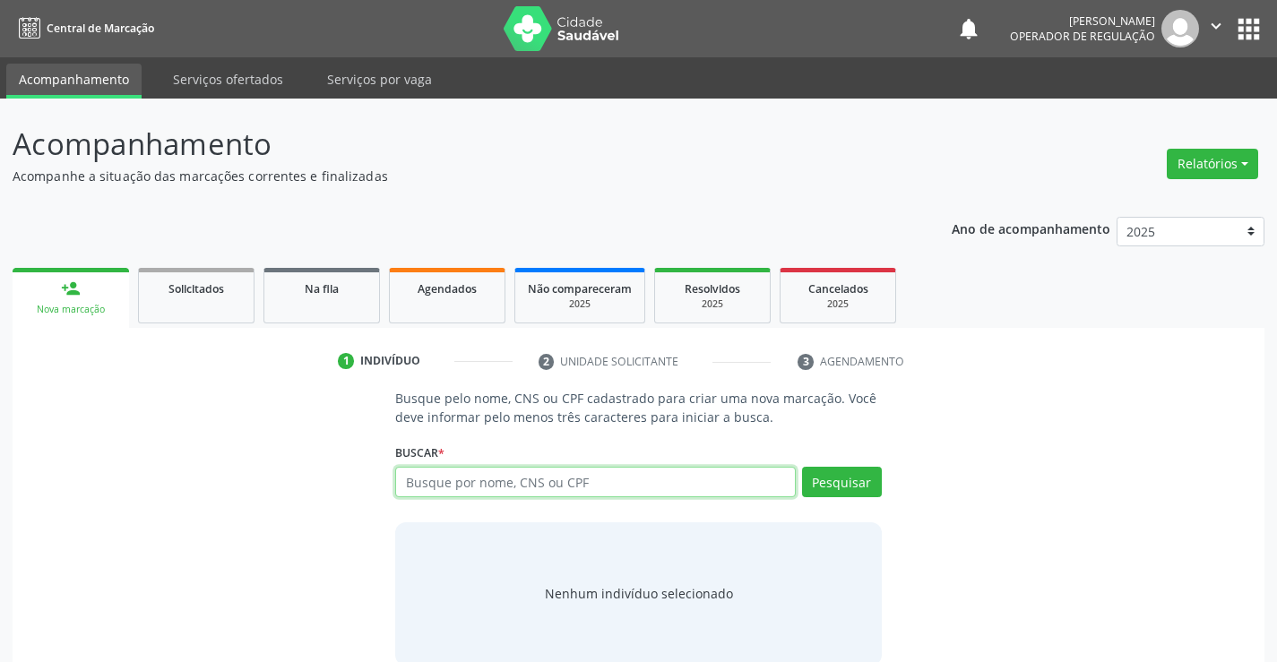
click at [591, 487] on input "text" at bounding box center [595, 482] width 400 height 30
type input "700006039845605"
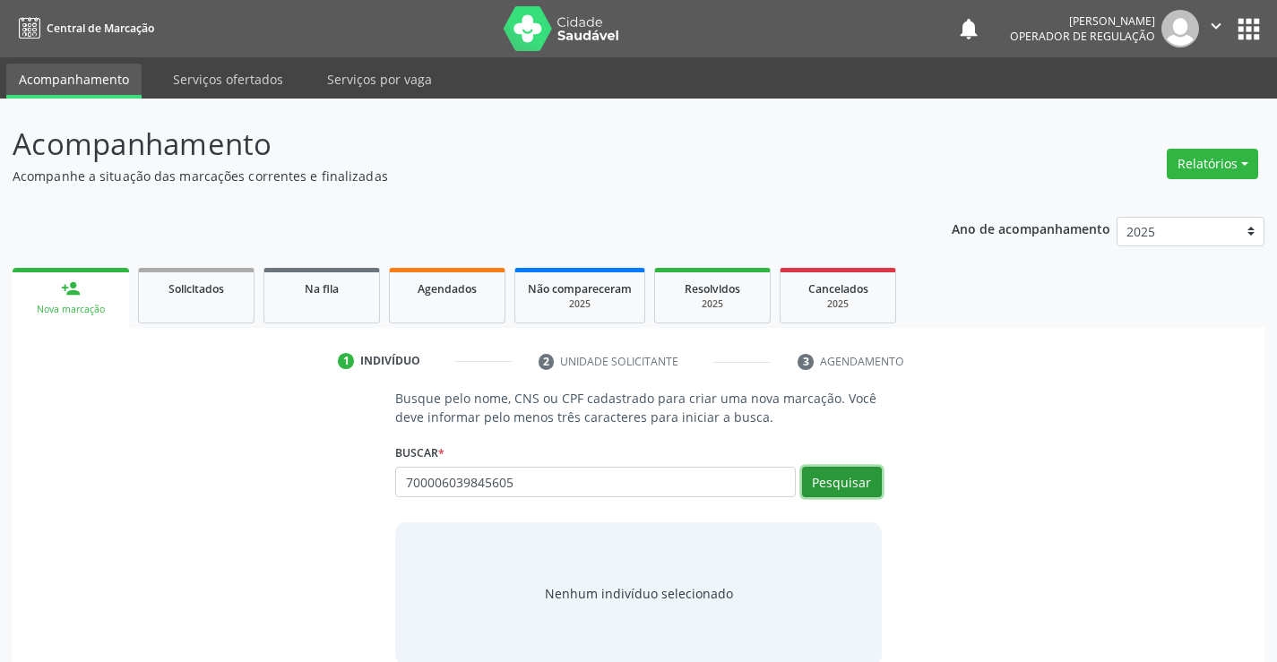
click at [856, 478] on button "Pesquisar" at bounding box center [842, 482] width 80 height 30
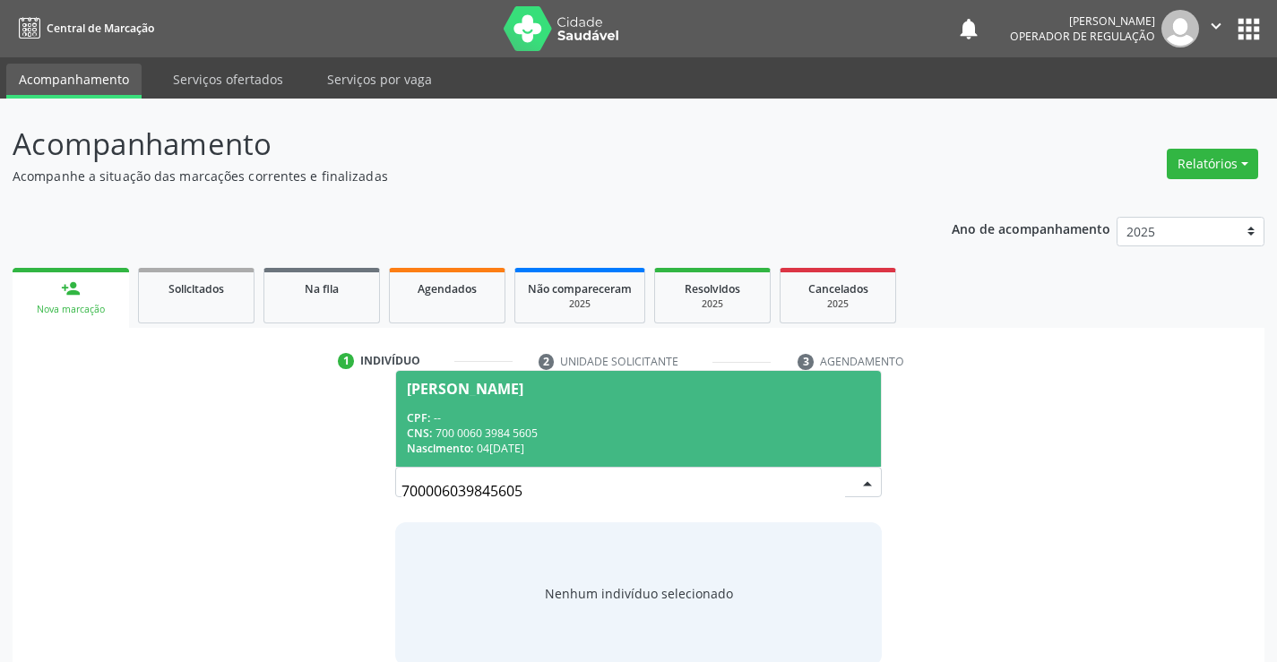
click at [743, 441] on div "Nascimento: 04/06/1981" at bounding box center [638, 448] width 462 height 15
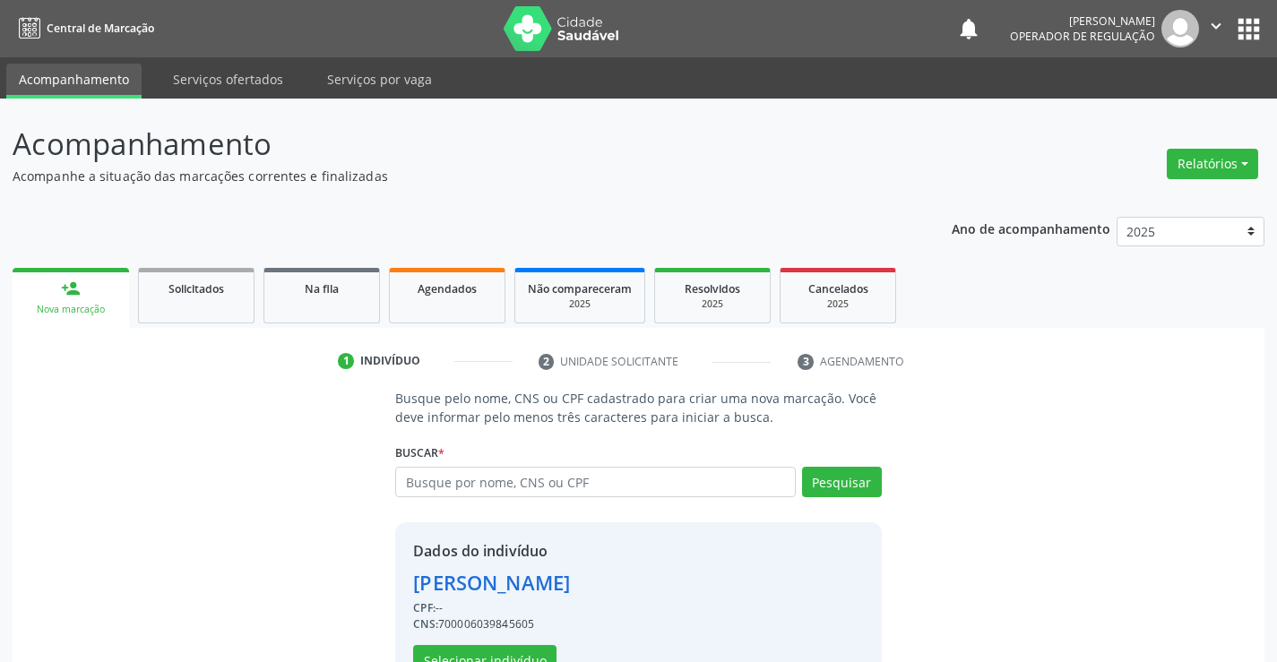
scroll to position [56, 0]
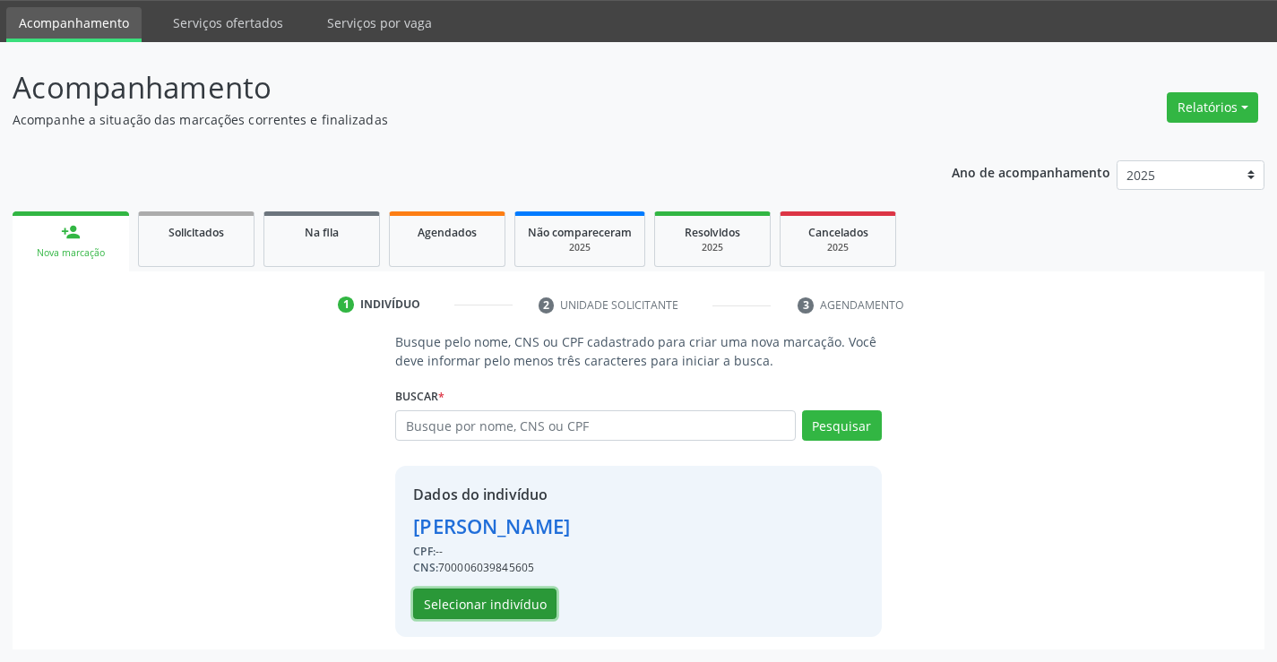
click at [529, 606] on button "Selecionar indivíduo" at bounding box center [484, 604] width 143 height 30
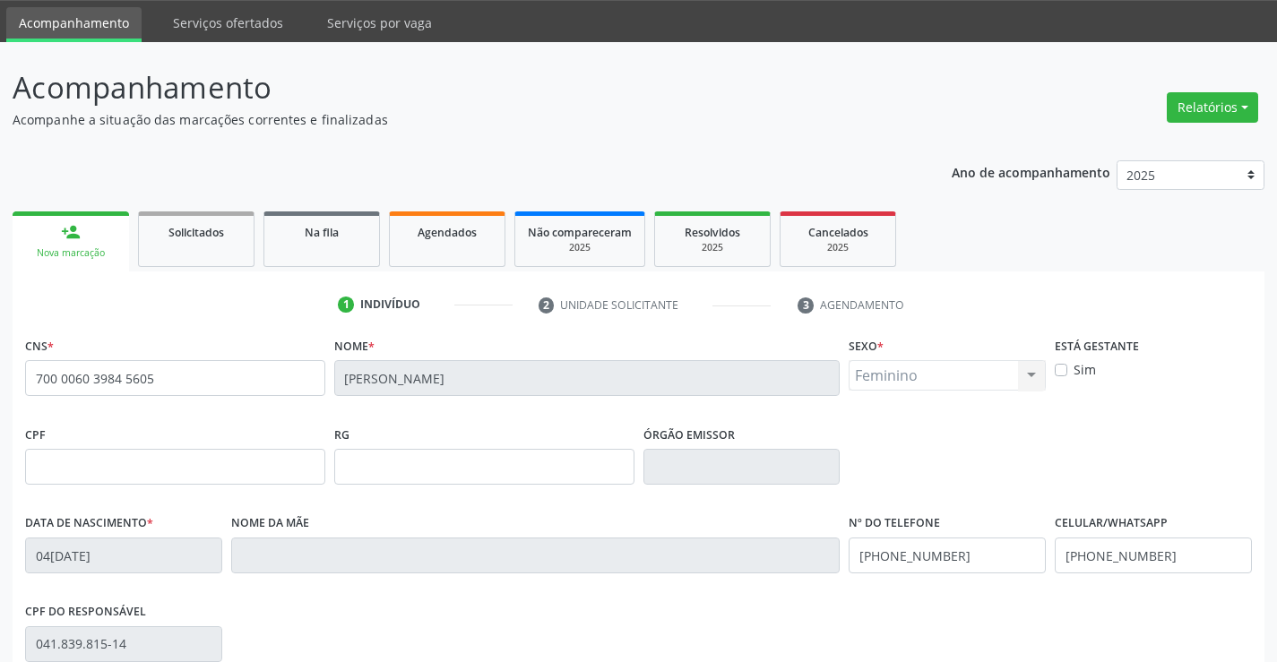
scroll to position [309, 0]
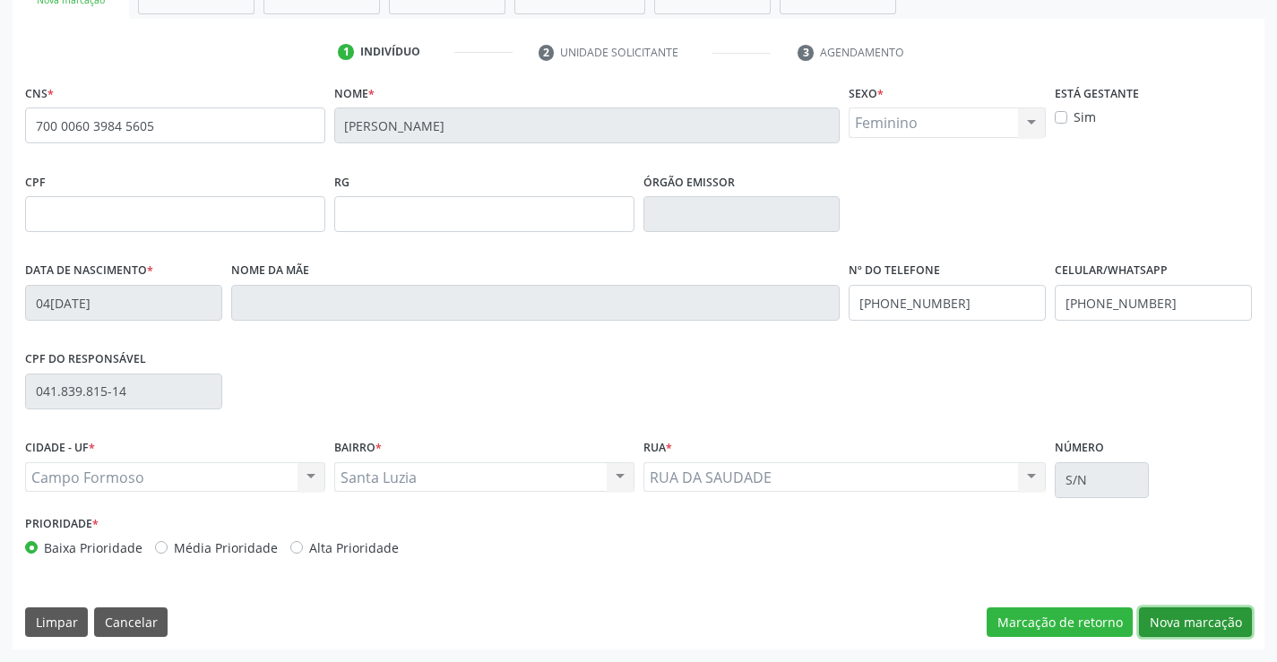
click at [1173, 623] on button "Nova marcação" at bounding box center [1195, 622] width 113 height 30
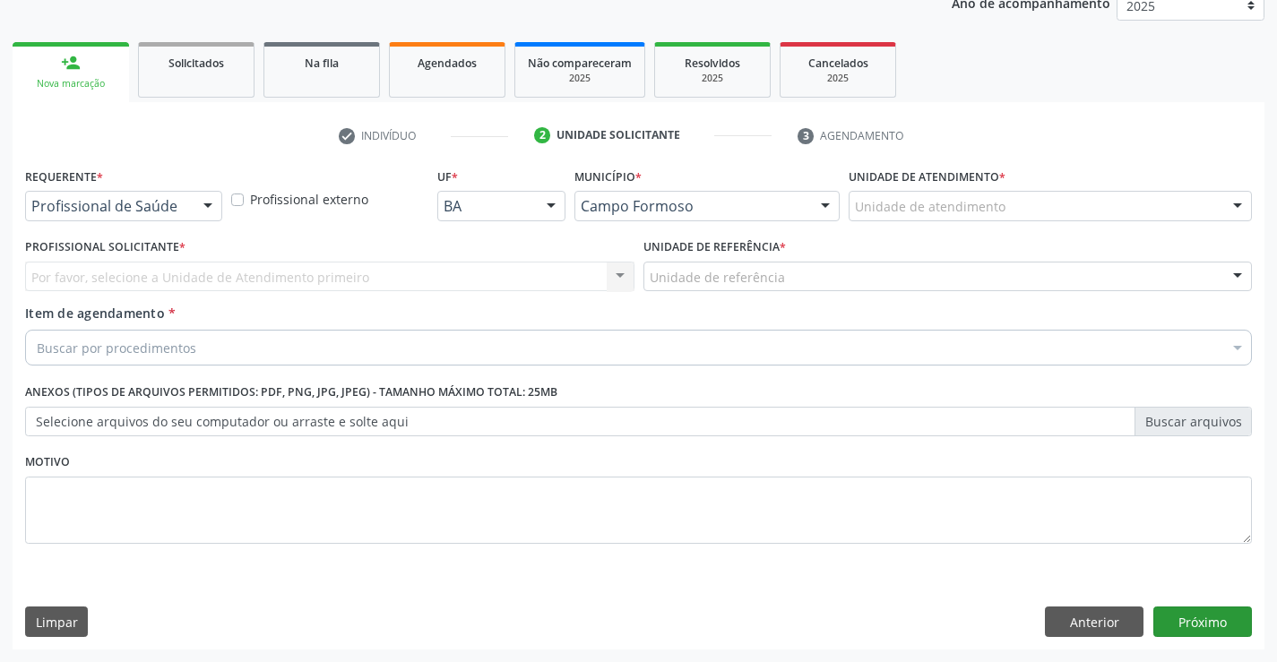
scroll to position [226, 0]
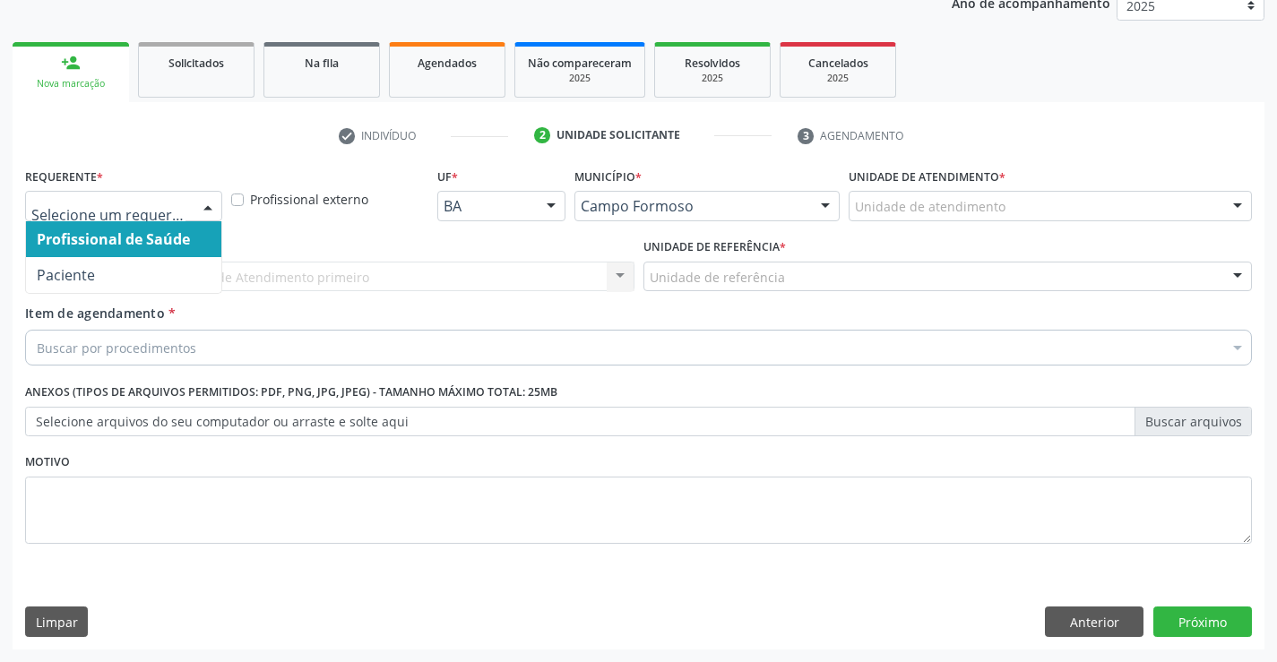
drag, startPoint x: 211, startPoint y: 202, endPoint x: 201, endPoint y: 228, distance: 27.8
click at [211, 202] on div at bounding box center [207, 207] width 27 height 30
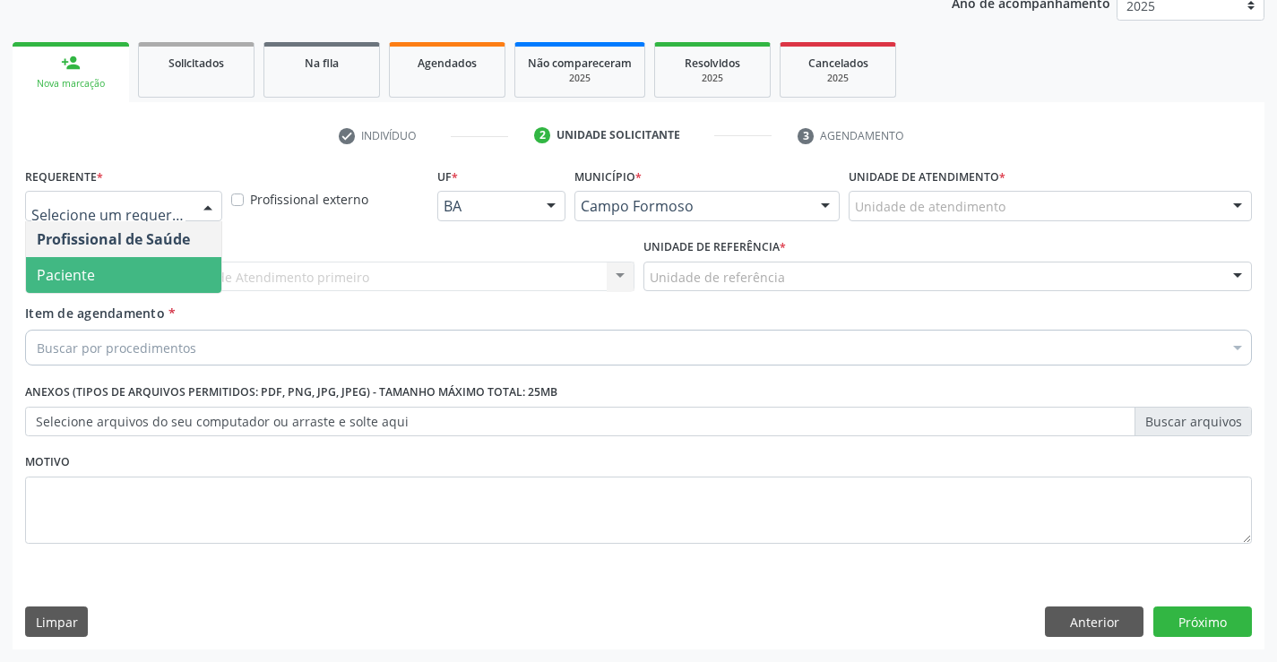
click at [164, 279] on span "Paciente" at bounding box center [123, 275] width 195 height 36
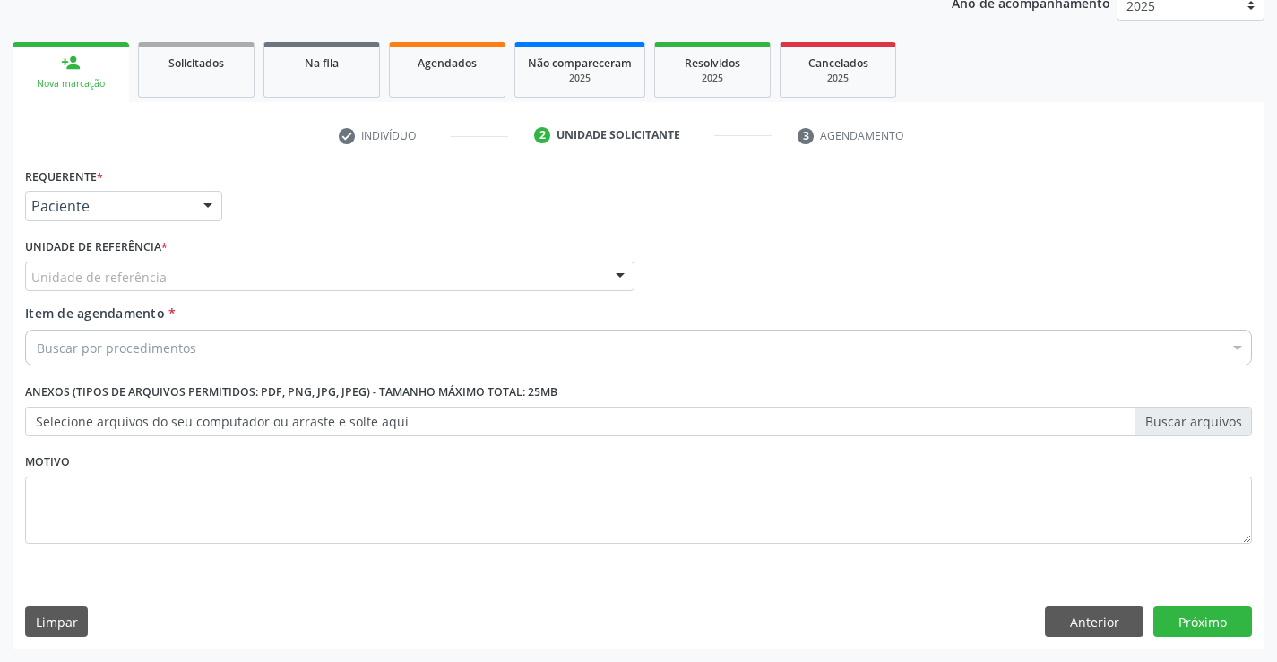
click at [183, 280] on div "Unidade de referência" at bounding box center [329, 277] width 609 height 30
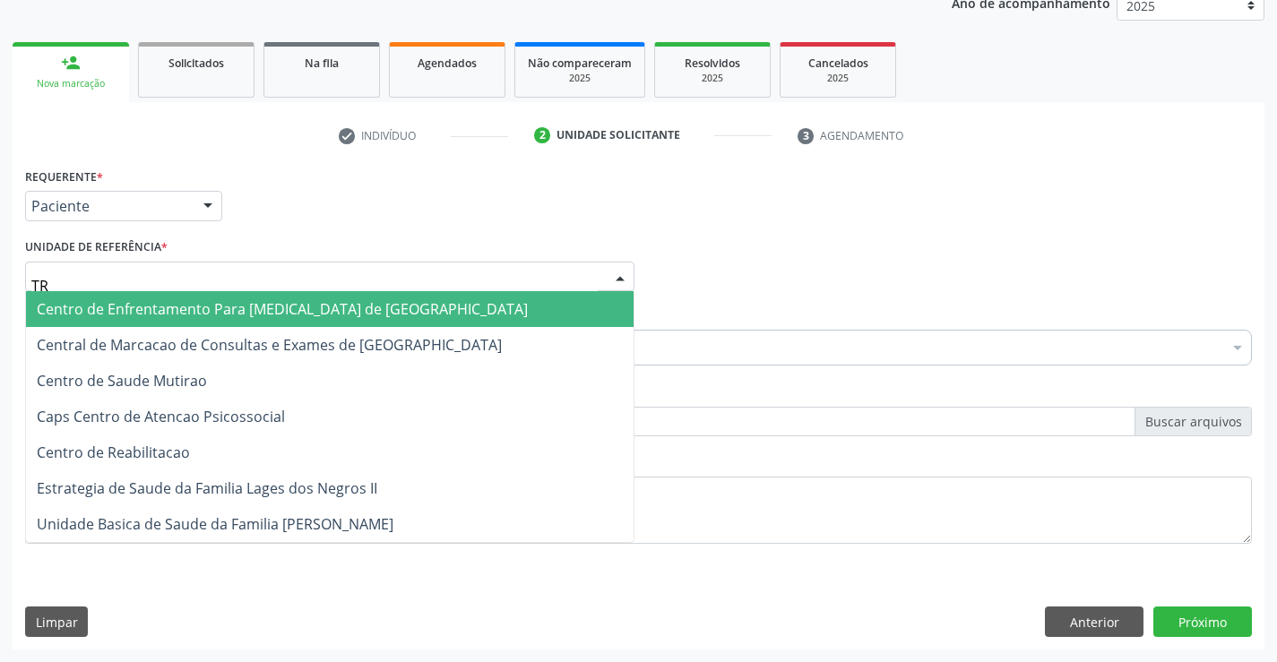
type input "TRA"
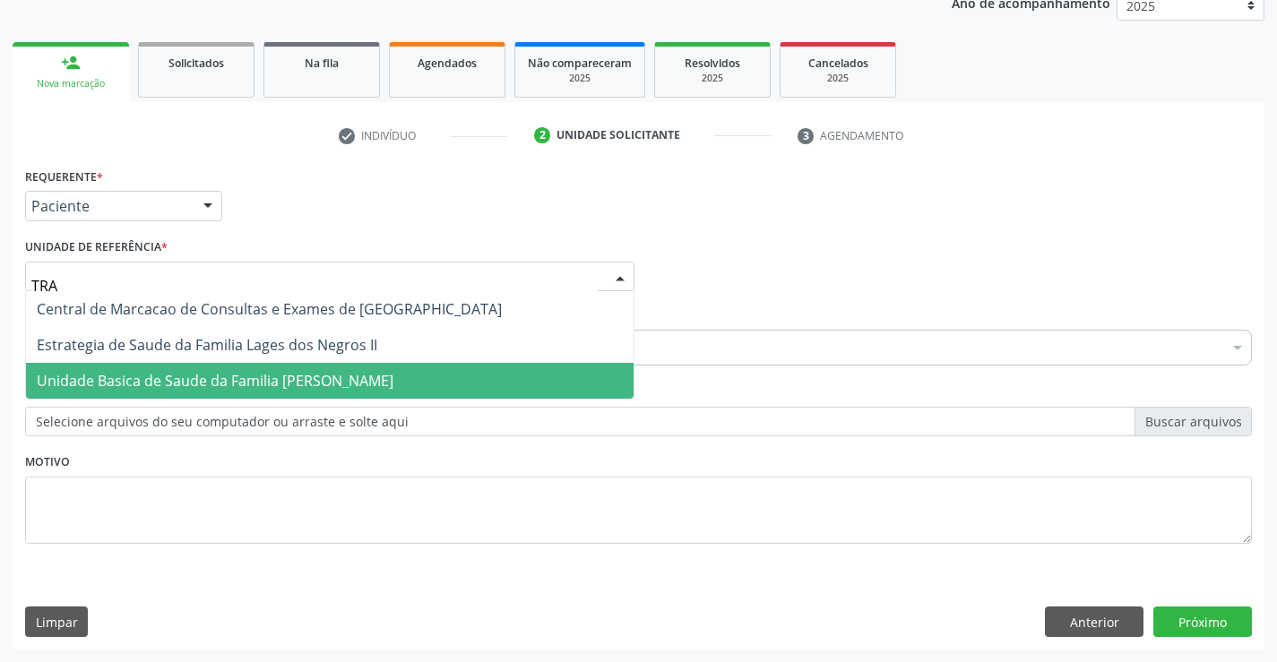
click at [238, 379] on span "Unidade Basica de Saude da Familia [PERSON_NAME]" at bounding box center [215, 381] width 357 height 20
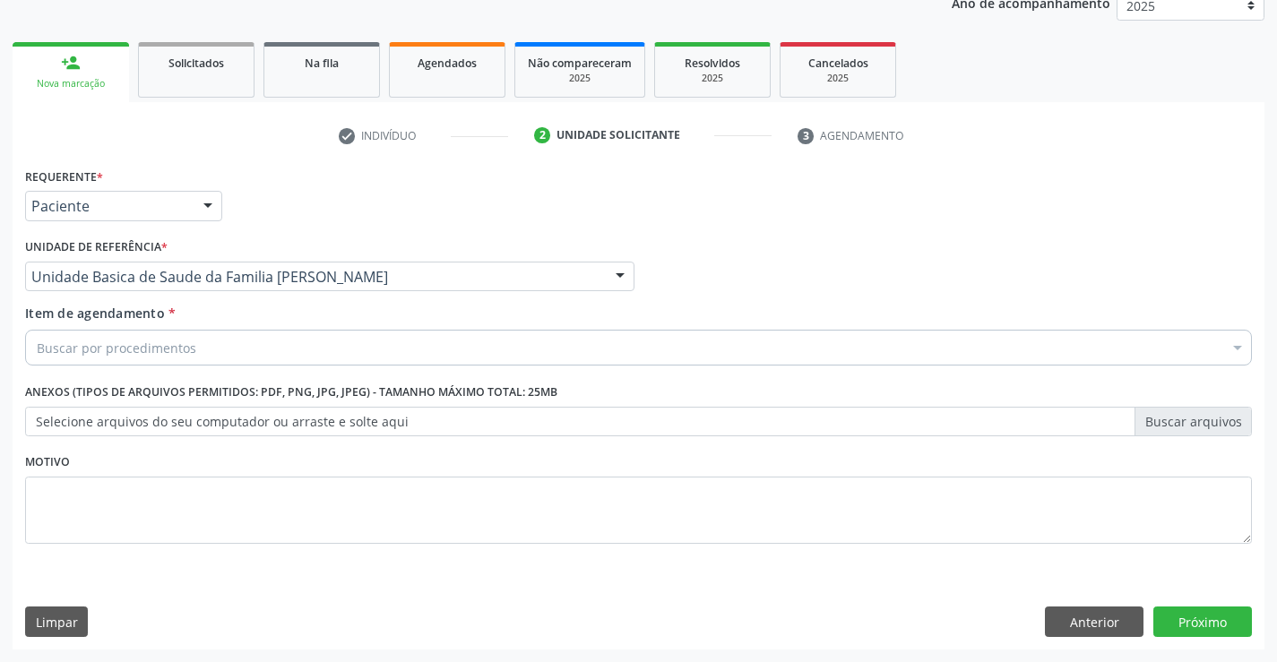
click at [223, 356] on div "Buscar por procedimentos" at bounding box center [638, 348] width 1227 height 36
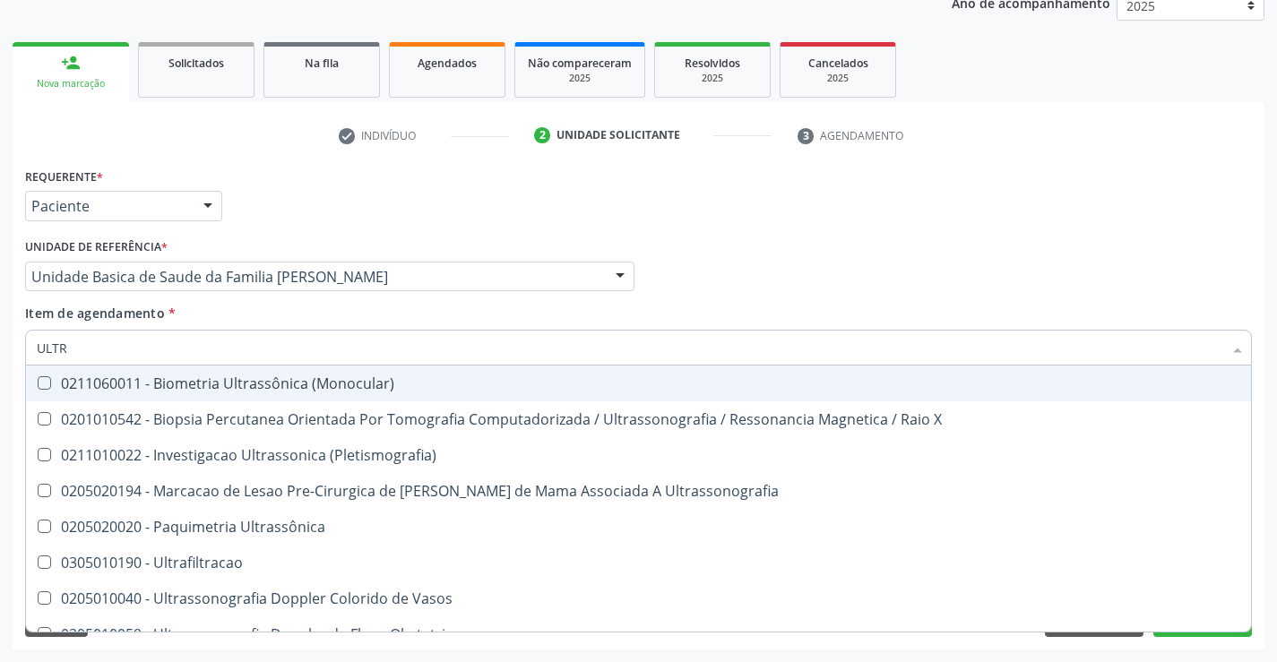
type input "ULTRA"
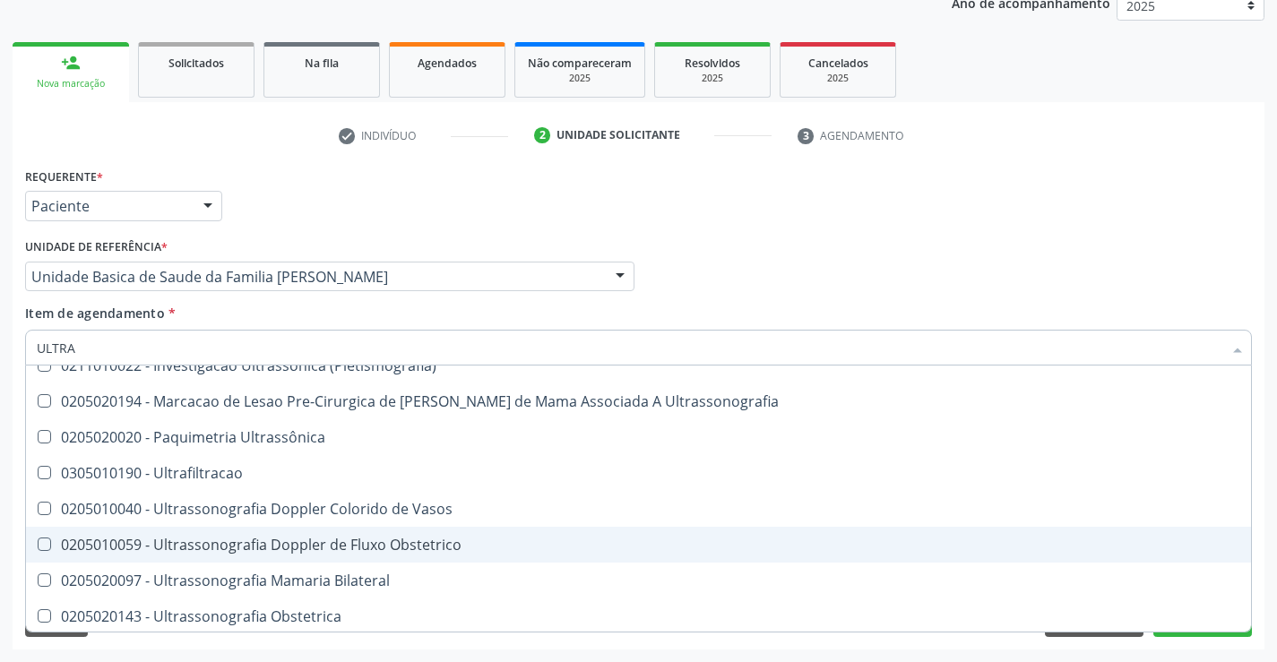
scroll to position [179, 0]
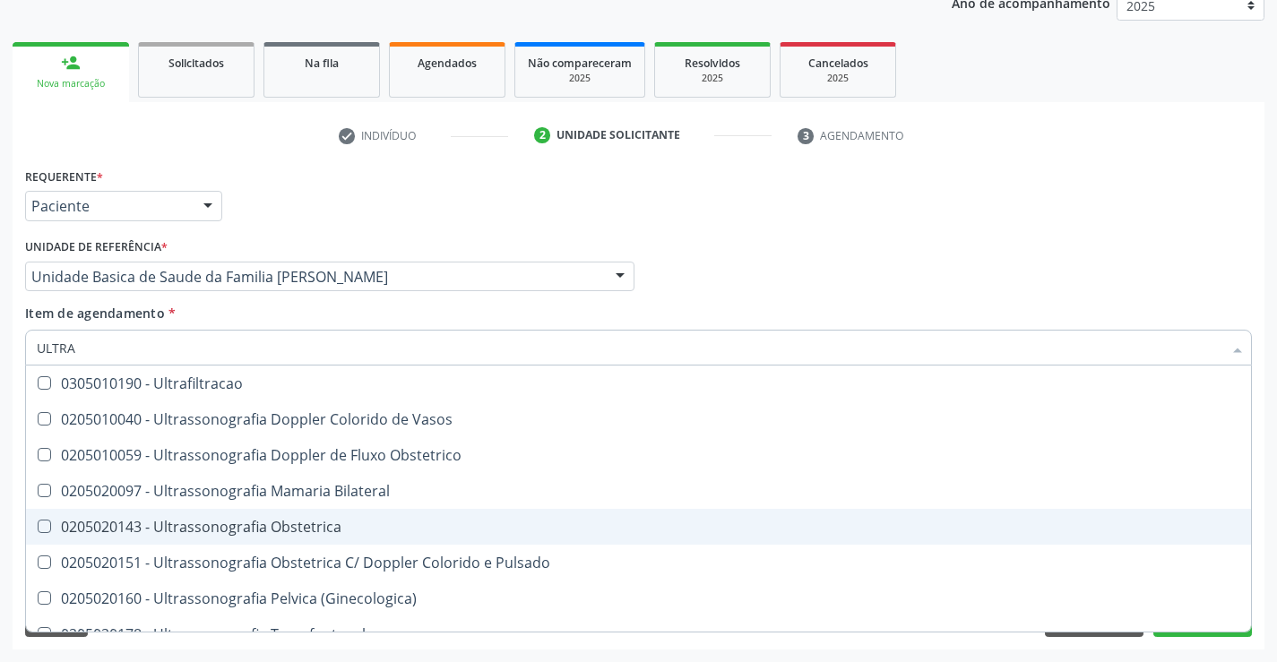
click at [247, 538] on span "0205020143 - Ultrassonografia Obstetrica" at bounding box center [638, 527] width 1225 height 36
checkbox Obstetrica "true"
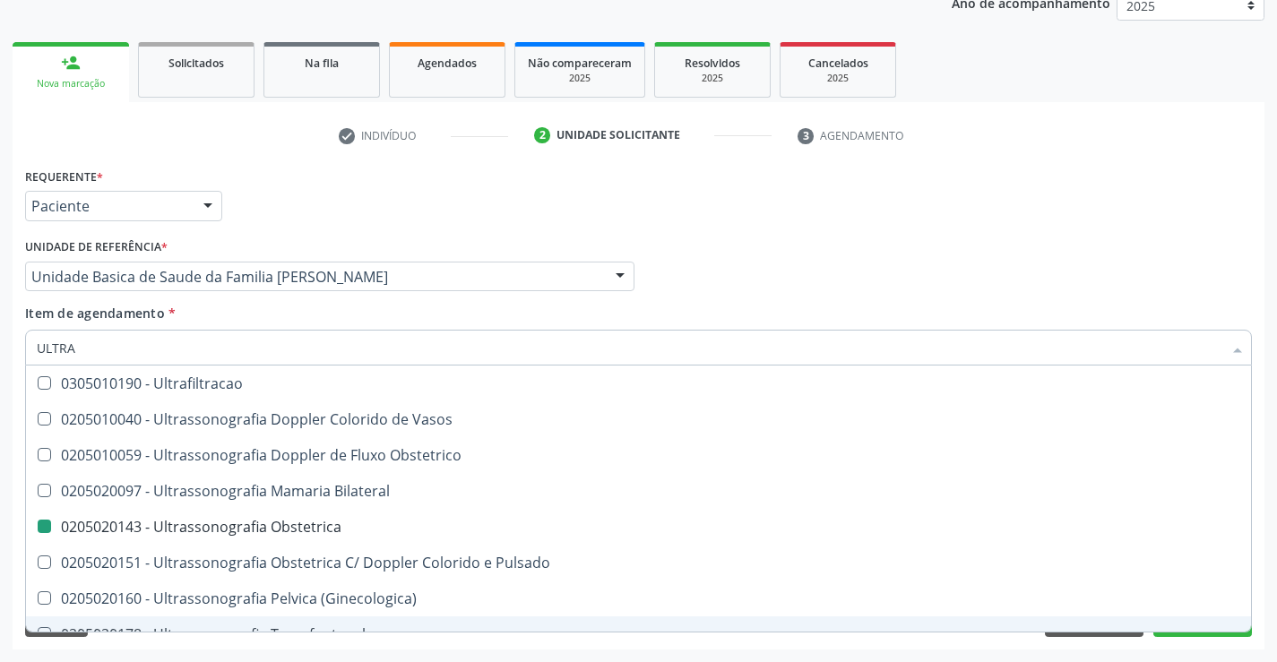
click at [263, 661] on div "Acompanhamento Acompanhe a situação das marcações correntes e finalizadas Relat…" at bounding box center [638, 267] width 1277 height 789
checkbox X "true"
checkbox Obstetrica "false"
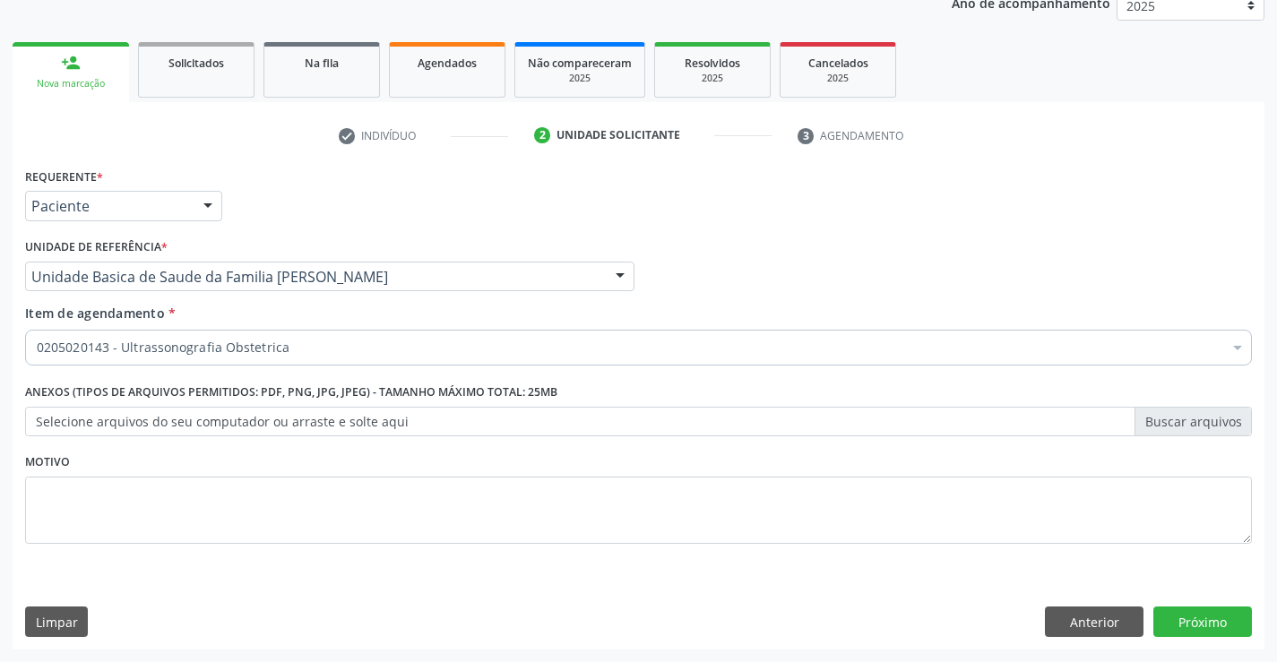
scroll to position [0, 0]
click at [1228, 626] on button "Próximo" at bounding box center [1202, 622] width 99 height 30
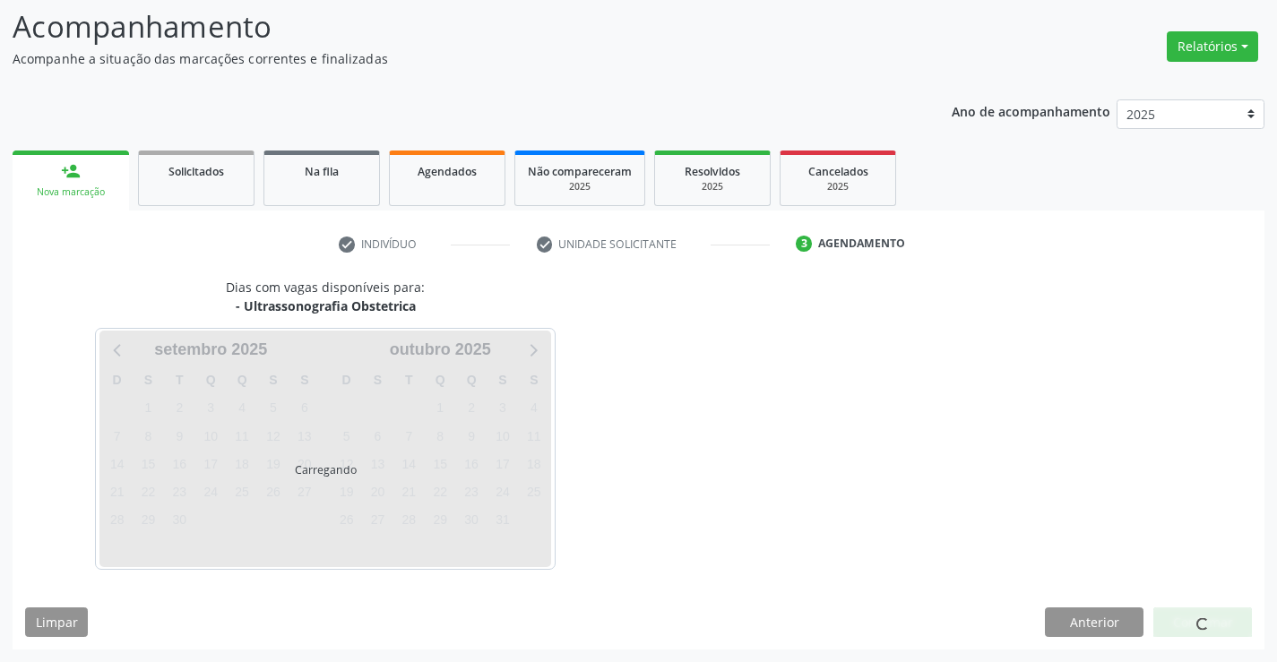
scroll to position [117, 0]
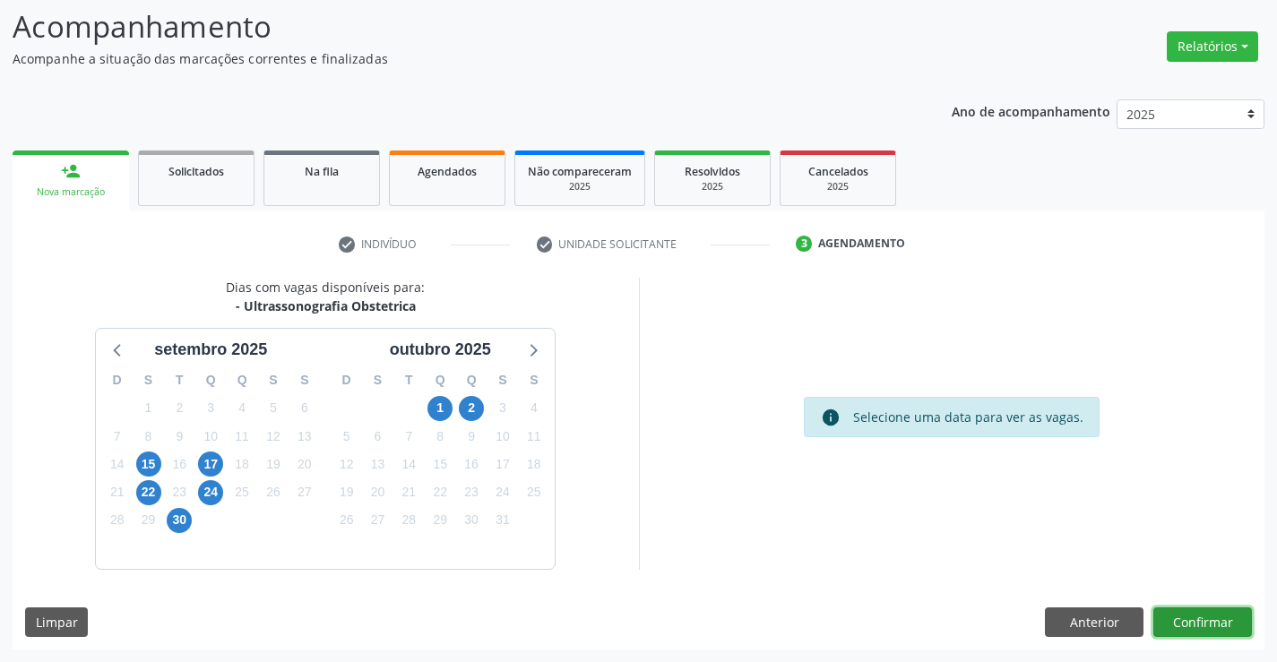
click at [1218, 620] on button "Confirmar" at bounding box center [1202, 622] width 99 height 30
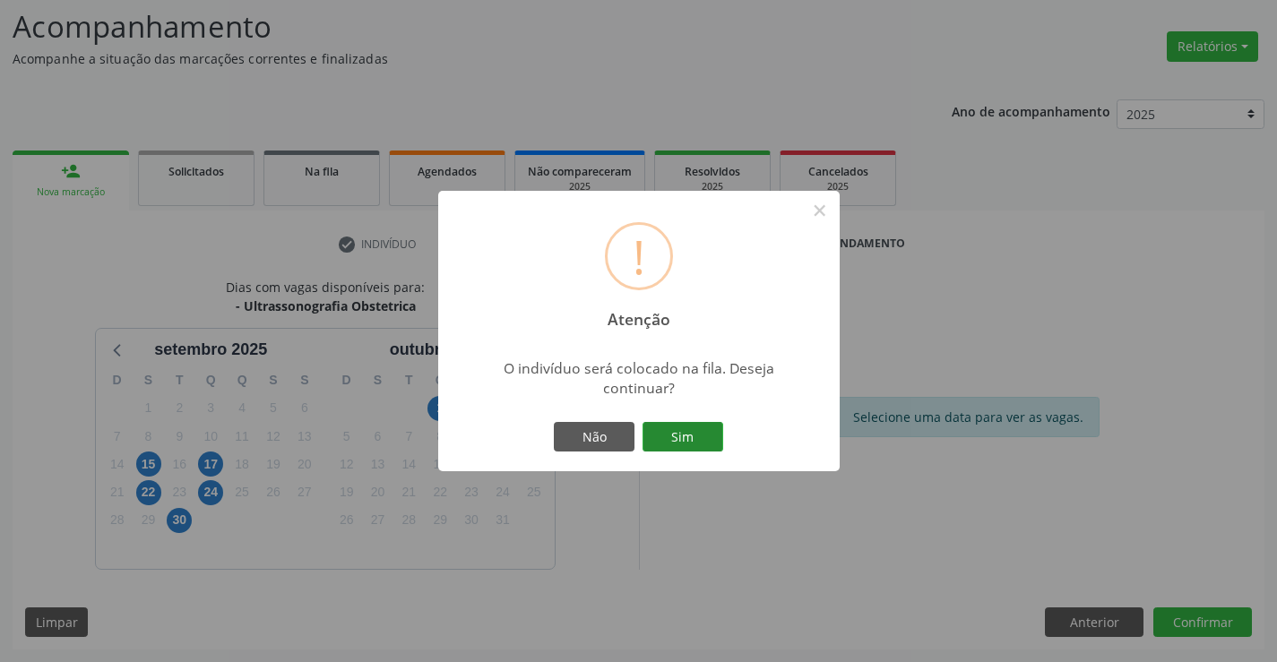
click at [700, 440] on button "Sim" at bounding box center [682, 437] width 81 height 30
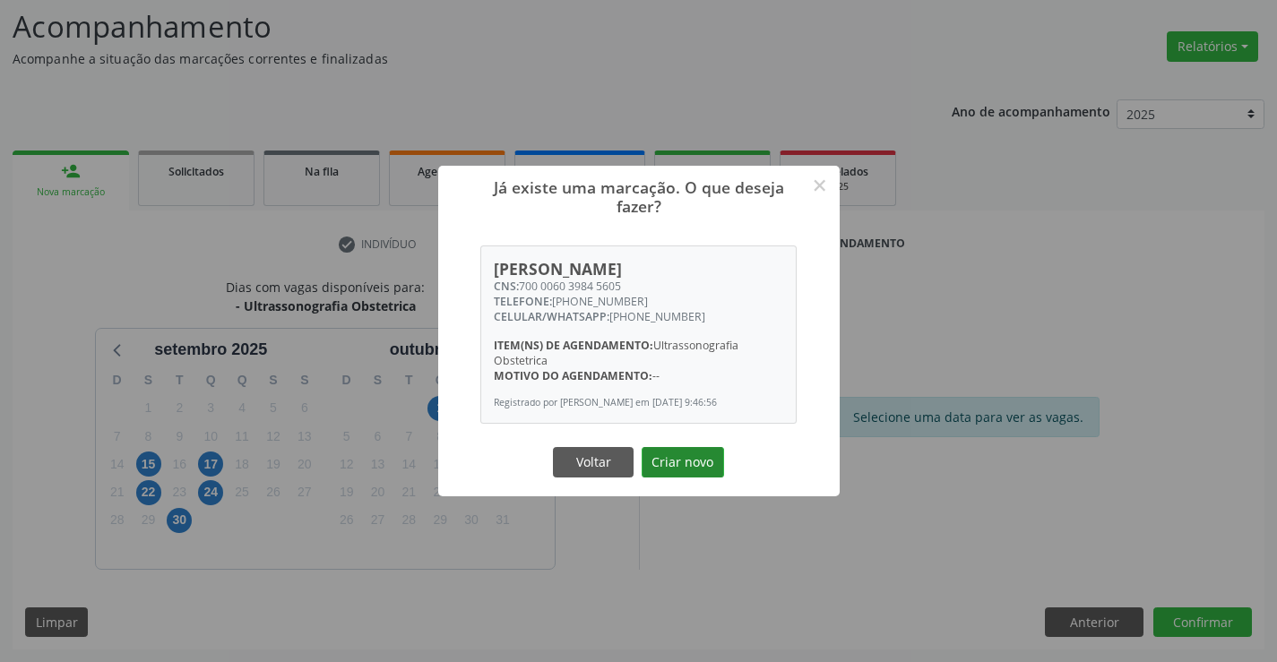
click at [697, 461] on button "Criar novo" at bounding box center [683, 462] width 82 height 30
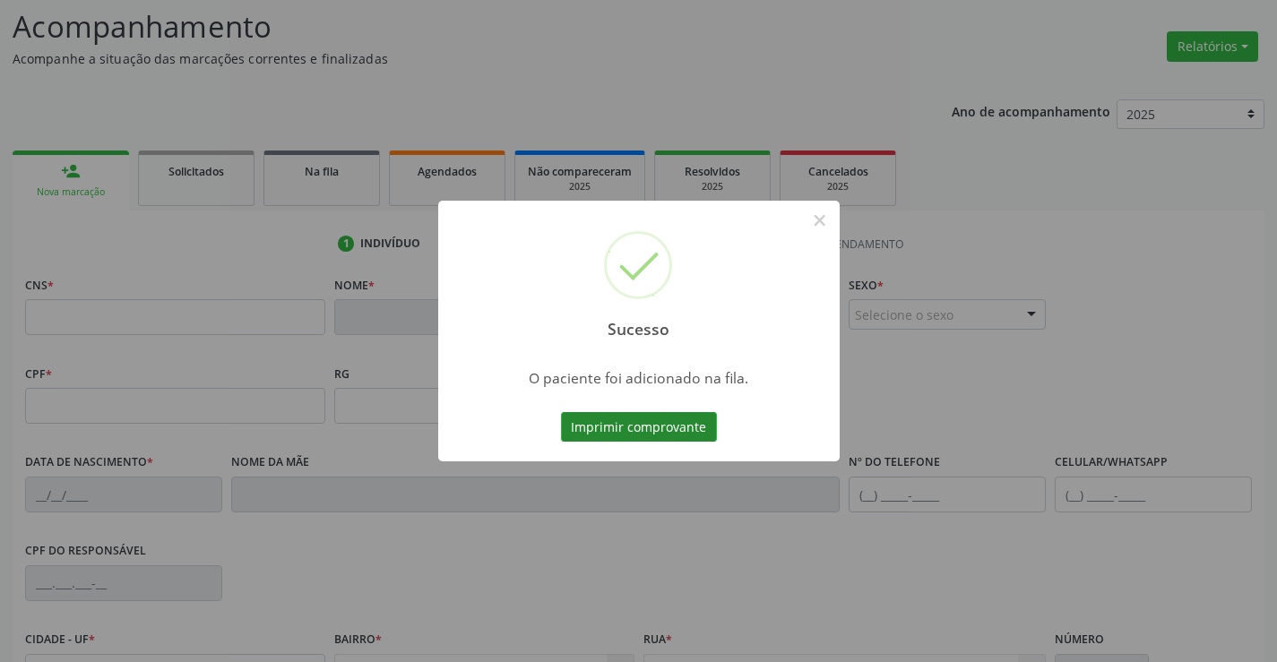
click at [688, 418] on button "Imprimir comprovante" at bounding box center [639, 427] width 156 height 30
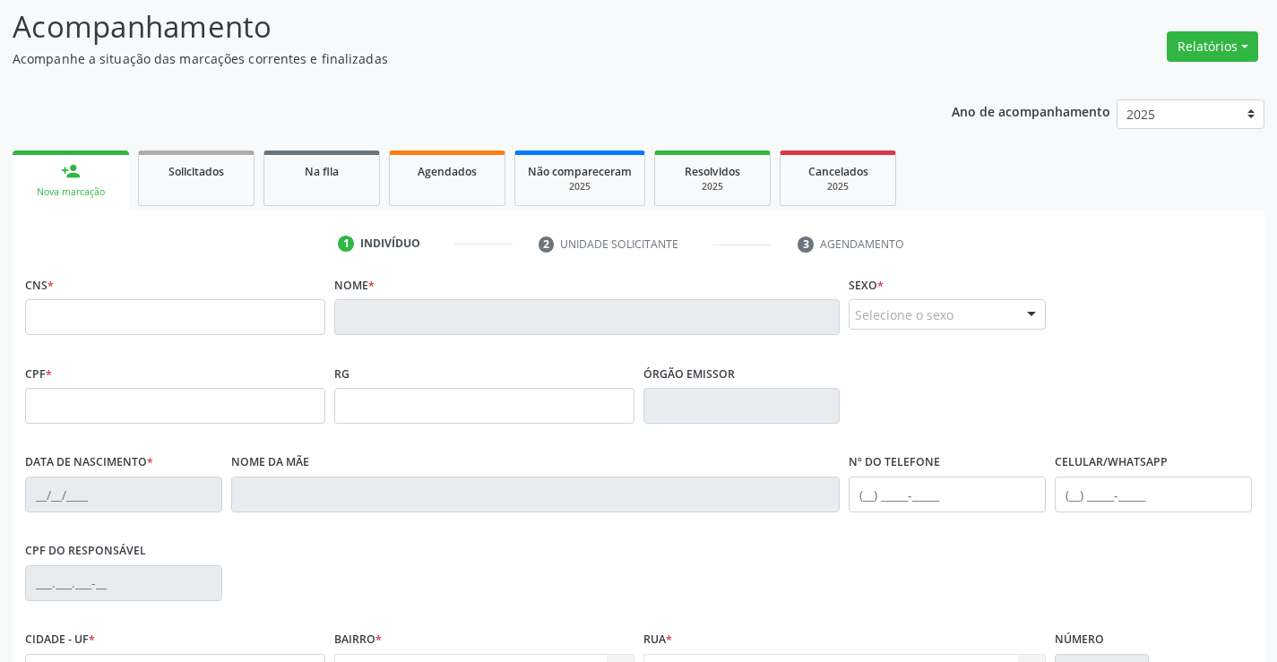
click at [99, 178] on link "person_add Nova marcação" at bounding box center [71, 181] width 116 height 60
click at [211, 194] on link "Solicitados" at bounding box center [196, 179] width 116 height 56
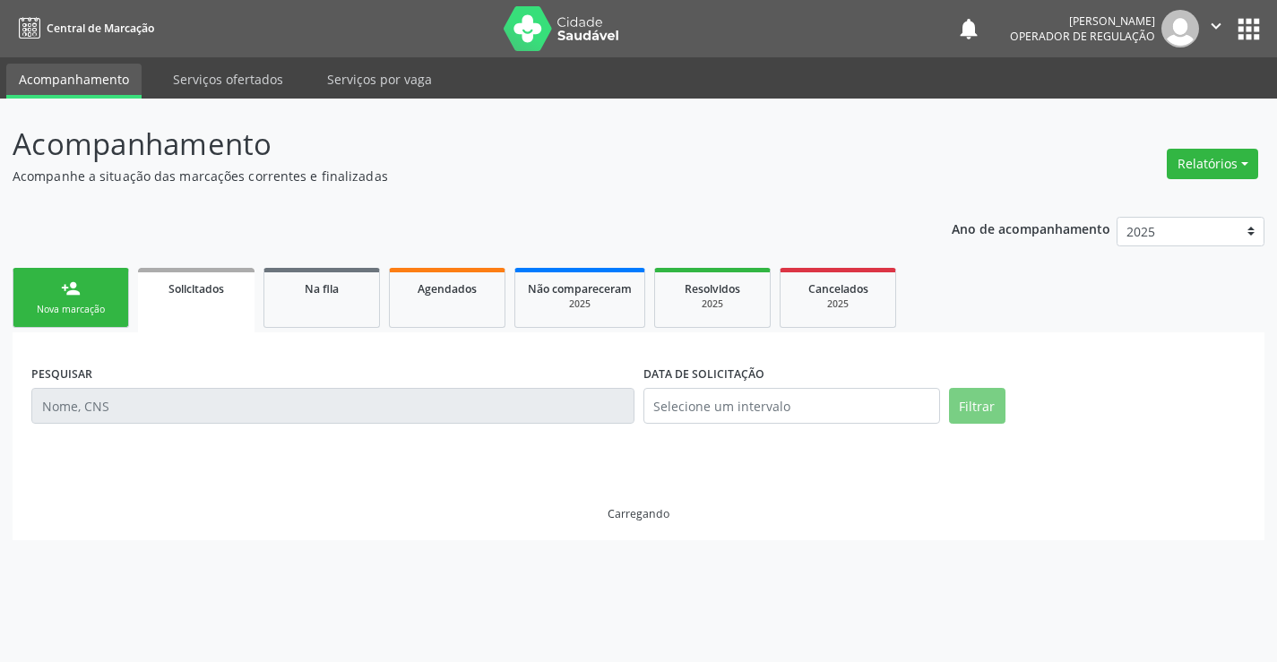
scroll to position [0, 0]
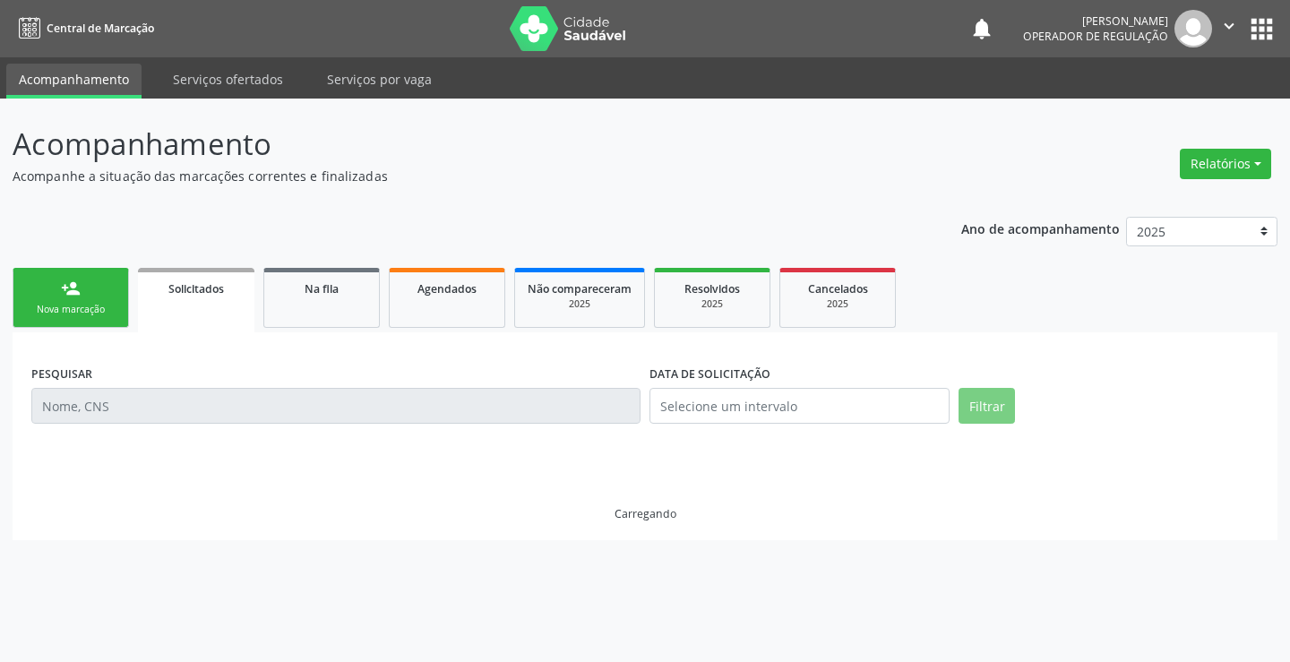
click at [109, 301] on link "person_add Nova marcação" at bounding box center [71, 298] width 116 height 60
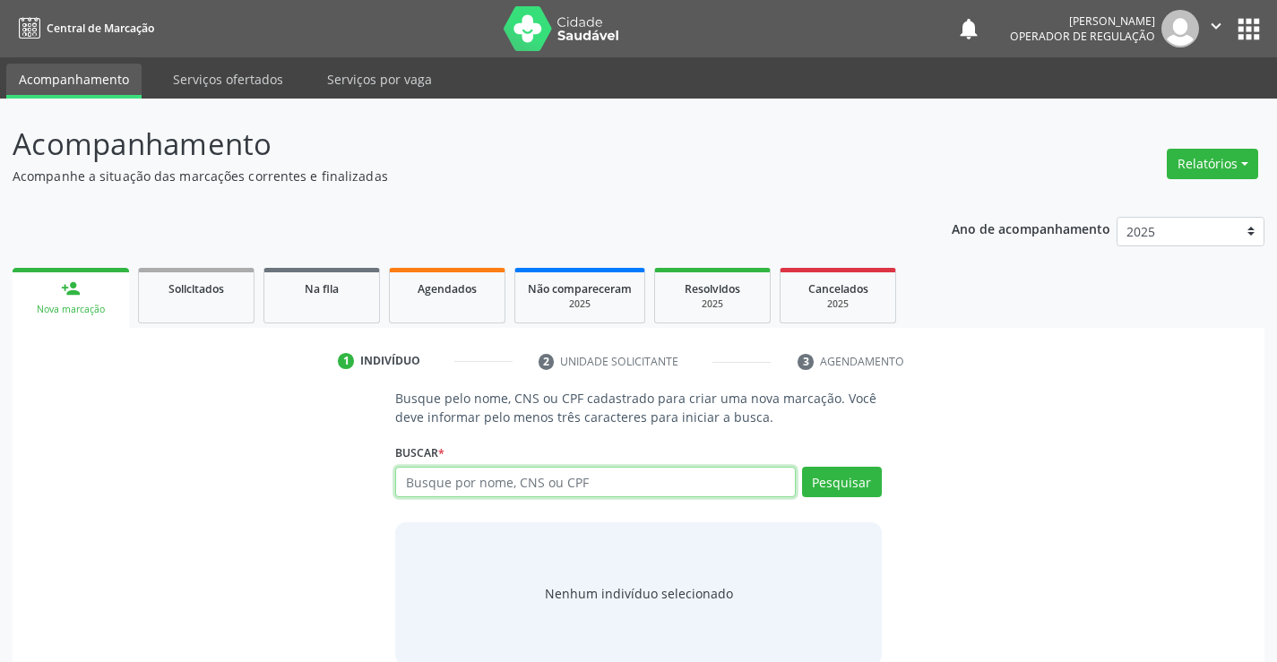
click at [496, 484] on input "text" at bounding box center [595, 482] width 400 height 30
type input "700107948521511"
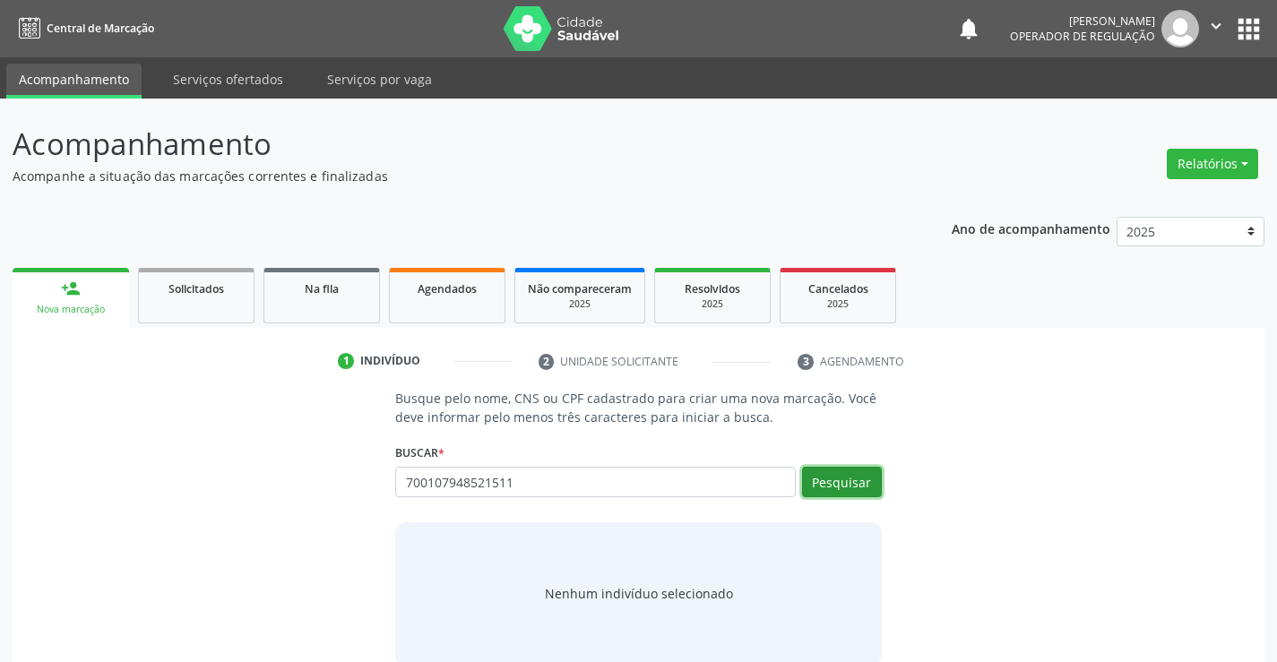
click at [843, 478] on button "Pesquisar" at bounding box center [842, 482] width 80 height 30
type input "700107948521511"
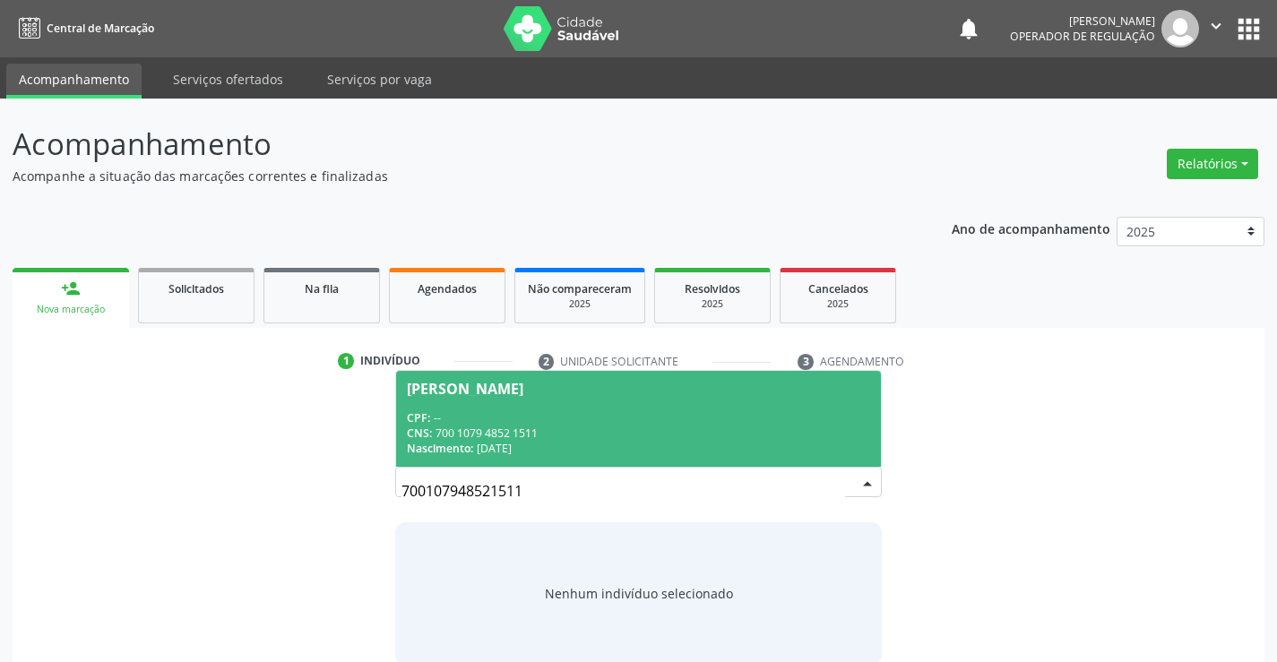
click at [651, 417] on div "CPF: --" at bounding box center [638, 417] width 462 height 15
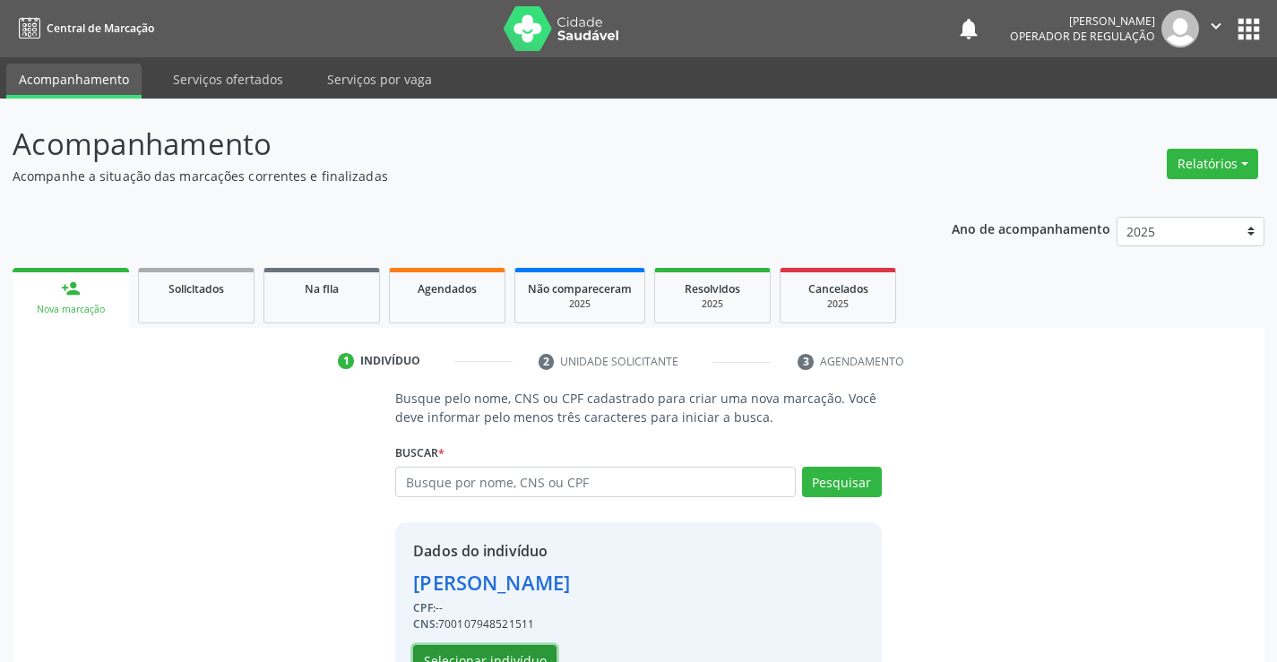
click at [531, 654] on button "Selecionar indivíduo" at bounding box center [484, 660] width 143 height 30
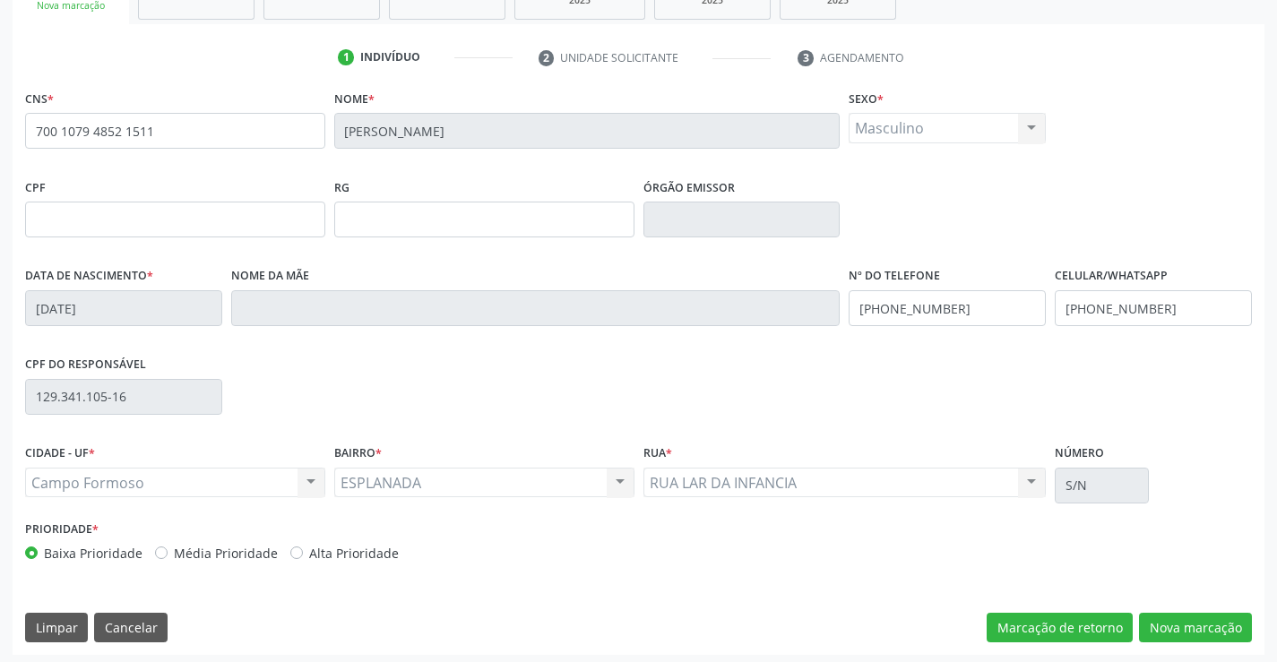
scroll to position [309, 0]
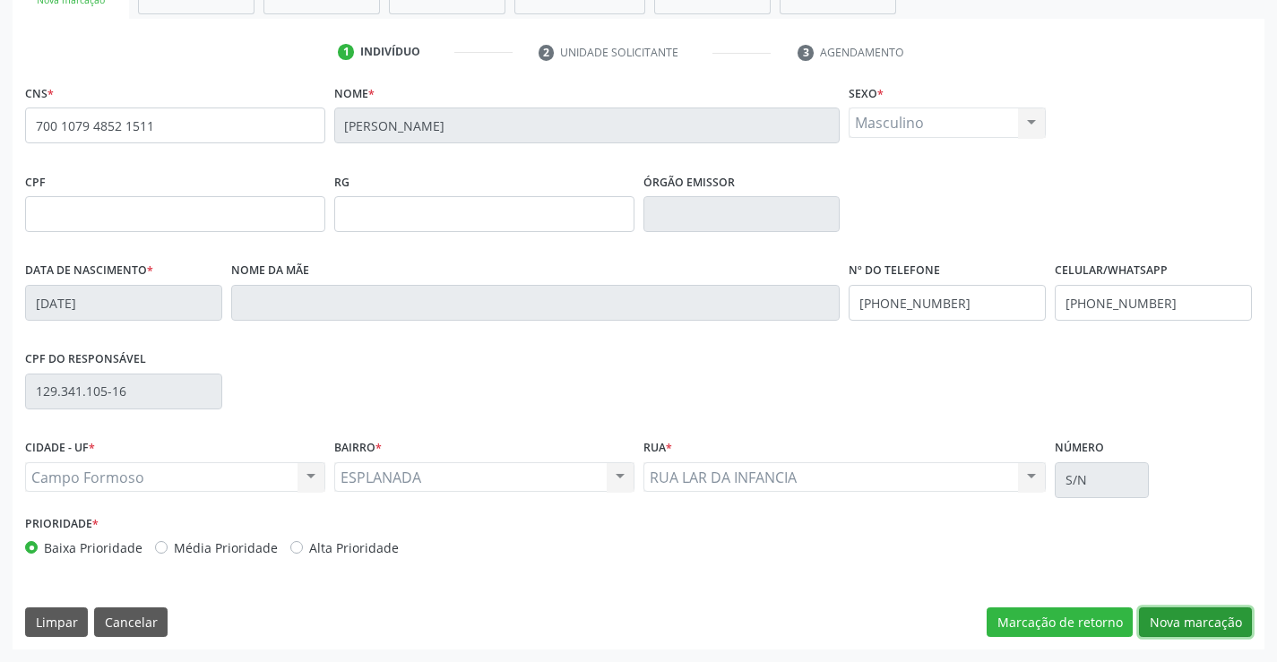
click at [1193, 625] on button "Nova marcação" at bounding box center [1195, 622] width 113 height 30
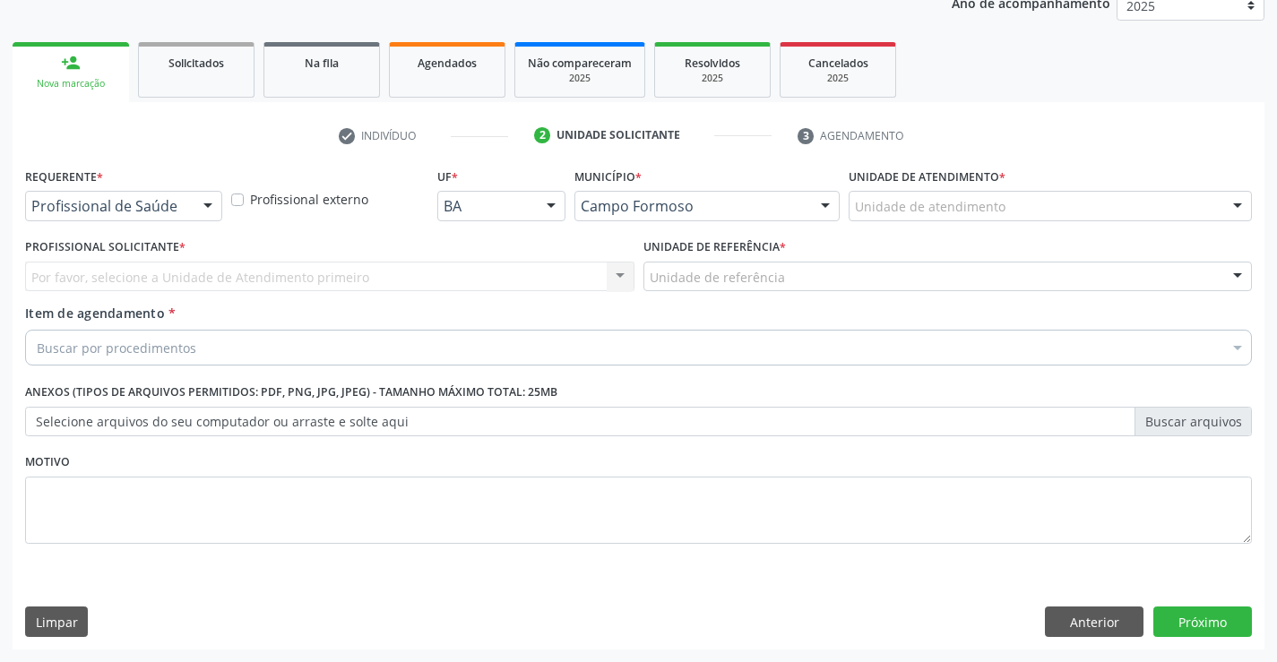
scroll to position [226, 0]
click at [1193, 614] on button "Próximo" at bounding box center [1202, 622] width 99 height 30
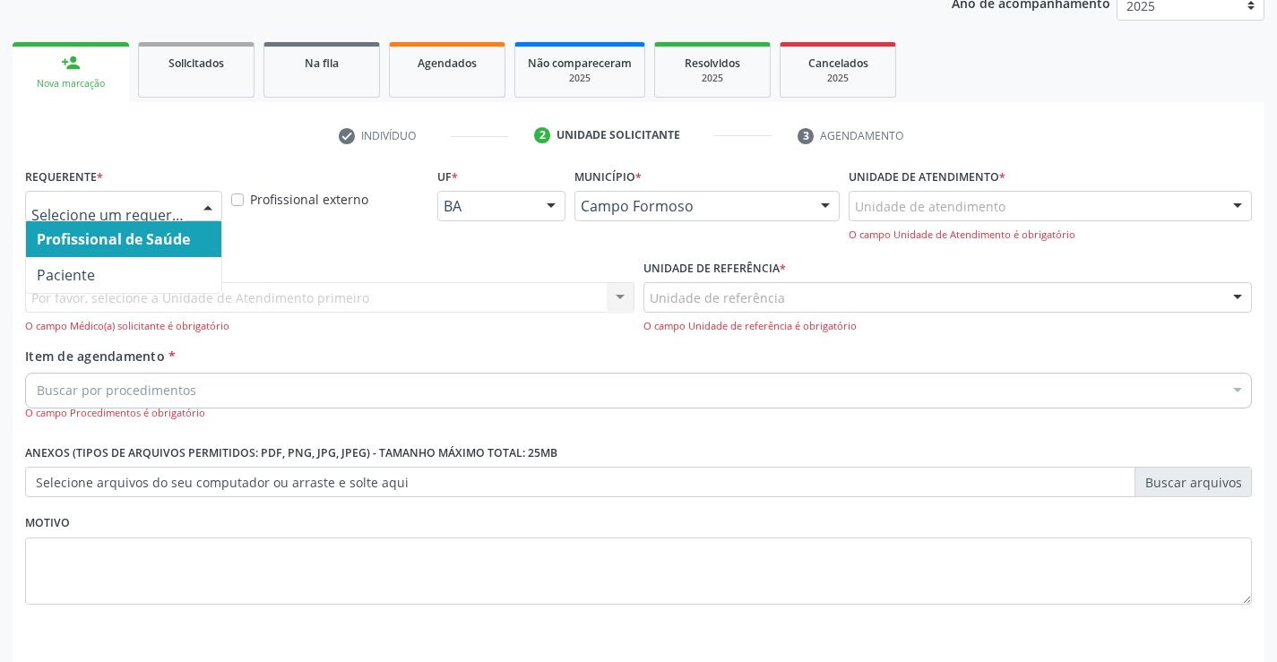
click at [209, 204] on div at bounding box center [207, 207] width 27 height 30
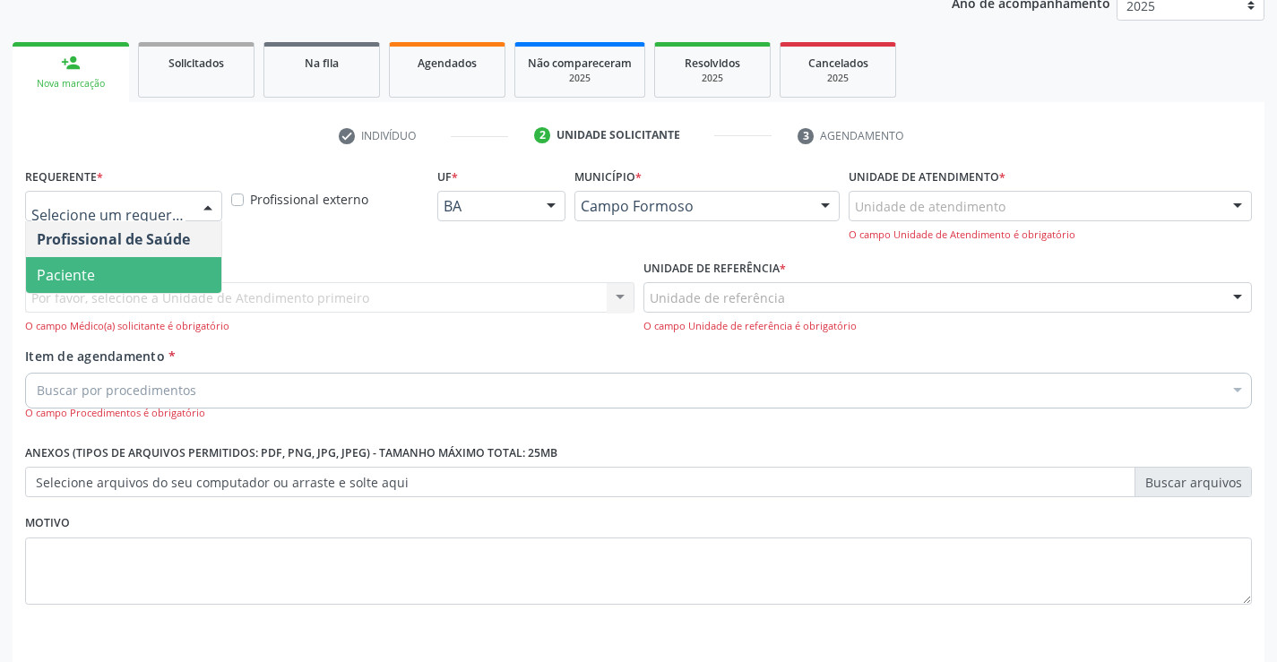
click at [131, 286] on span "Paciente" at bounding box center [123, 275] width 195 height 36
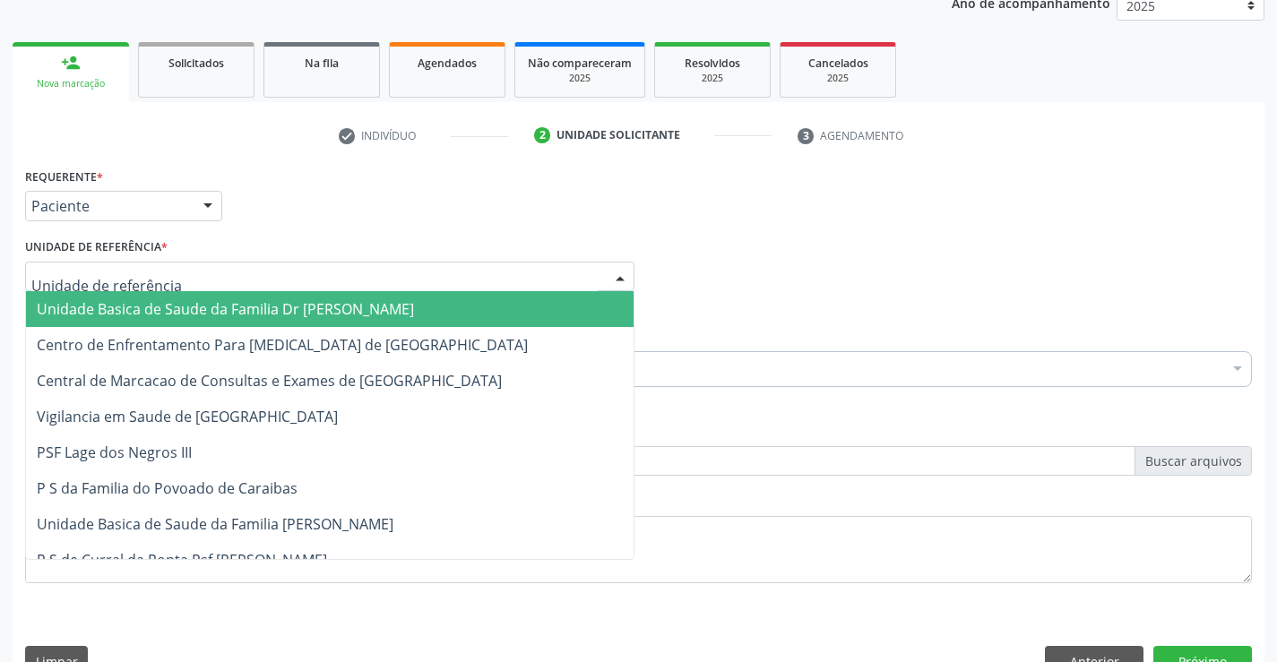
click at [168, 285] on div at bounding box center [329, 277] width 609 height 30
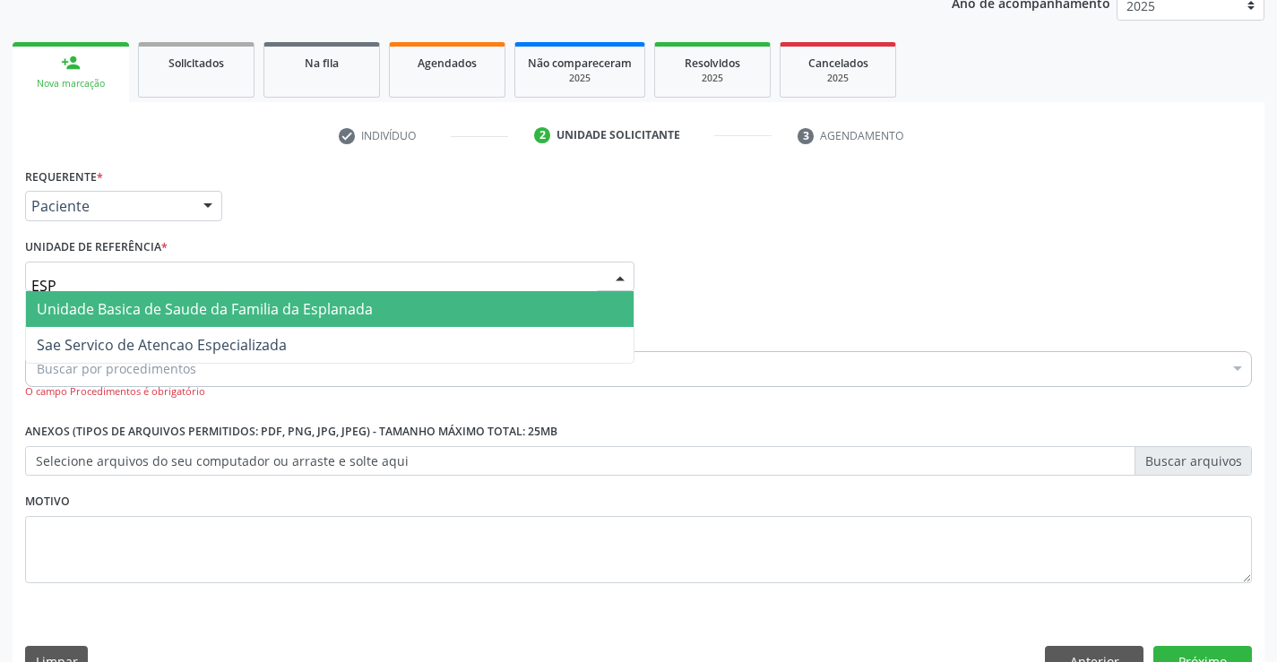
type input "ESPL"
click at [194, 311] on span "Unidade Basica de Saude da Familia da Esplanada" at bounding box center [205, 309] width 336 height 20
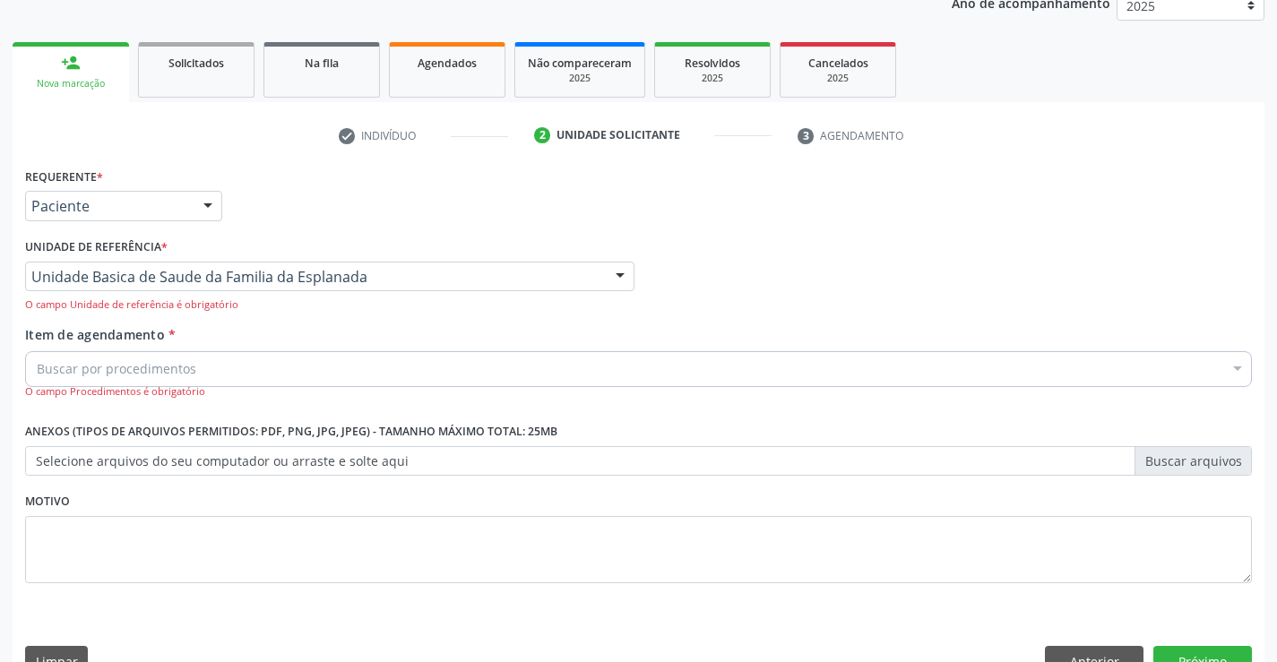
click at [206, 374] on div "Buscar por procedimentos" at bounding box center [638, 369] width 1227 height 36
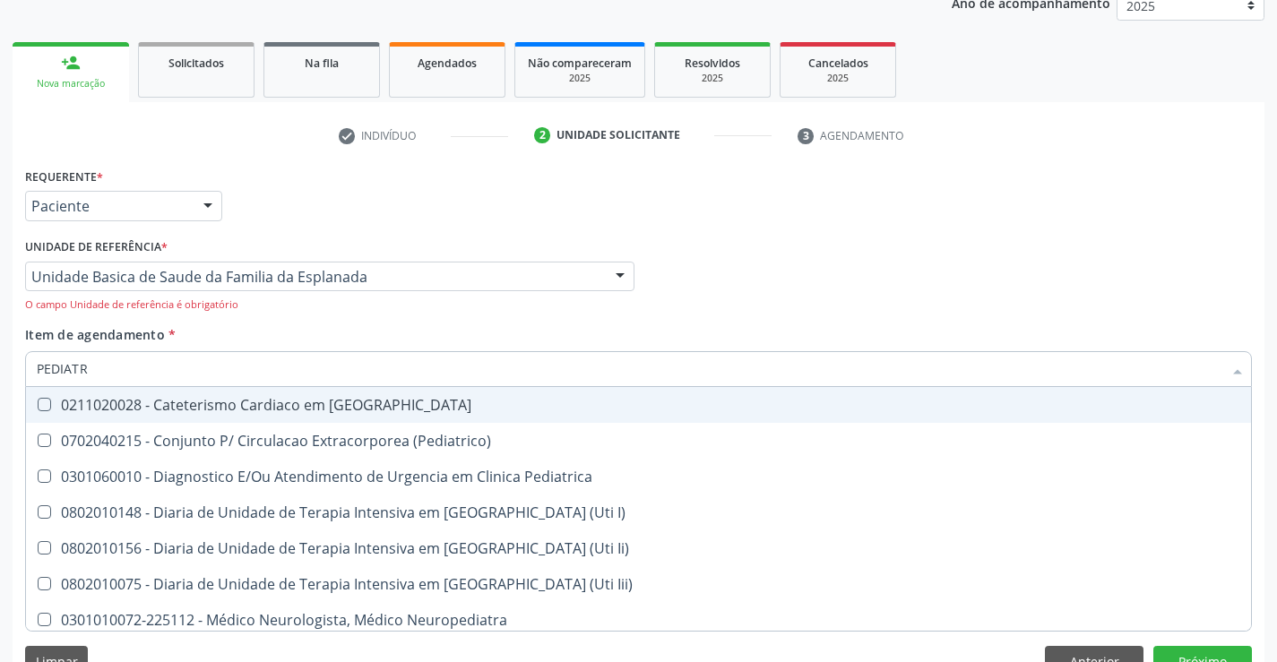
type input "PEDIATRA"
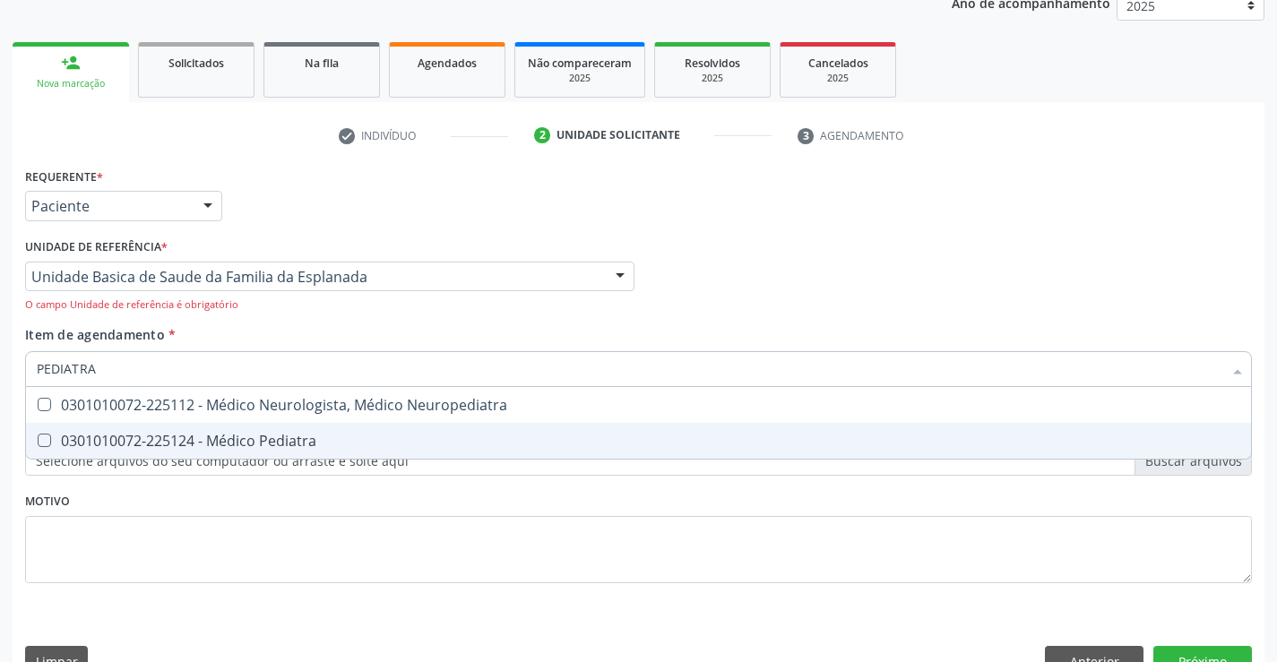
click at [254, 441] on div "0301010072-225124 - Médico Pediatra" at bounding box center [638, 441] width 1203 height 14
checkbox Pediatra "true"
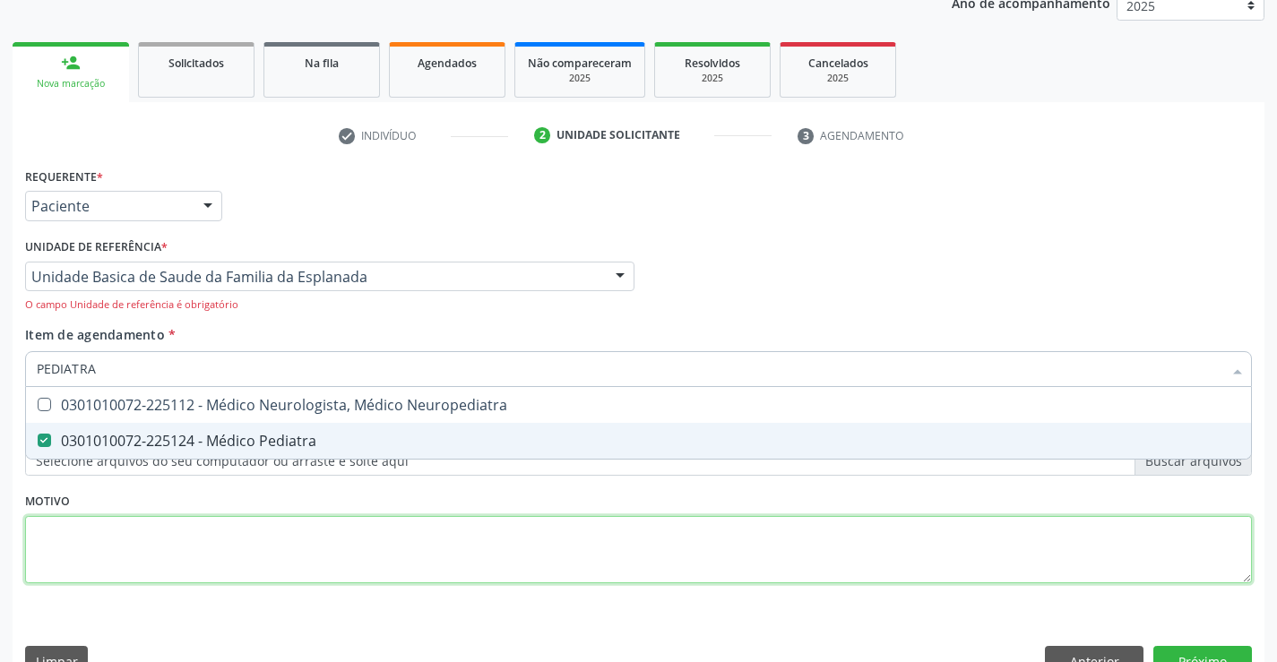
click at [318, 518] on div "Requerente * Paciente Profissional de Saúde Paciente Nenhum resultado encontrad…" at bounding box center [638, 385] width 1227 height 445
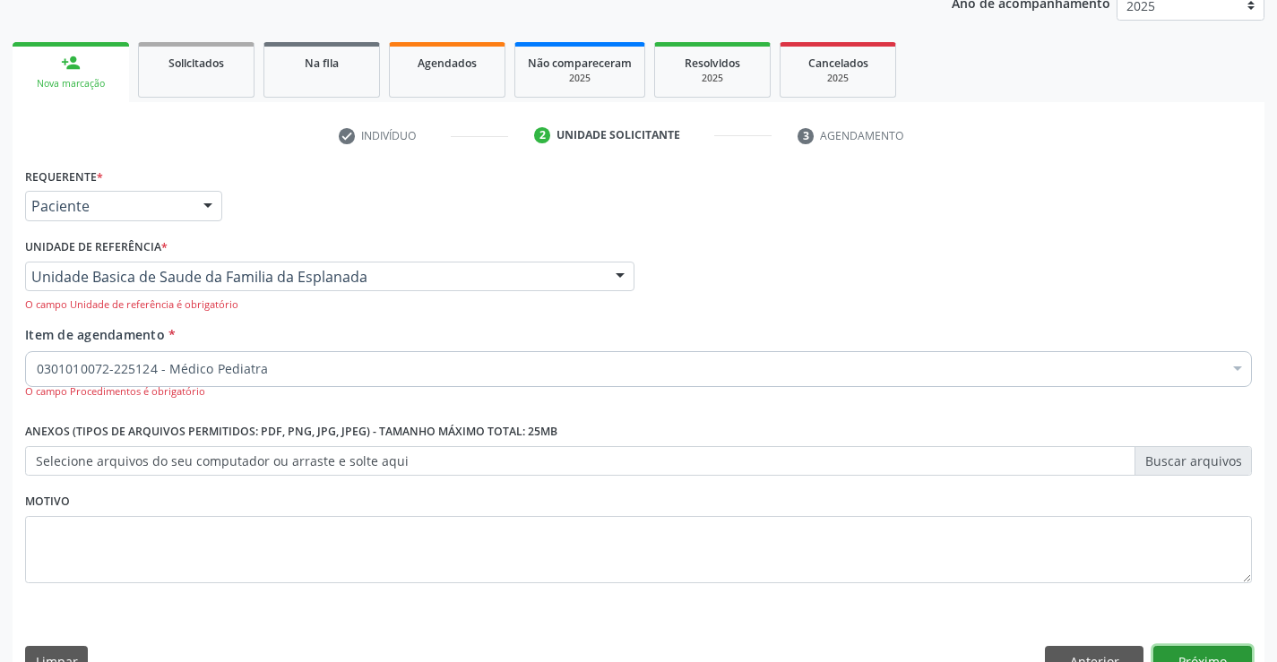
click at [1232, 658] on button "Próximo" at bounding box center [1202, 661] width 99 height 30
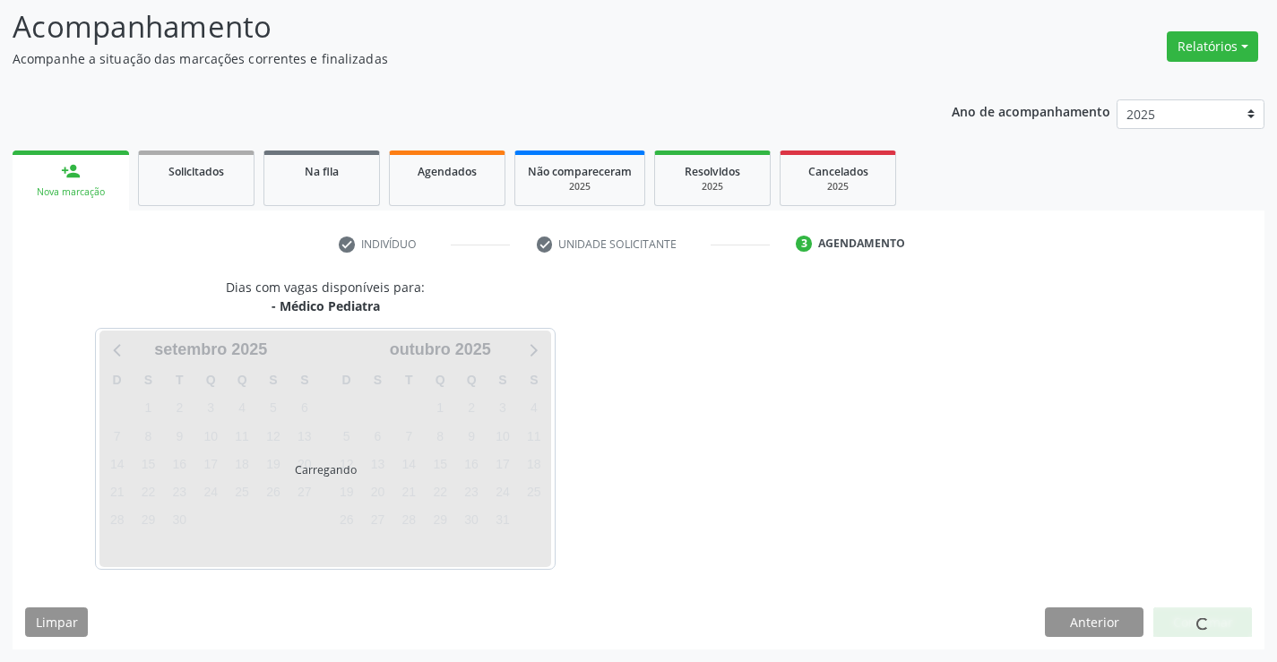
scroll to position [117, 0]
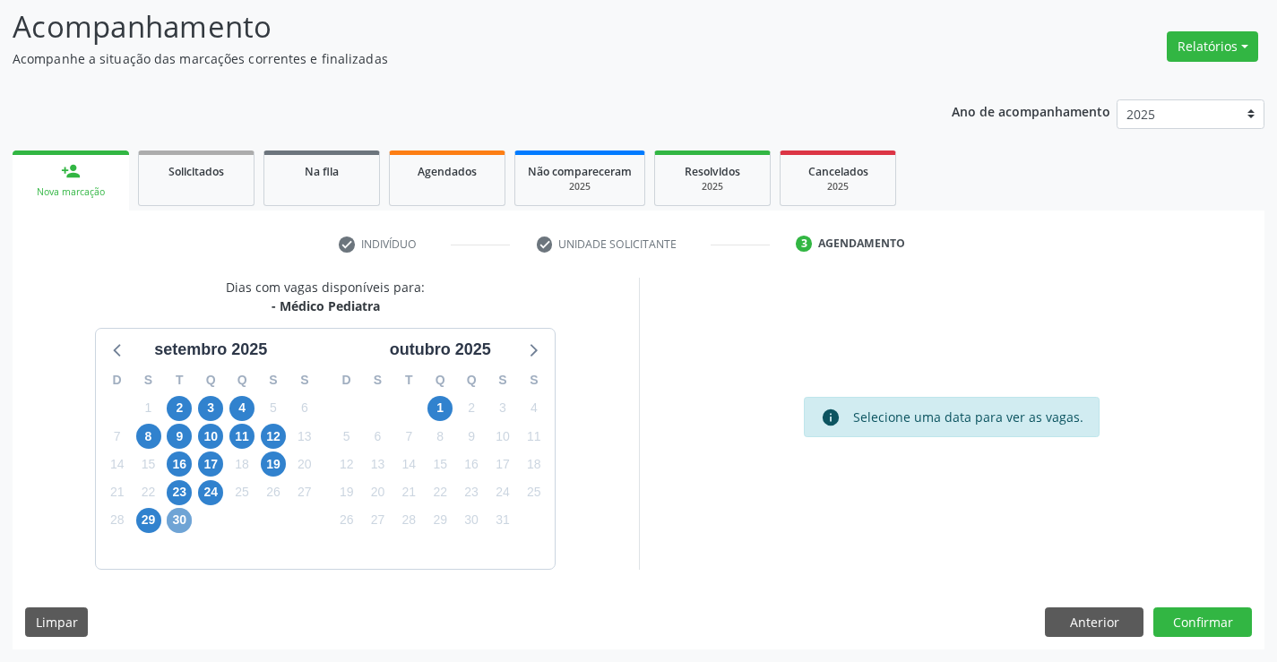
click at [177, 523] on span "30" at bounding box center [179, 520] width 25 height 25
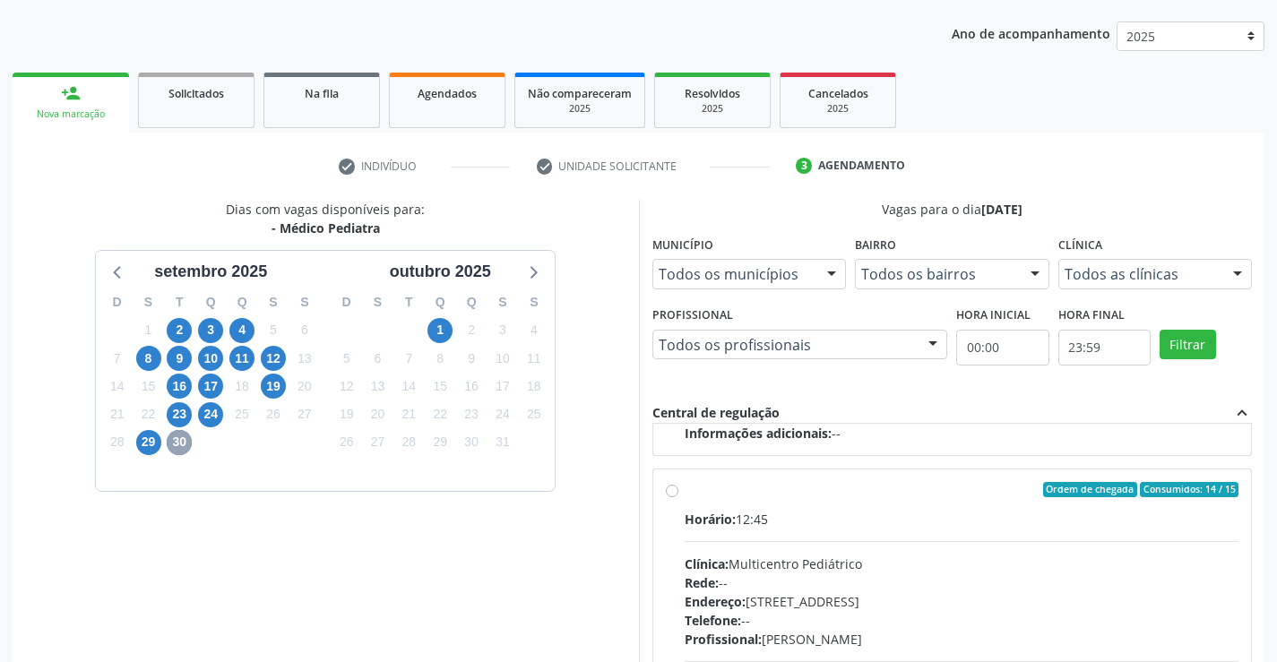
scroll to position [297, 0]
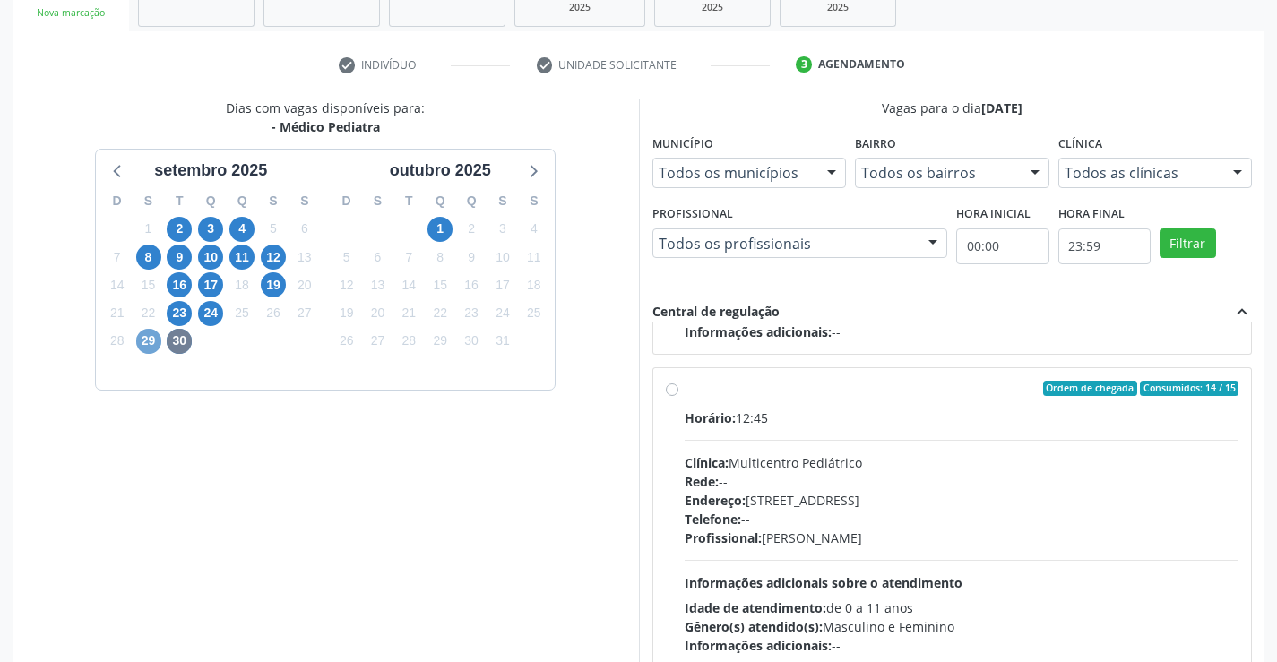
click at [146, 339] on span "29" at bounding box center [148, 341] width 25 height 25
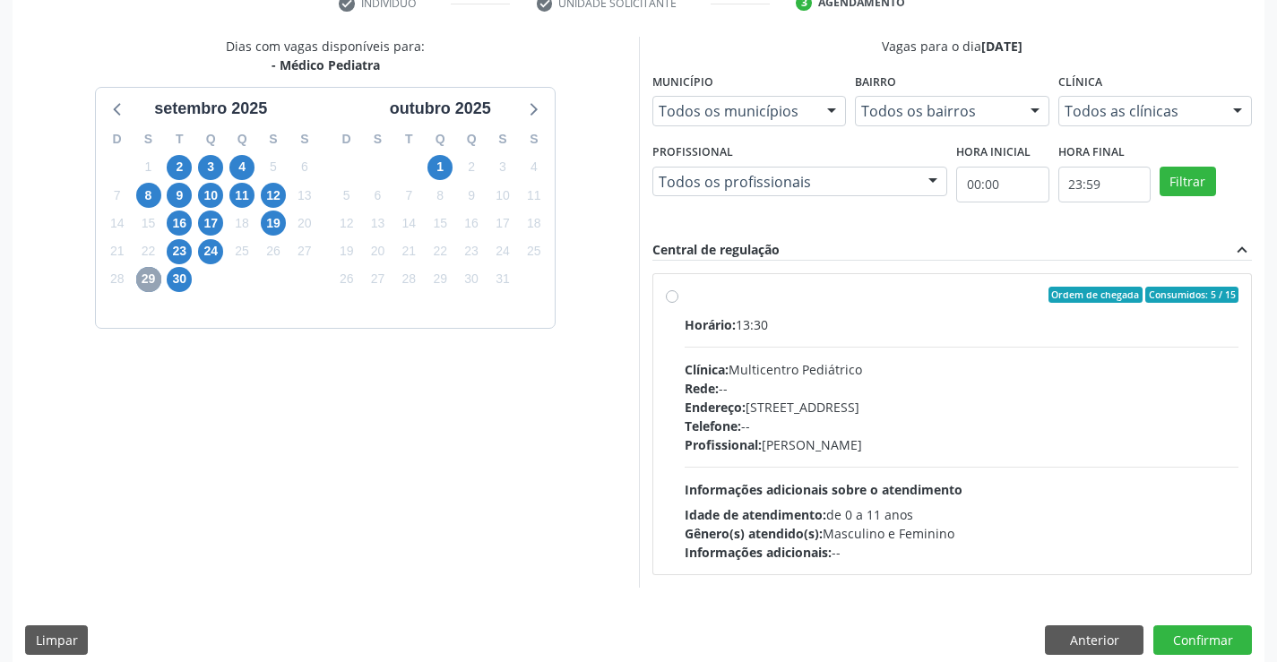
scroll to position [376, 0]
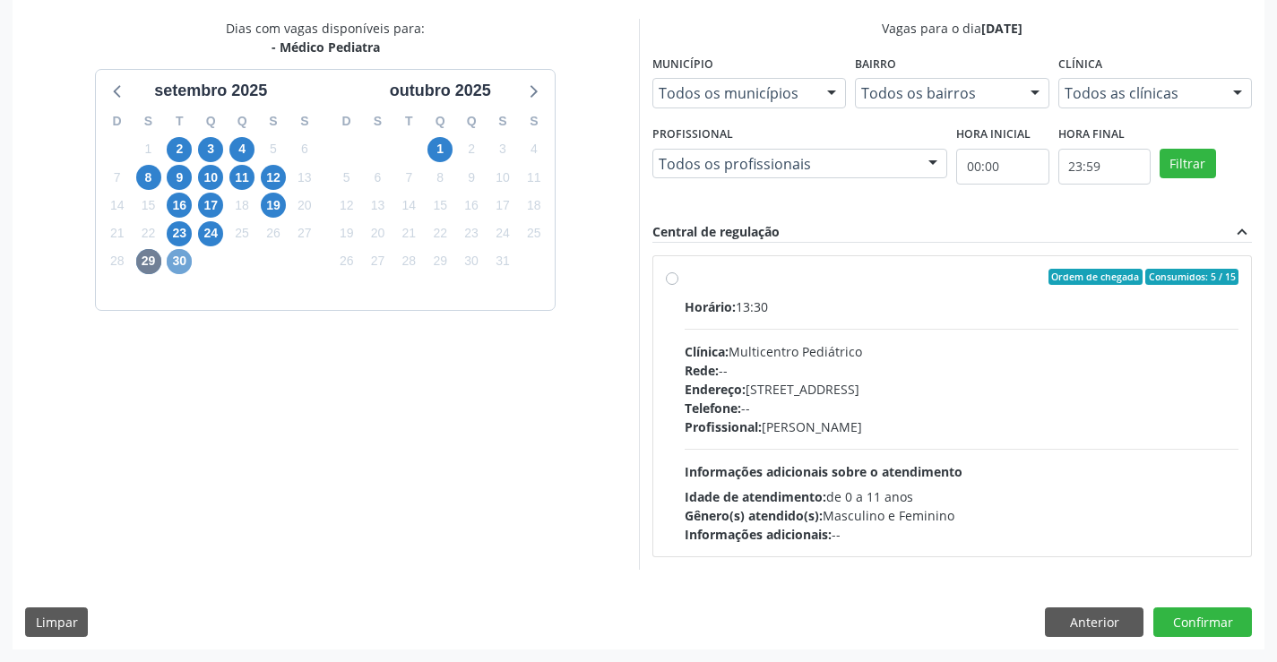
click at [182, 263] on span "30" at bounding box center [179, 261] width 25 height 25
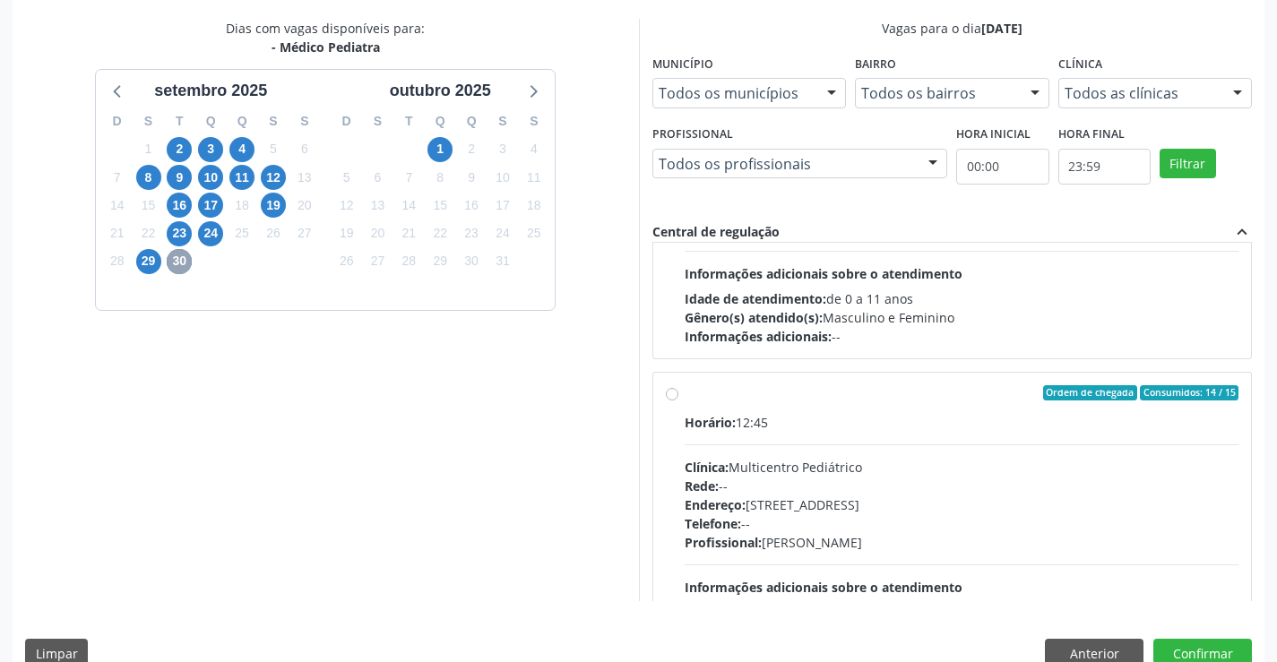
scroll to position [269, 0]
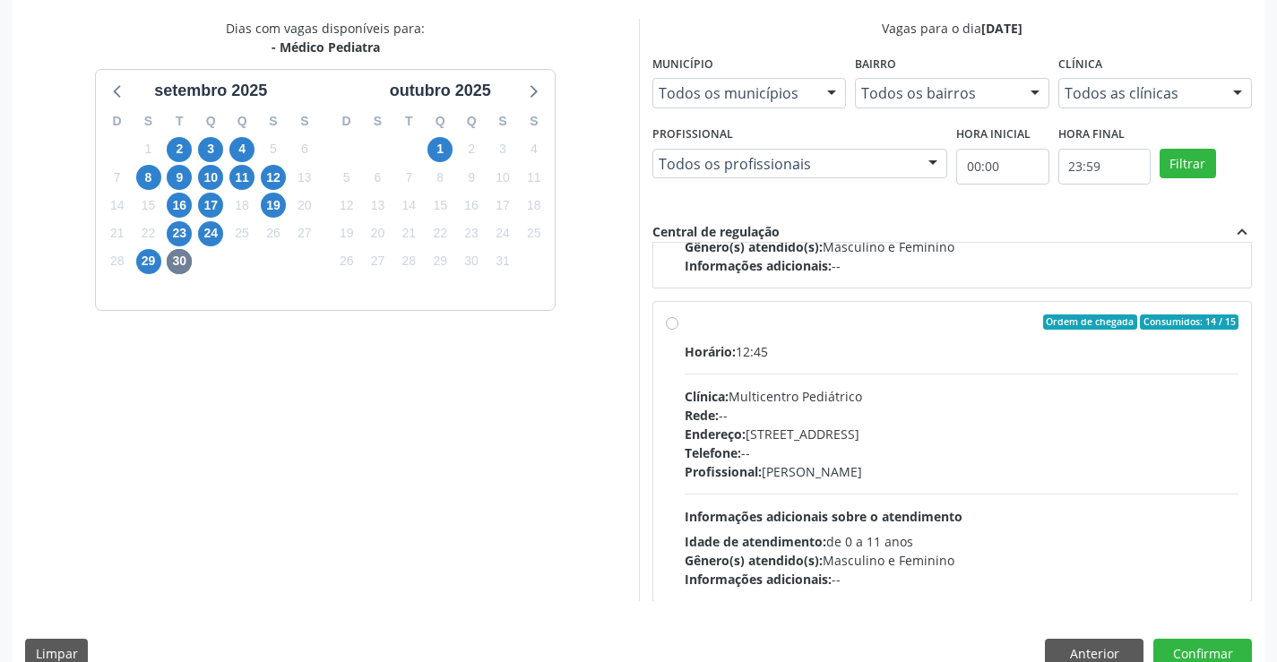
click at [685, 322] on label "Ordem de chegada Consumidos: 14 / 15 Horário: 12:45 Clínica: Multicentro Pediát…" at bounding box center [962, 451] width 555 height 275
click at [672, 322] on input "Ordem de chegada Consumidos: 14 / 15 Horário: 12:45 Clínica: Multicentro Pediát…" at bounding box center [672, 322] width 13 height 16
radio input "true"
click at [1184, 646] on button "Confirmar" at bounding box center [1202, 654] width 99 height 30
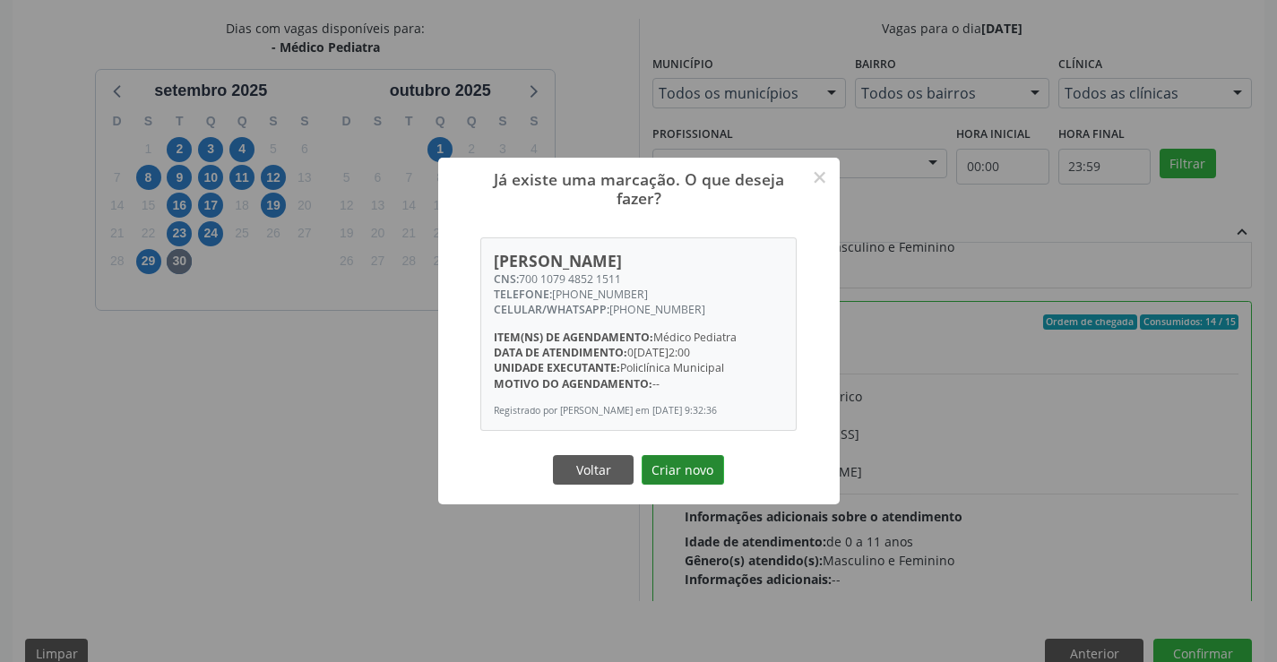
click at [683, 474] on button "Criar novo" at bounding box center [683, 470] width 82 height 30
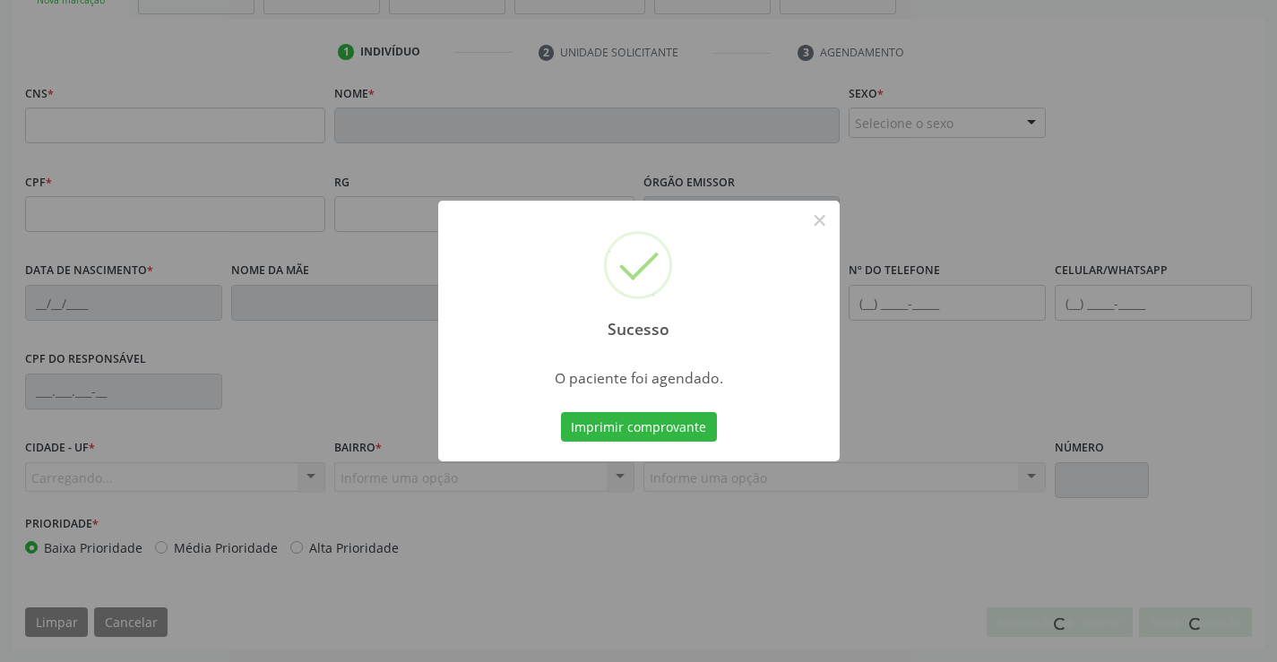
scroll to position [309, 0]
click at [561, 412] on button "Imprimir comprovante" at bounding box center [639, 427] width 156 height 30
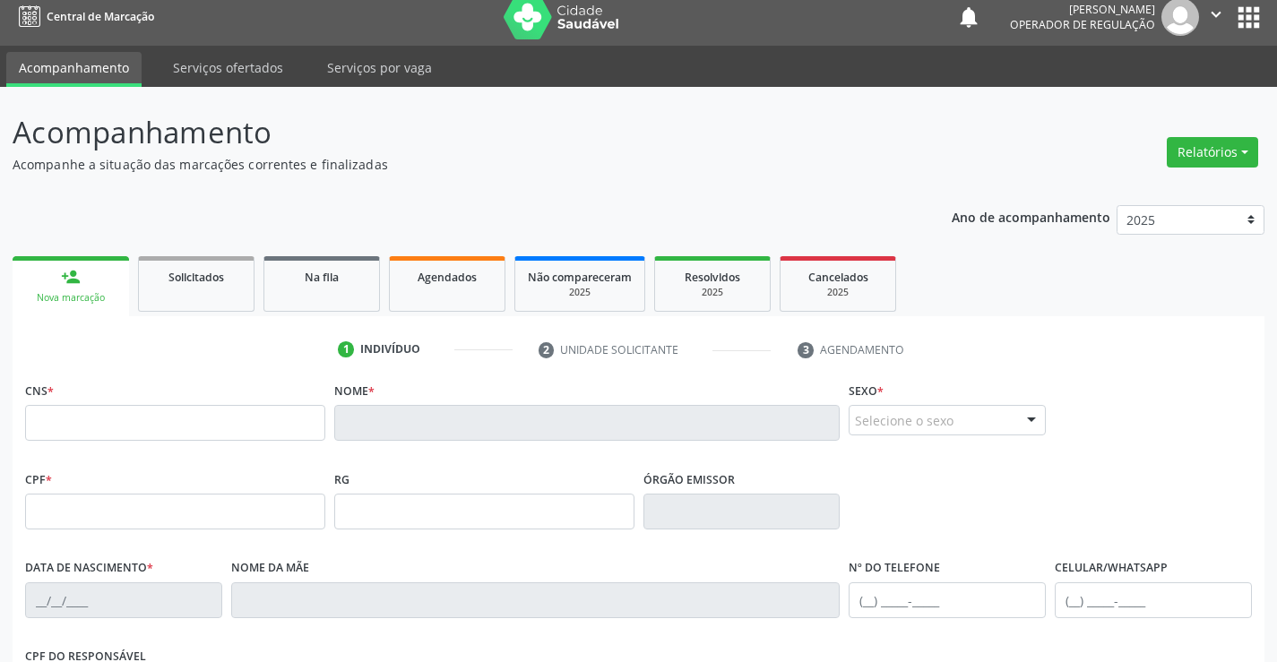
scroll to position [0, 0]
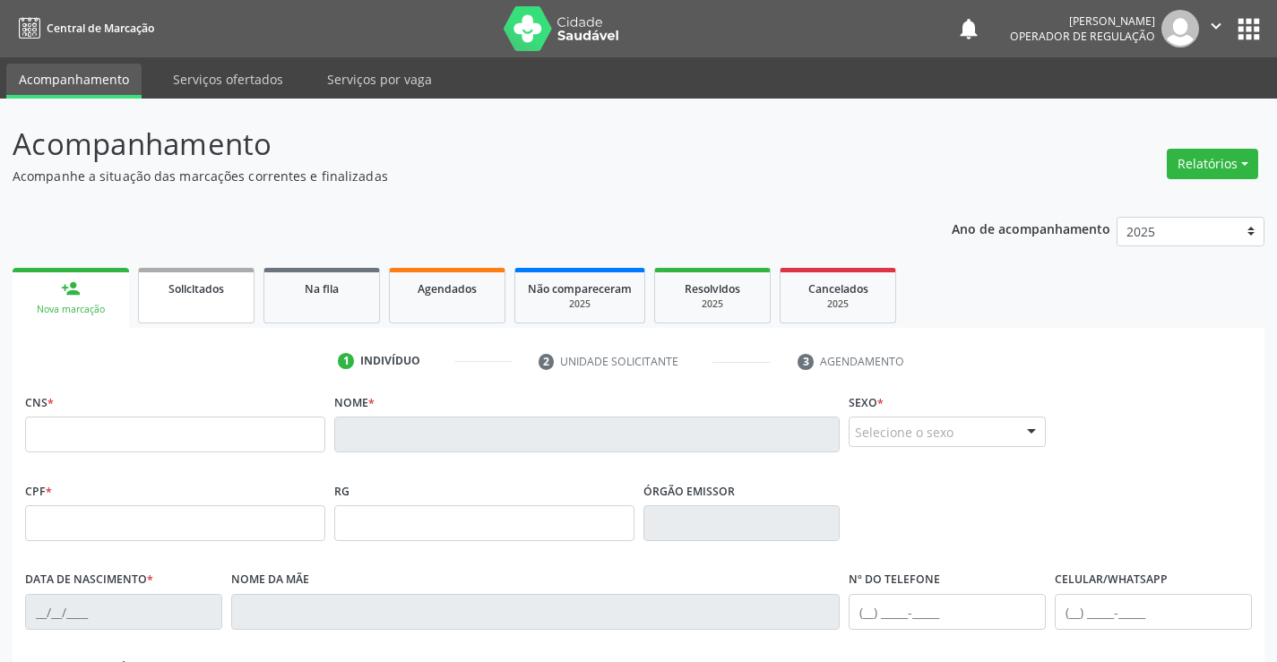
click at [232, 309] on link "Solicitados" at bounding box center [196, 296] width 116 height 56
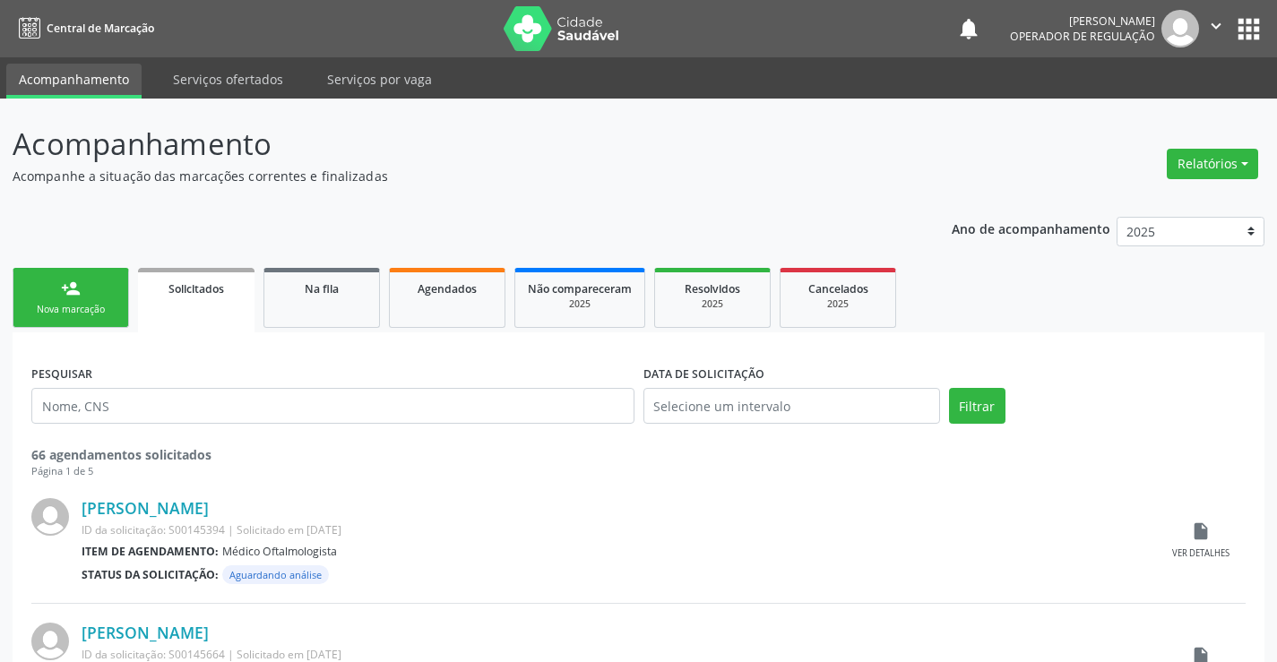
click at [101, 295] on link "person_add Nova marcação" at bounding box center [71, 298] width 116 height 60
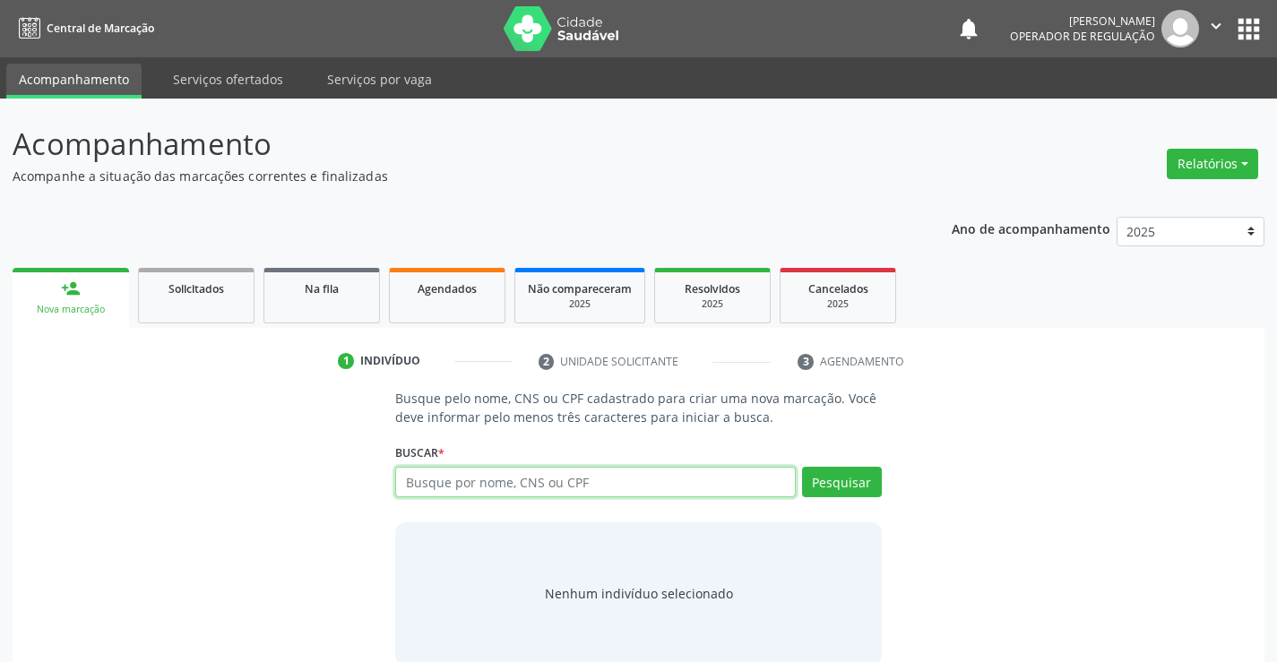
click at [559, 481] on input "text" at bounding box center [595, 482] width 400 height 30
type input "701806297400372"
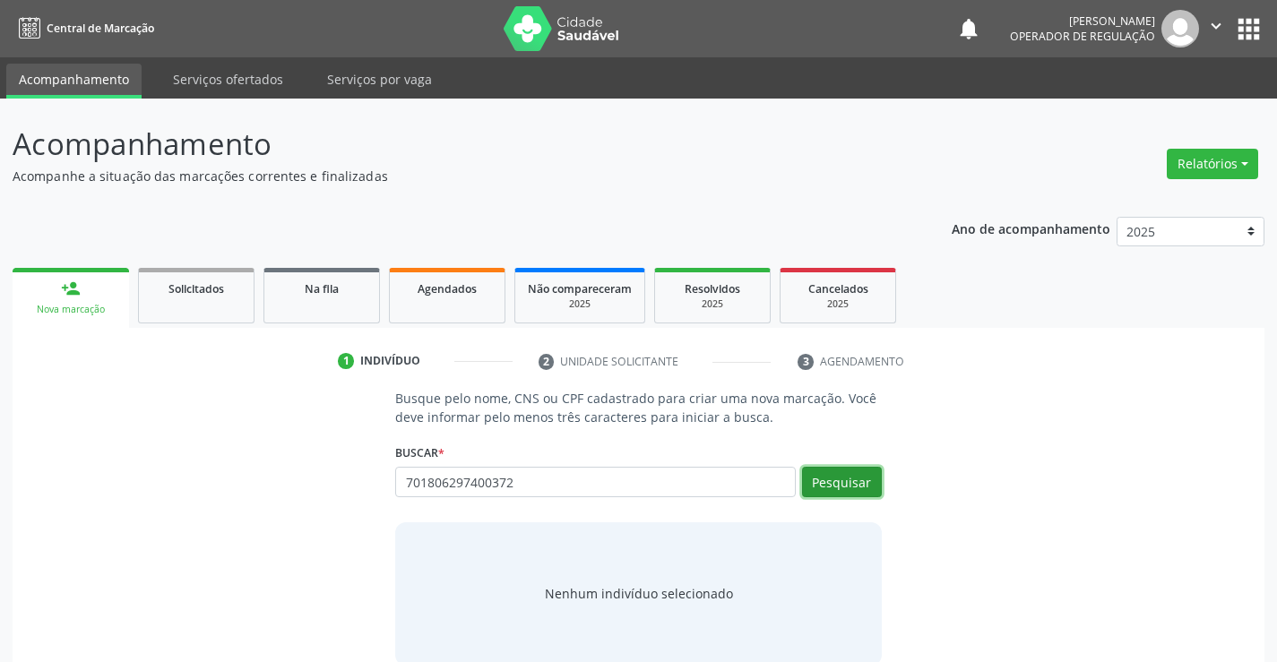
click at [843, 471] on button "Pesquisar" at bounding box center [842, 482] width 80 height 30
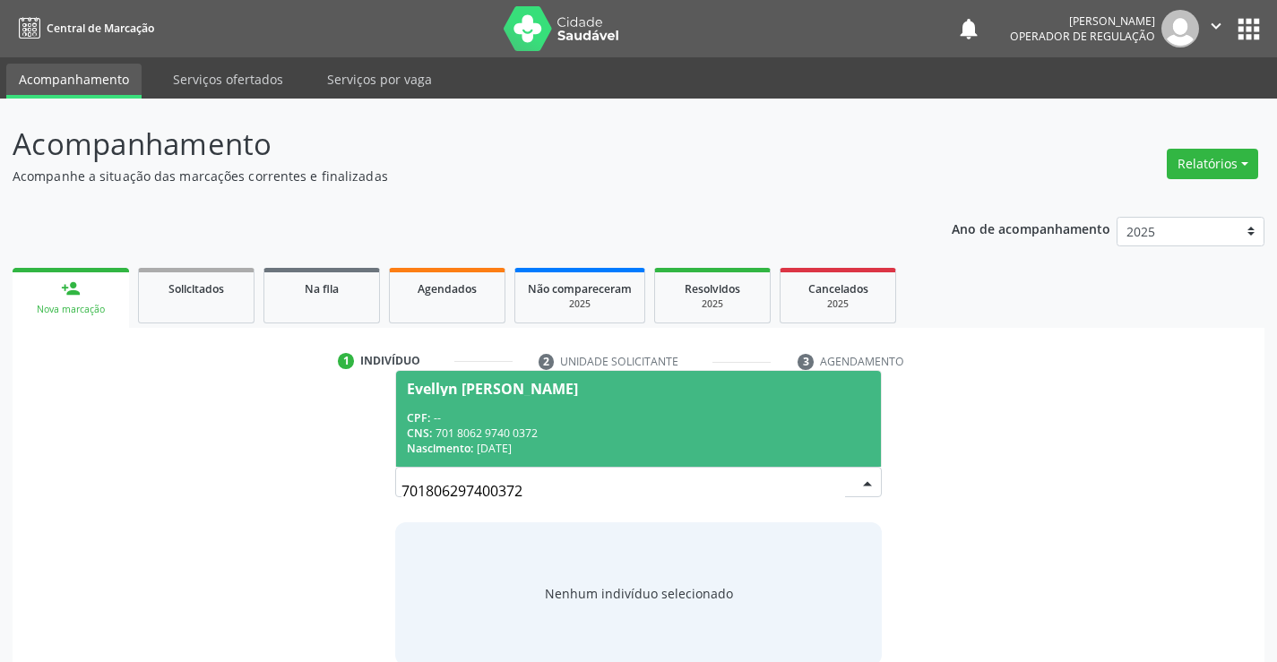
click at [620, 429] on div "CNS: 701 8062 9740 0372" at bounding box center [638, 433] width 462 height 15
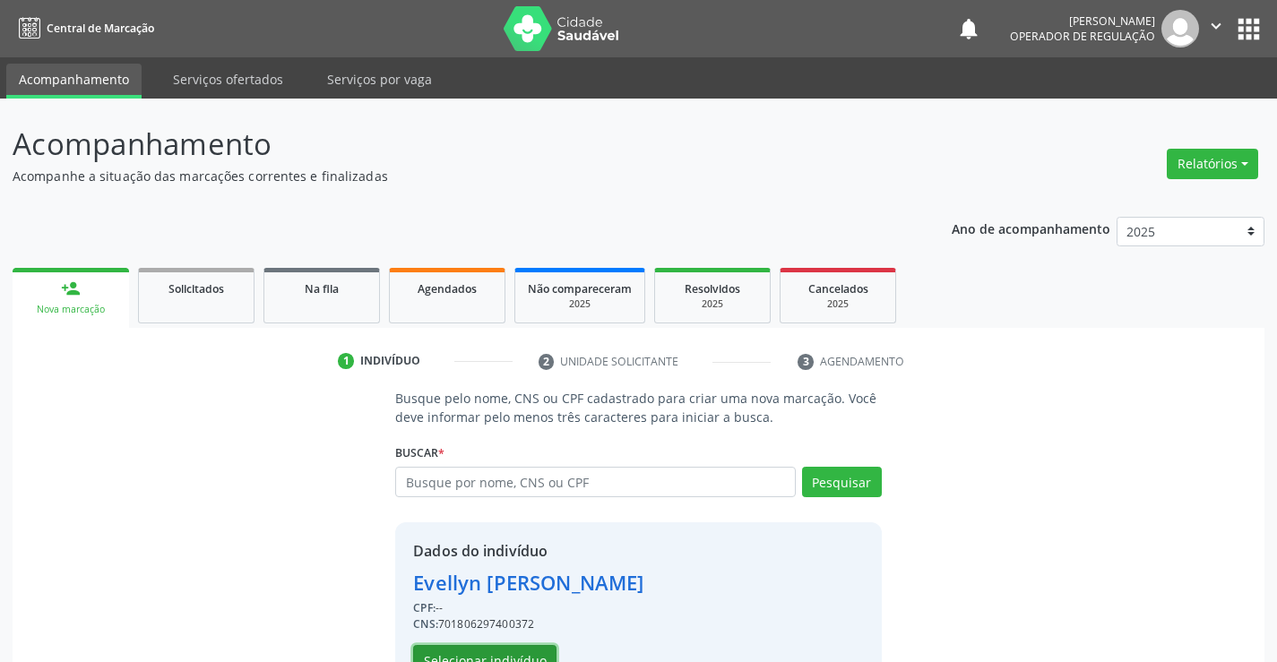
click at [528, 656] on button "Selecionar indivíduo" at bounding box center [484, 660] width 143 height 30
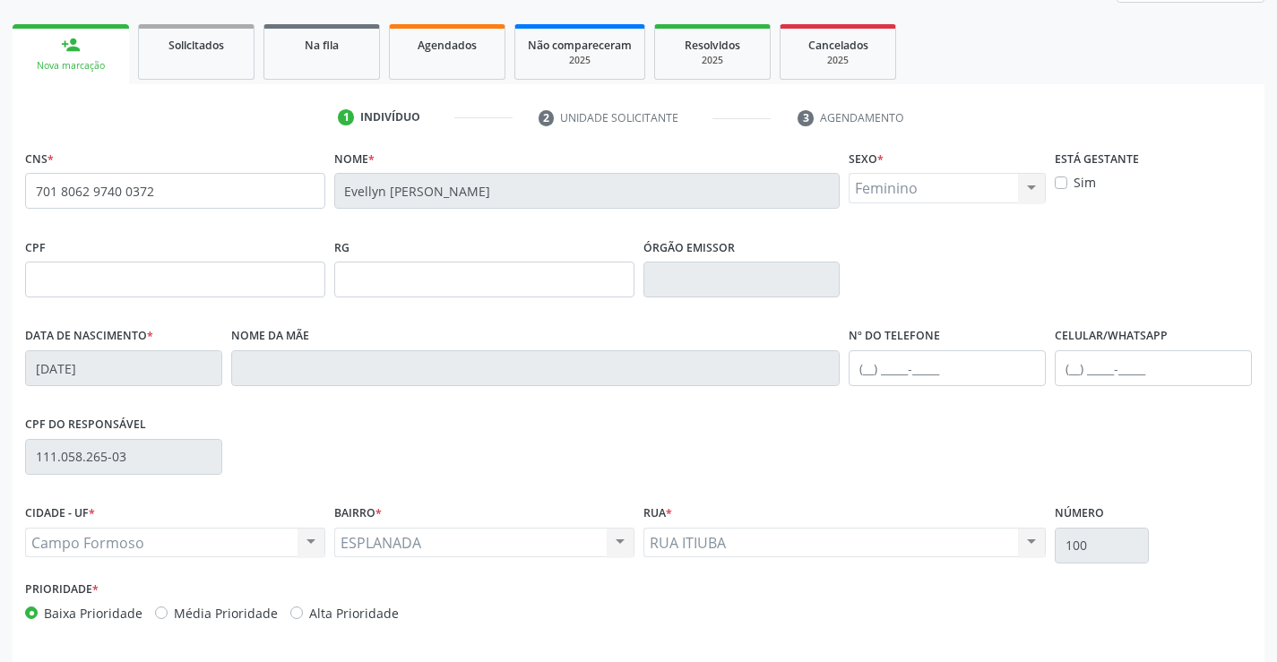
scroll to position [269, 0]
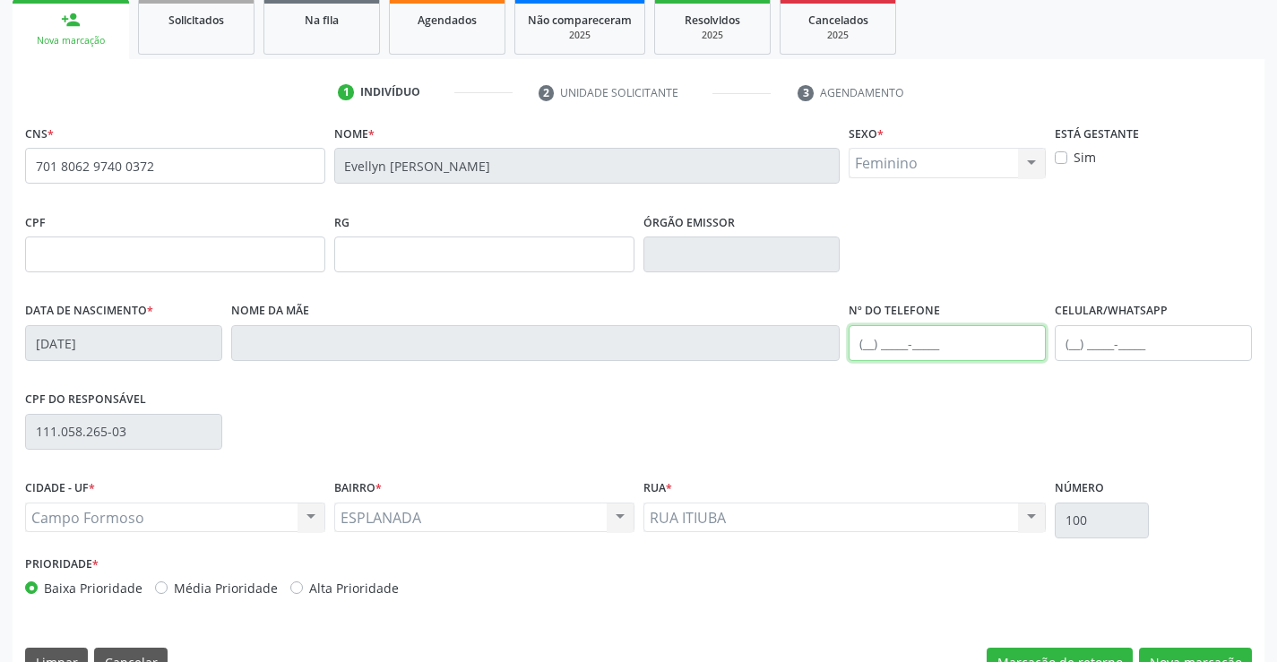
click at [869, 346] on input "text" at bounding box center [947, 343] width 197 height 36
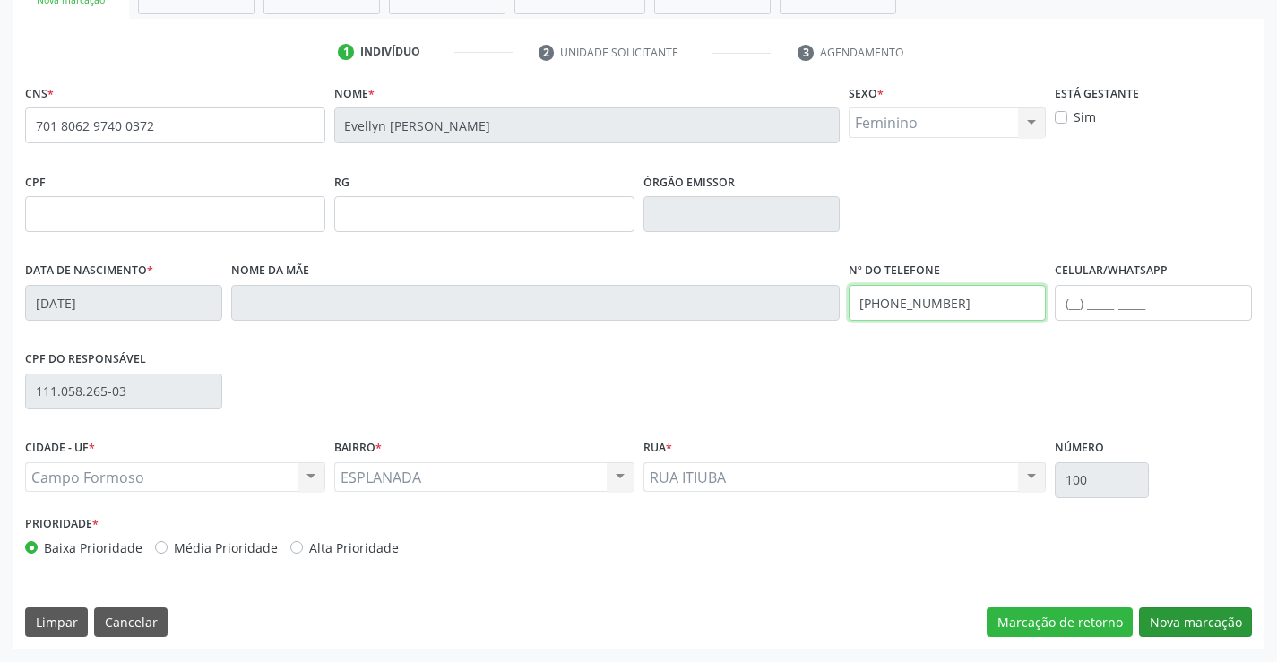
type input "(74) 99987-8060"
click at [1166, 615] on button "Nova marcação" at bounding box center [1195, 622] width 113 height 30
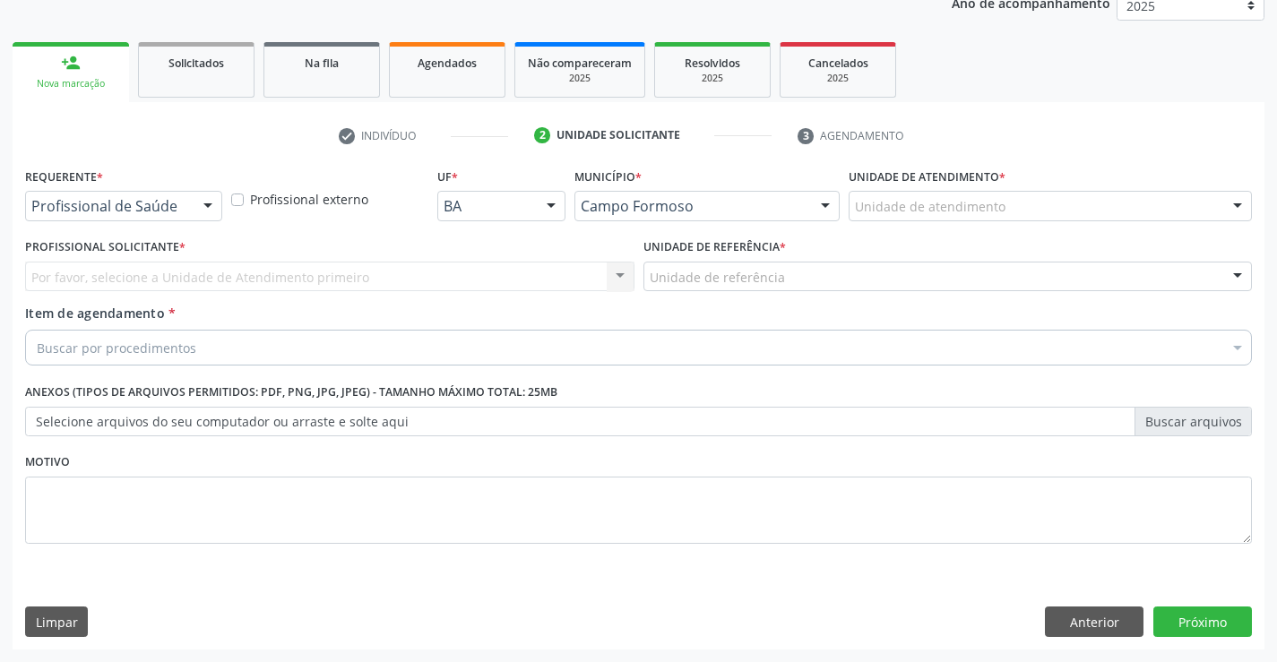
scroll to position [226, 0]
click at [201, 205] on div at bounding box center [207, 207] width 27 height 30
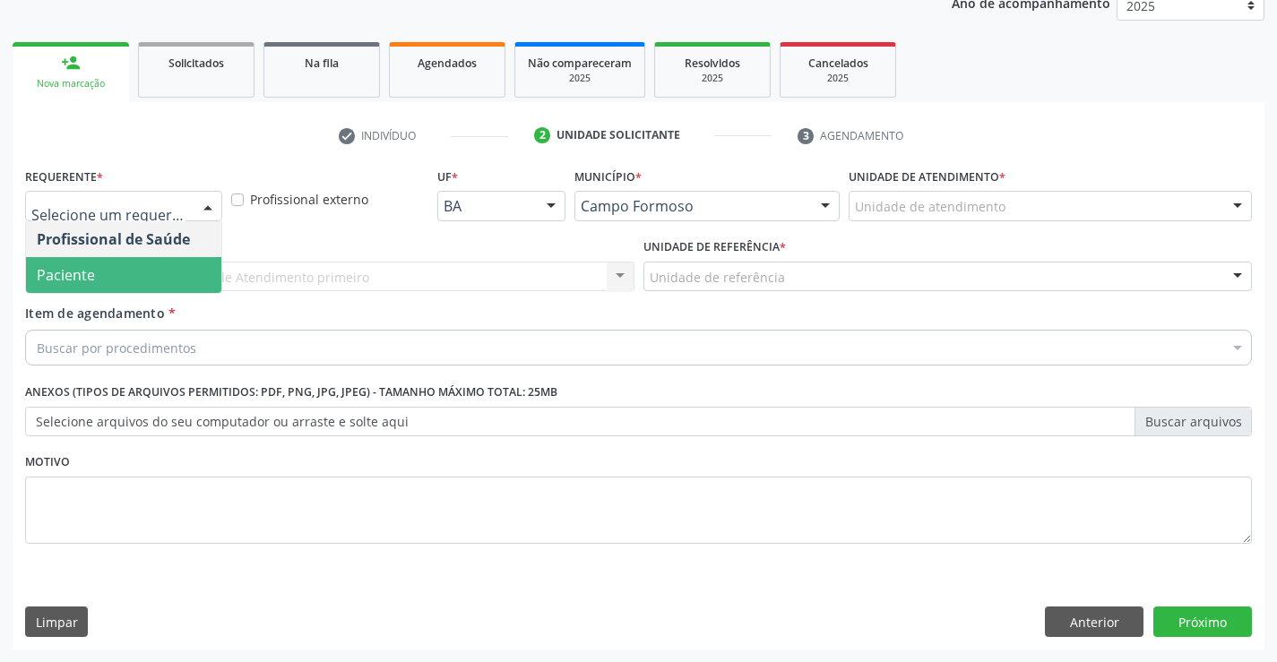
click at [163, 283] on span "Paciente" at bounding box center [123, 275] width 195 height 36
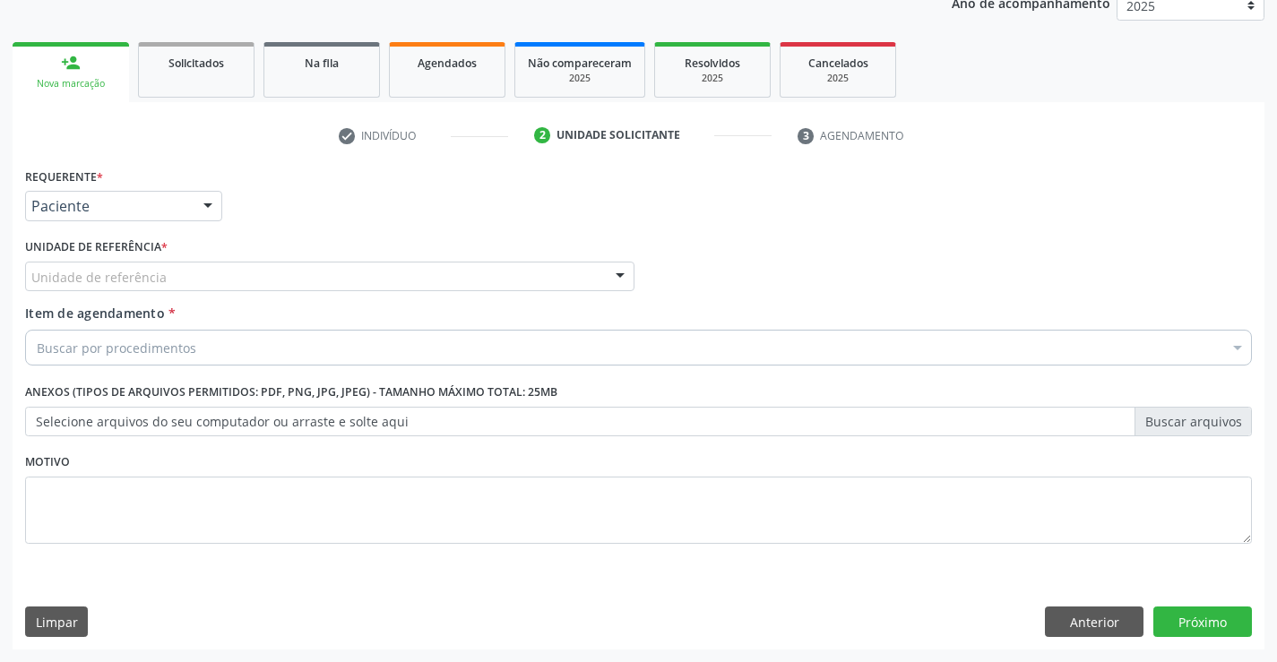
click at [183, 271] on div "Unidade de referência" at bounding box center [329, 277] width 609 height 30
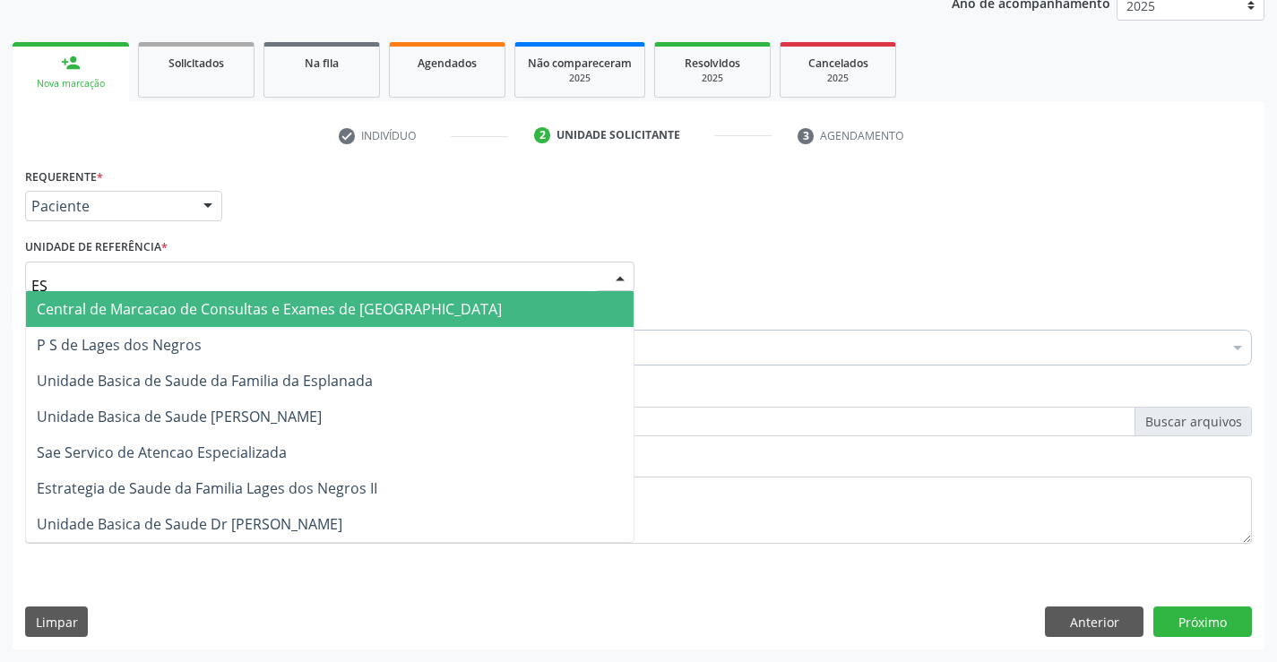
type input "ESP"
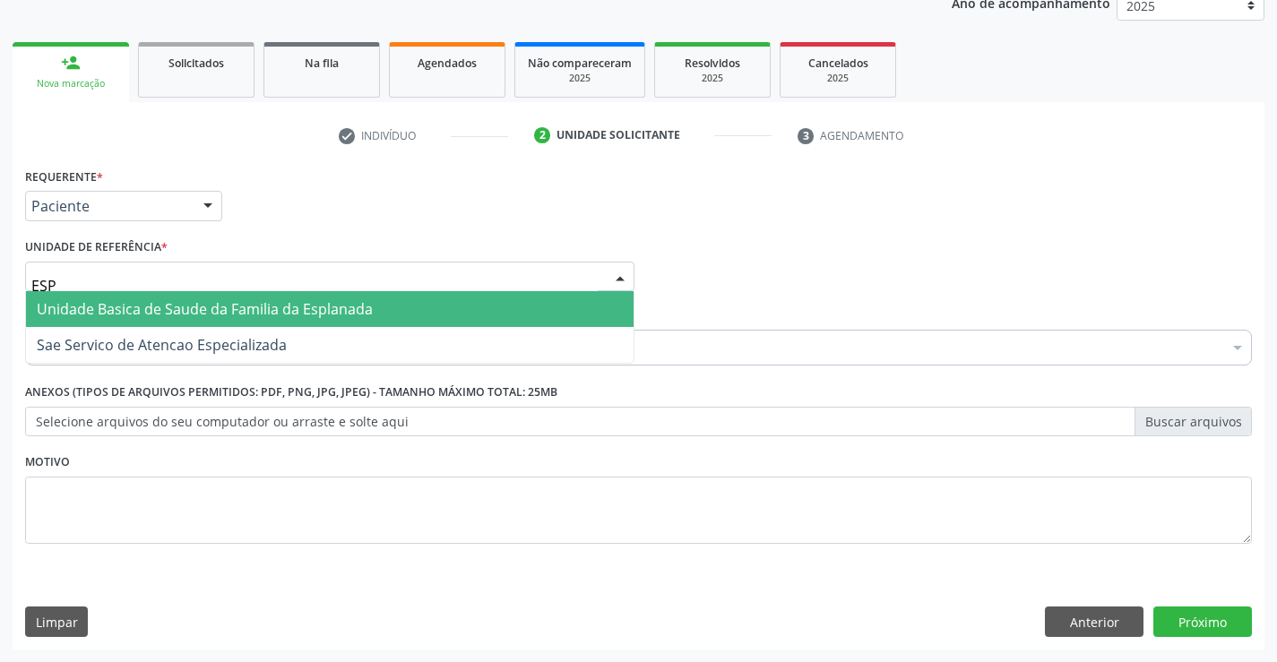
click at [235, 310] on span "Unidade Basica de Saude da Familia da Esplanada" at bounding box center [205, 309] width 336 height 20
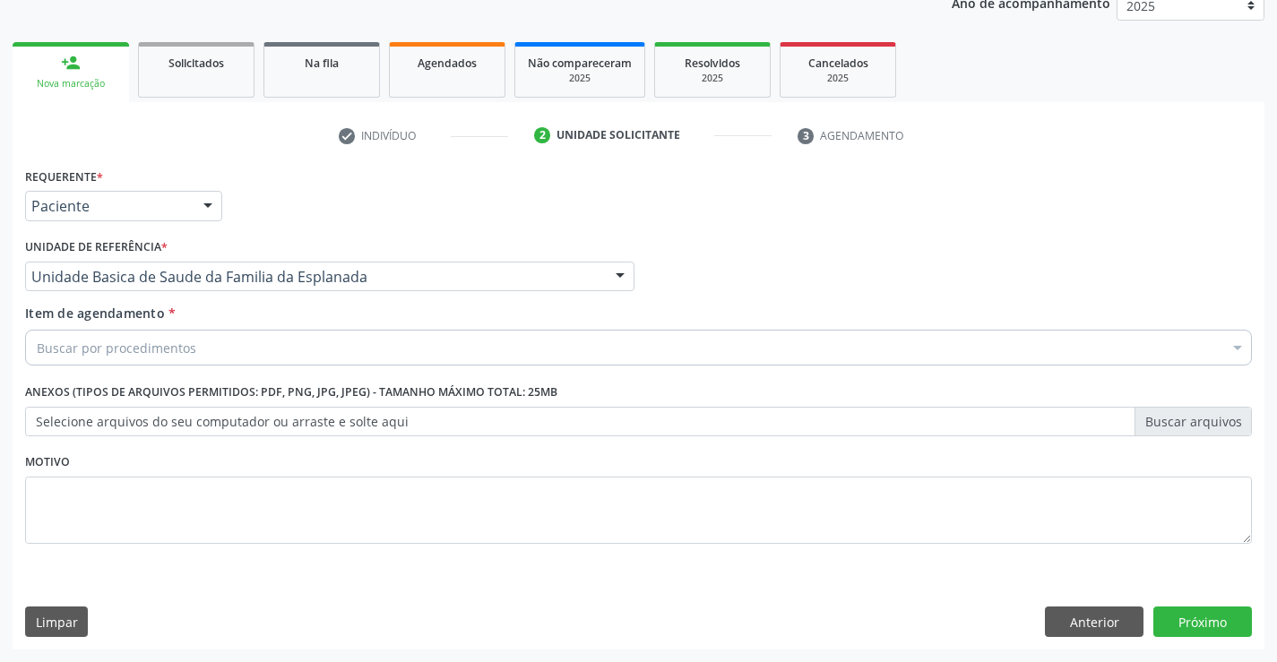
click at [219, 359] on div "Buscar por procedimentos" at bounding box center [638, 348] width 1227 height 36
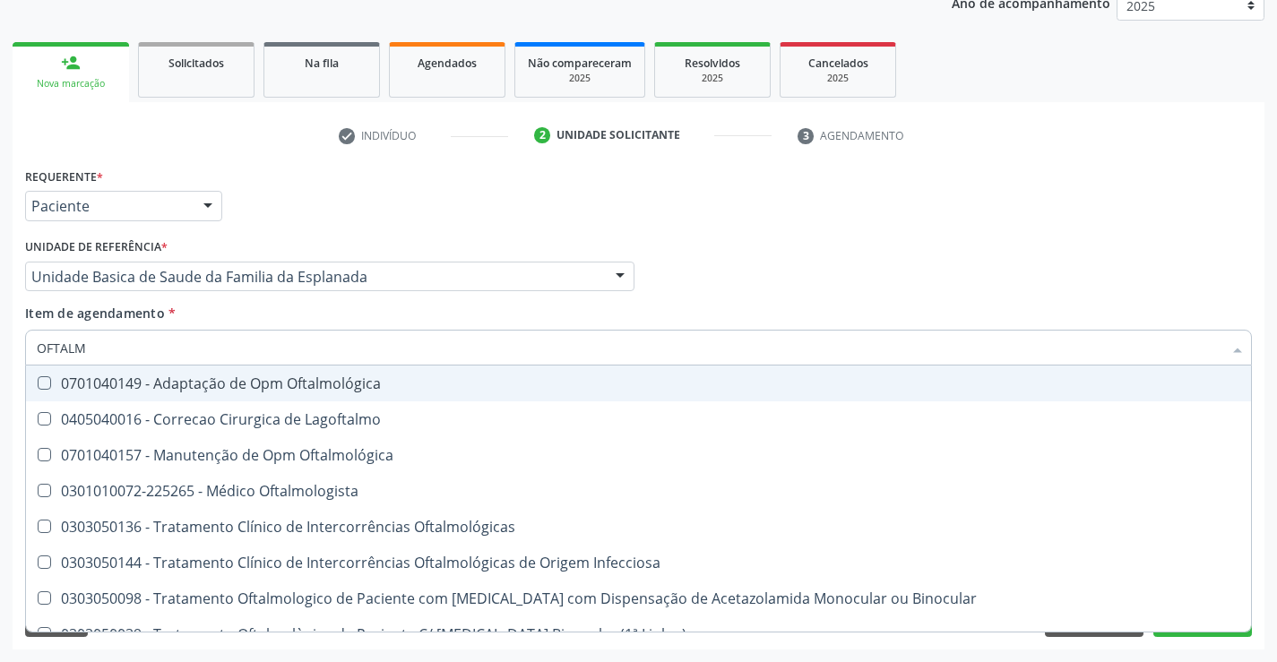
type input "OFTALMO"
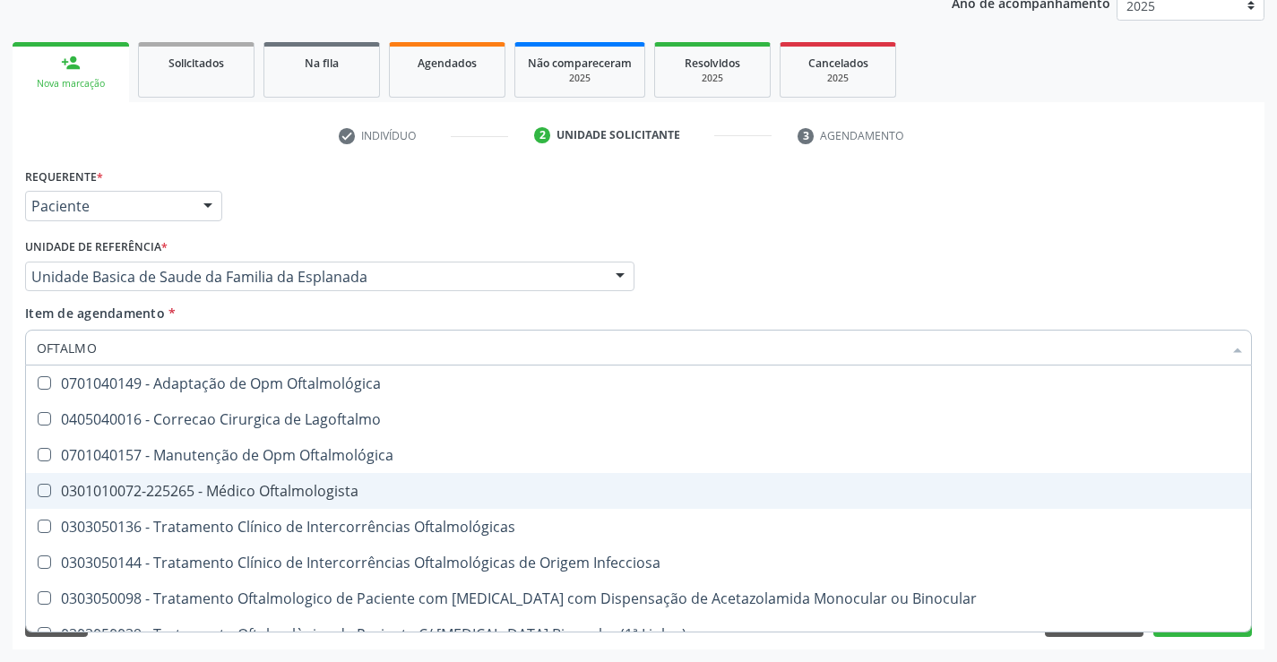
click at [290, 498] on div "0301010072-225265 - Médico Oftalmologista" at bounding box center [638, 491] width 1203 height 14
checkbox Oftalmologista "true"
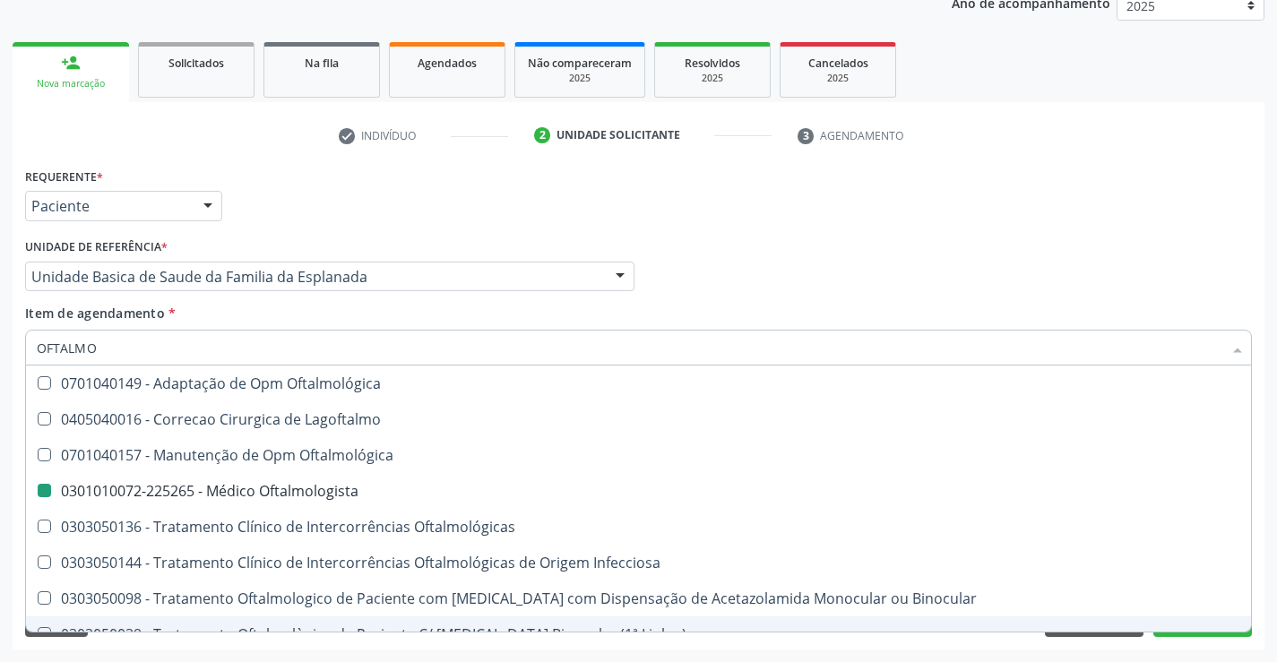
click at [293, 653] on div "Acompanhamento Acompanhe a situação das marcações correntes e finalizadas Relat…" at bounding box center [638, 267] width 1277 height 789
checkbox Lagoftalmo "true"
checkbox Oftalmologista "false"
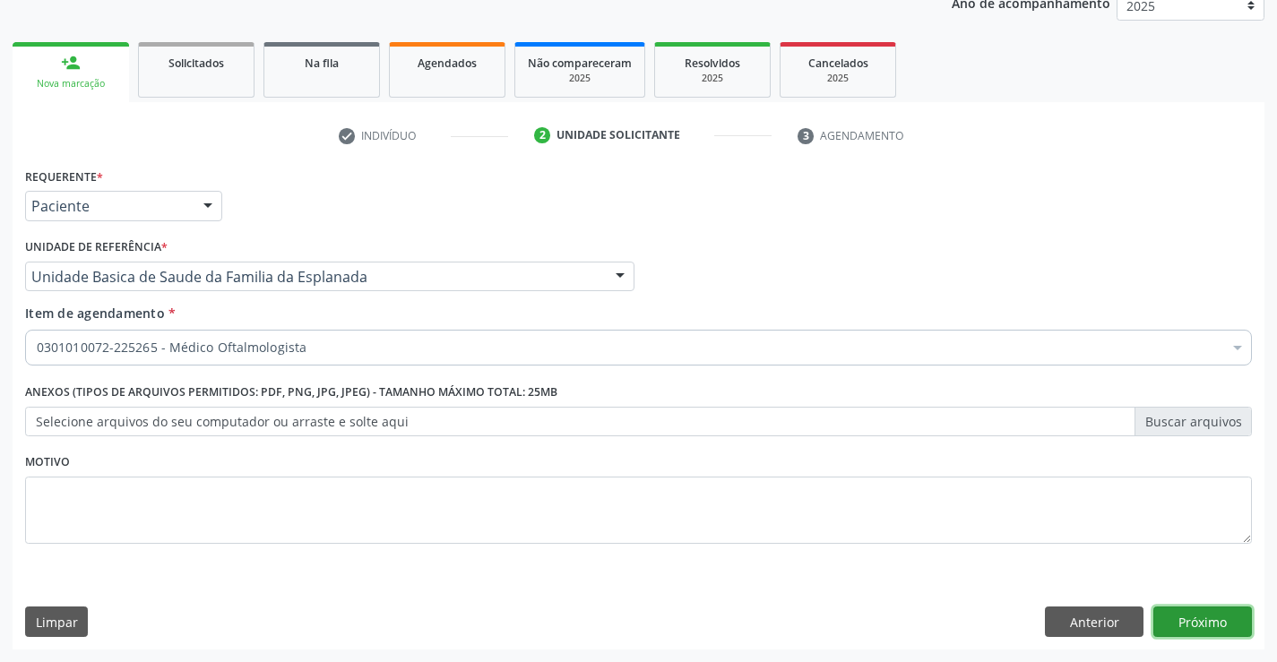
click at [1202, 623] on button "Próximo" at bounding box center [1202, 622] width 99 height 30
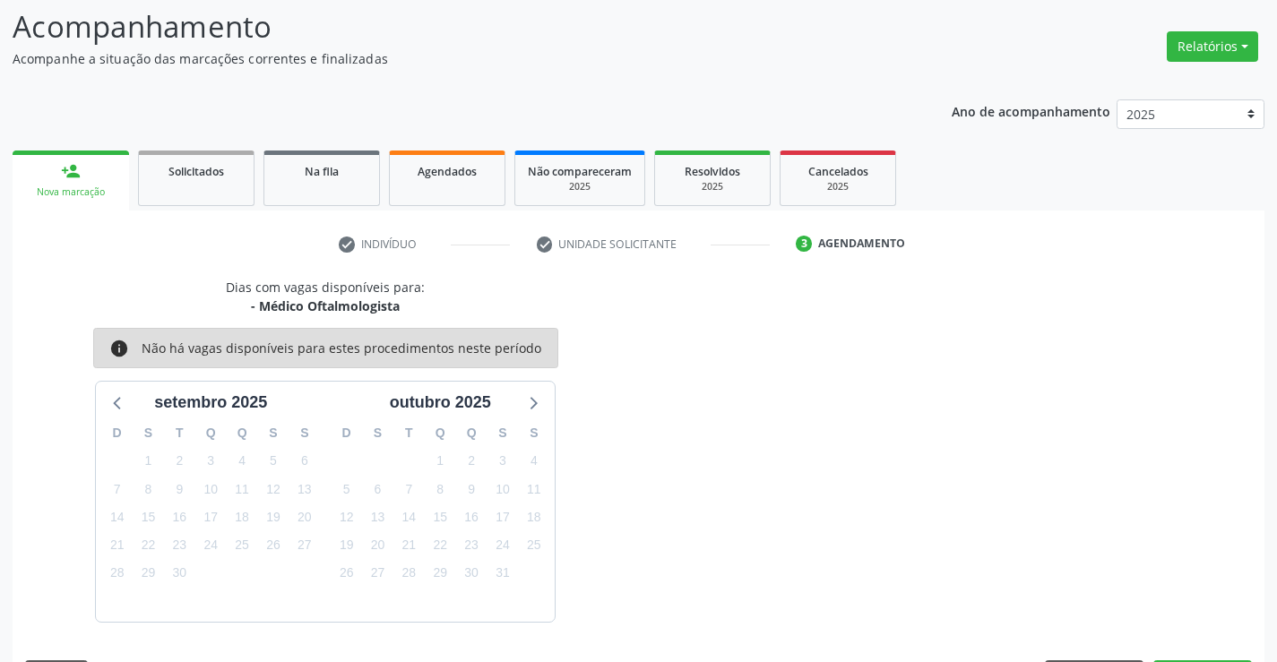
scroll to position [170, 0]
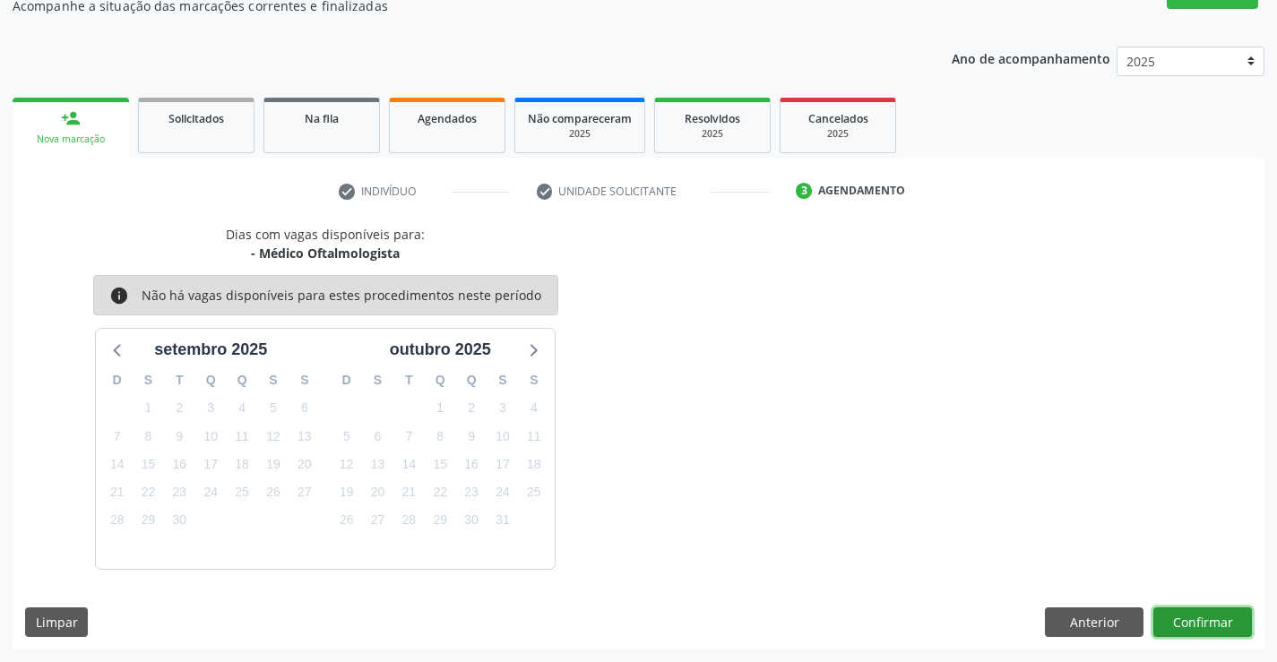
click at [1202, 623] on button "Confirmar" at bounding box center [1202, 622] width 99 height 30
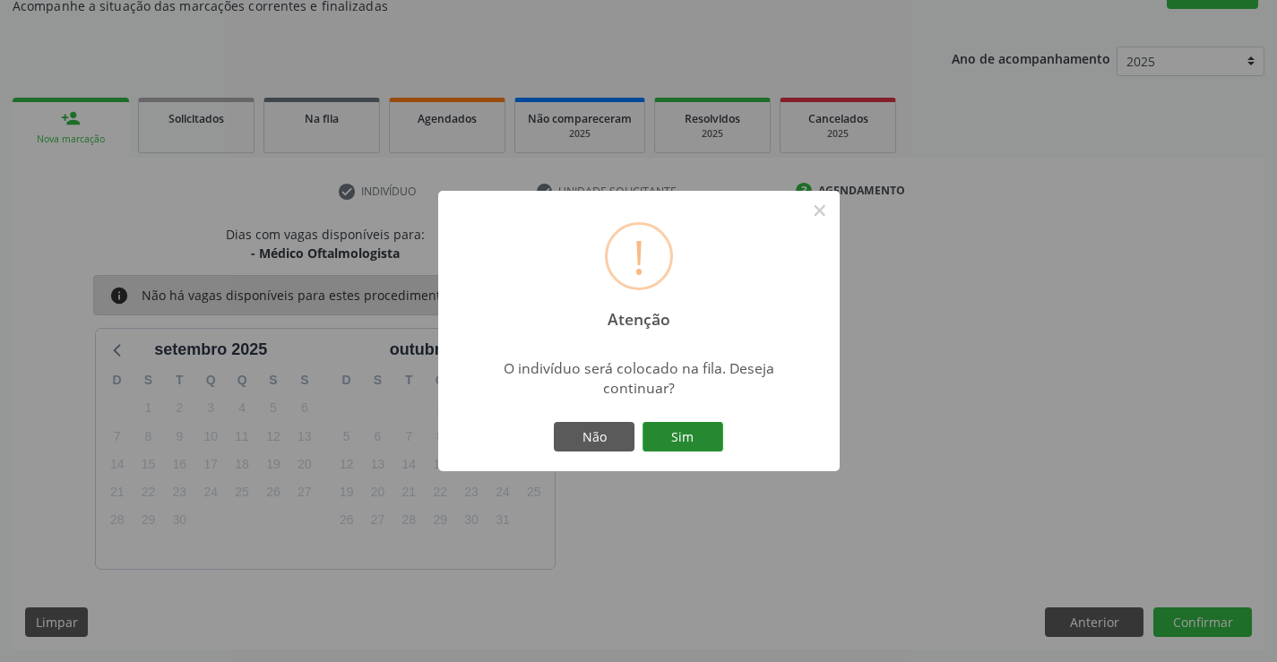
click at [682, 433] on button "Sim" at bounding box center [682, 437] width 81 height 30
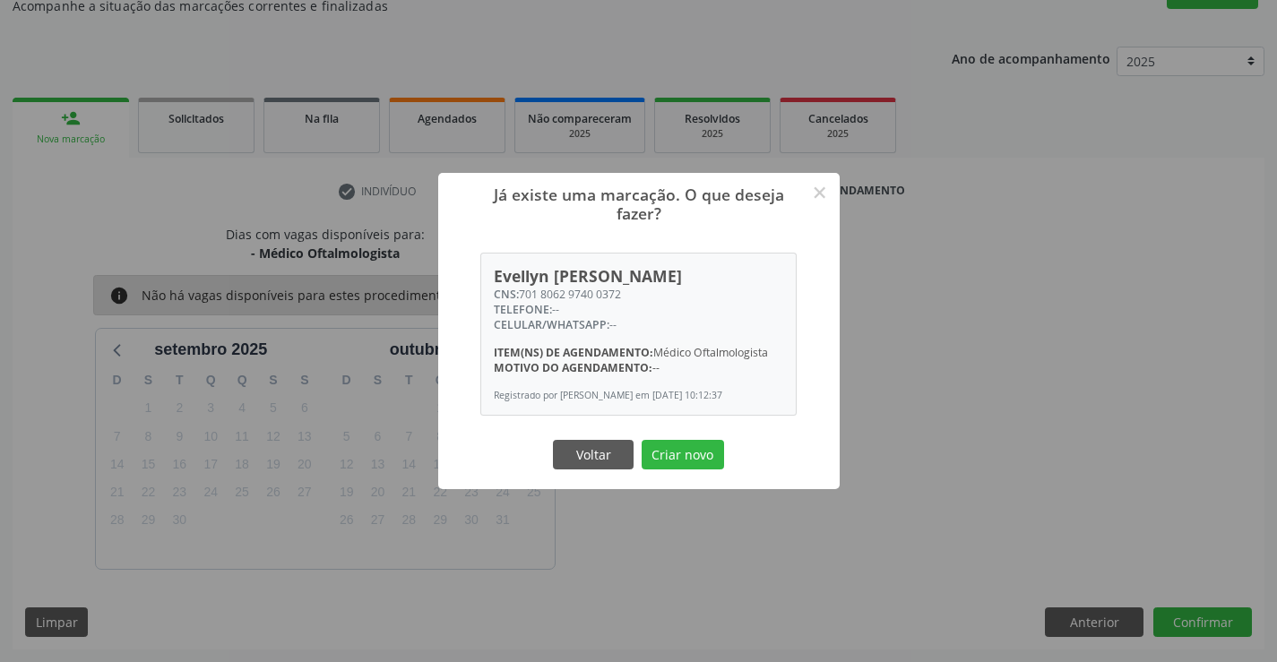
click at [642, 440] on button "Criar novo" at bounding box center [683, 455] width 82 height 30
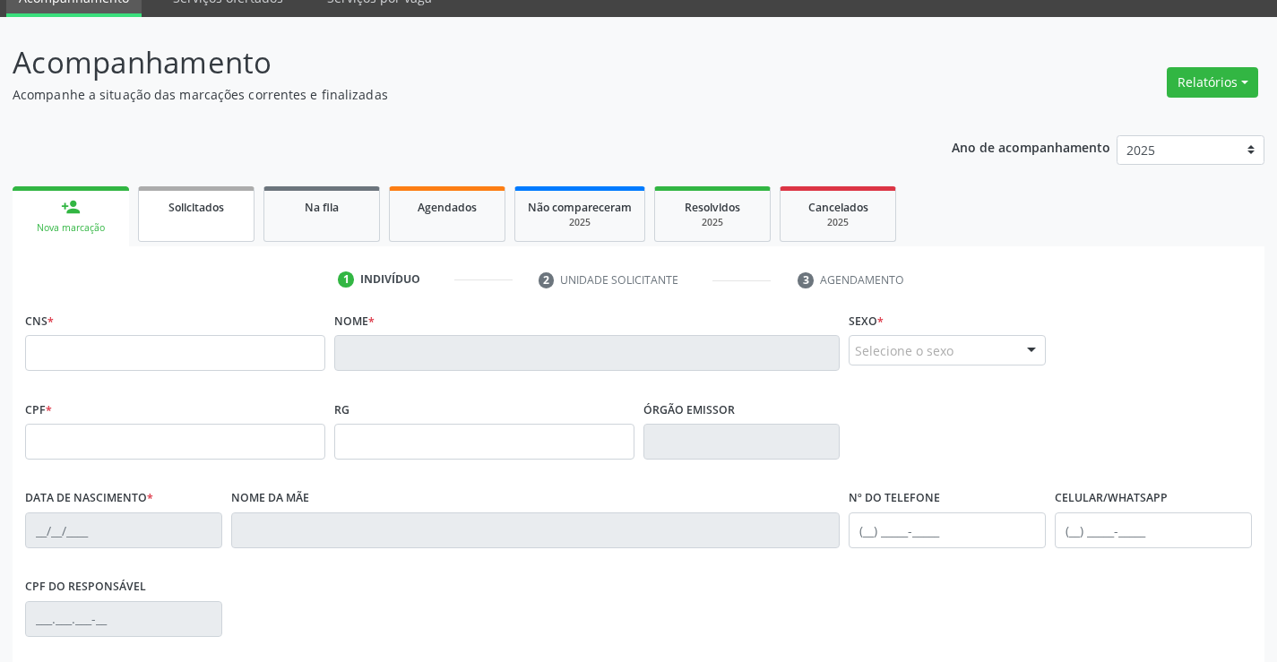
scroll to position [0, 0]
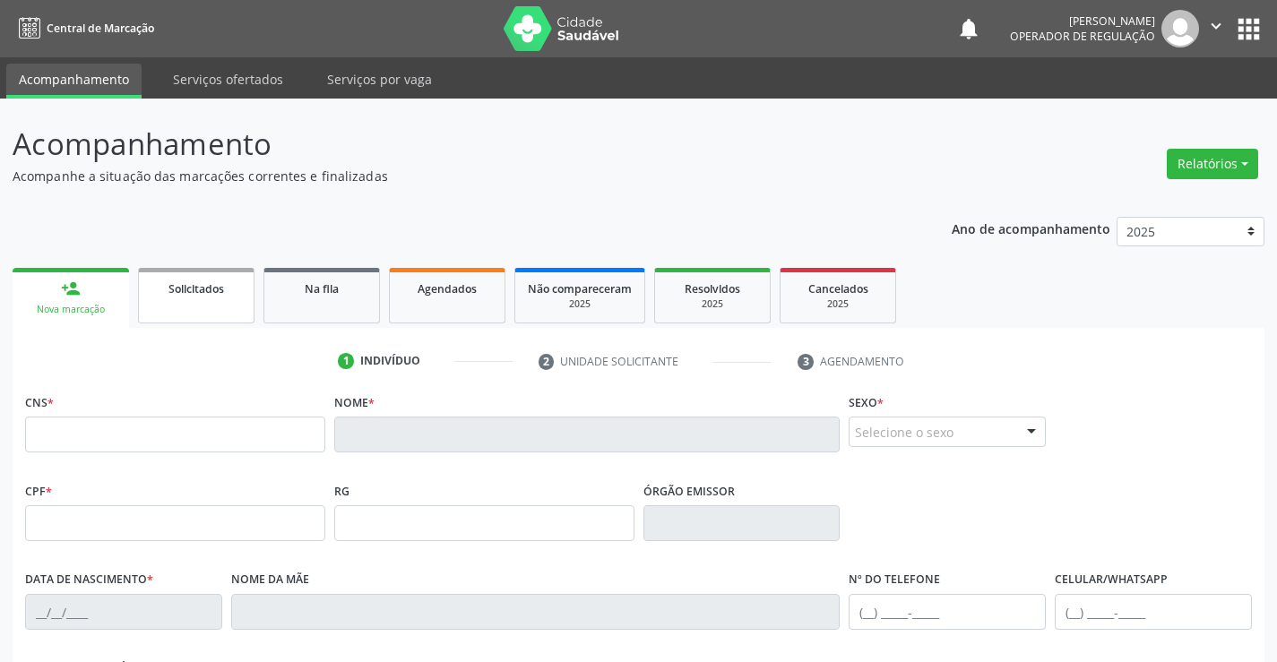
click at [210, 301] on link "Solicitados" at bounding box center [196, 296] width 116 height 56
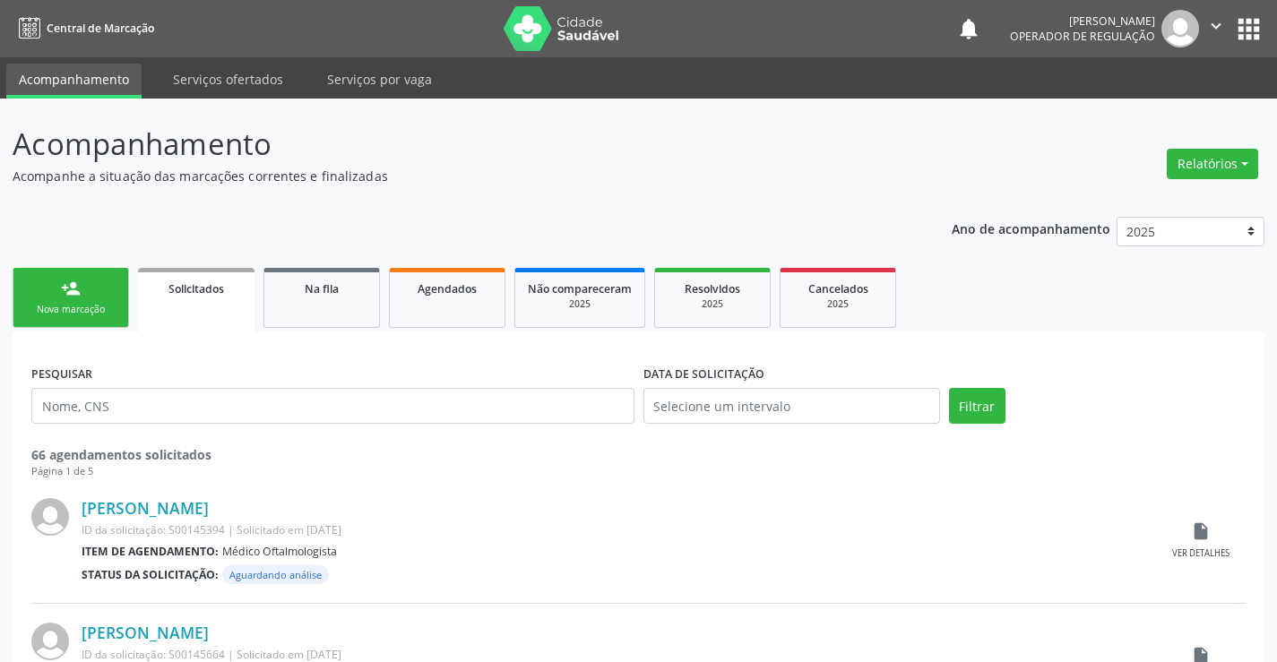
click at [94, 301] on link "person_add Nova marcação" at bounding box center [71, 298] width 116 height 60
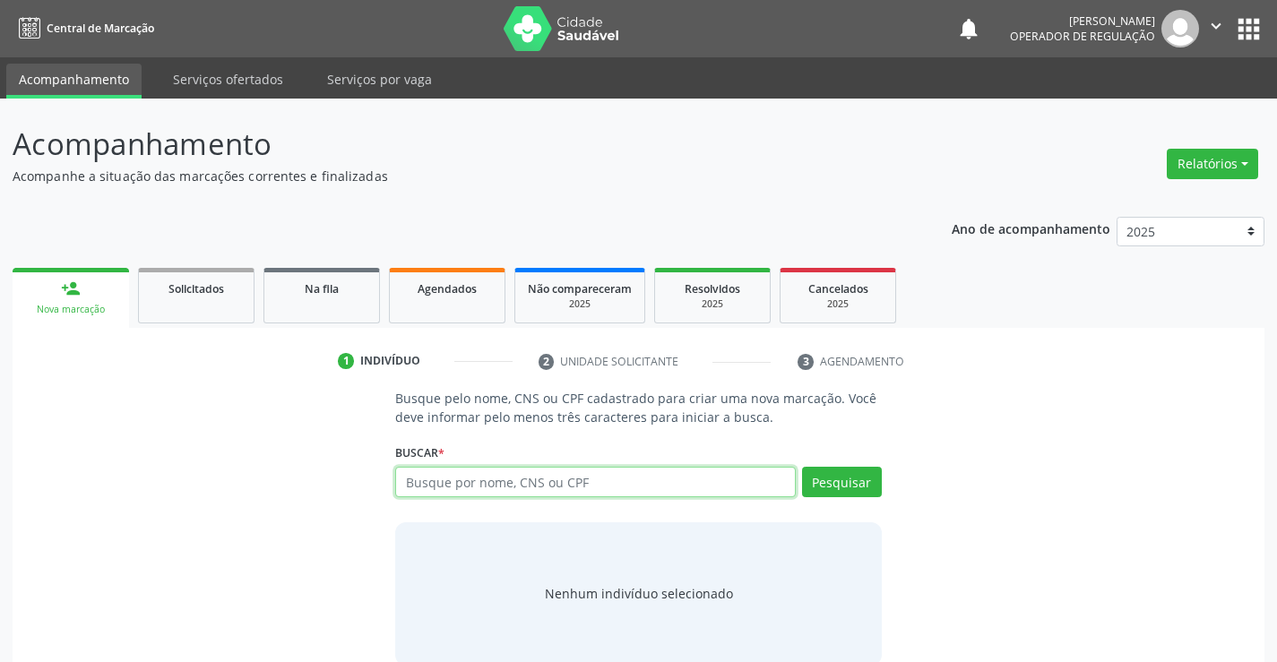
click at [433, 482] on input "text" at bounding box center [595, 482] width 400 height 30
type input "703107835558260"
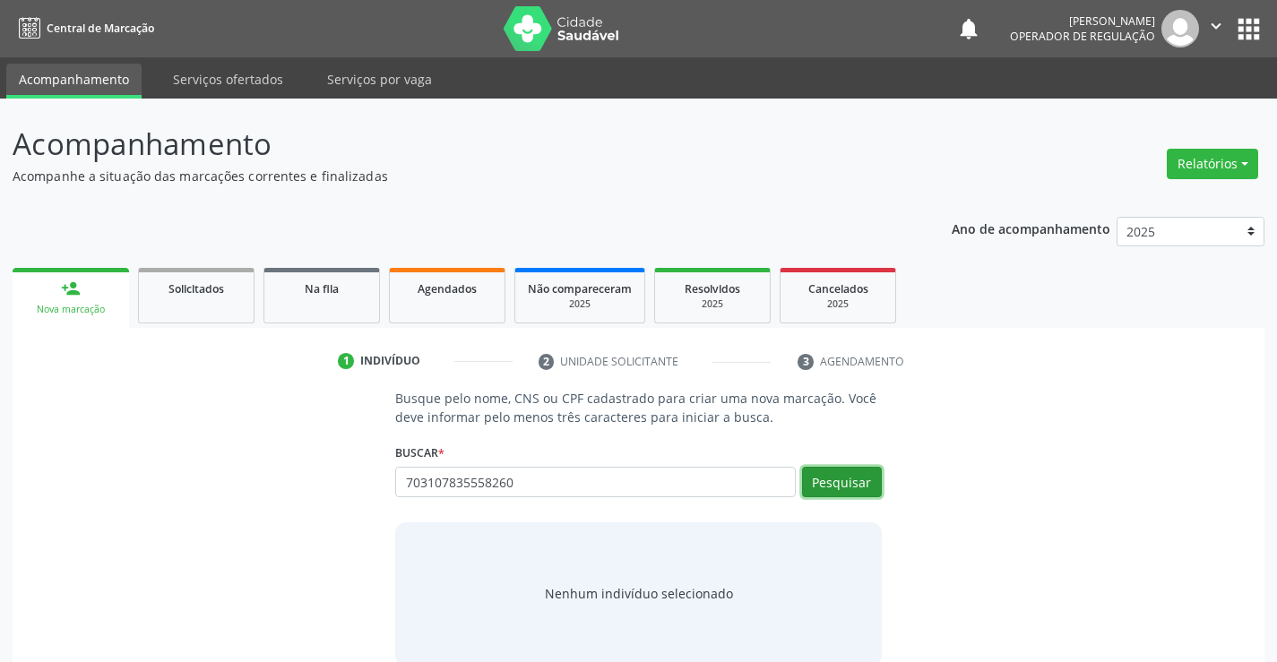
click at [846, 475] on button "Pesquisar" at bounding box center [842, 482] width 80 height 30
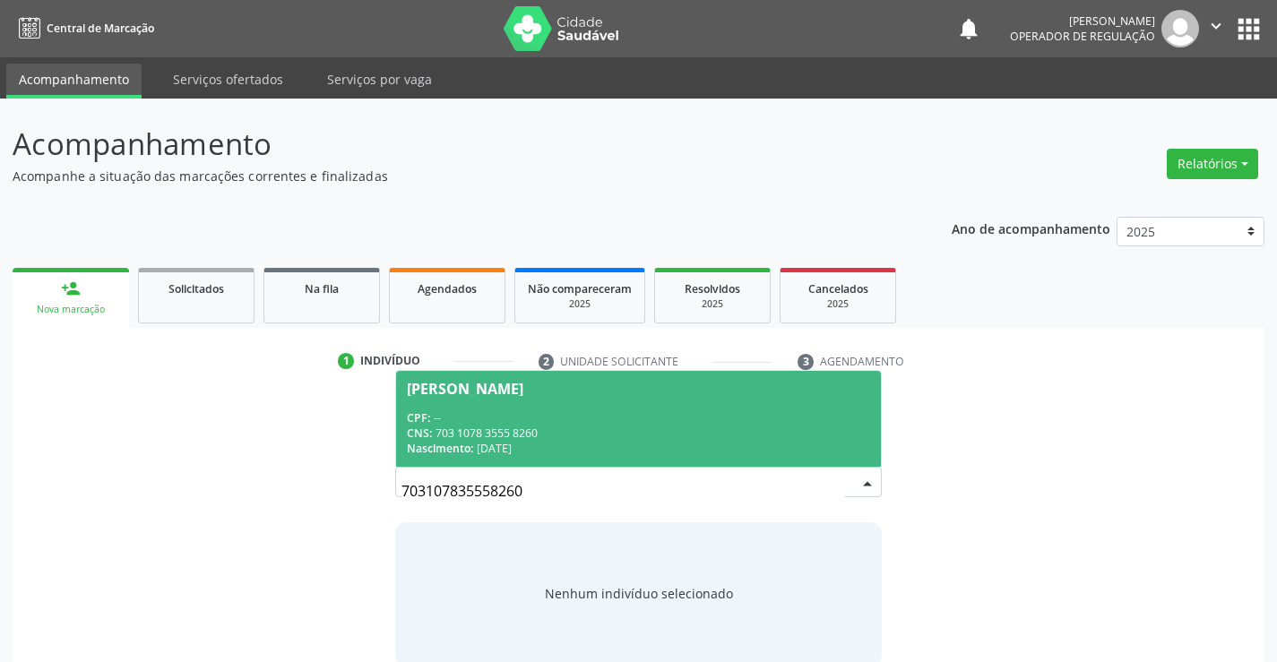
click at [731, 416] on div "CPF: --" at bounding box center [638, 417] width 462 height 15
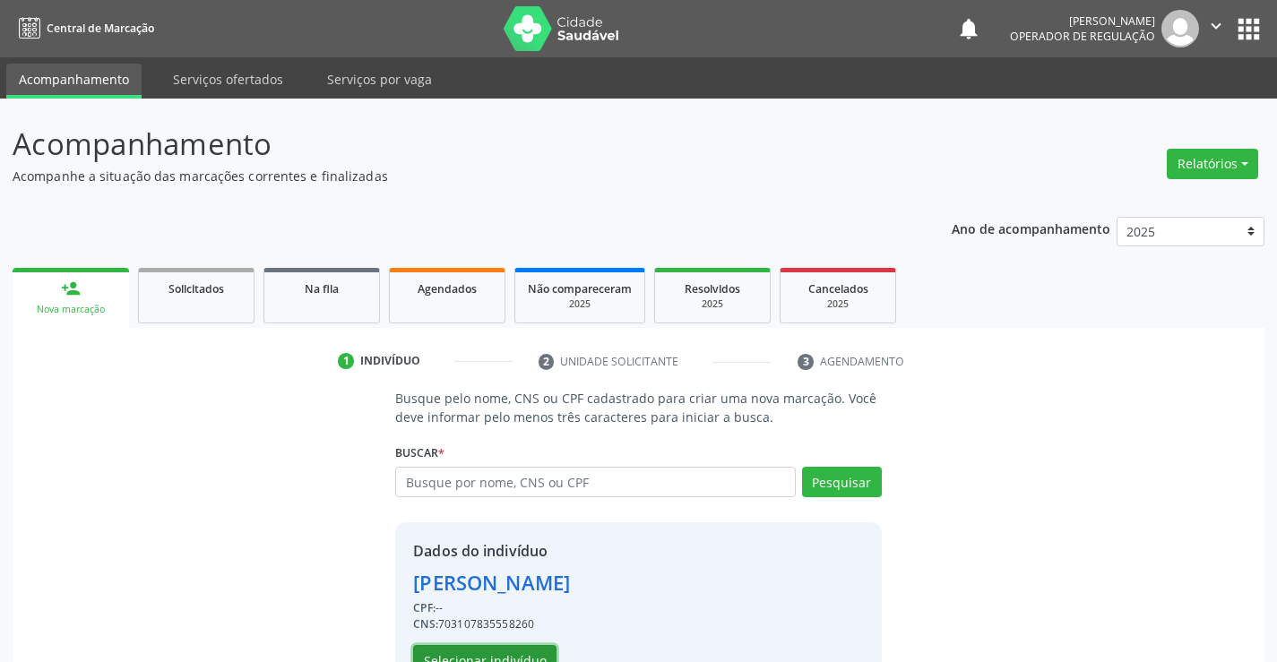
click at [513, 650] on button "Selecionar indivíduo" at bounding box center [484, 660] width 143 height 30
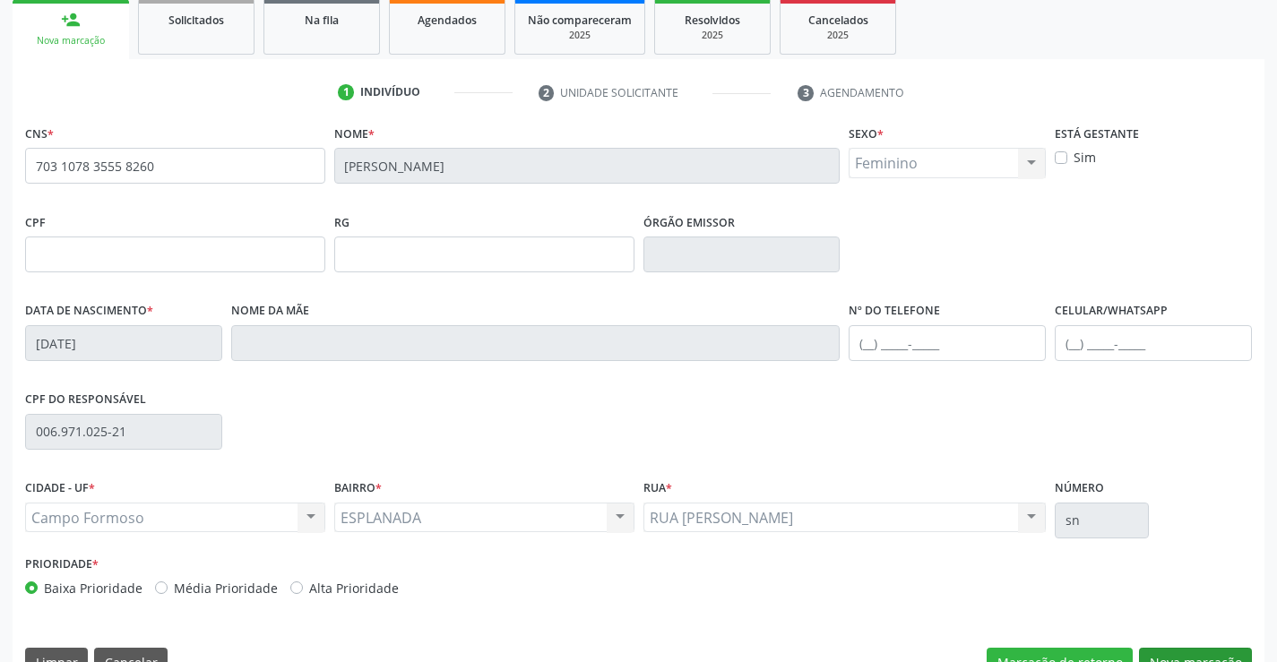
scroll to position [309, 0]
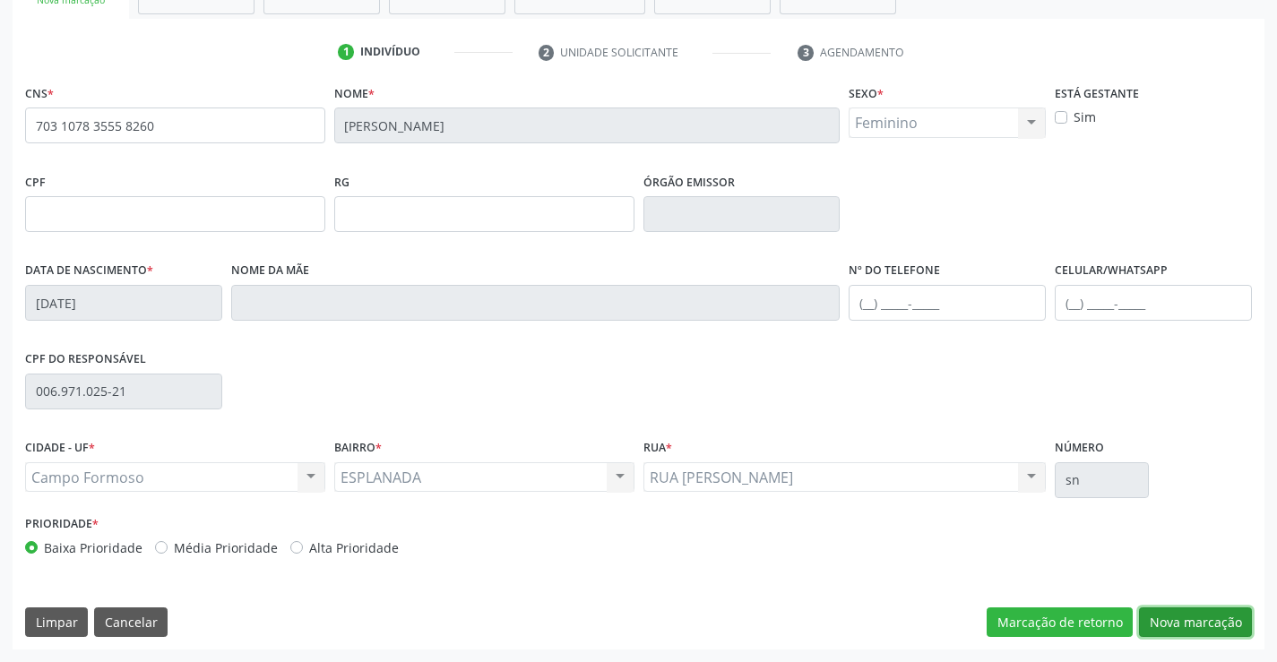
click at [1198, 624] on button "Nova marcação" at bounding box center [1195, 622] width 113 height 30
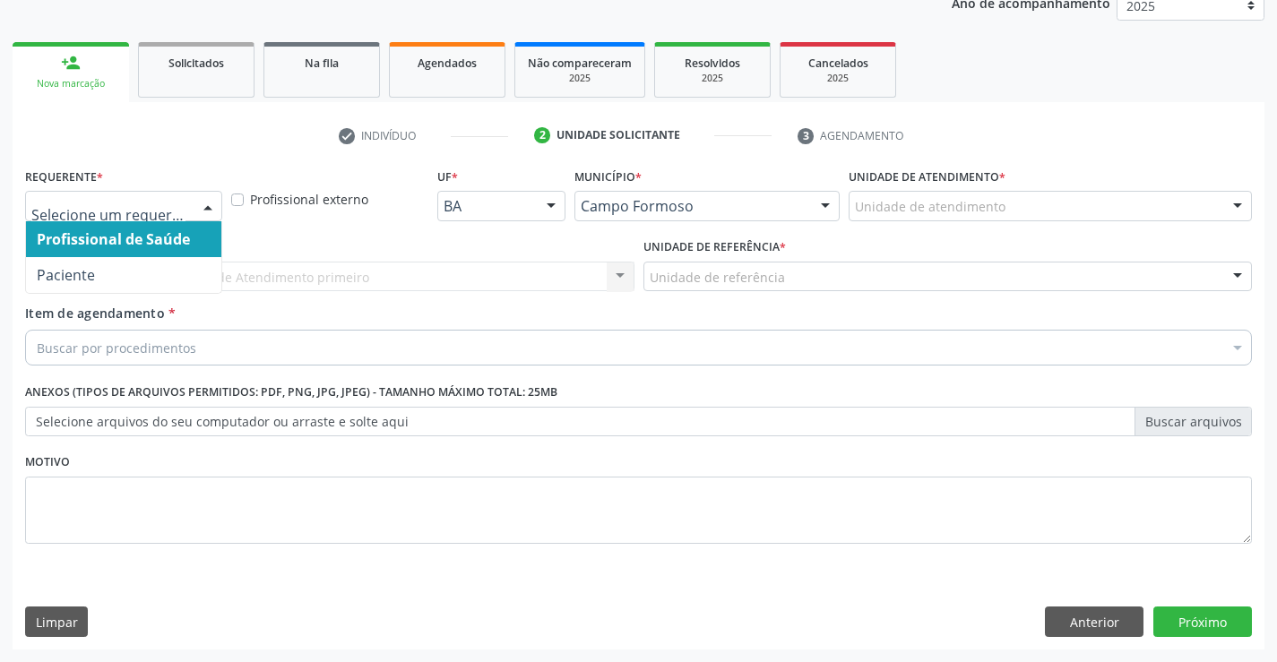
click at [206, 201] on div at bounding box center [207, 207] width 27 height 30
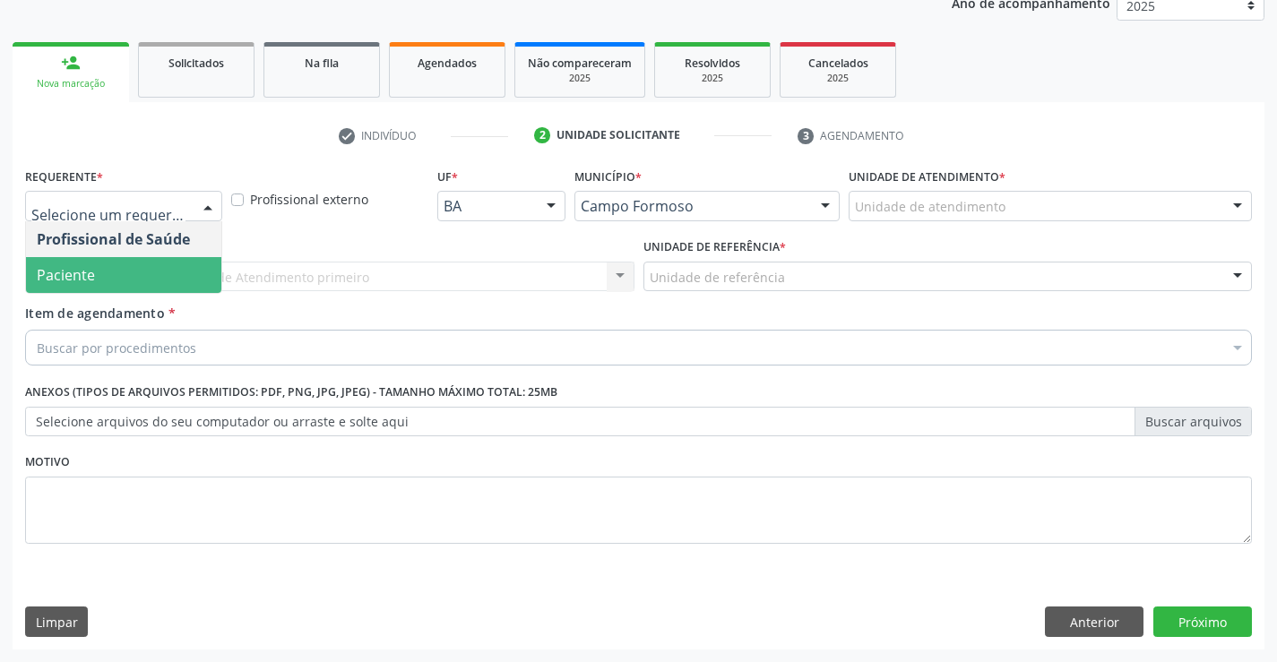
click at [152, 288] on span "Paciente" at bounding box center [123, 275] width 195 height 36
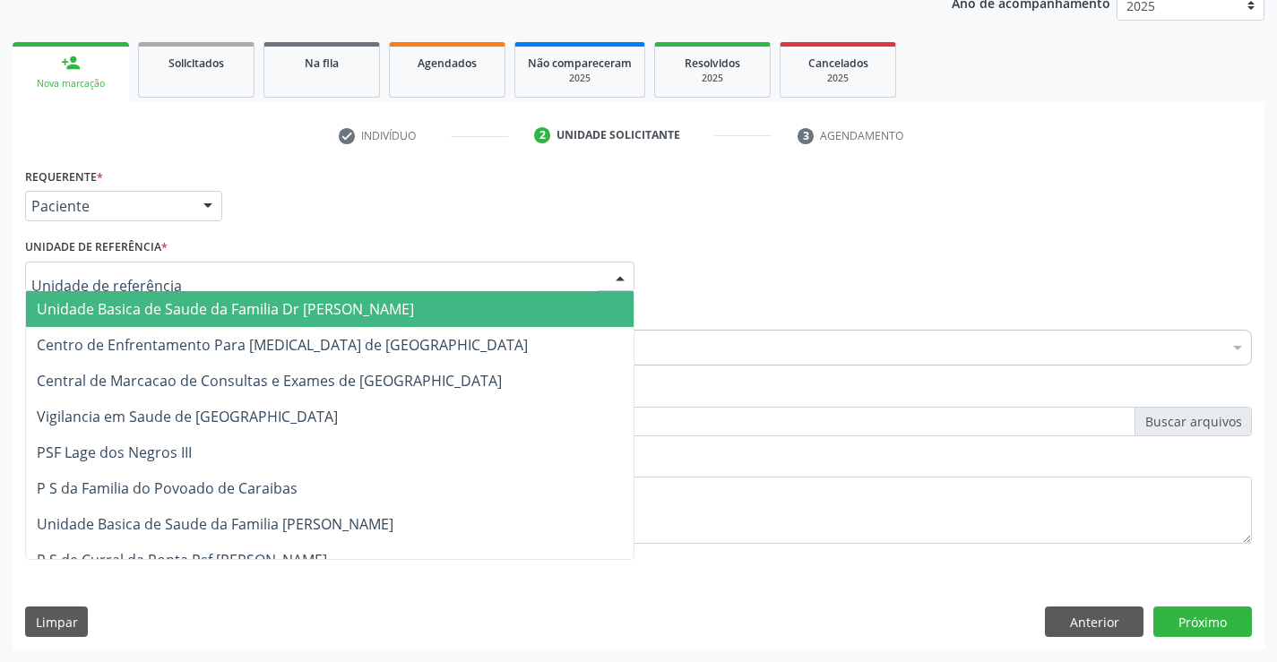
click at [195, 283] on div at bounding box center [329, 277] width 609 height 30
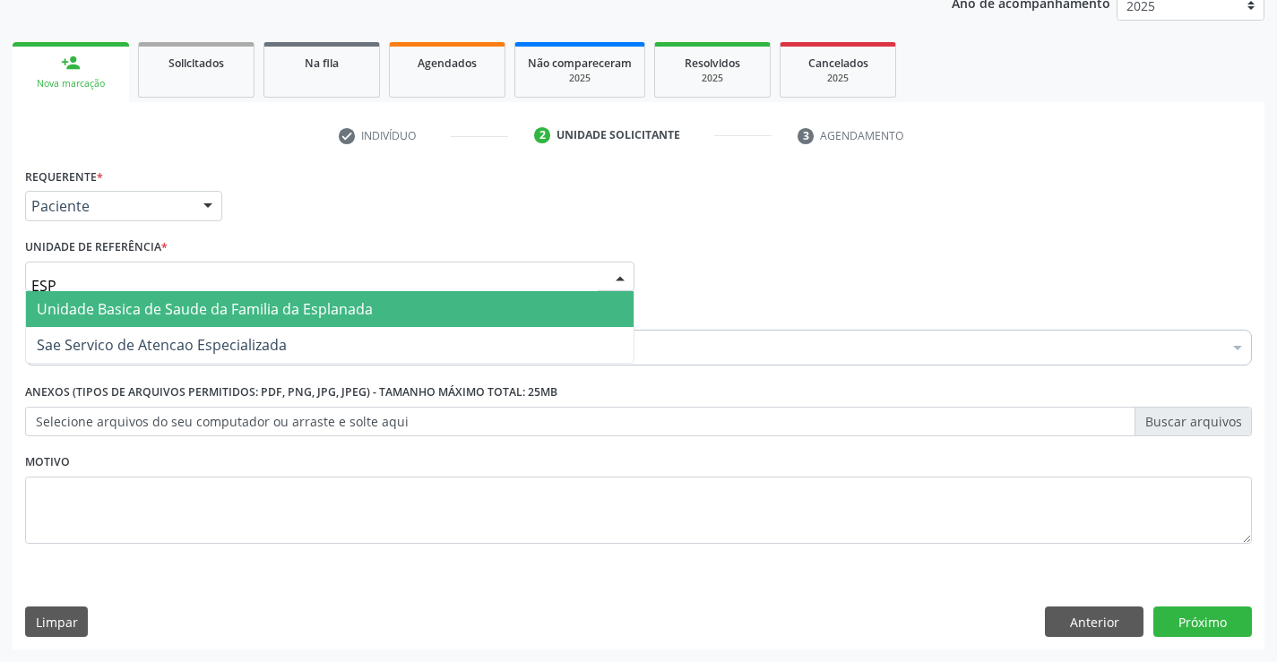
type input "ESPL"
click at [197, 307] on span "Unidade Basica de Saude da Familia da Esplanada" at bounding box center [205, 309] width 336 height 20
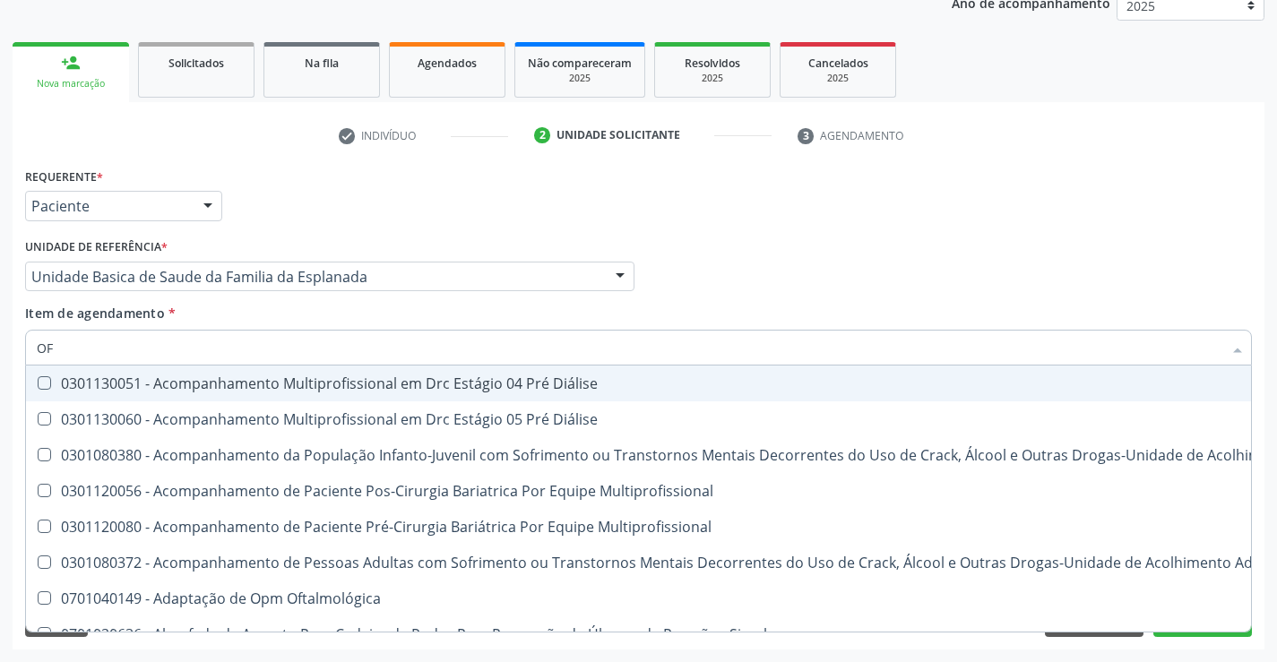
type input "OFT"
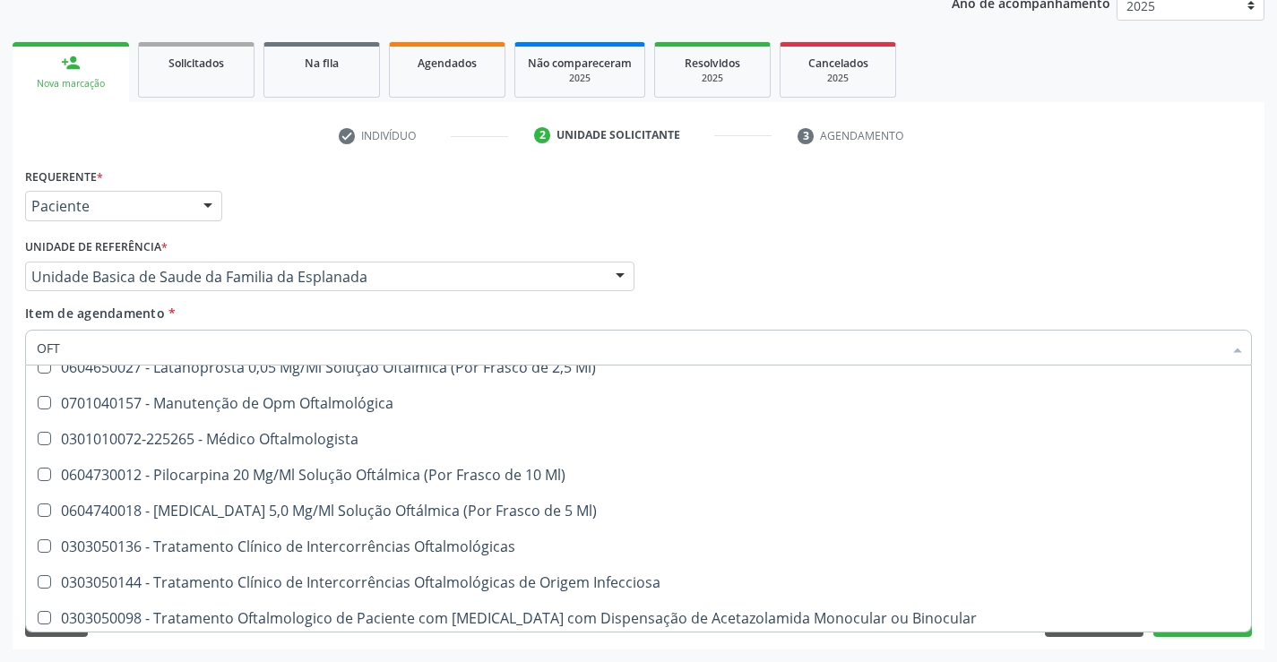
scroll to position [269, 0]
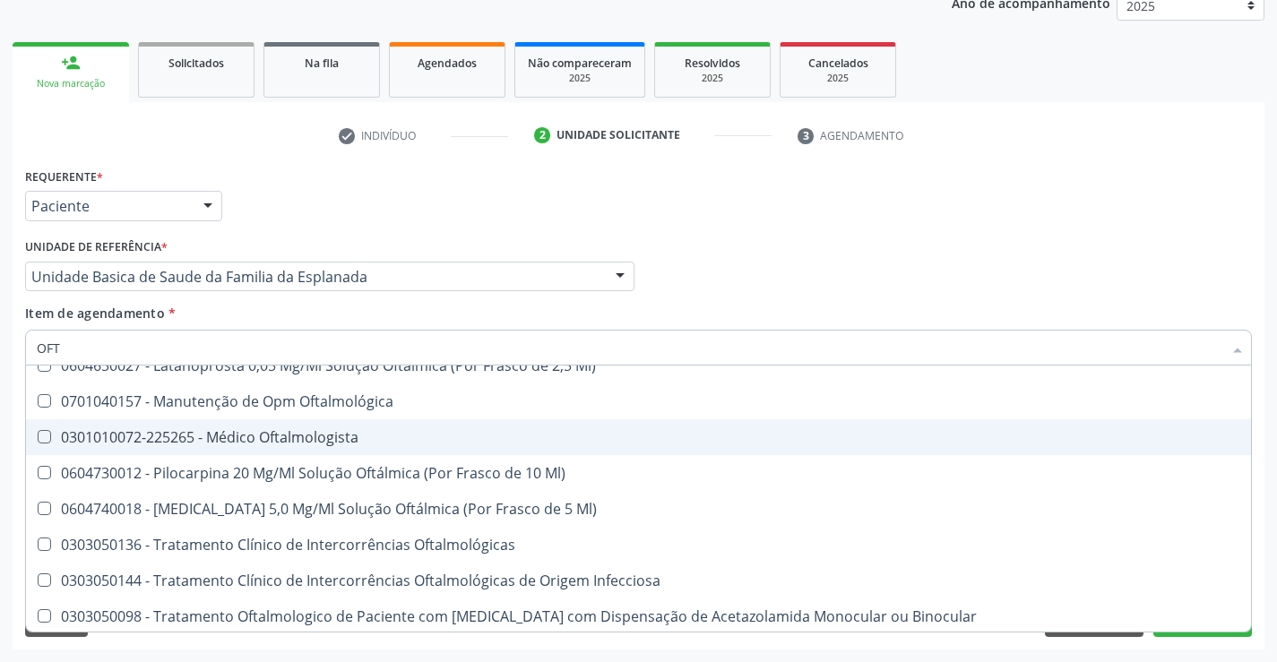
click at [277, 430] on div "0301010072-225265 - Médico Oftalmologista" at bounding box center [638, 437] width 1203 height 14
checkbox Oftalmologista "true"
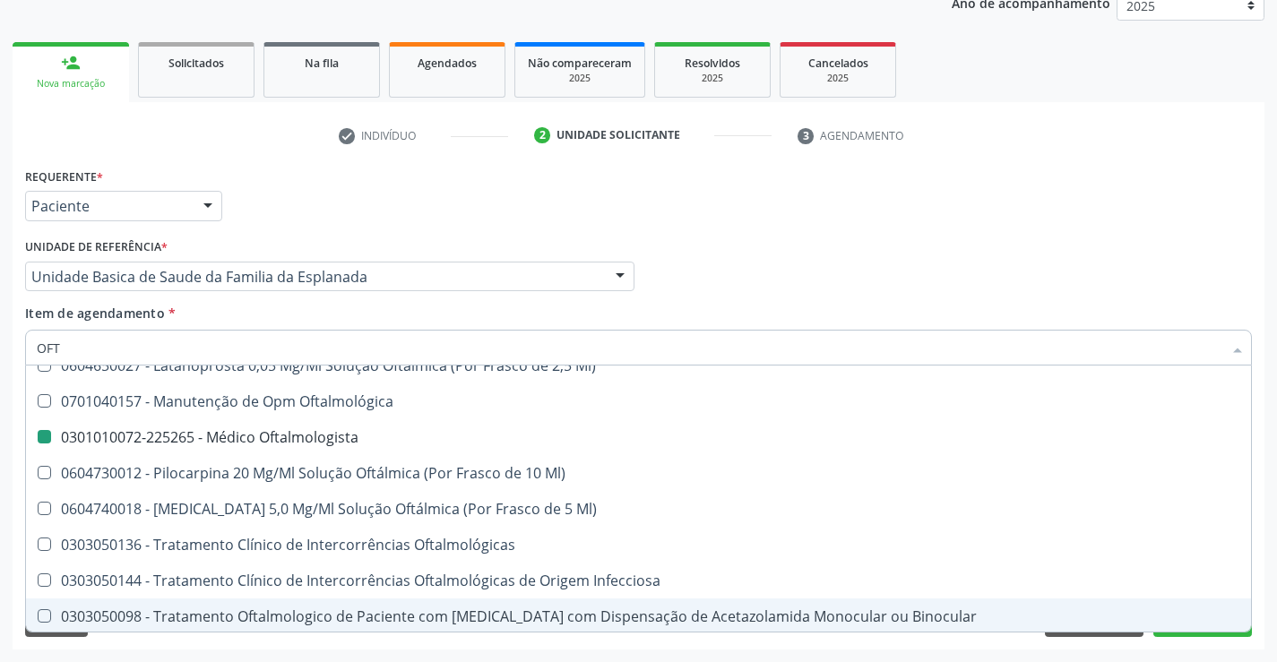
click at [294, 641] on div "Requerente * Paciente Profissional de Saúde Paciente Nenhum resultado encontrad…" at bounding box center [639, 406] width 1252 height 487
checkbox Campo\) "true"
checkbox Oftalmologista "false"
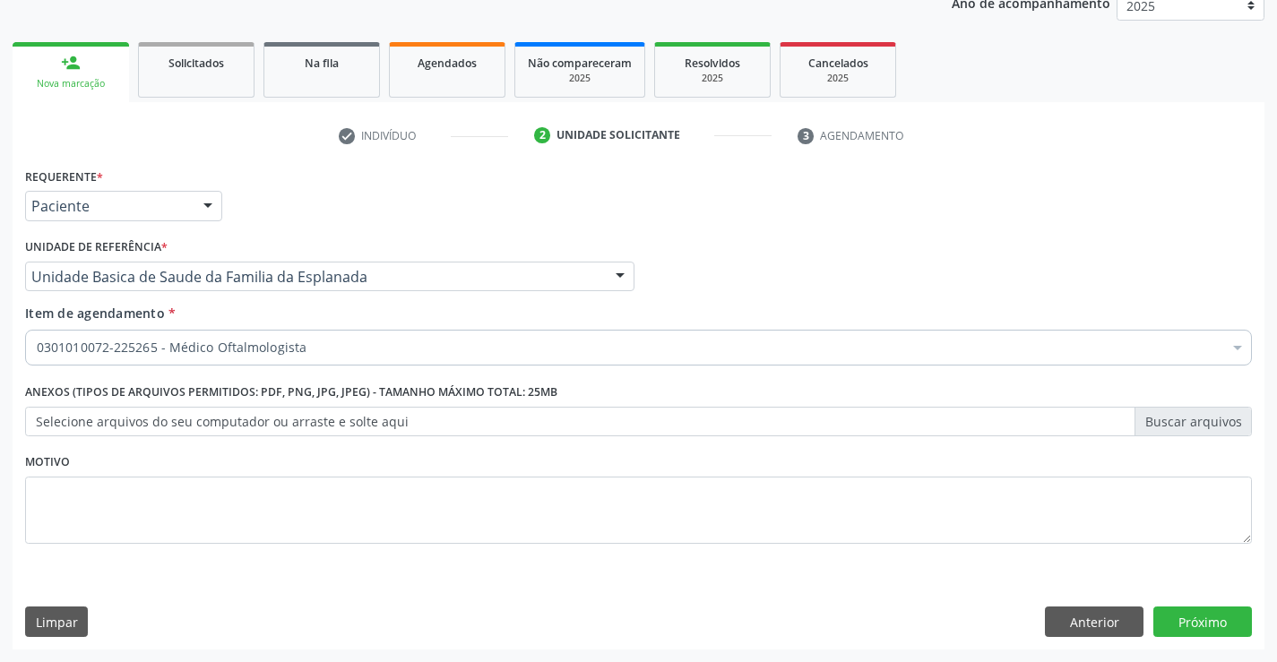
scroll to position [0, 0]
click at [1176, 619] on button "Próximo" at bounding box center [1202, 622] width 99 height 30
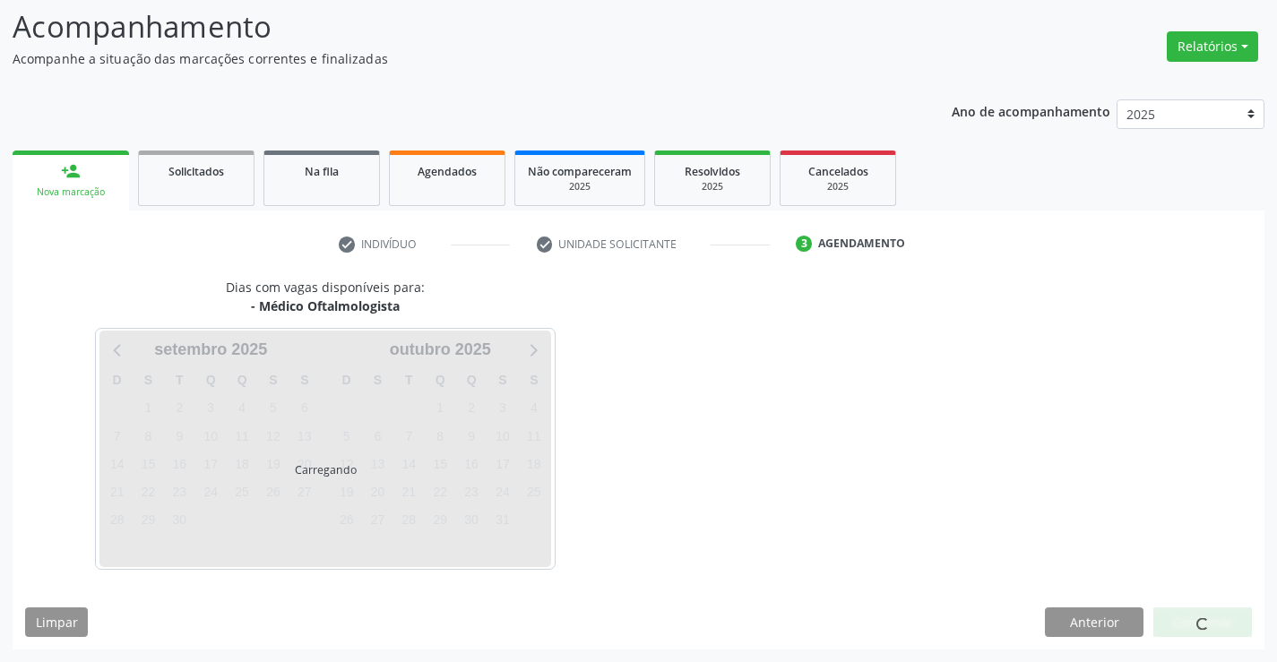
scroll to position [170, 0]
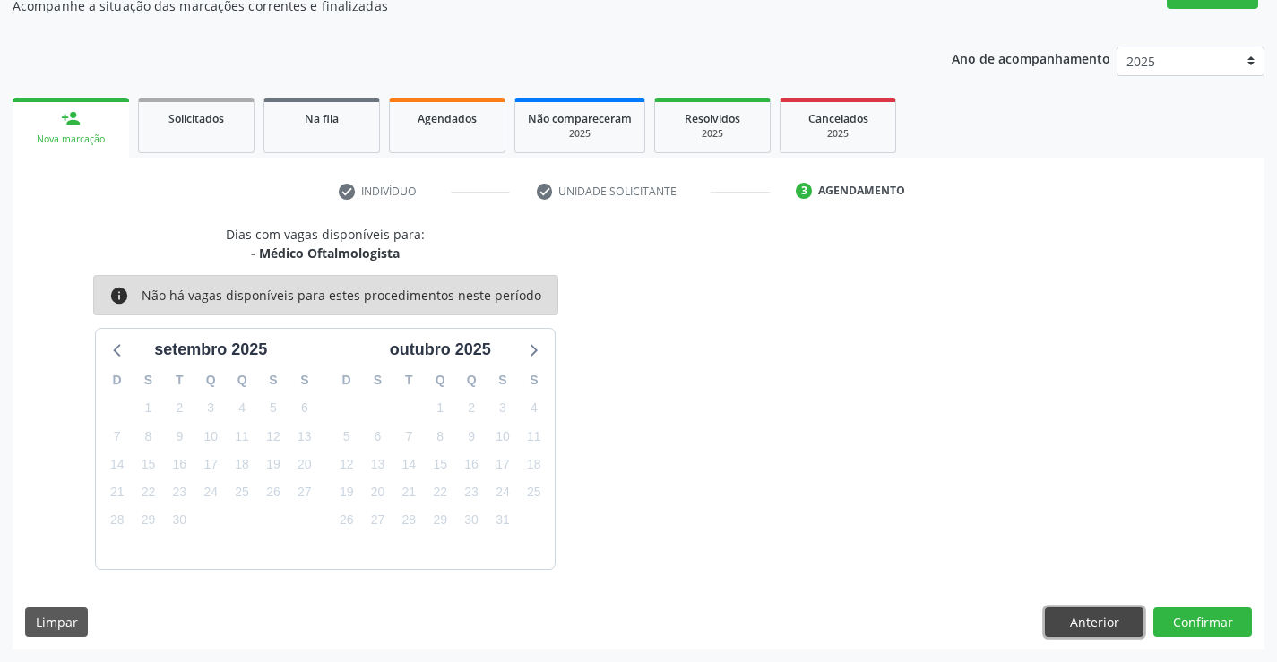
click at [1055, 616] on button "Anterior" at bounding box center [1094, 622] width 99 height 30
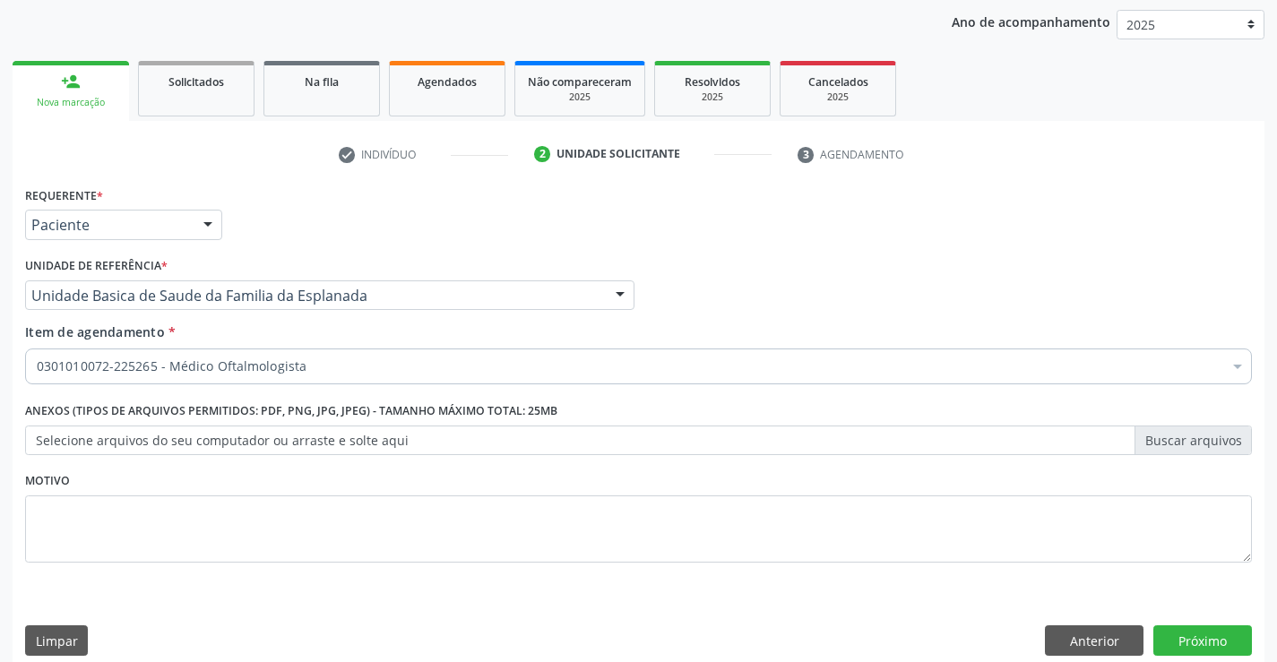
scroll to position [226, 0]
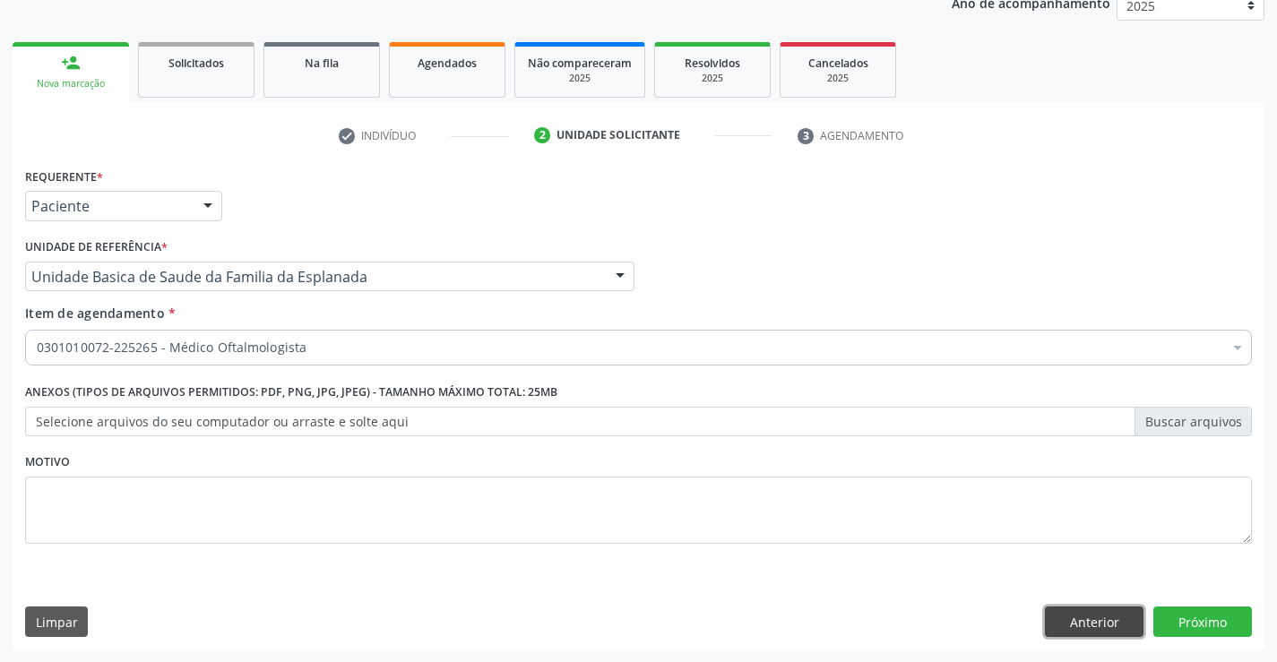
click at [1077, 620] on button "Anterior" at bounding box center [1094, 622] width 99 height 30
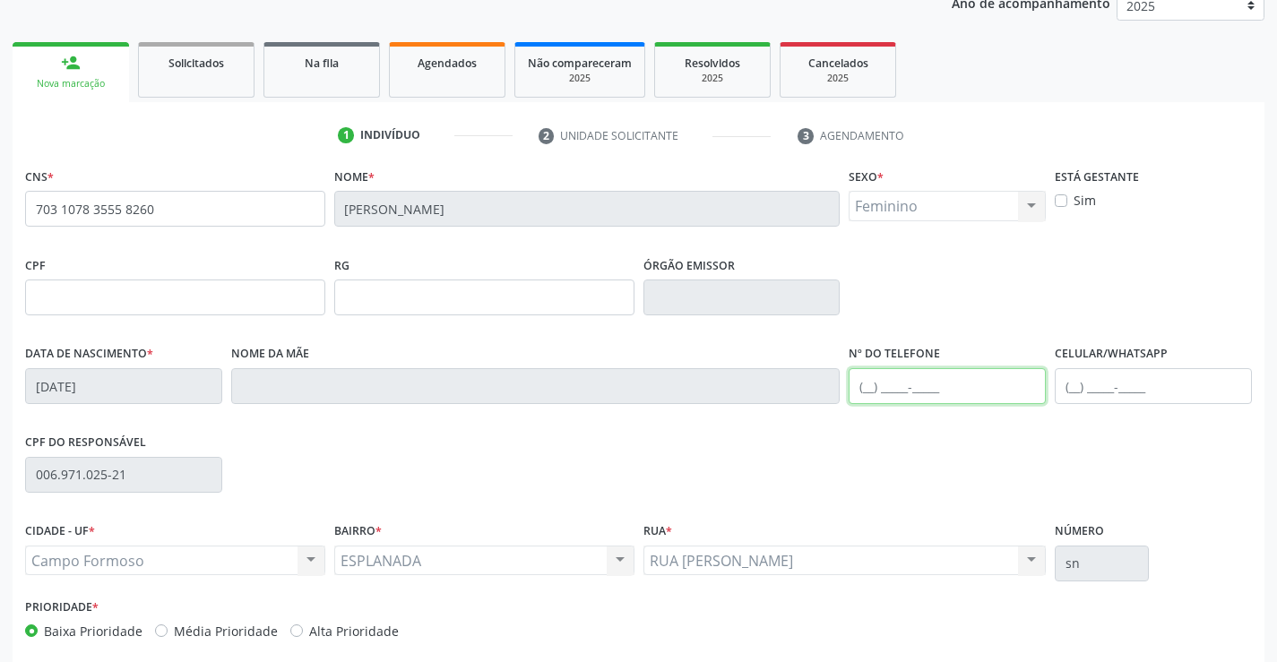
click at [872, 394] on input "text" at bounding box center [947, 386] width 197 height 36
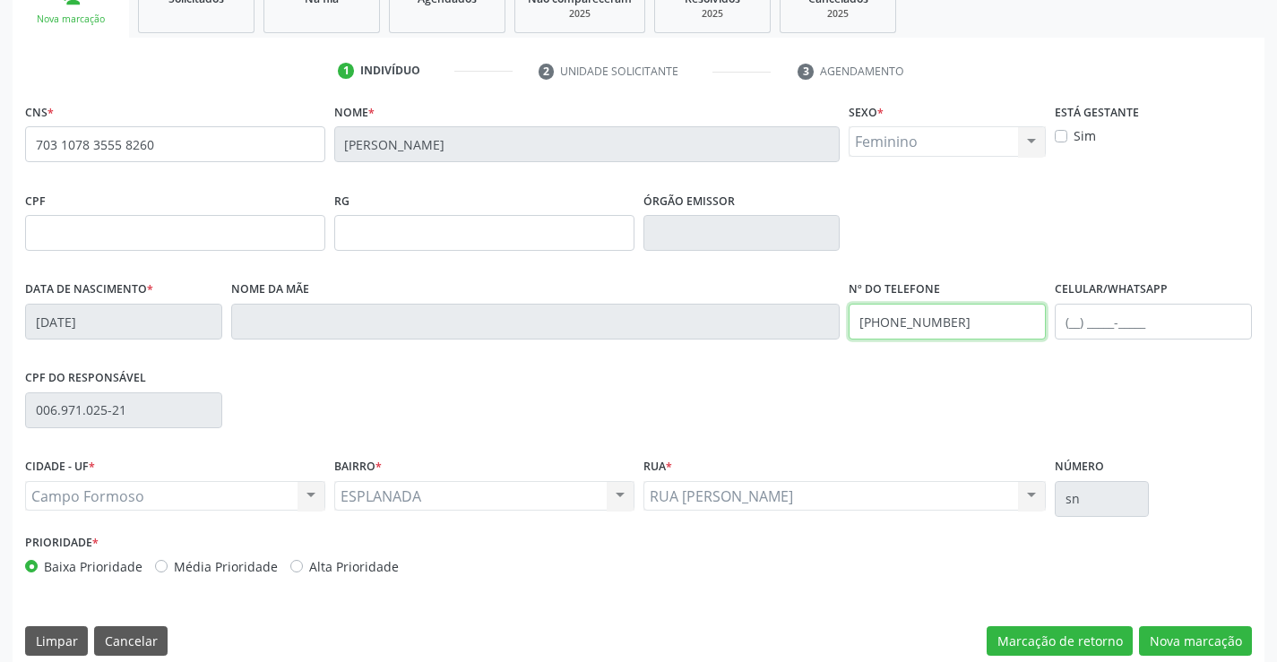
scroll to position [309, 0]
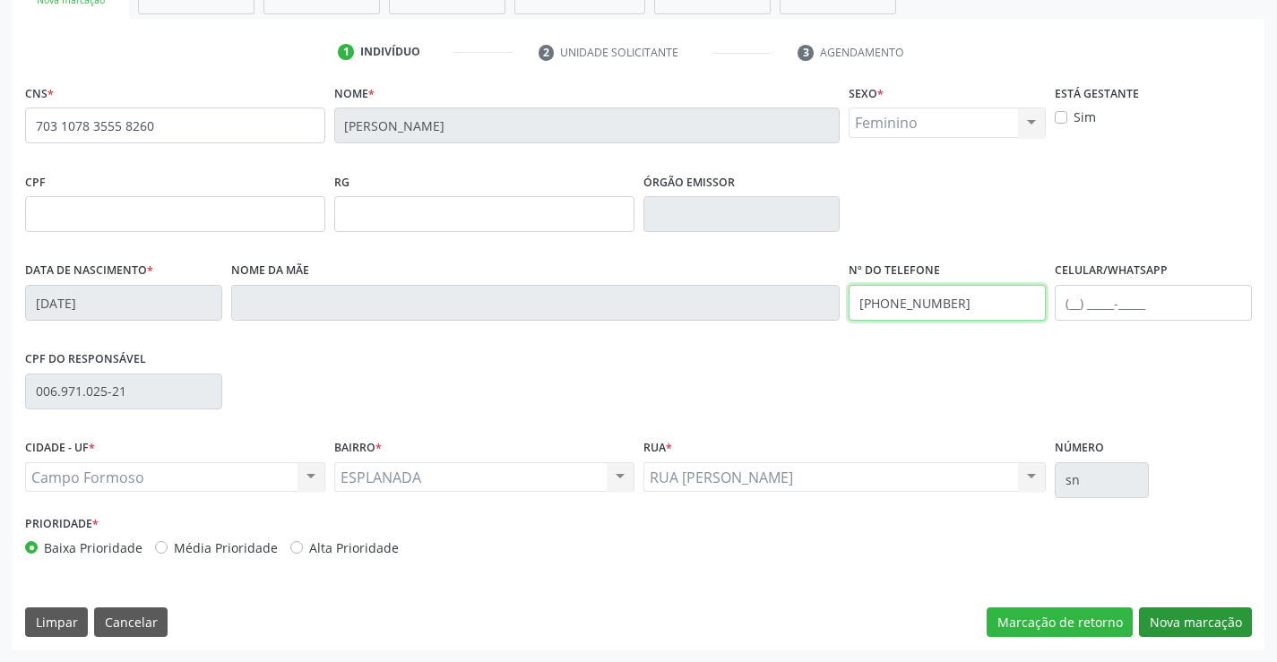
type input "(74) 99987-8060"
click at [1207, 624] on button "Nova marcação" at bounding box center [1195, 622] width 113 height 30
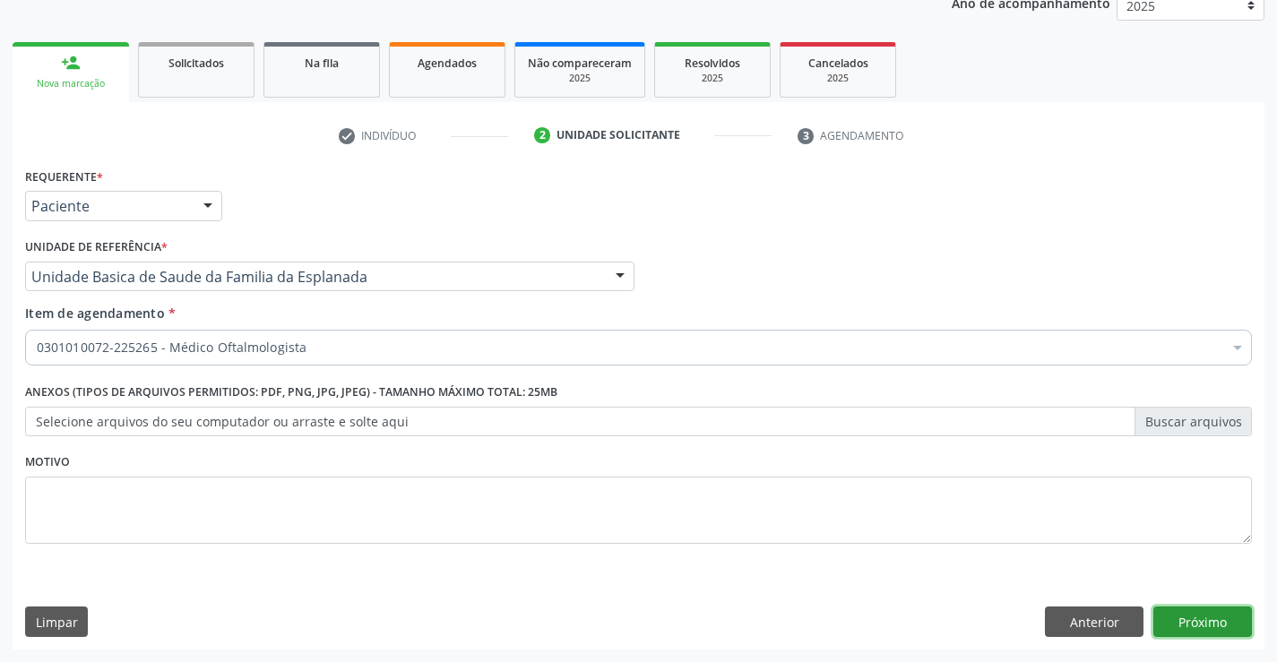
click at [1207, 624] on button "Próximo" at bounding box center [1202, 622] width 99 height 30
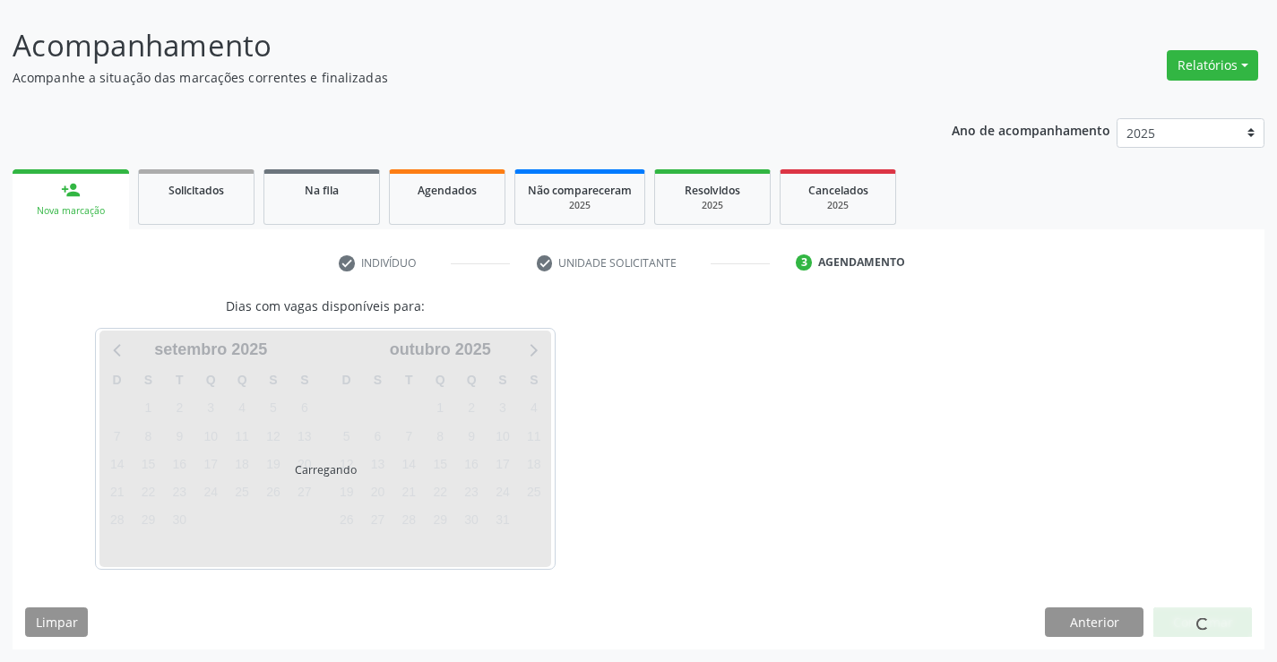
scroll to position [151, 0]
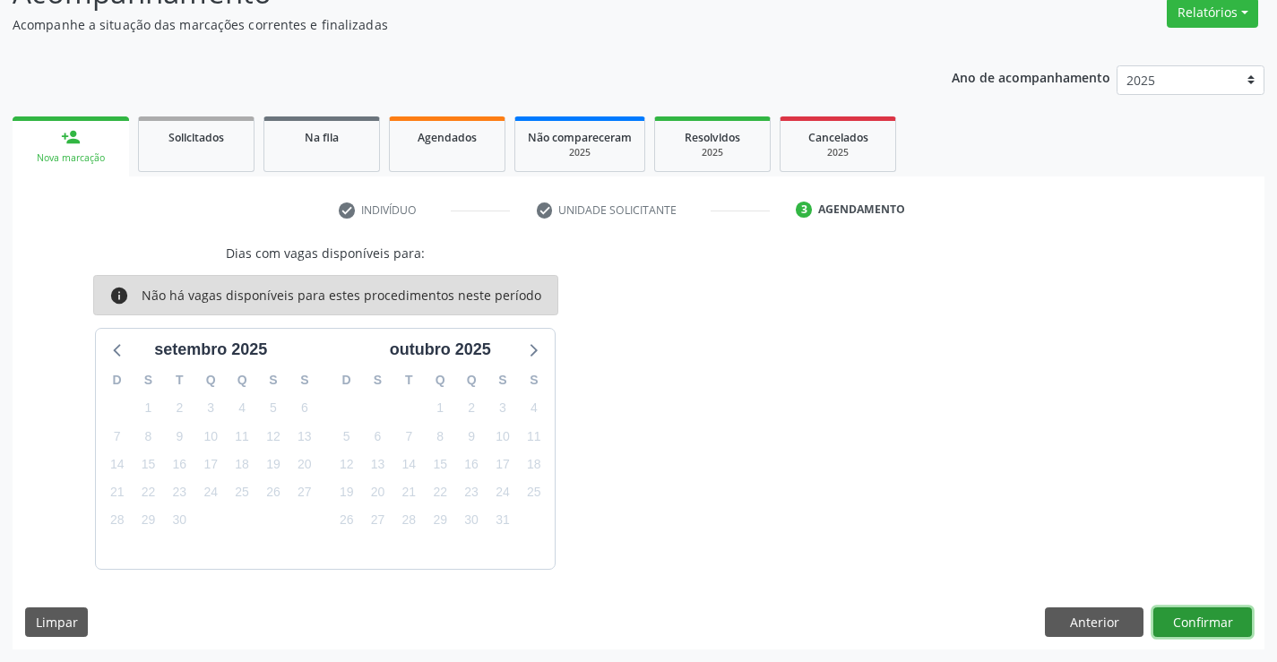
click at [1207, 624] on button "Confirmar" at bounding box center [1202, 622] width 99 height 30
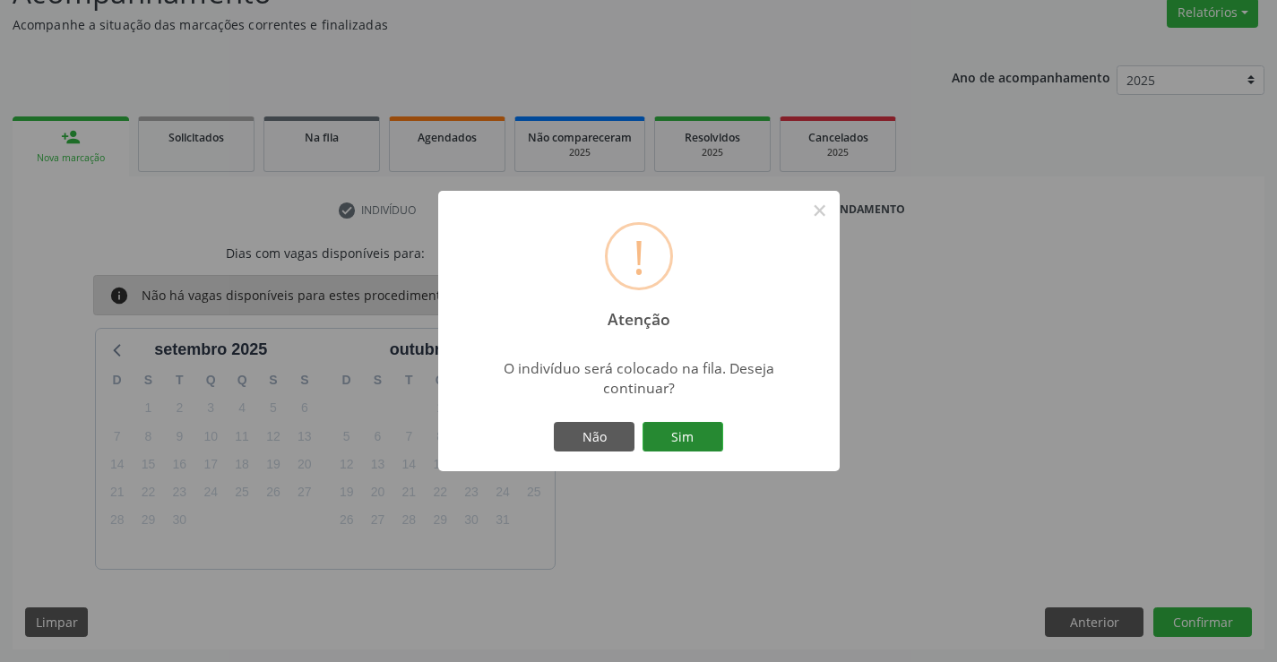
click at [665, 430] on button "Sim" at bounding box center [682, 437] width 81 height 30
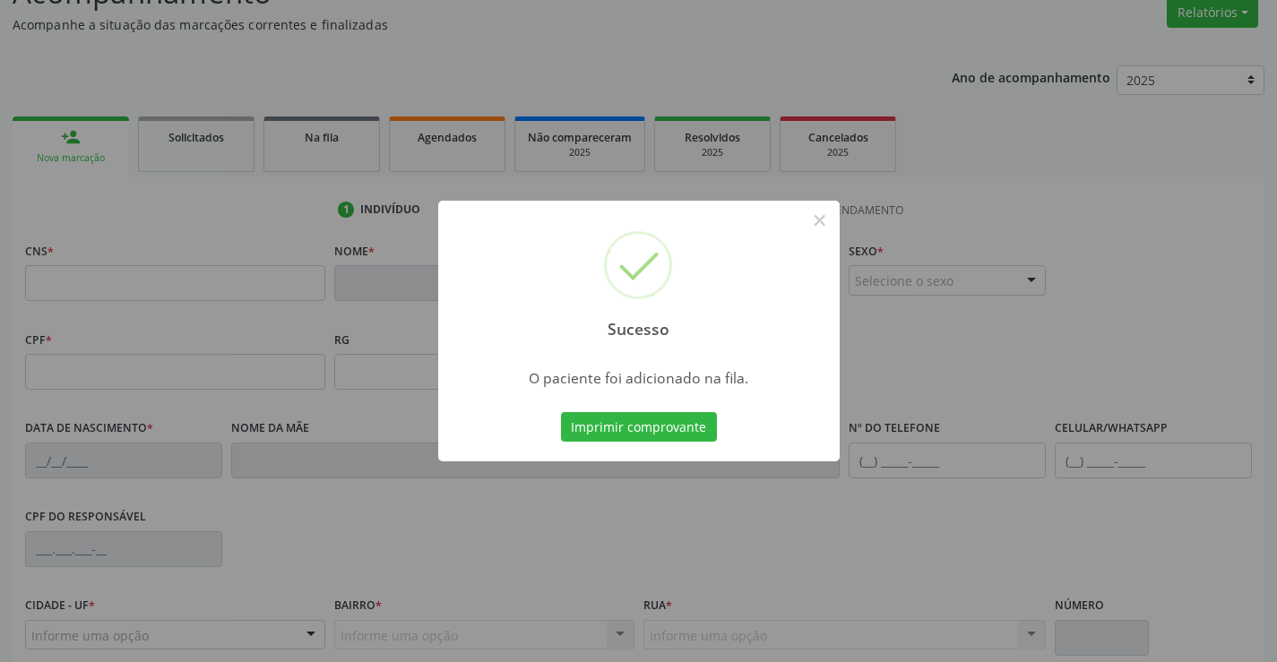
click at [561, 412] on button "Imprimir comprovante" at bounding box center [639, 427] width 156 height 30
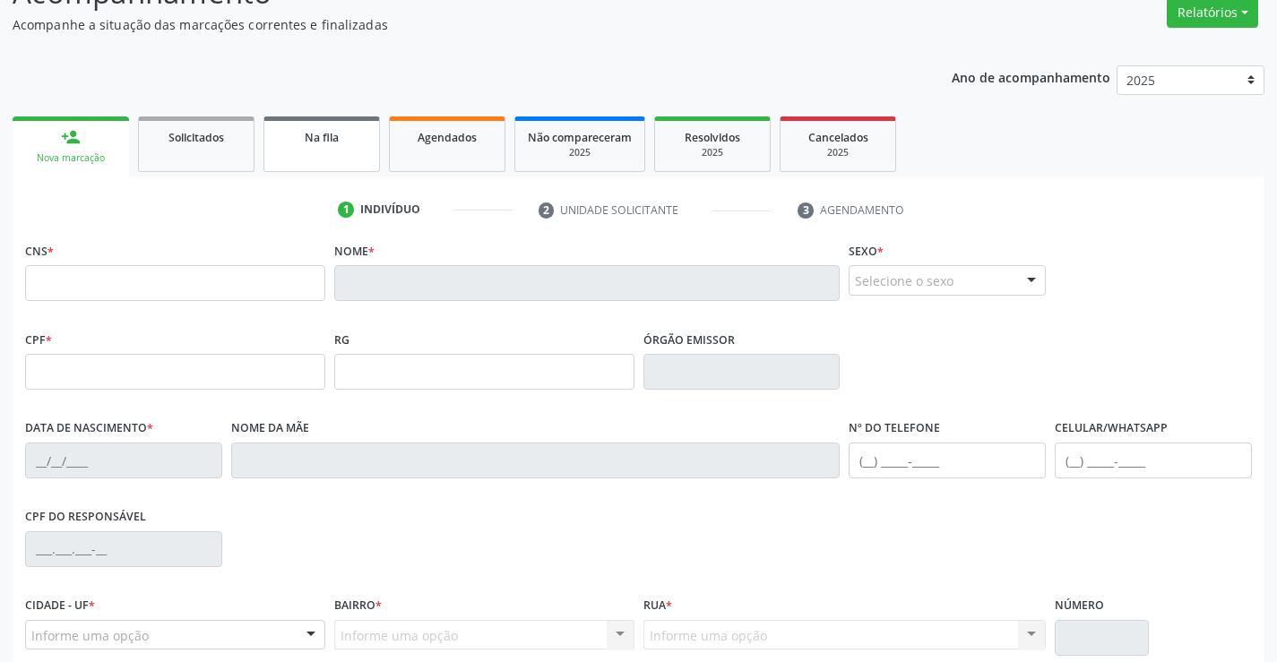
click at [312, 152] on link "Na fila" at bounding box center [321, 144] width 116 height 56
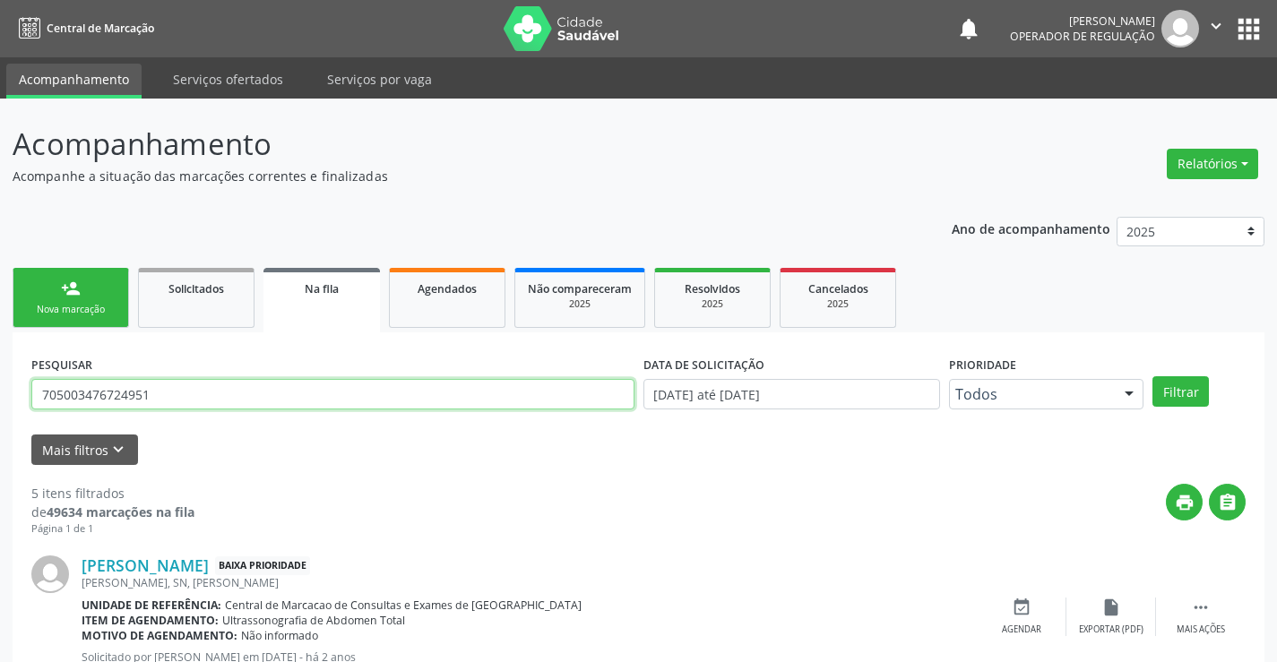
click at [238, 396] on input "705003476724951" at bounding box center [332, 394] width 603 height 30
type input "704"
click at [1168, 393] on button "Filtrar" at bounding box center [1180, 391] width 56 height 30
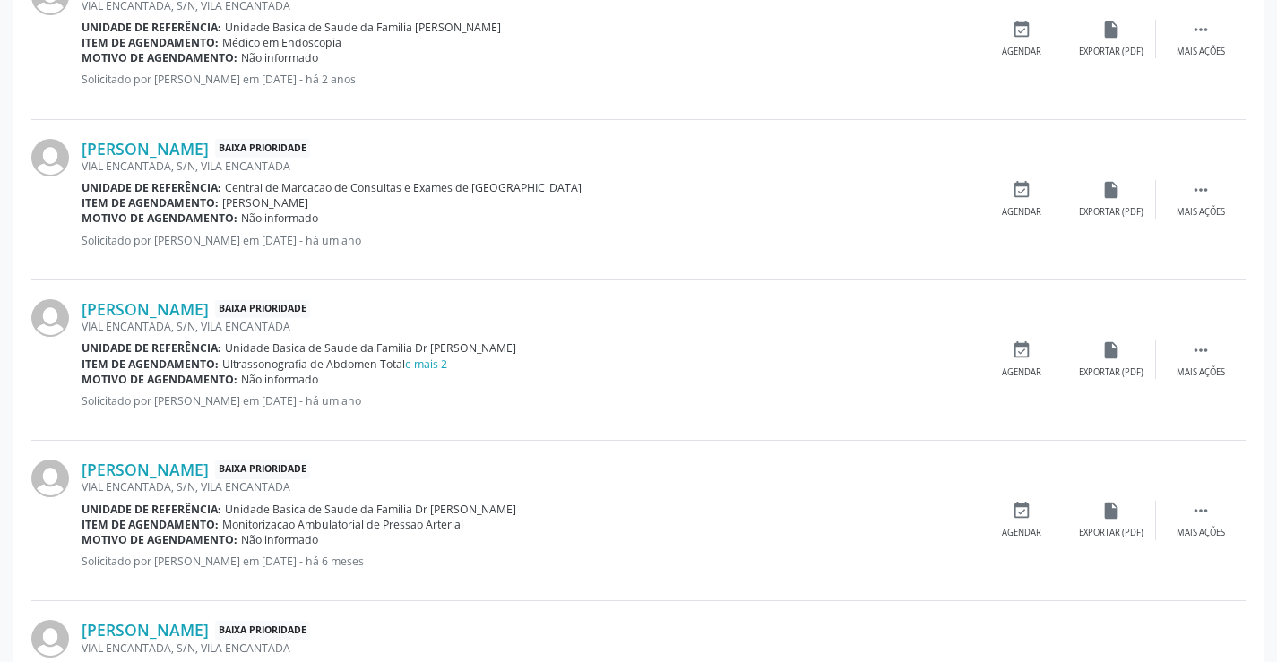
scroll to position [704, 0]
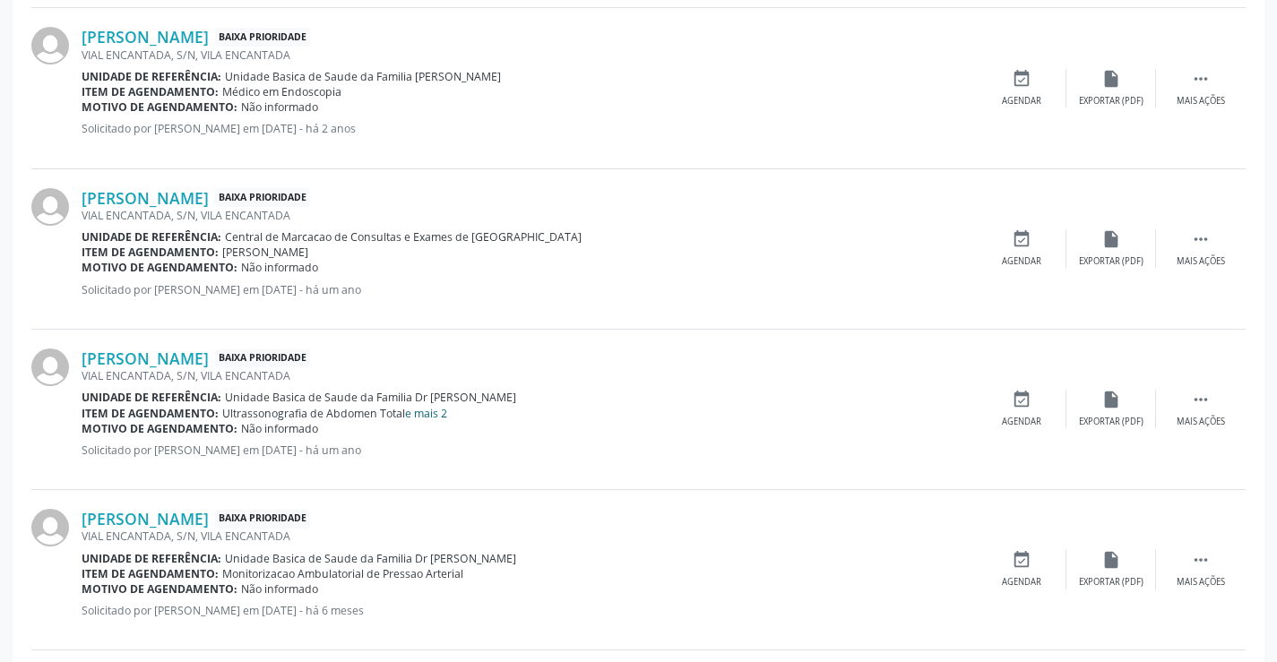
click at [435, 416] on link "e mais 2" at bounding box center [426, 413] width 42 height 15
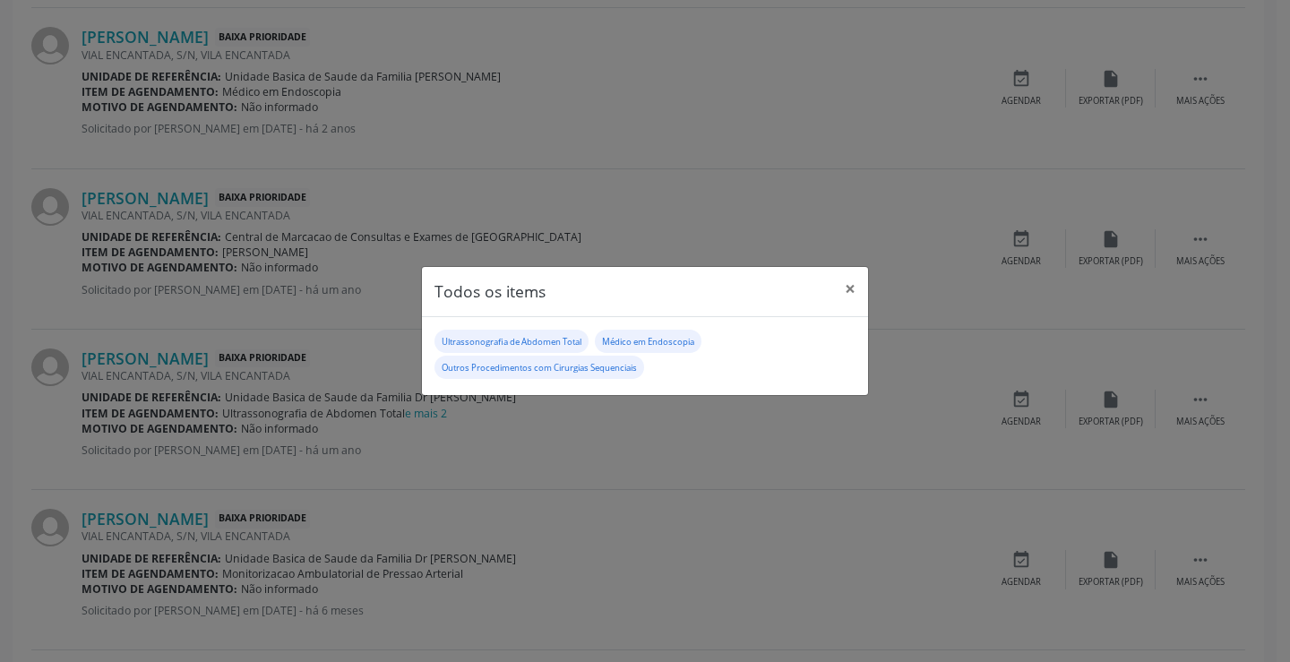
click at [539, 458] on div "Todos os items × Ultrassonografia de Abdomen Total Médico em Endoscopia Outros …" at bounding box center [645, 331] width 1290 height 662
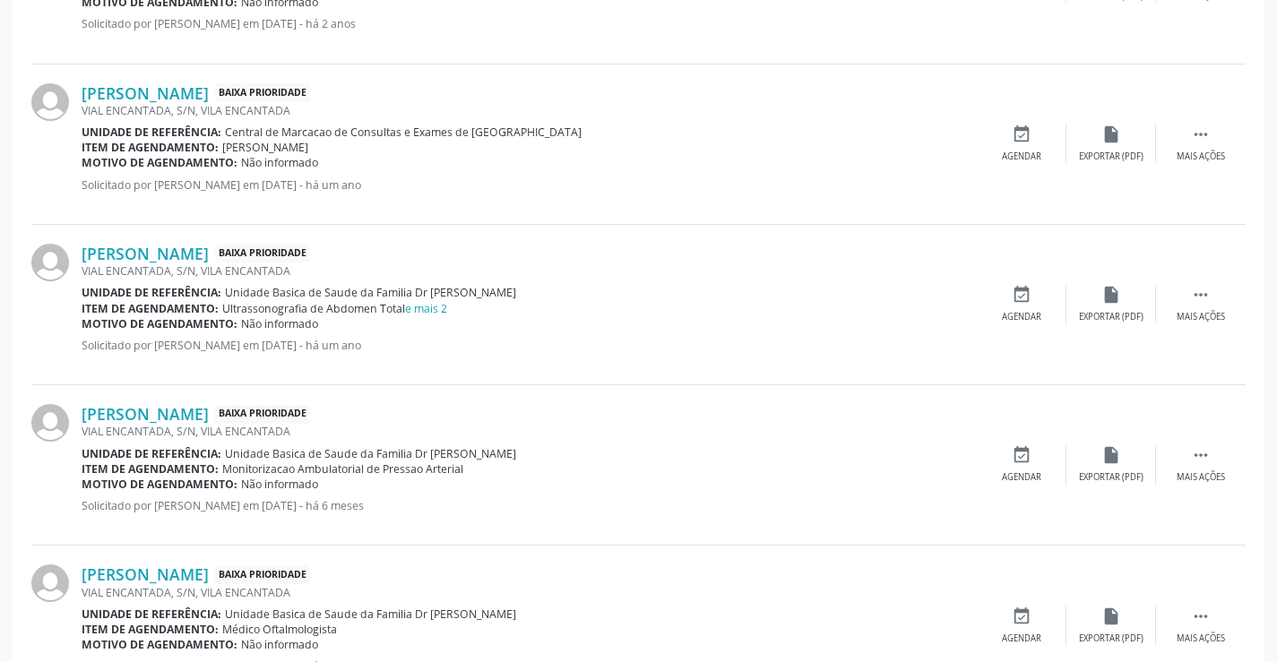
scroll to position [883, 0]
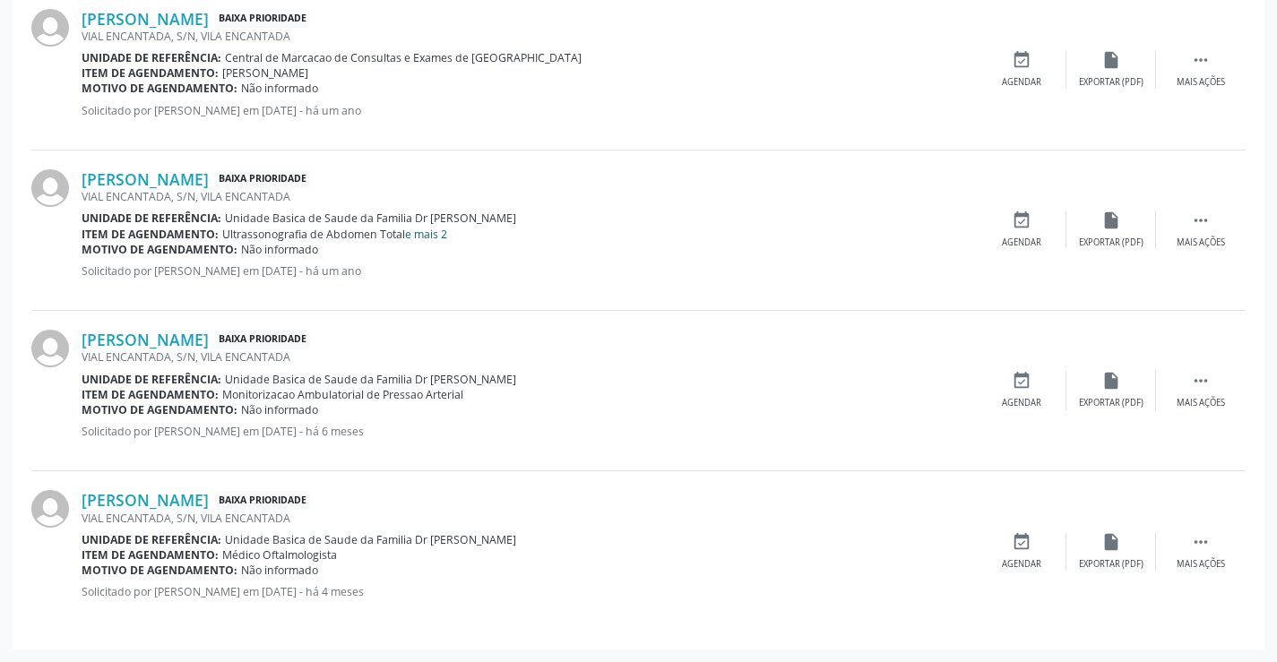
click at [441, 238] on link "e mais 2" at bounding box center [426, 234] width 42 height 15
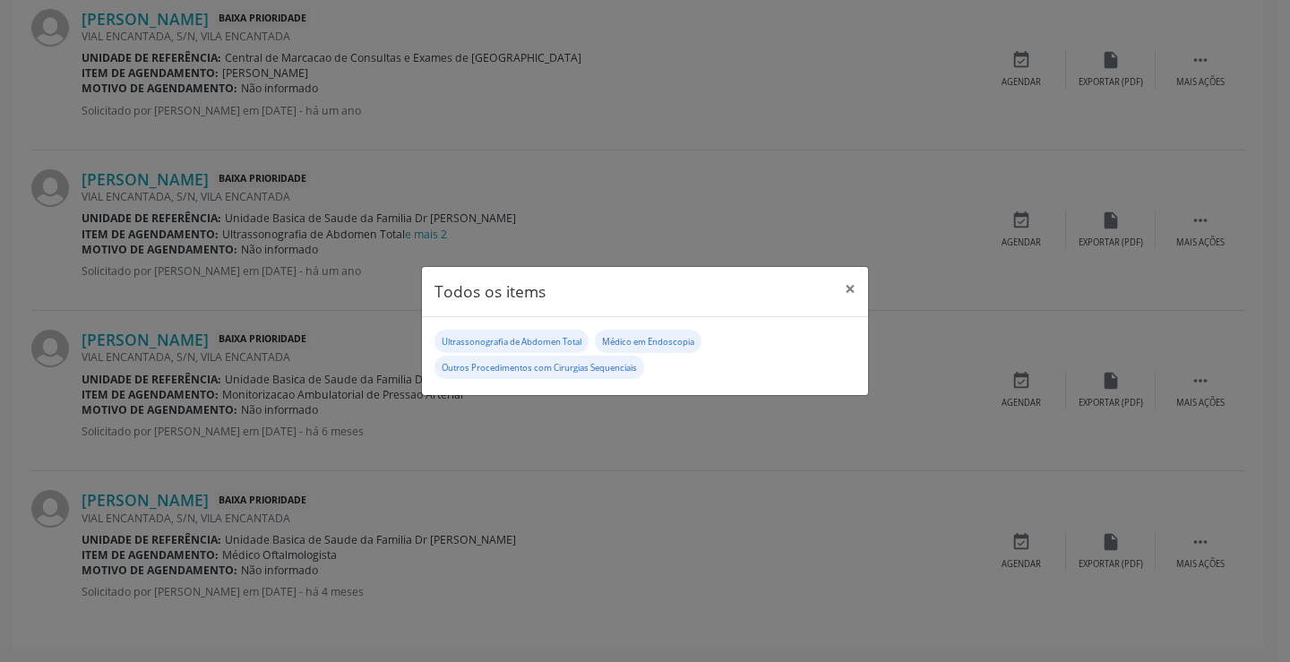
click at [554, 439] on div "Todos os items × Ultrassonografia de Abdomen Total Médico em Endoscopia Outros …" at bounding box center [645, 331] width 1290 height 662
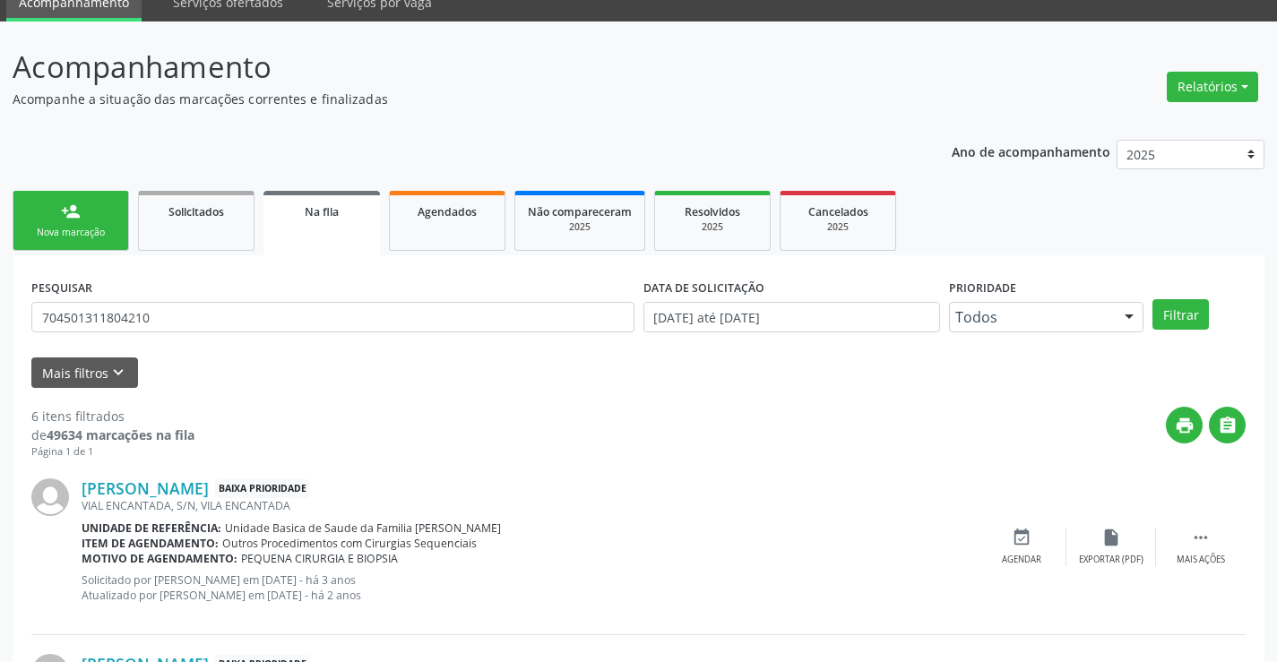
scroll to position [0, 0]
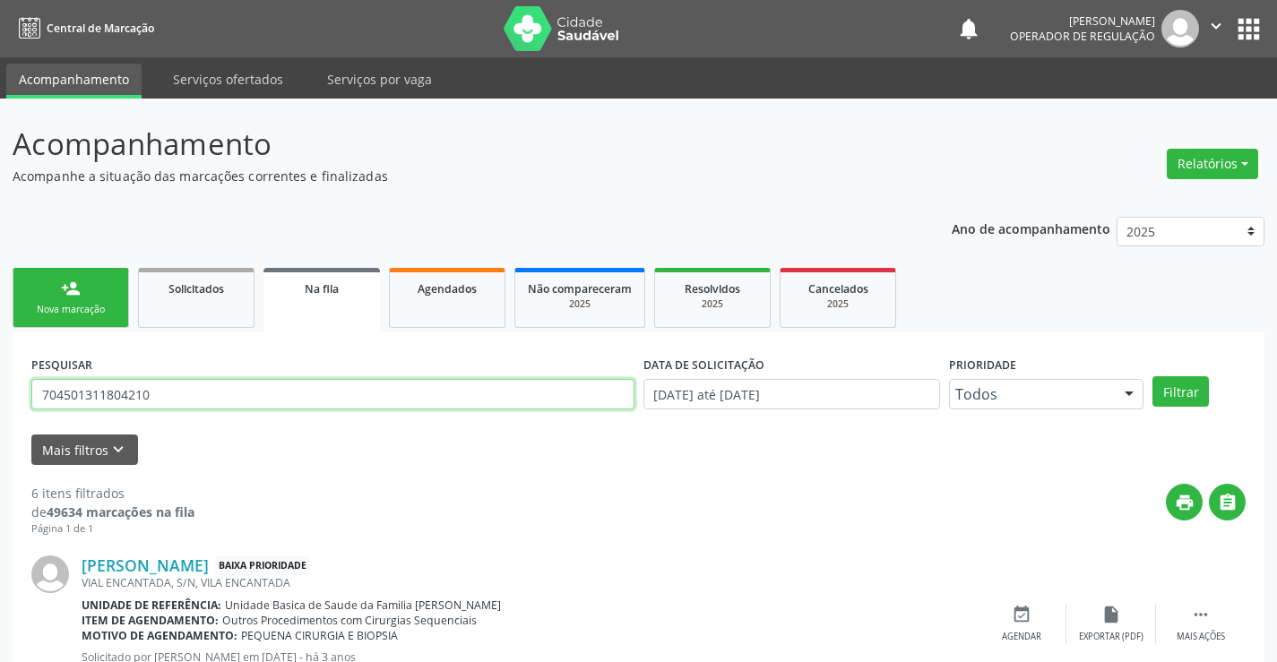
click at [193, 403] on input "704501311804210" at bounding box center [332, 394] width 603 height 30
type input "7"
type input "701404615998936"
click at [1199, 397] on button "Filtrar" at bounding box center [1180, 391] width 56 height 30
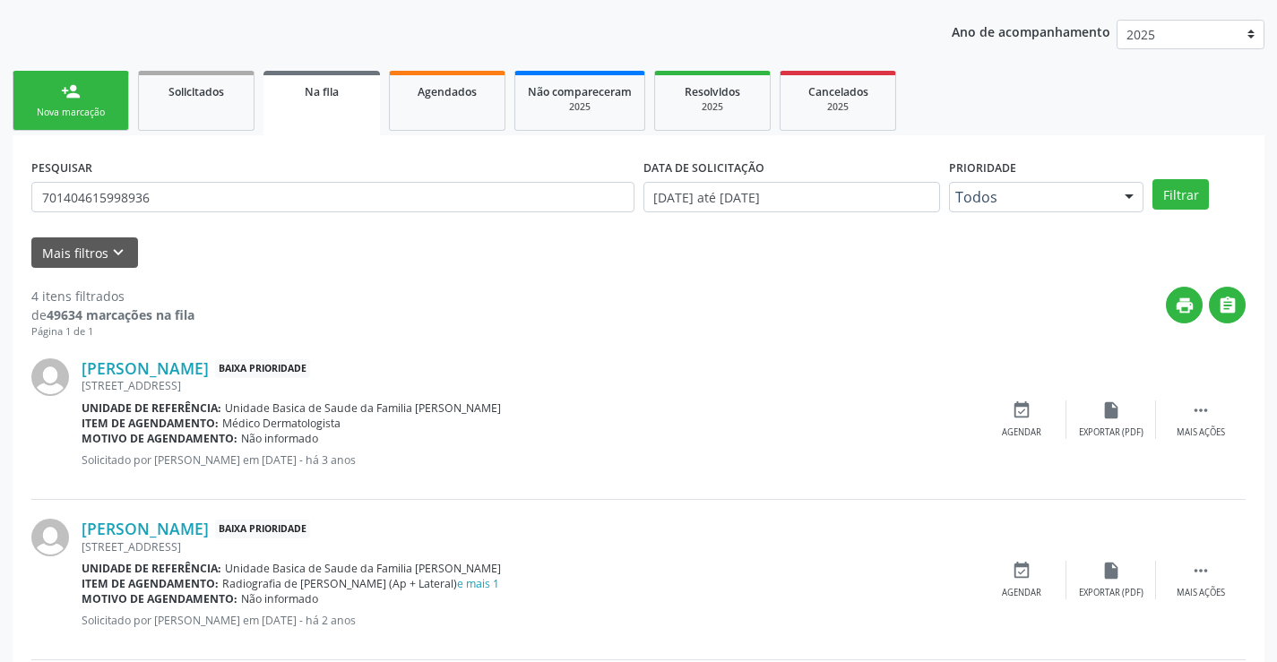
scroll to position [269, 0]
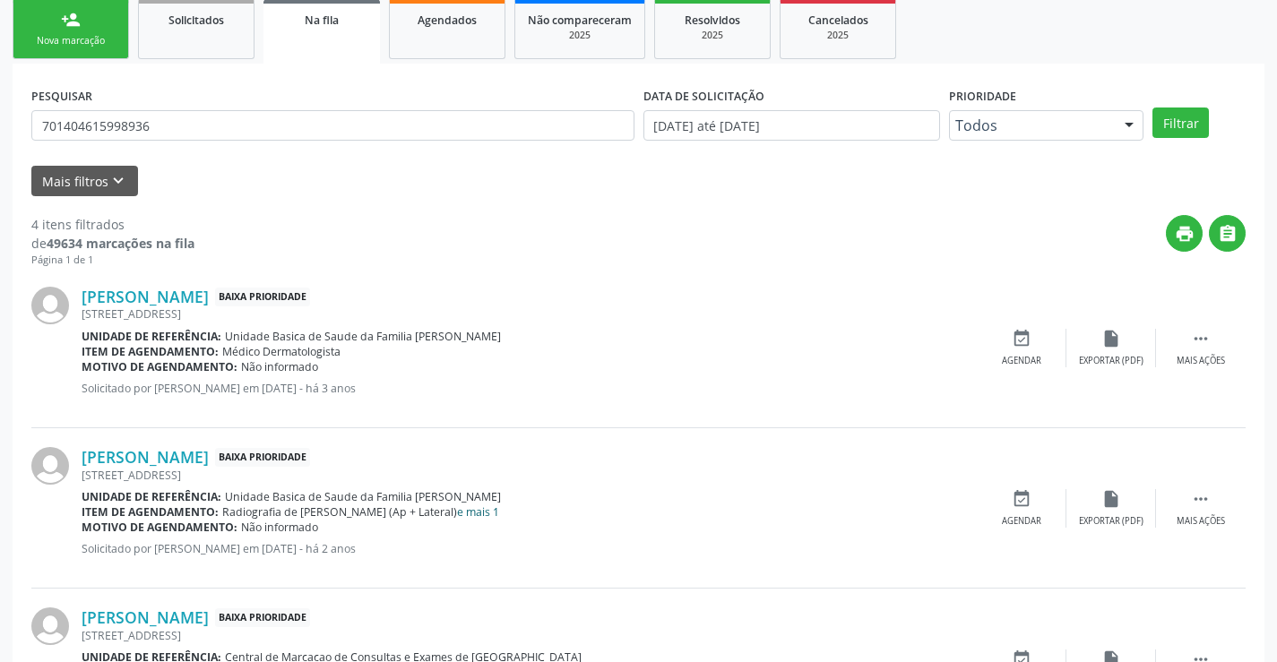
click at [457, 513] on link "e mais 1" at bounding box center [478, 511] width 42 height 15
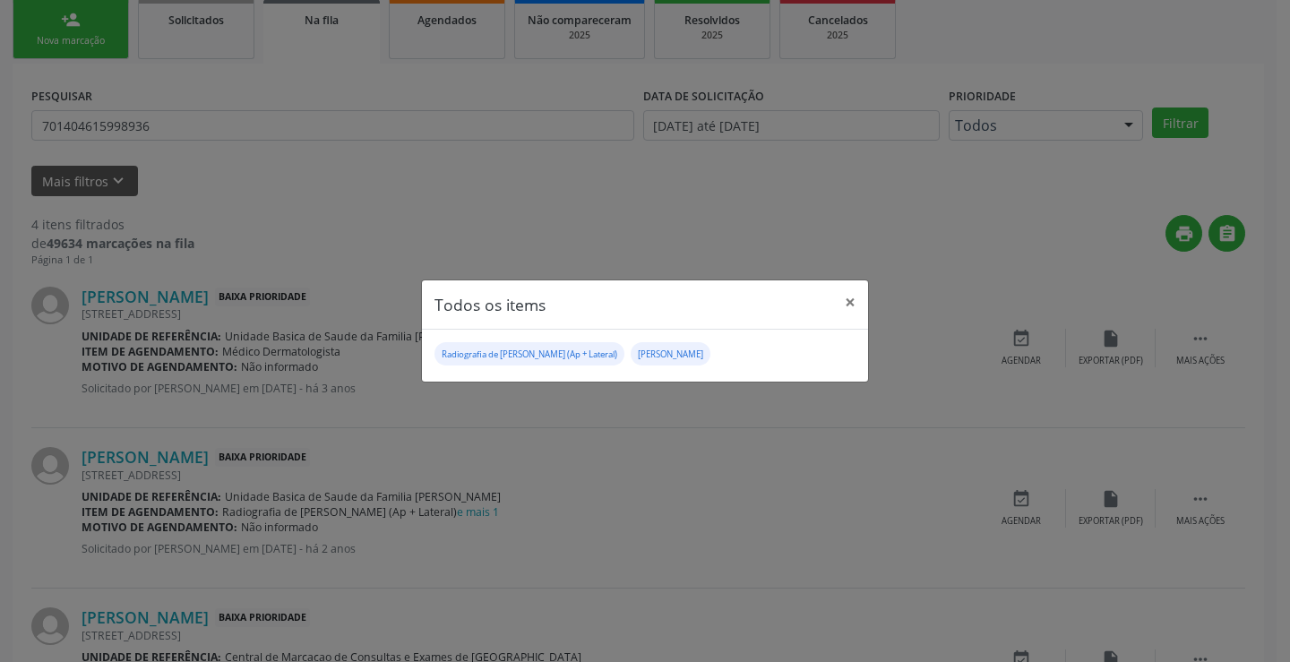
click at [562, 559] on div "Todos os items × Radiografia de Joelho (Ap + Lateral) Usg Joelho" at bounding box center [645, 331] width 1290 height 662
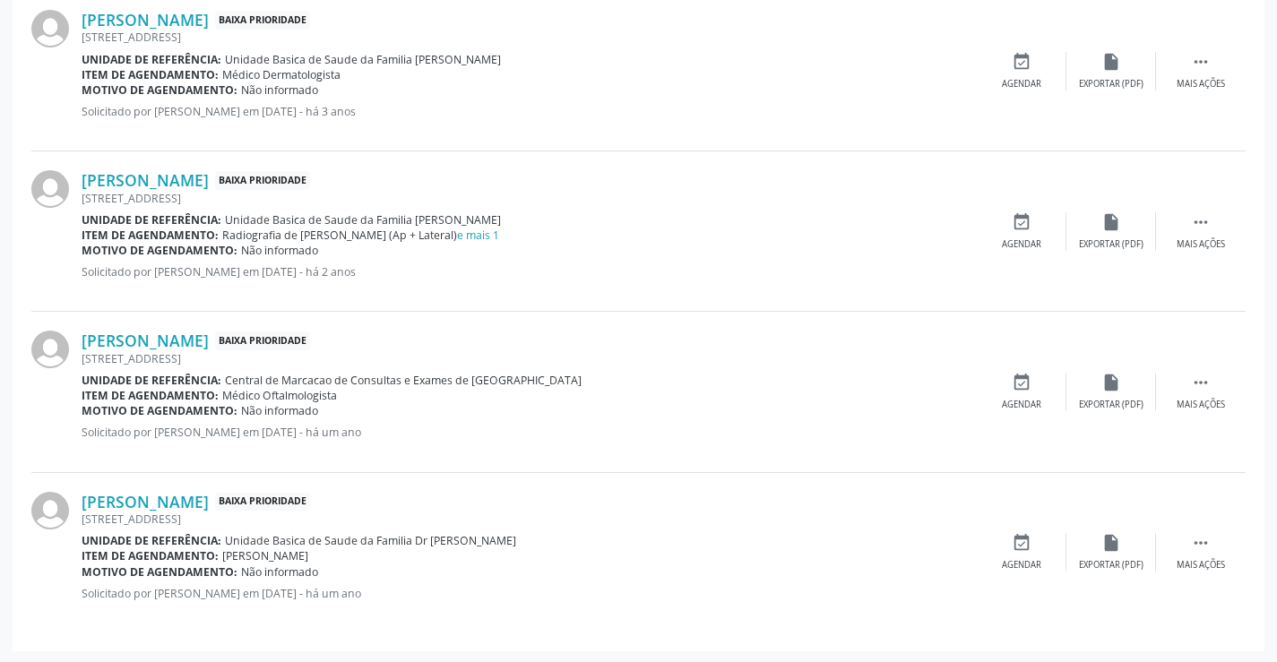
scroll to position [547, 0]
